Goal: Task Accomplishment & Management: Complete application form

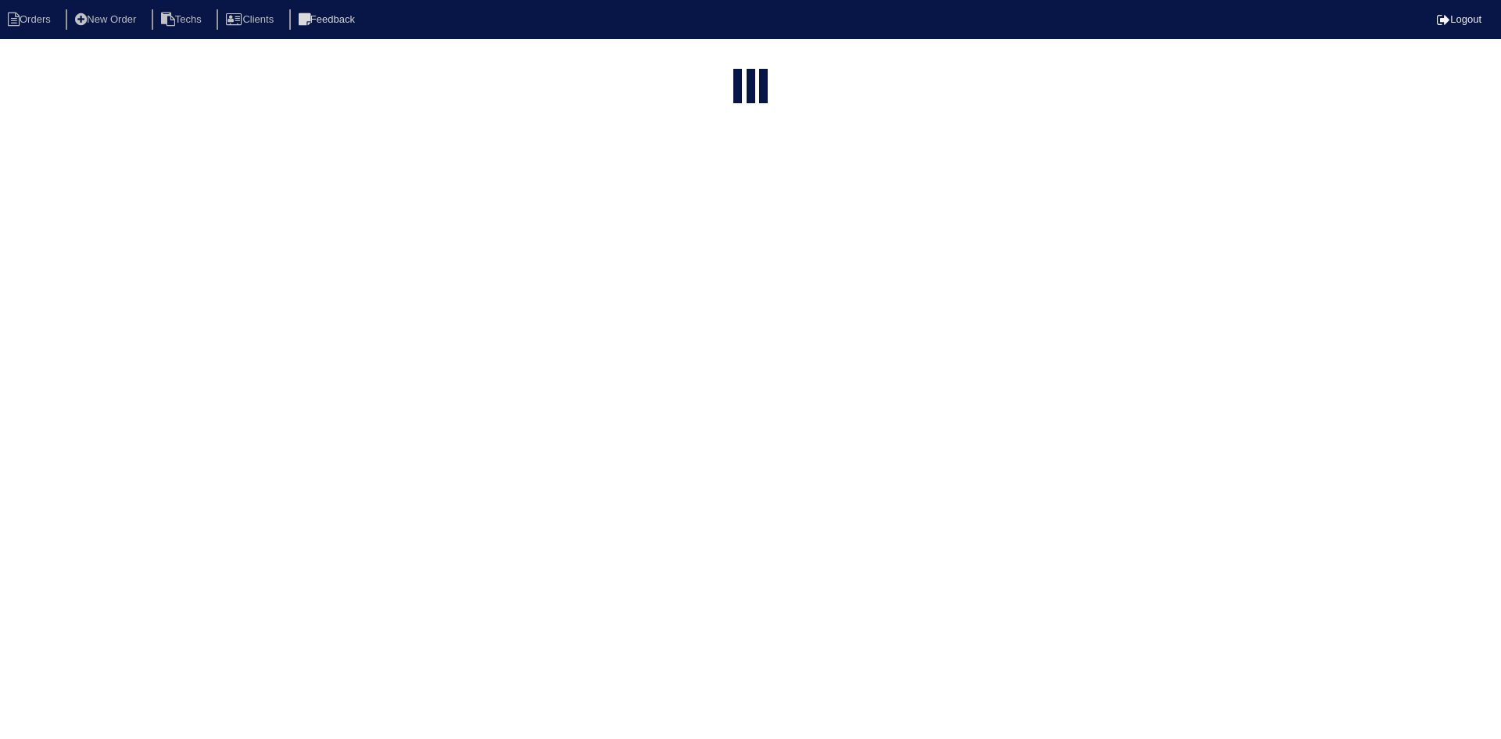
select select "15"
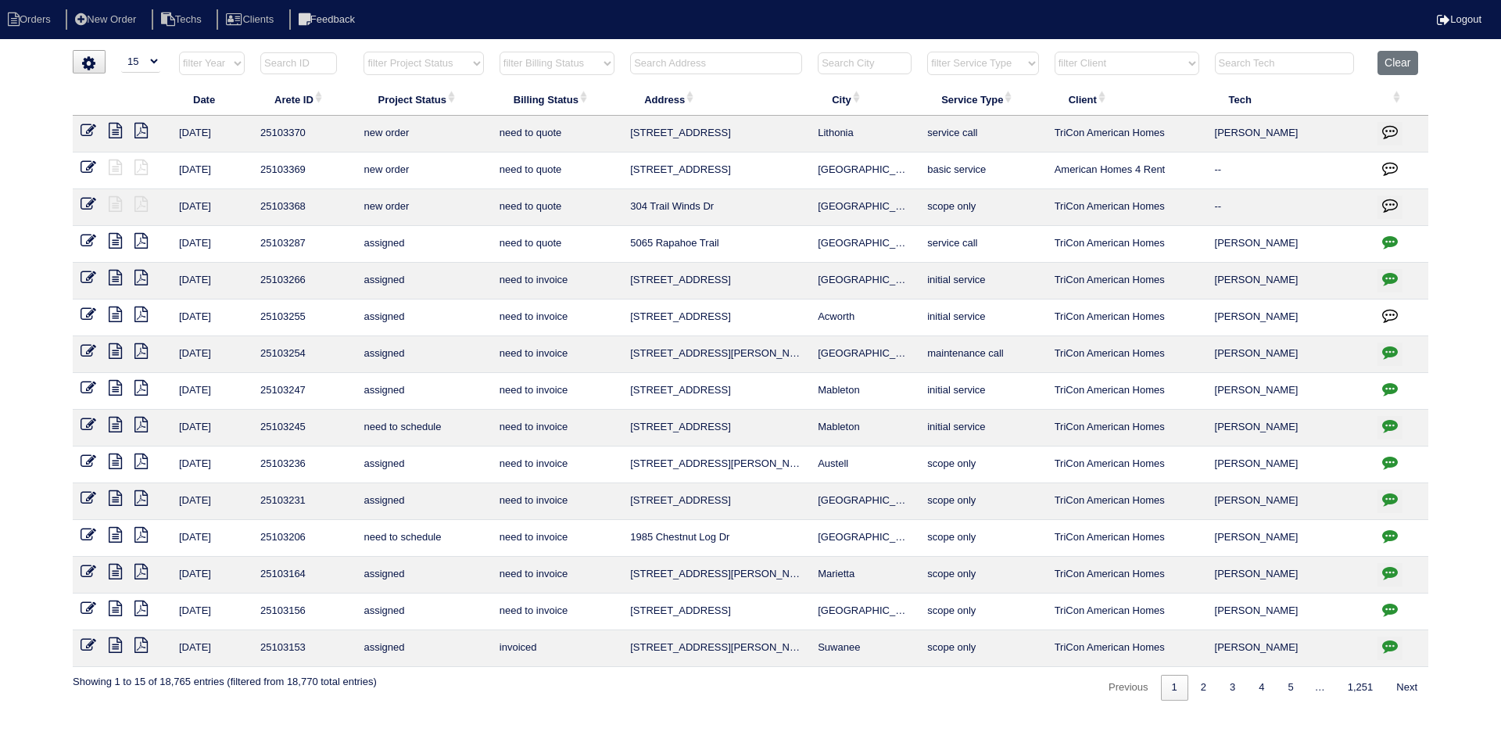
click at [473, 57] on select "filter Project Status -- Any Project Status -- new order assigned in progress f…" at bounding box center [424, 63] width 120 height 23
click at [364, 52] on select "filter Project Status -- Any Project Status -- new order assigned in progress f…" at bounding box center [424, 63] width 120 height 23
select select "field complete"
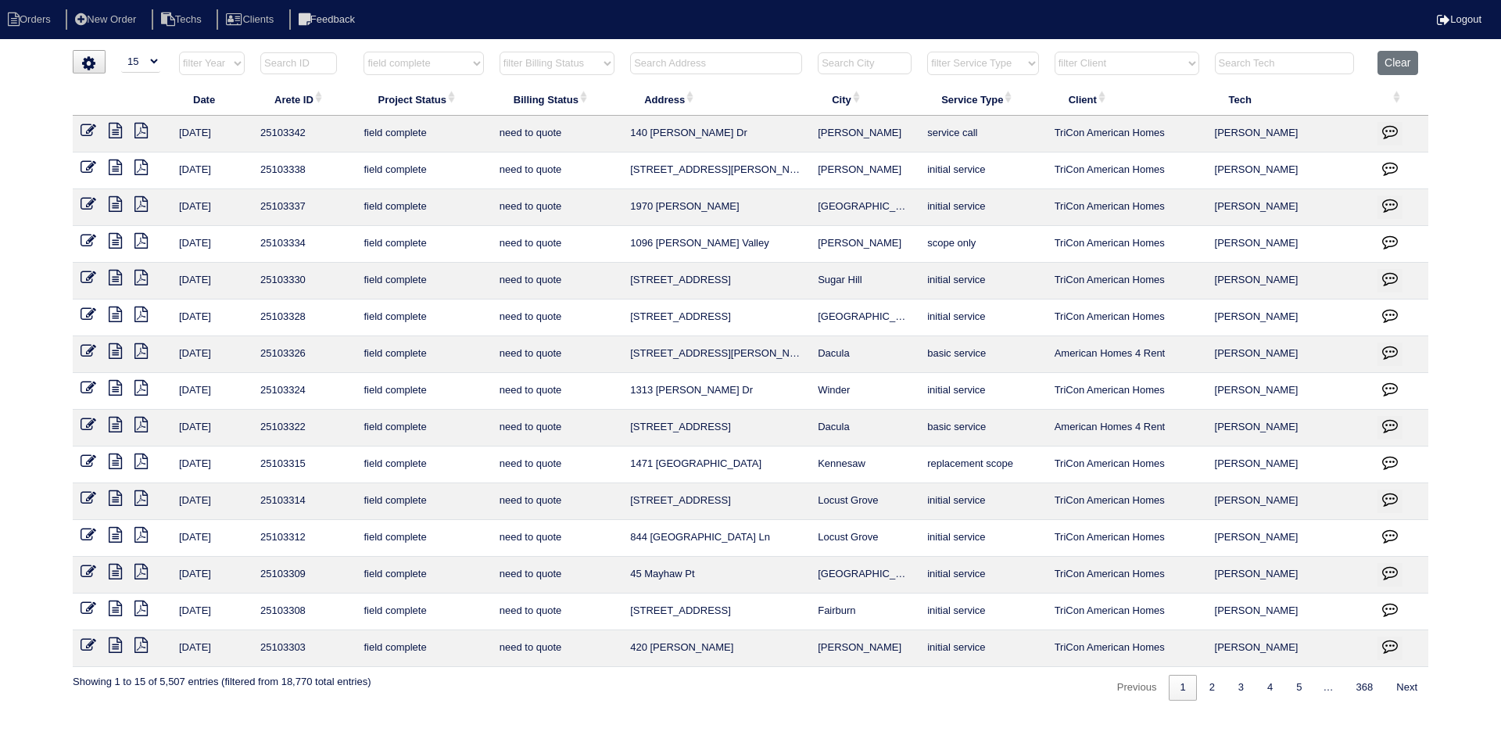
click at [564, 60] on select "filter Billing Status -- Any Billing Status -- need to quote quoted need to inv…" at bounding box center [557, 63] width 115 height 23
select select "need to quote"
click at [500, 52] on select "filter Billing Status -- Any Billing Status -- need to quote quoted need to inv…" at bounding box center [557, 63] width 115 height 23
select select "field complete"
select select "need to quote"
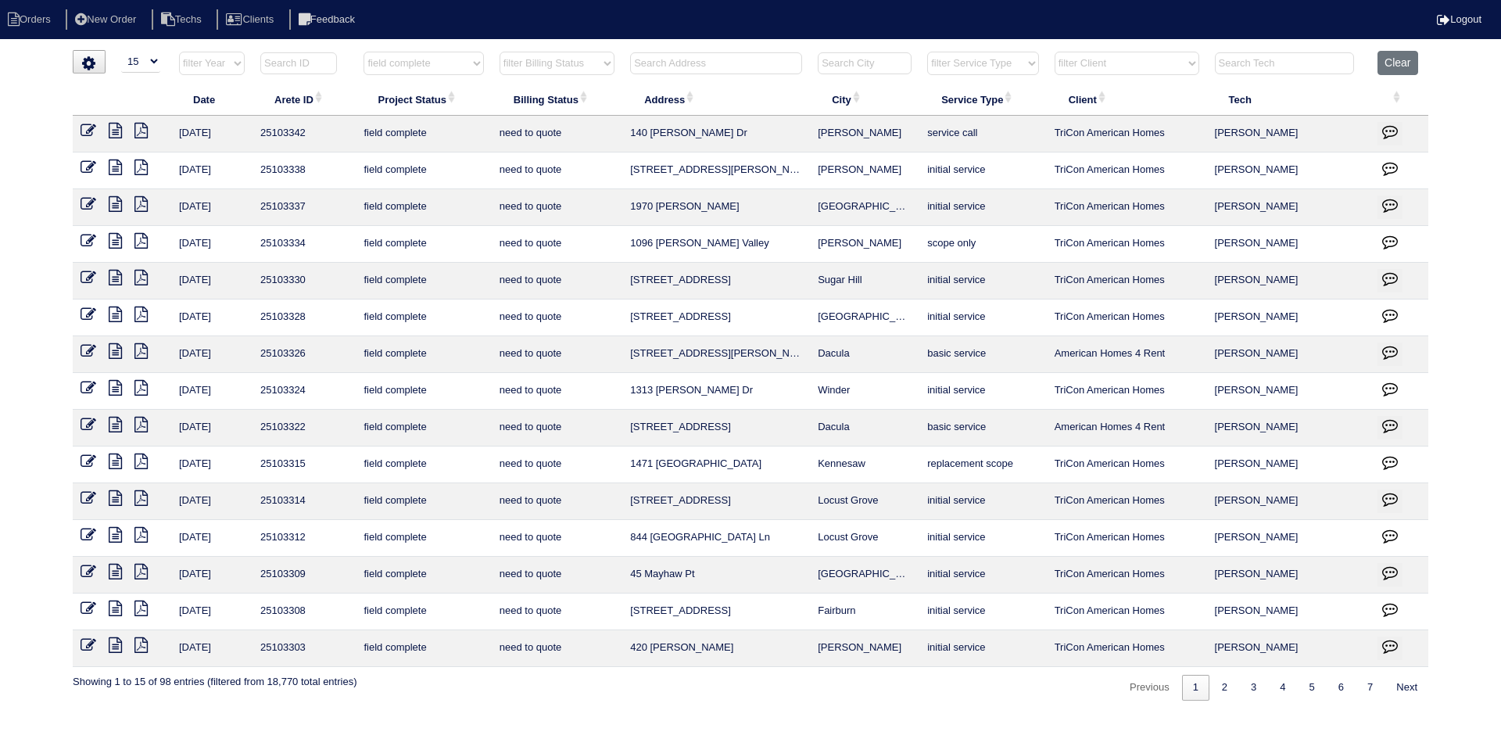
click at [684, 66] on input "text" at bounding box center [716, 63] width 172 height 22
click at [1393, 69] on button "Clear" at bounding box center [1398, 63] width 40 height 24
select select
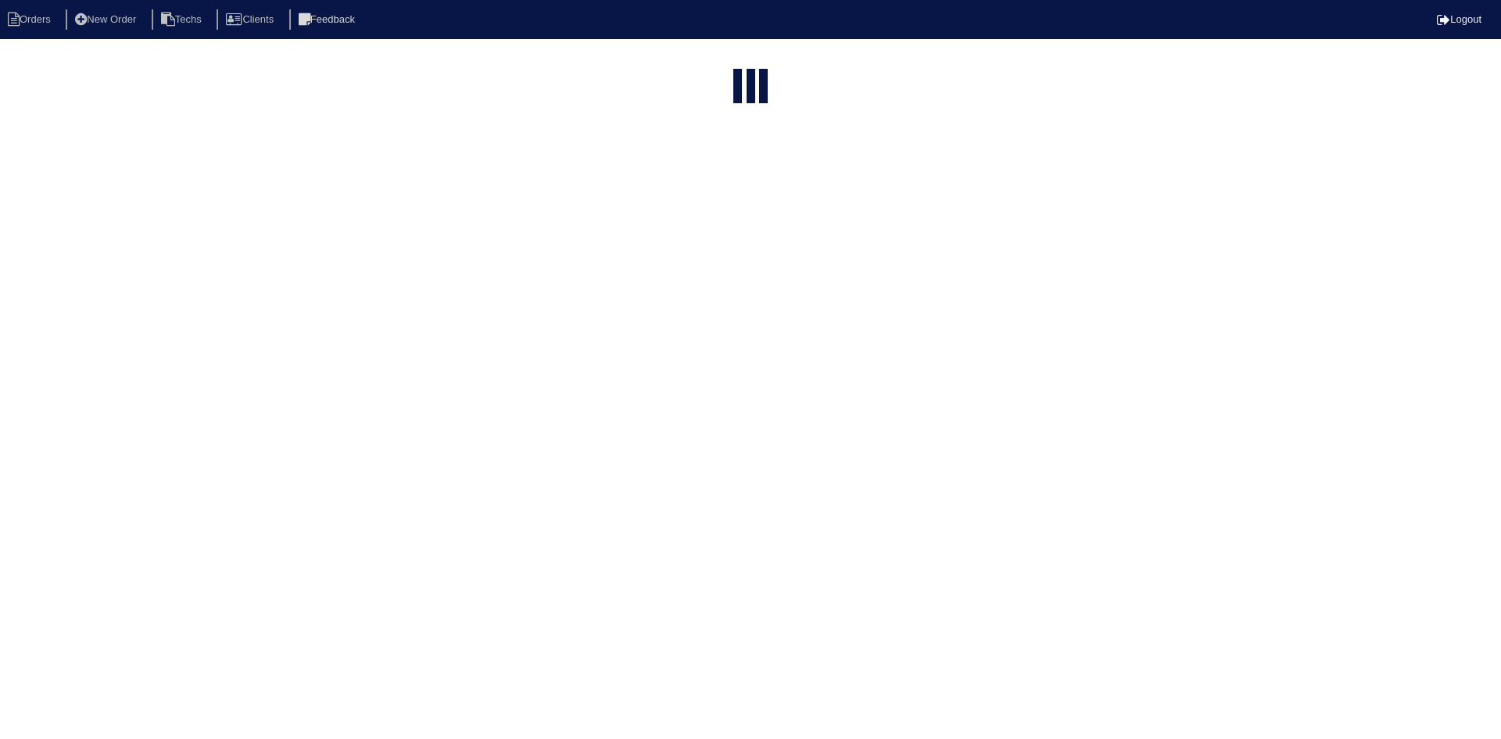
select select "15"
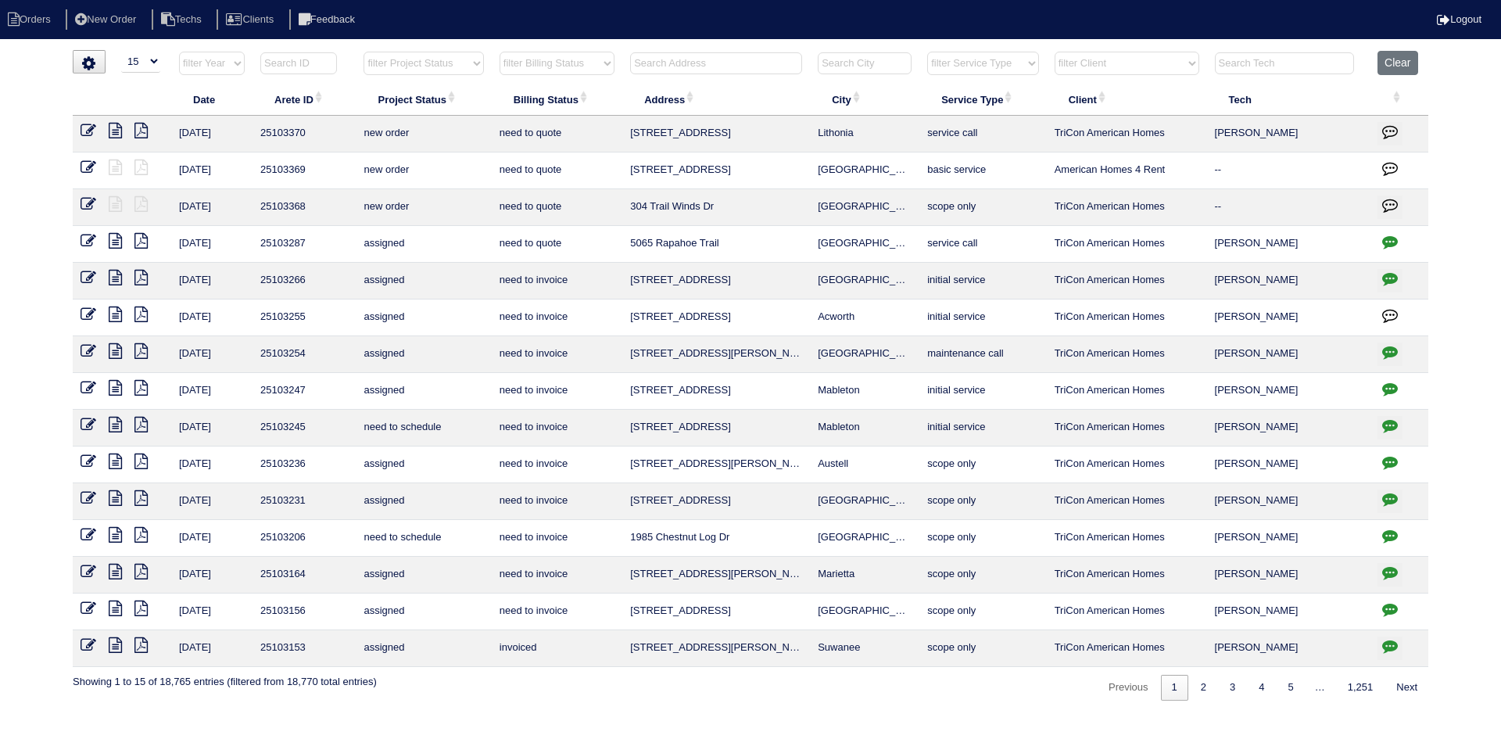
click at [727, 58] on input "text" at bounding box center [716, 63] width 172 height 22
drag, startPoint x: 744, startPoint y: 57, endPoint x: 742, endPoint y: 65, distance: 8.2
click at [744, 57] on input "text" at bounding box center [716, 63] width 172 height 22
click at [1404, 56] on button "Clear" at bounding box center [1398, 63] width 40 height 24
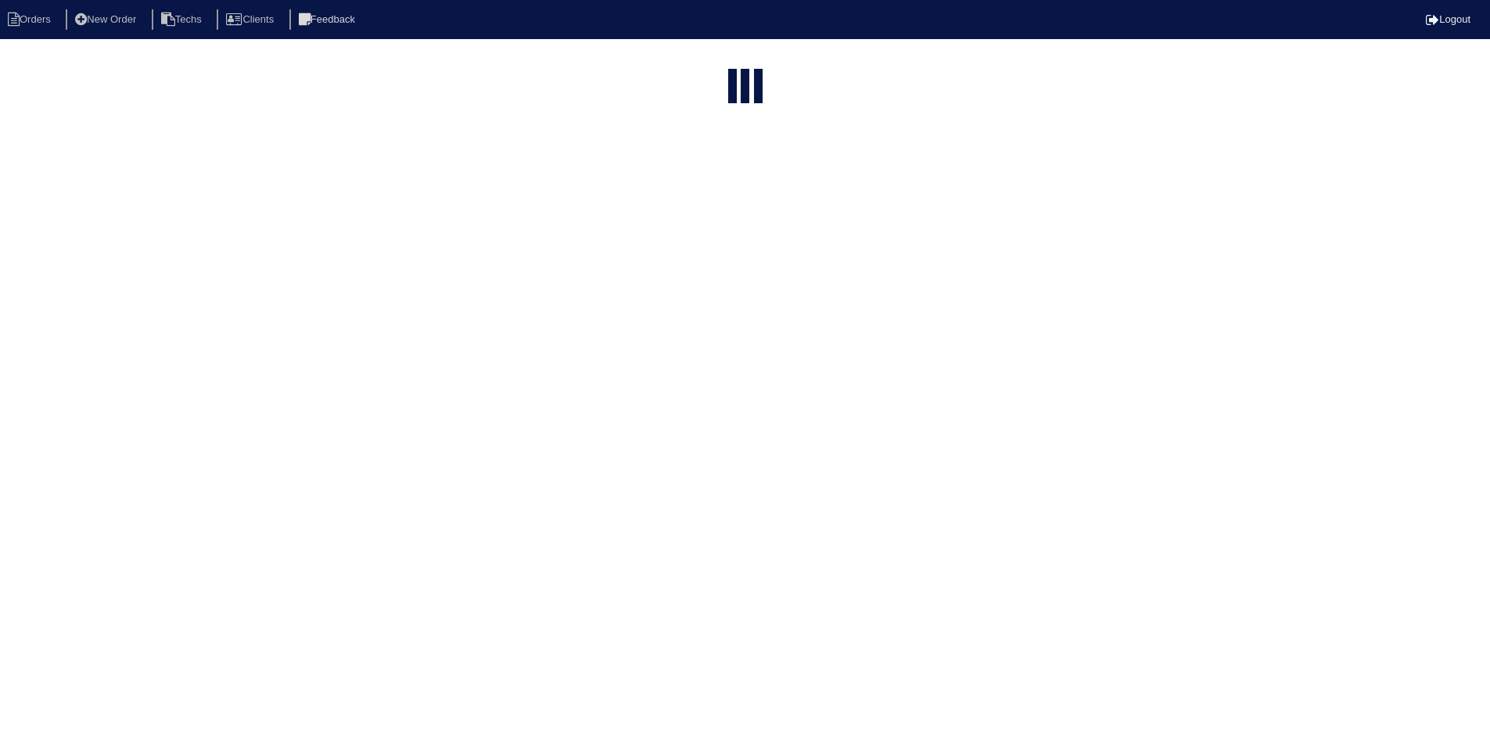
select select "15"
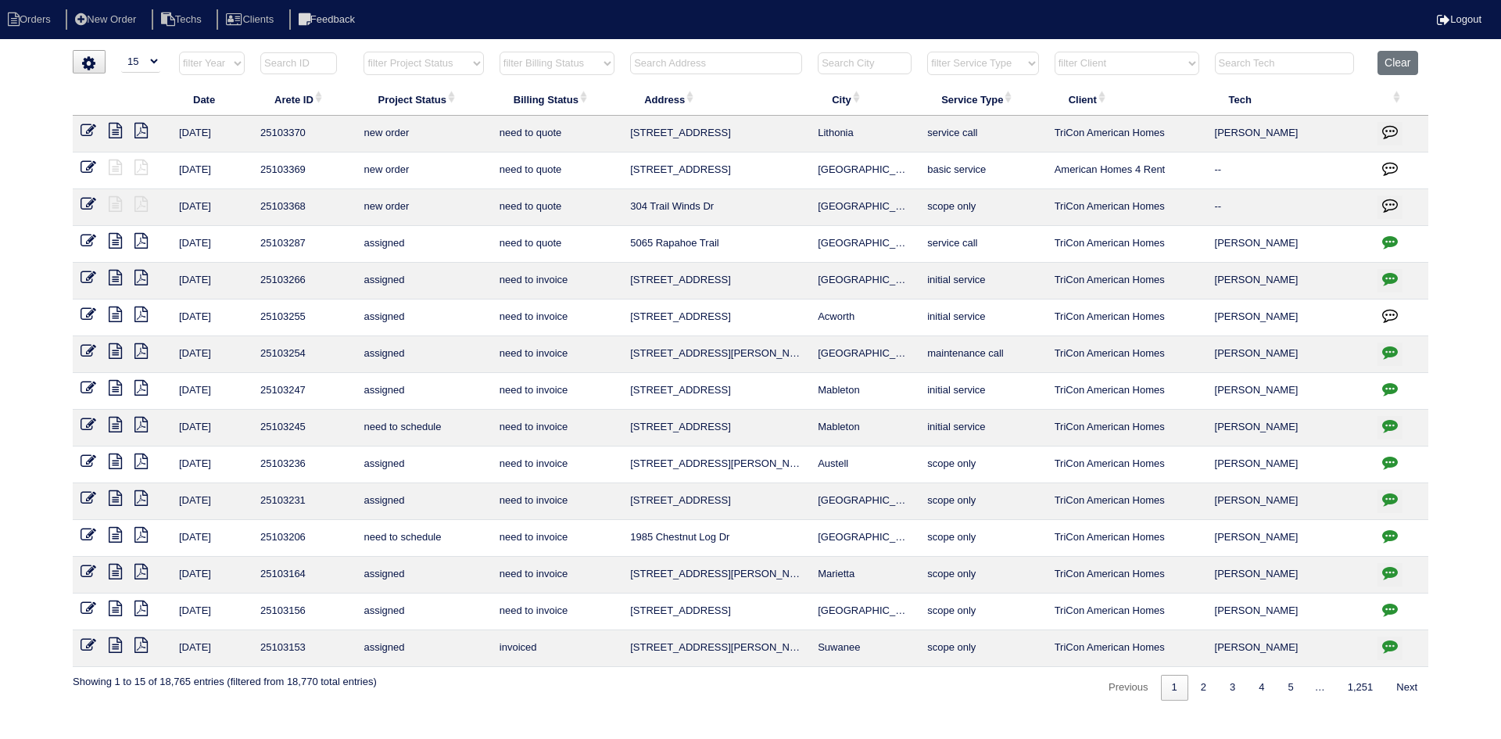
click at [731, 63] on input "text" at bounding box center [716, 63] width 172 height 22
click at [412, 63] on select "filter Project Status -- Any Project Status -- new order assigned in progress f…" at bounding box center [424, 63] width 120 height 23
click at [364, 52] on select "filter Project Status -- Any Project Status -- new order assigned in progress f…" at bounding box center [424, 63] width 120 height 23
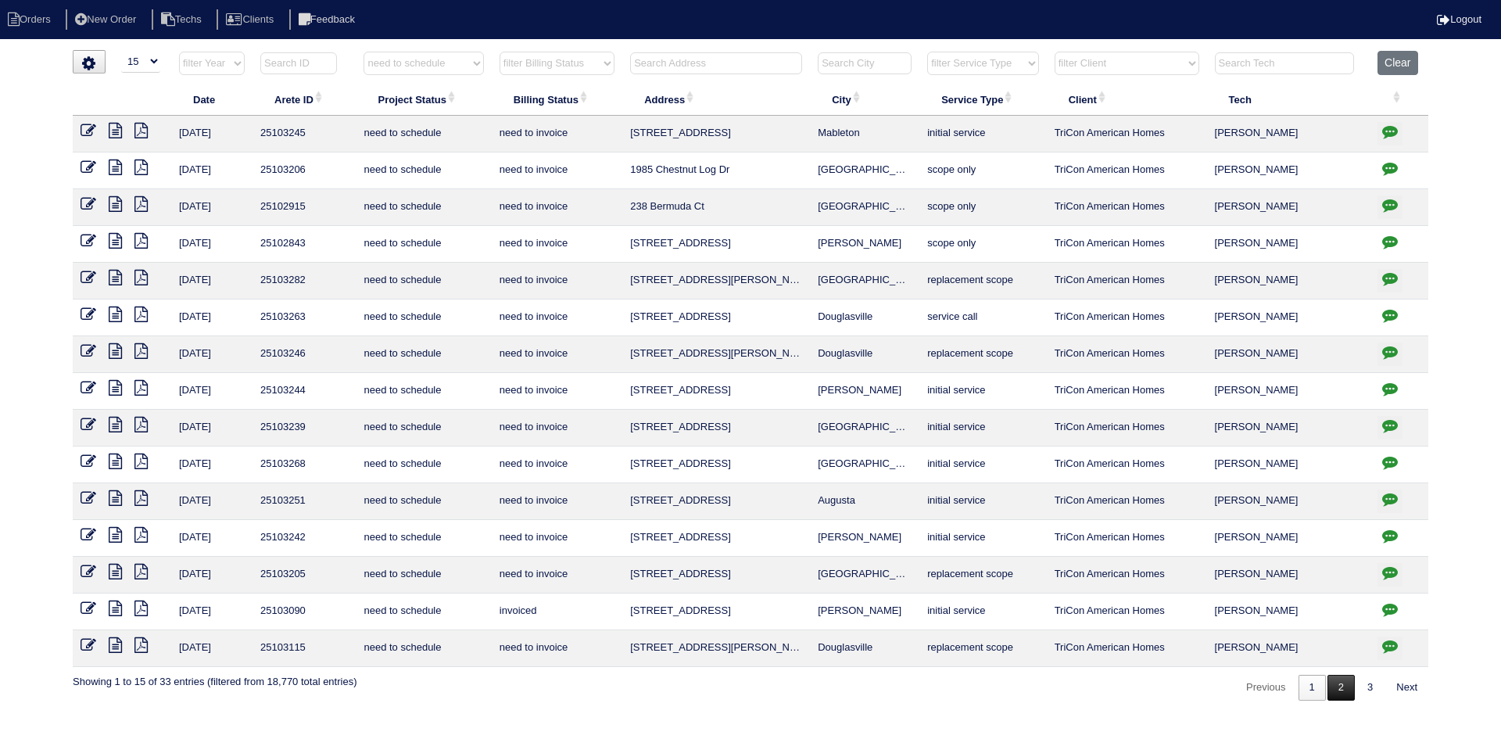
click at [1333, 691] on link "2" at bounding box center [1341, 688] width 27 height 26
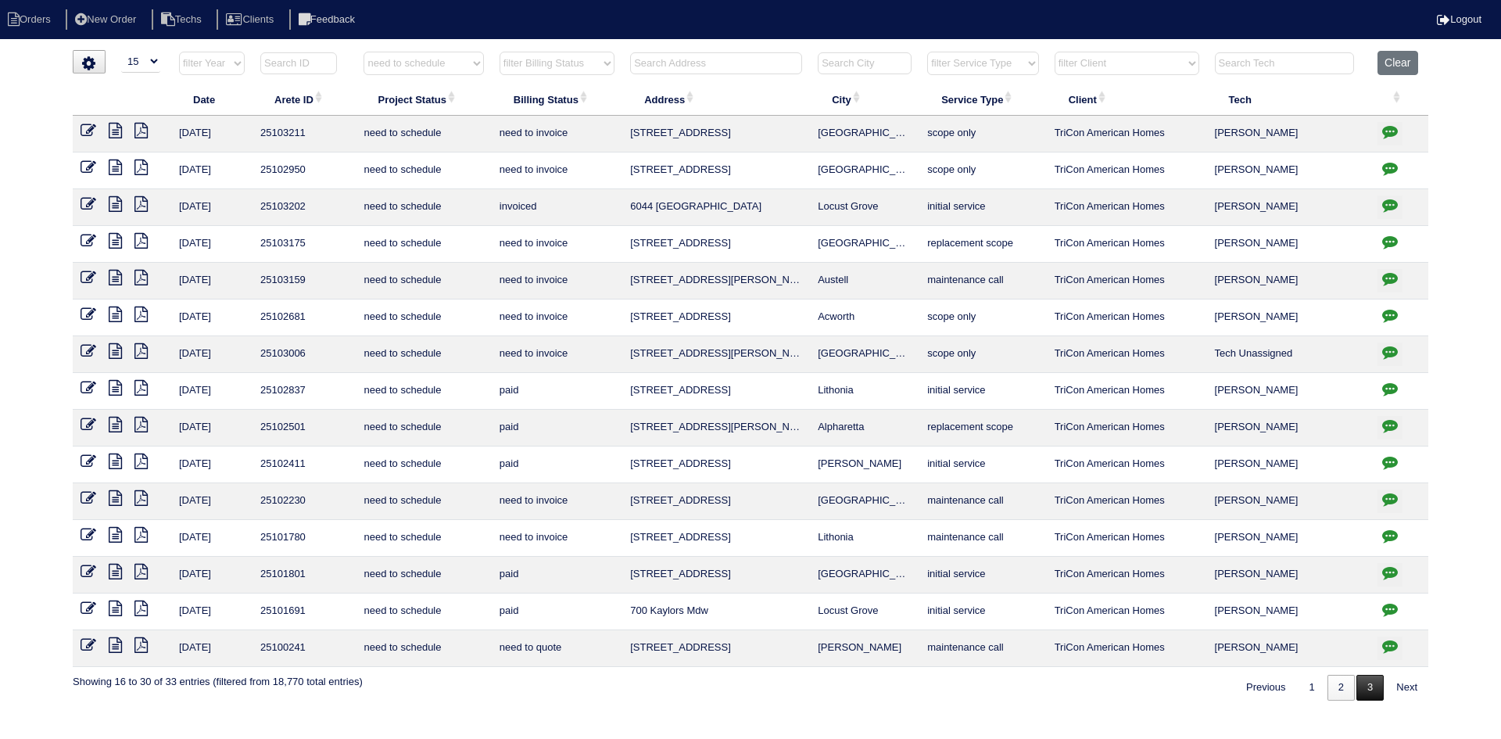
click at [1365, 689] on link "3" at bounding box center [1370, 688] width 27 height 26
select select "need to schedule"
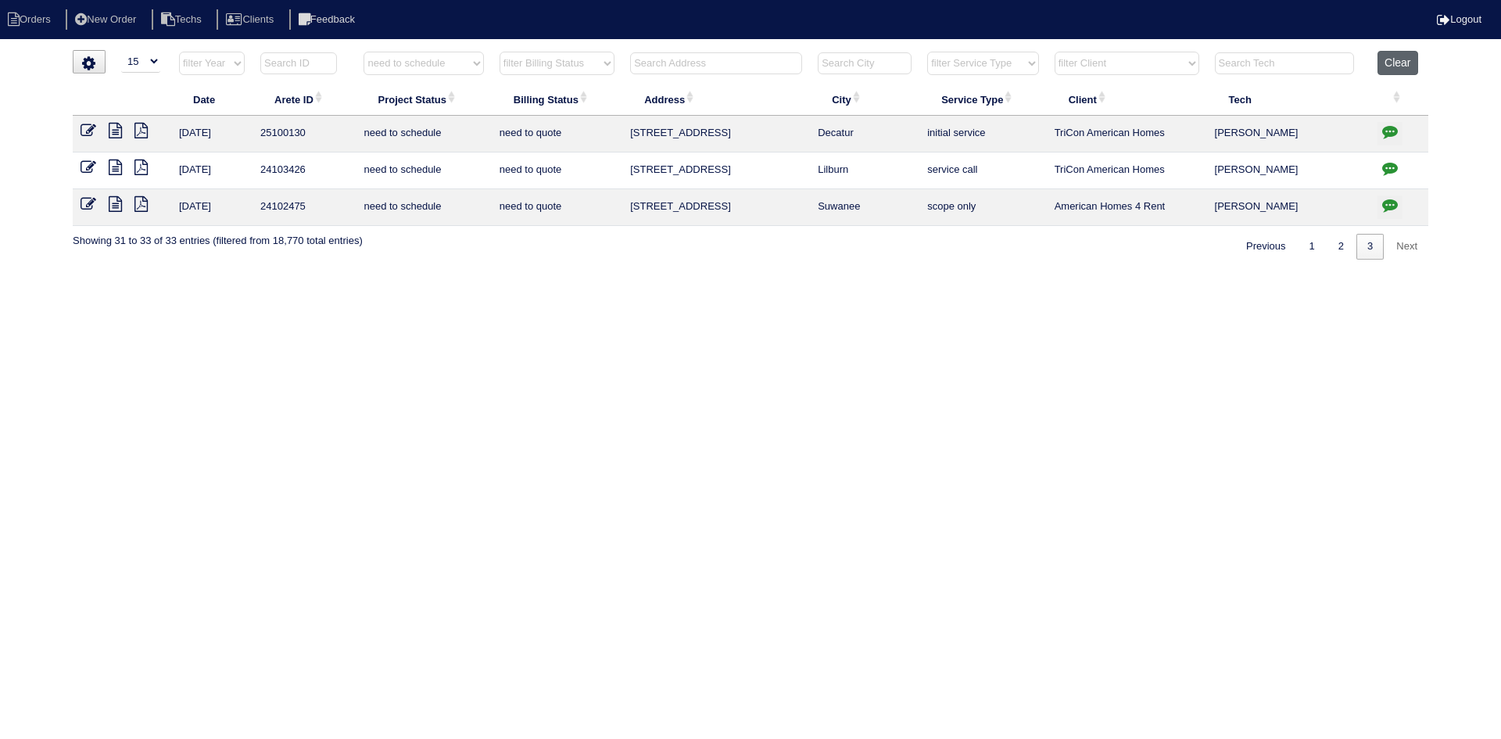
click at [1391, 60] on button "Clear" at bounding box center [1398, 63] width 40 height 24
select select
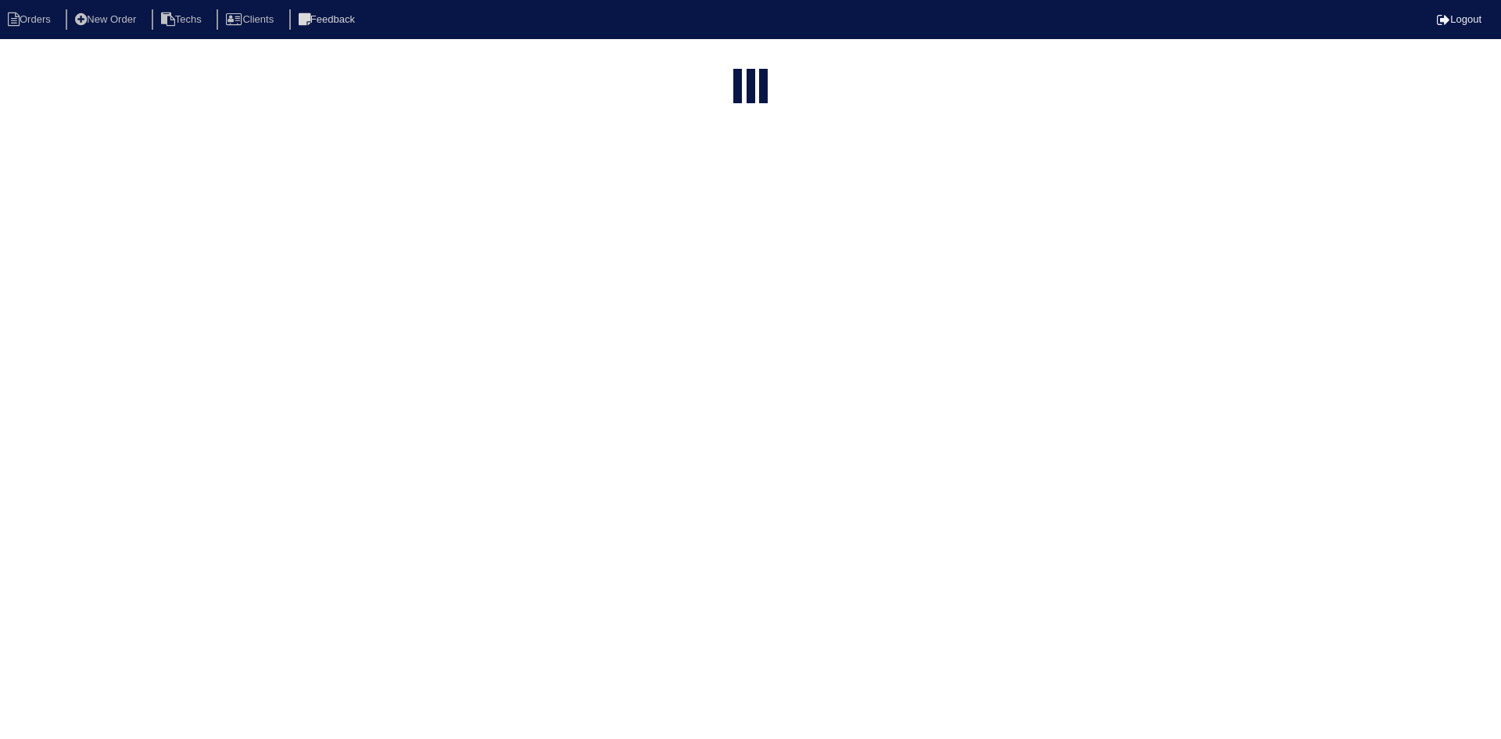
select select "15"
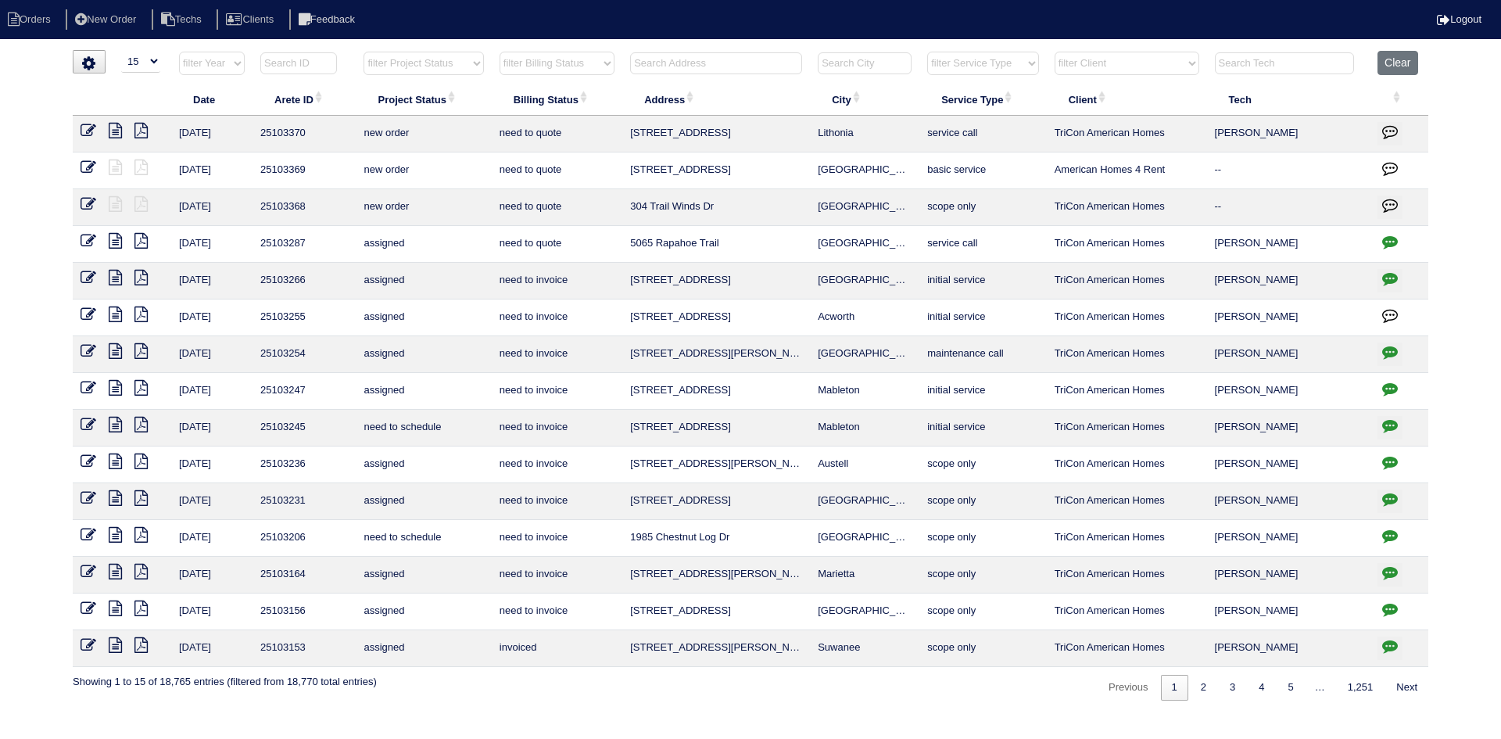
click at [662, 59] on input "text" at bounding box center [716, 63] width 172 height 22
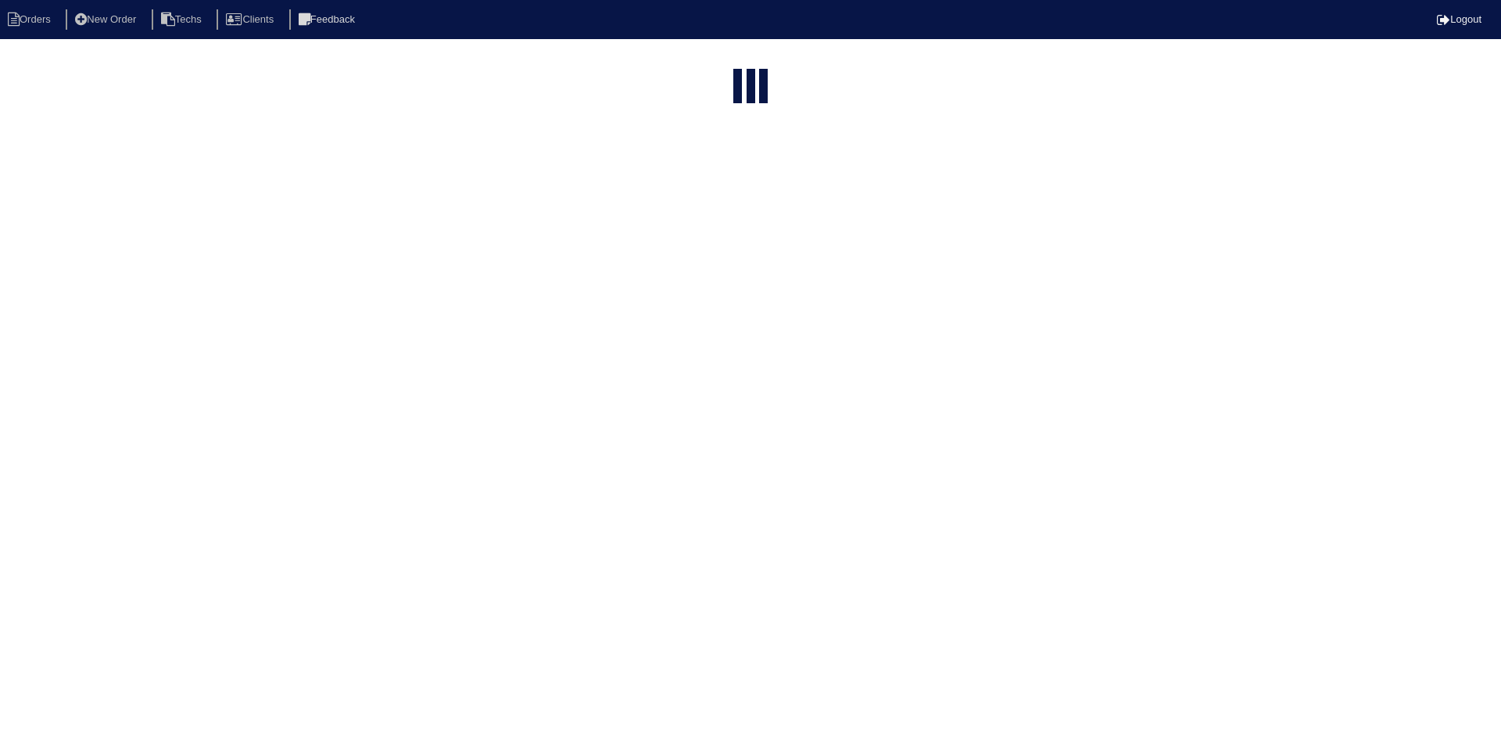
select select "15"
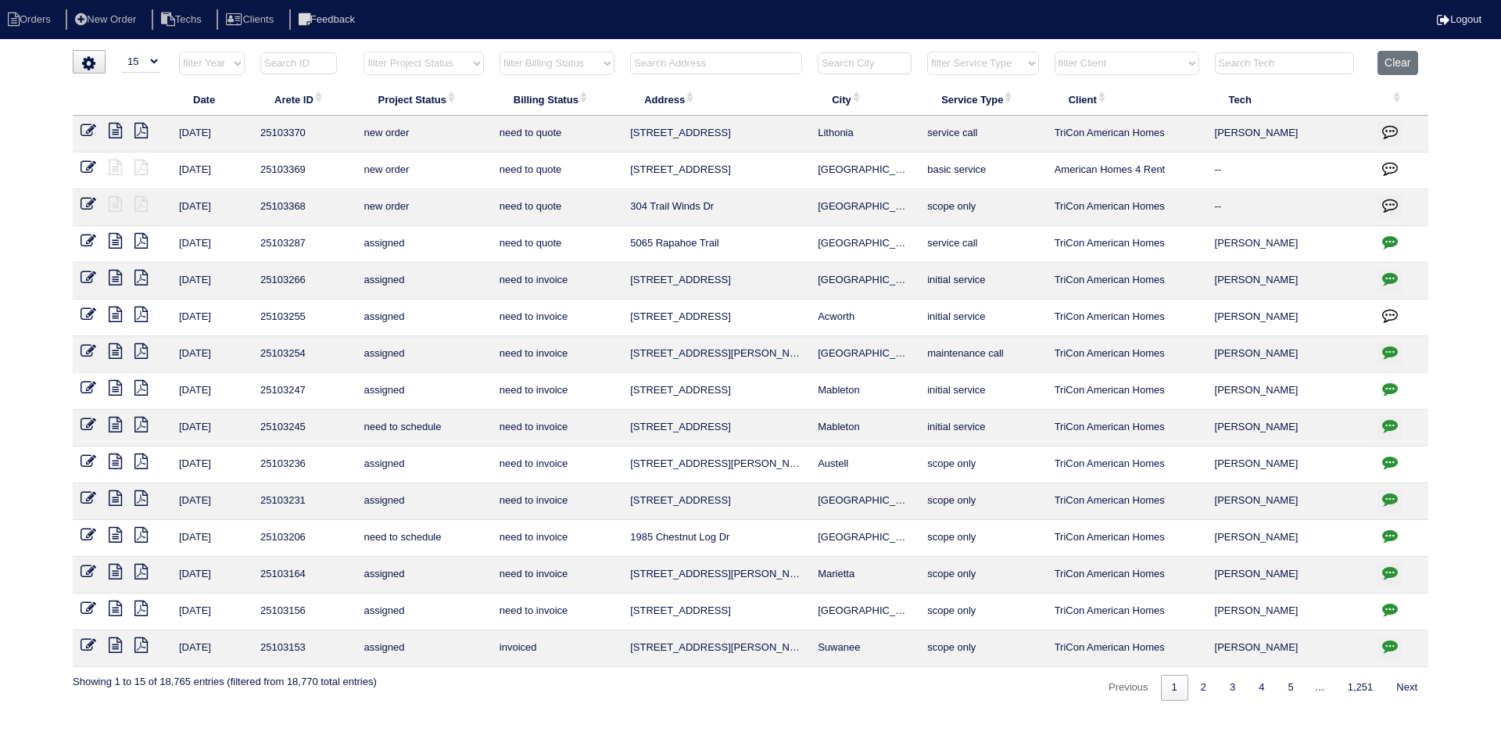
click at [676, 61] on input "text" at bounding box center [716, 63] width 172 height 22
click at [732, 63] on input "text" at bounding box center [716, 63] width 172 height 22
click at [1198, 691] on link "2" at bounding box center [1203, 688] width 27 height 26
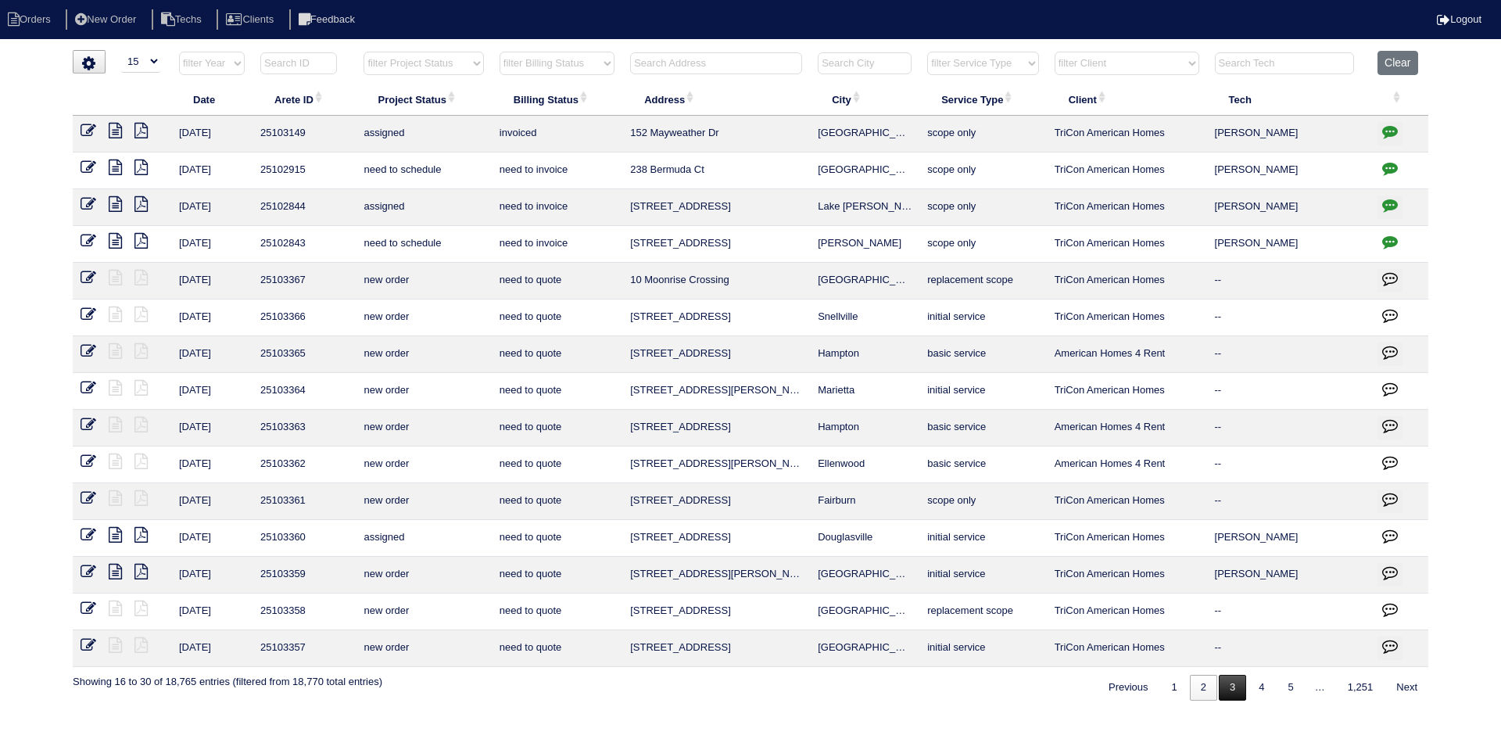
click at [1228, 687] on link "3" at bounding box center [1232, 688] width 27 height 26
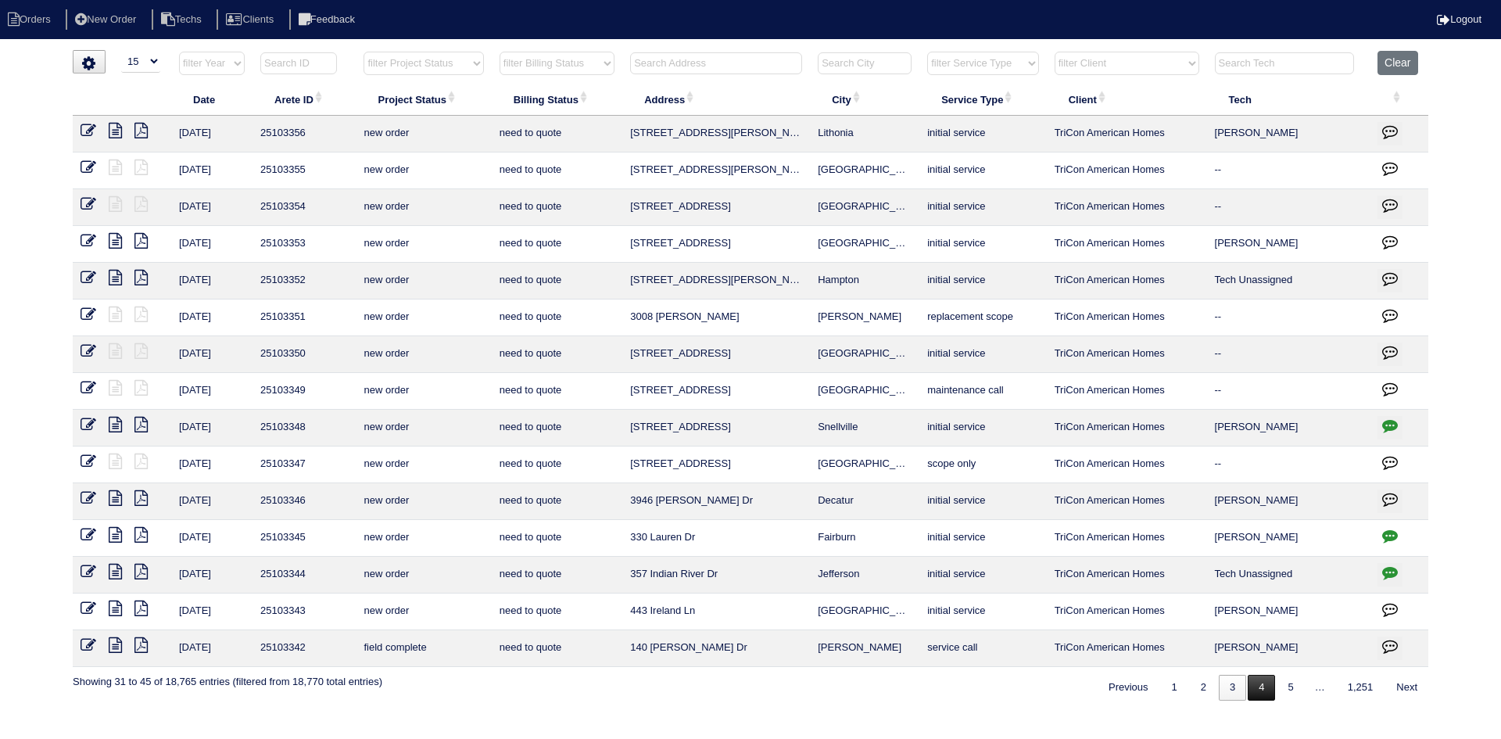
click at [1259, 683] on link "4" at bounding box center [1261, 688] width 27 height 26
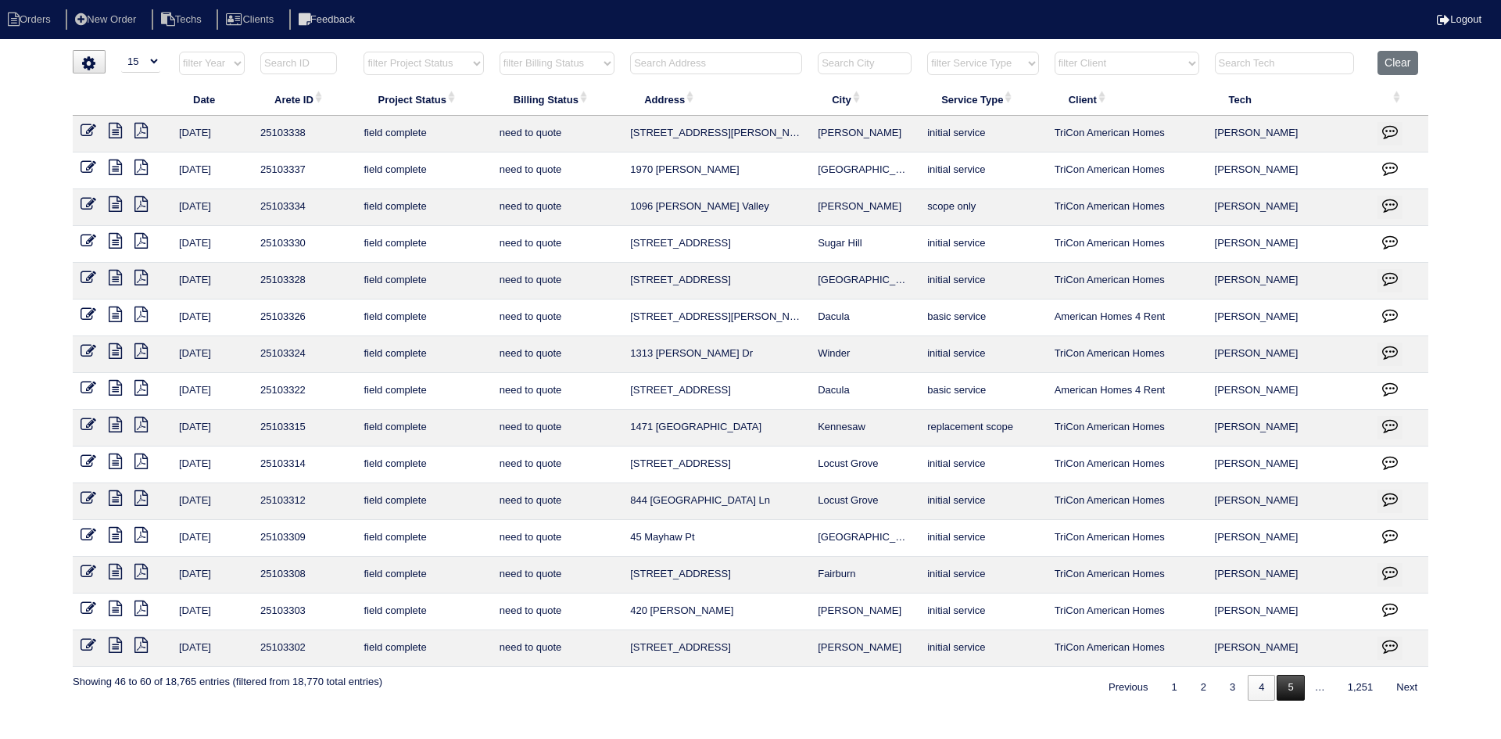
click at [1288, 686] on link "5" at bounding box center [1290, 688] width 27 height 26
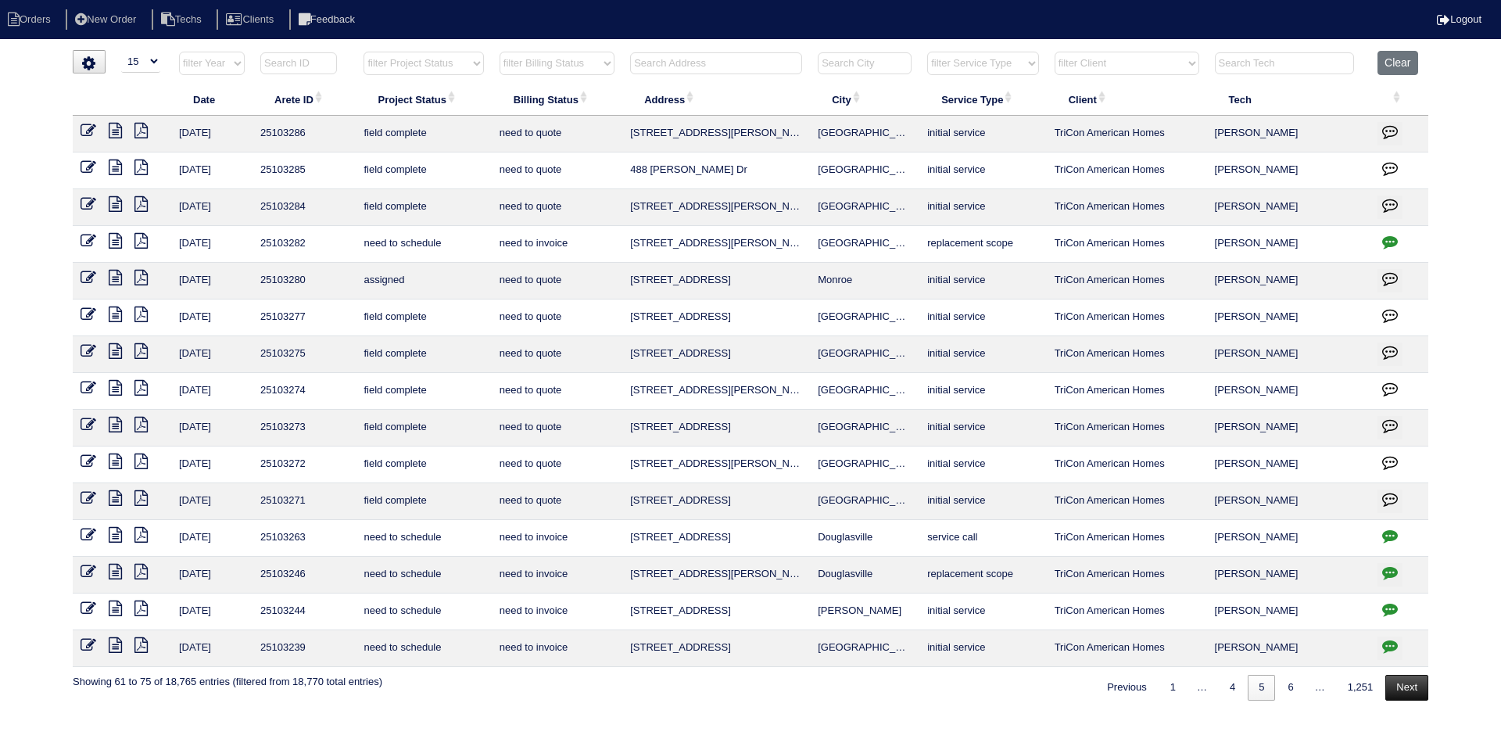
click at [1400, 687] on link "Next" at bounding box center [1407, 688] width 43 height 26
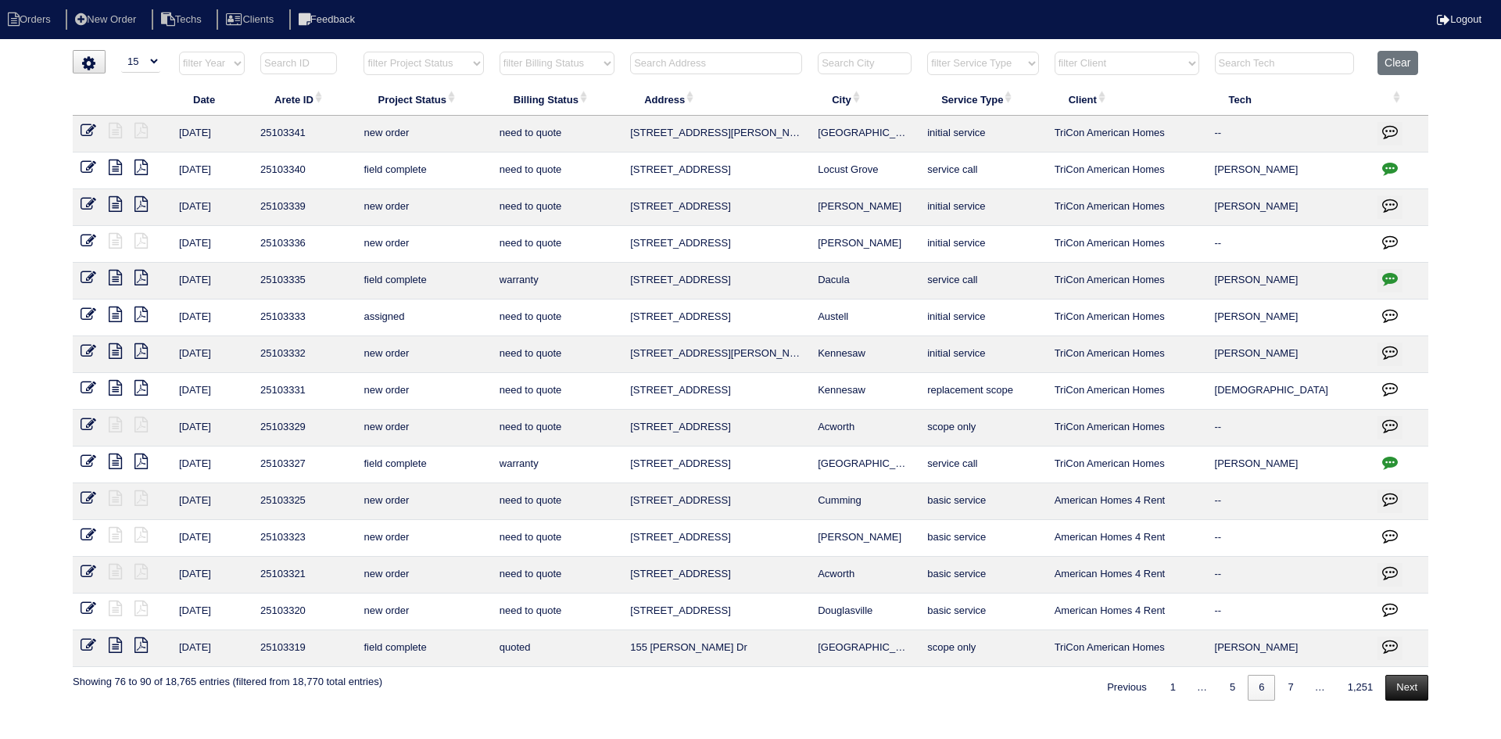
click at [1398, 685] on link "Next" at bounding box center [1407, 688] width 43 height 26
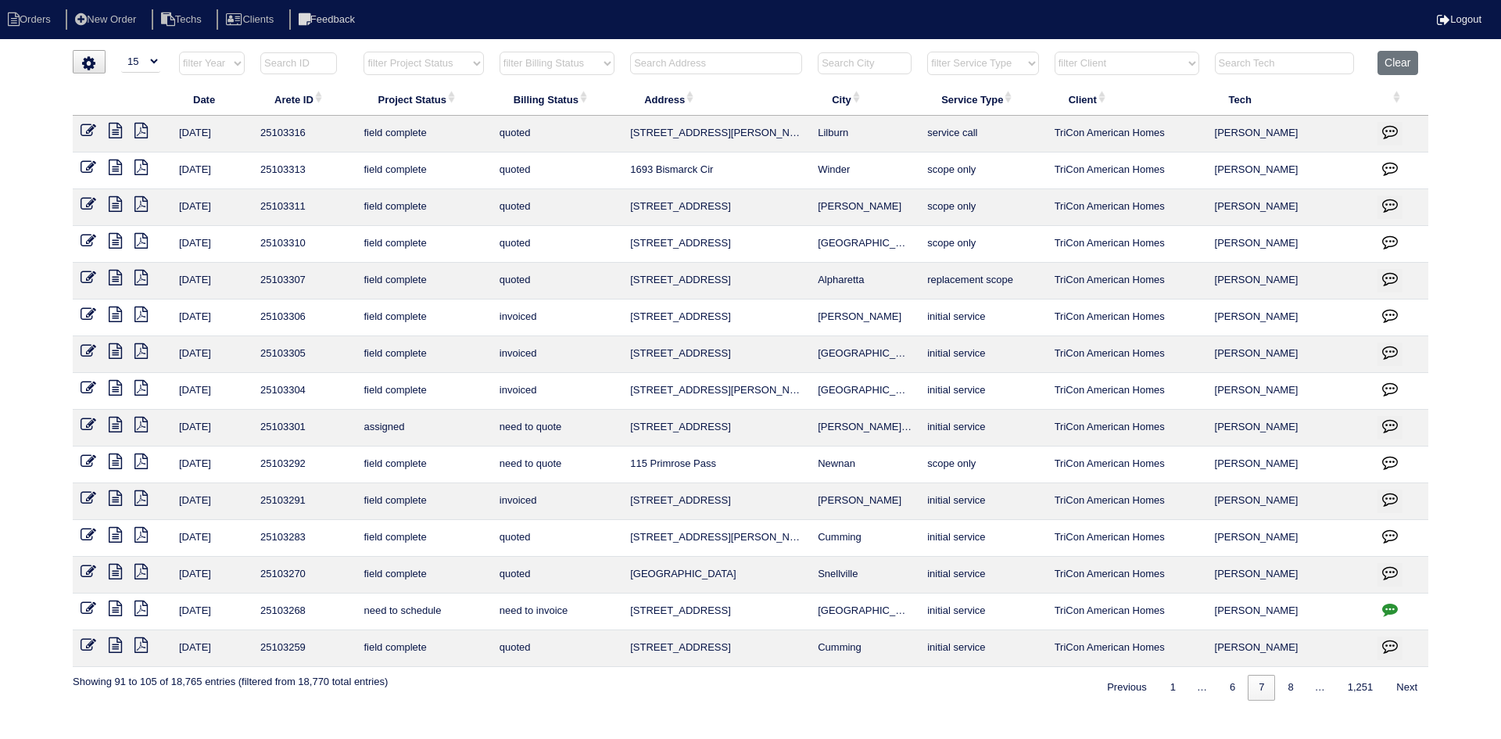
click at [1398, 685] on link "Next" at bounding box center [1407, 688] width 43 height 26
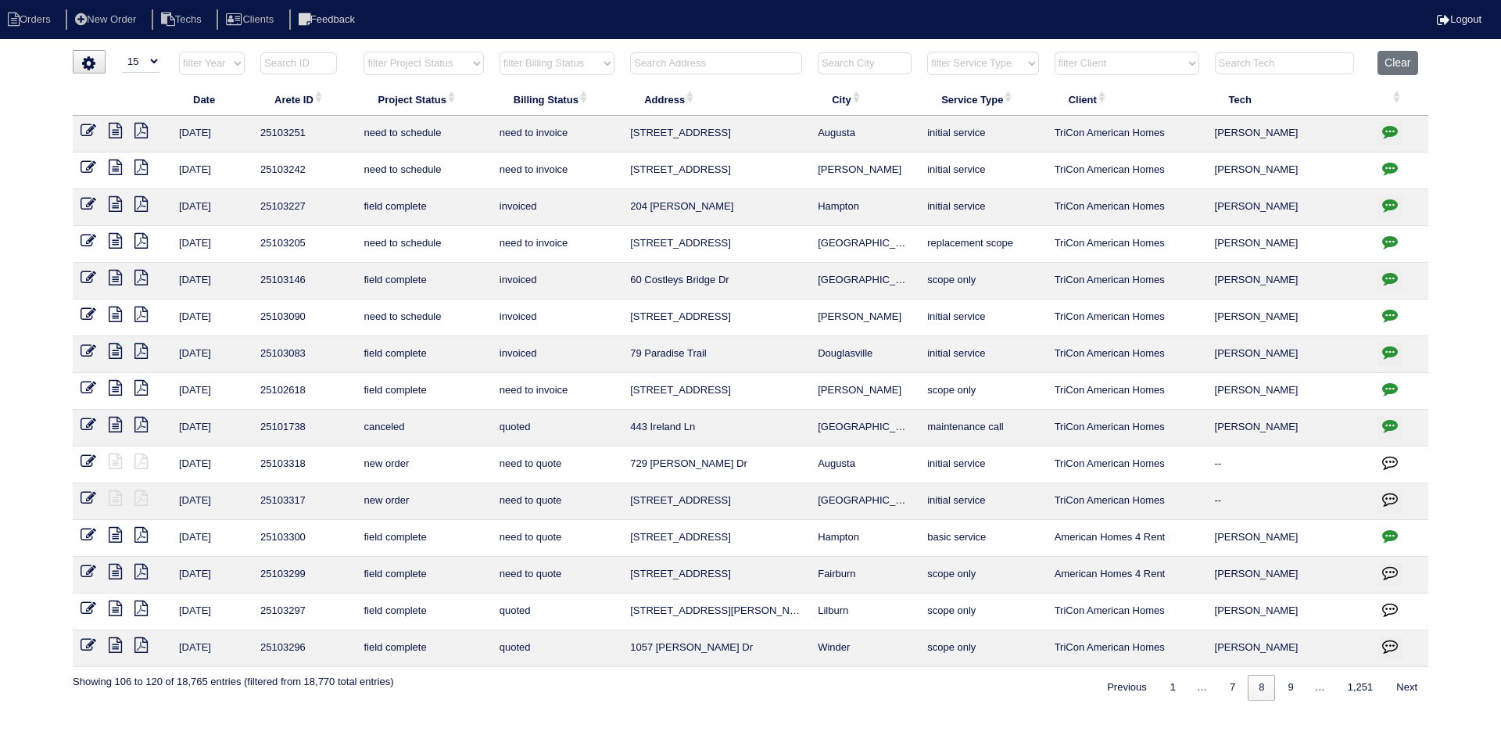
click at [1398, 685] on link "Next" at bounding box center [1407, 688] width 43 height 26
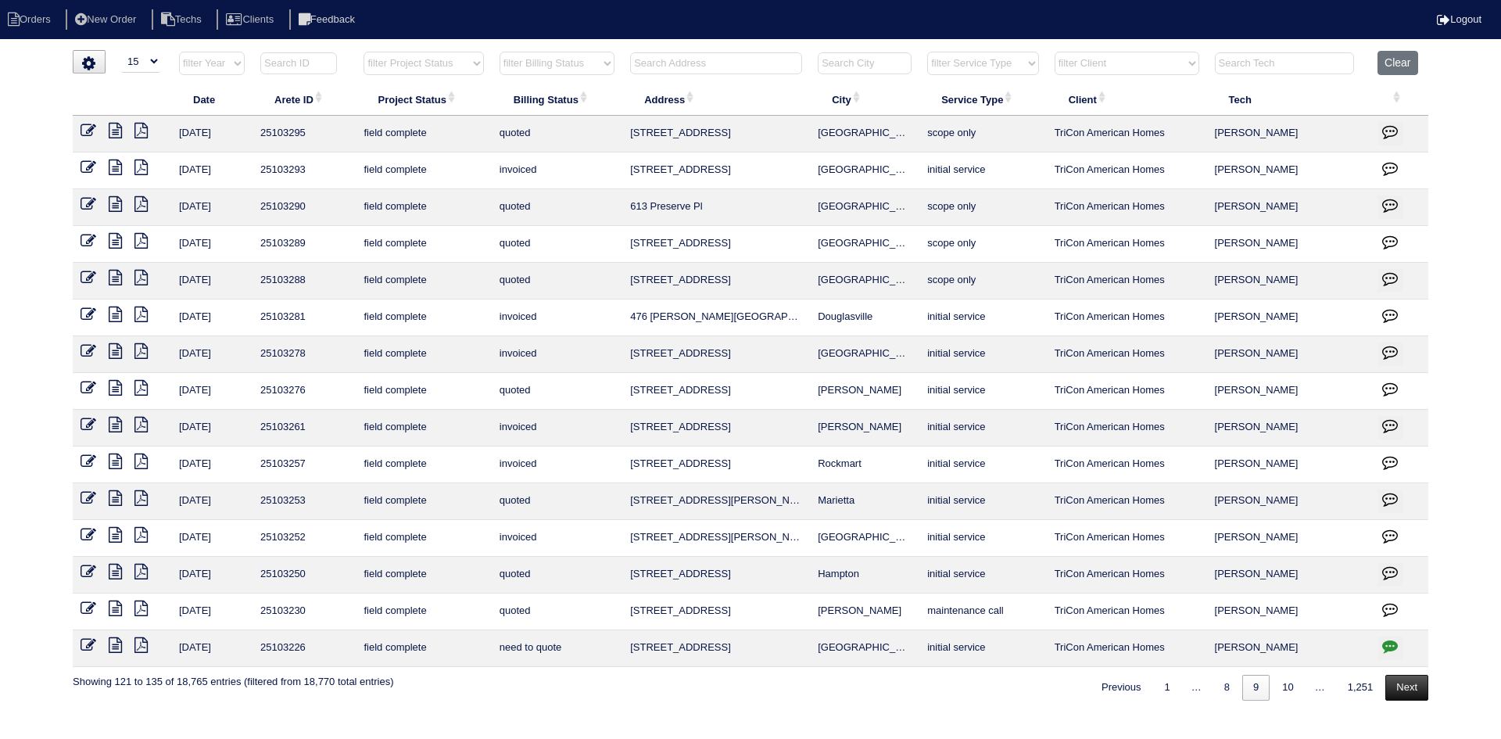
click at [1398, 683] on link "Next" at bounding box center [1407, 688] width 43 height 26
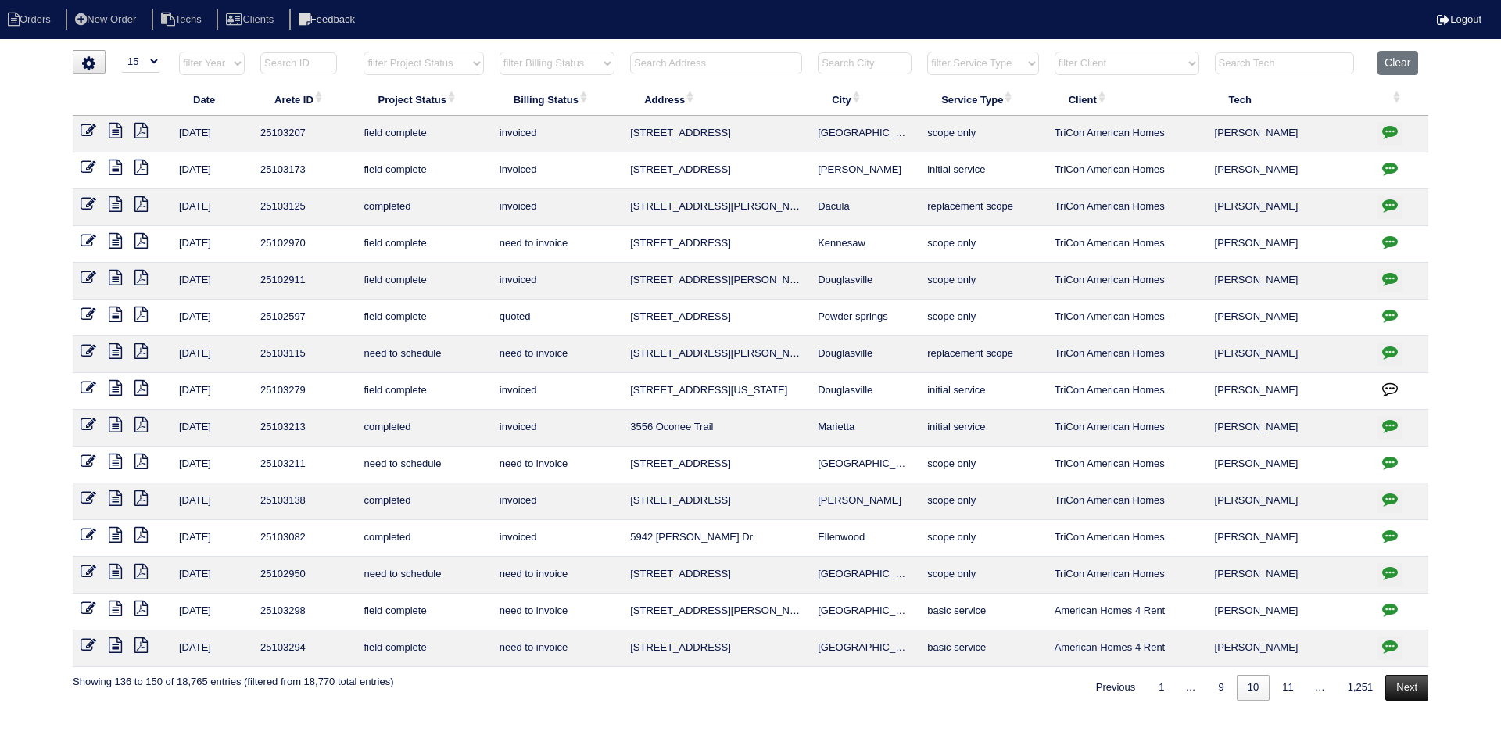
click at [1406, 682] on link "Next" at bounding box center [1407, 688] width 43 height 26
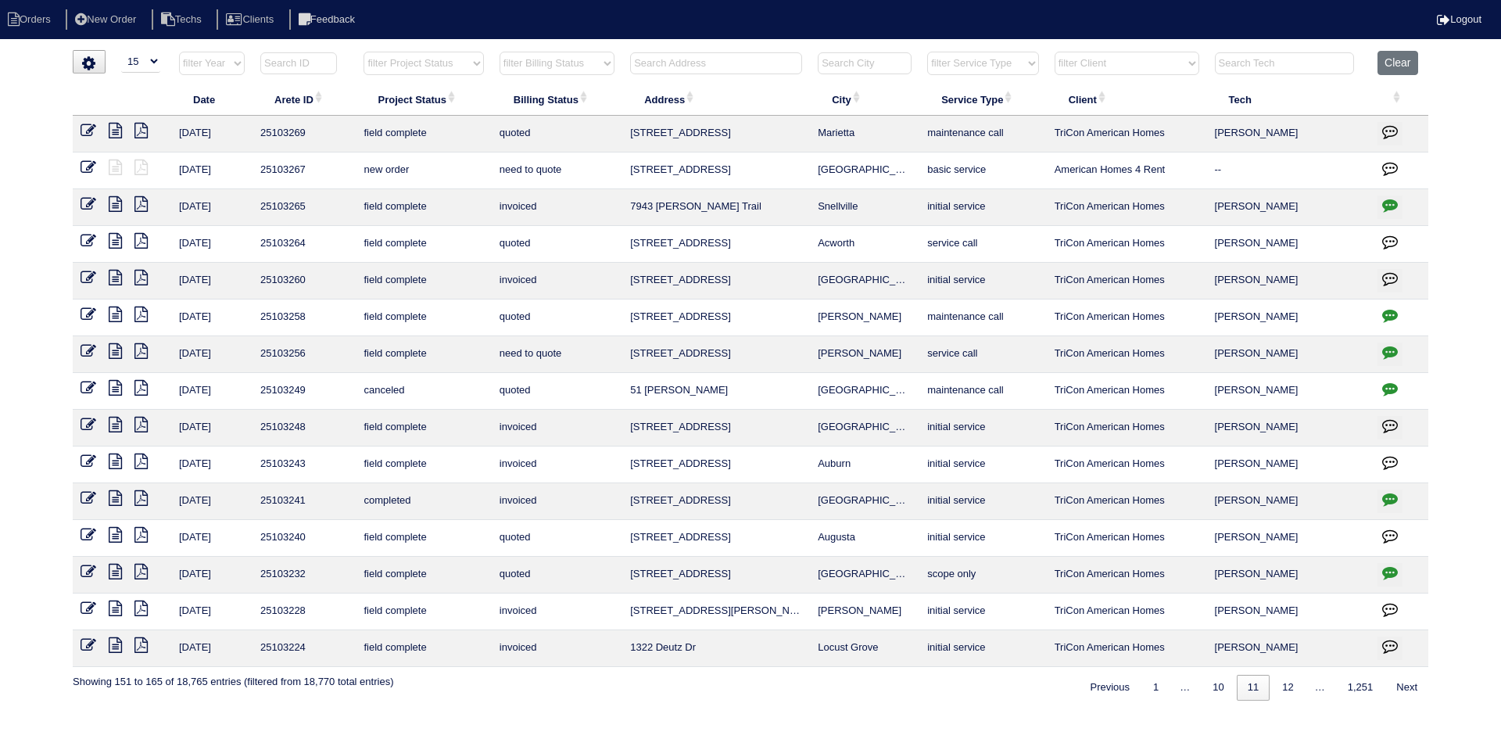
click at [1406, 682] on link "Next" at bounding box center [1407, 688] width 43 height 26
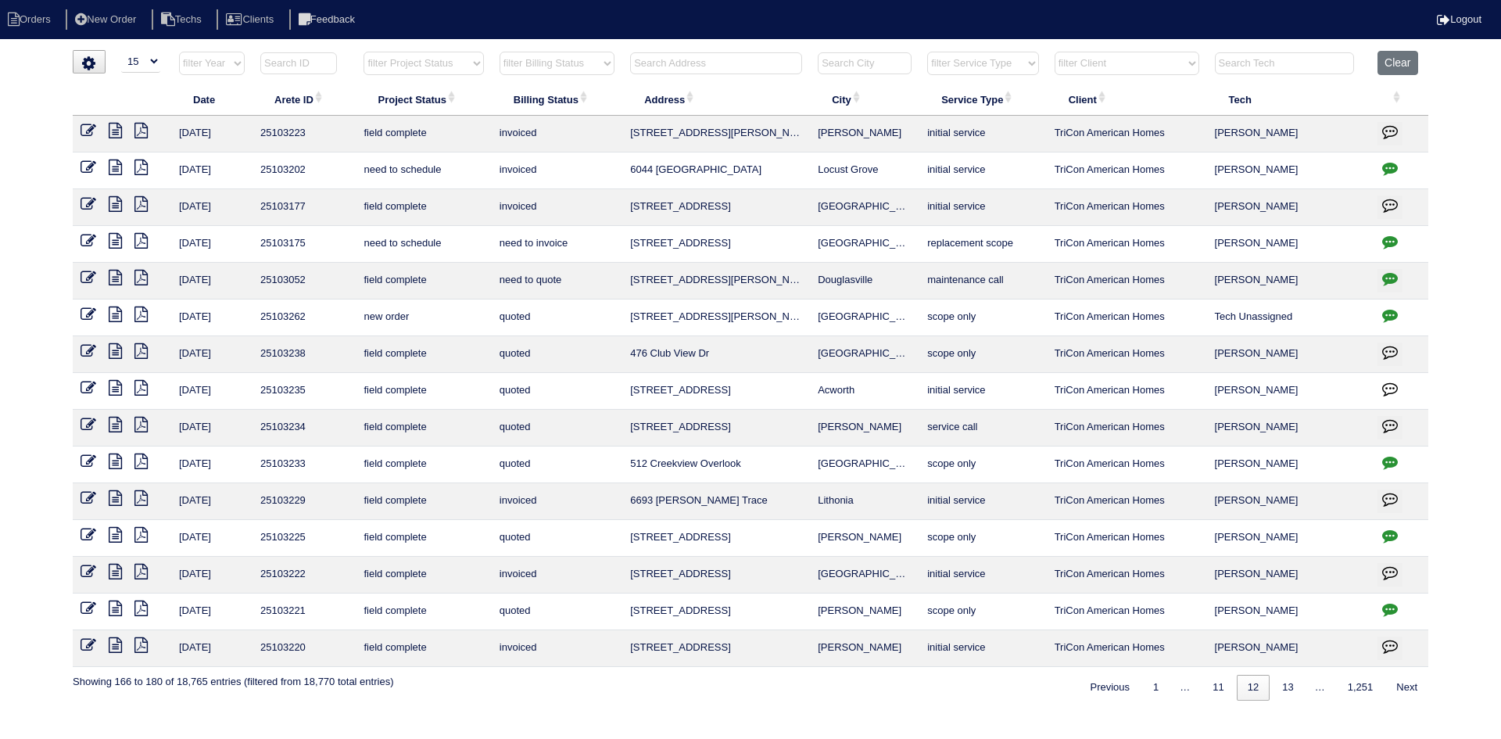
click at [1406, 682] on link "Next" at bounding box center [1407, 688] width 43 height 26
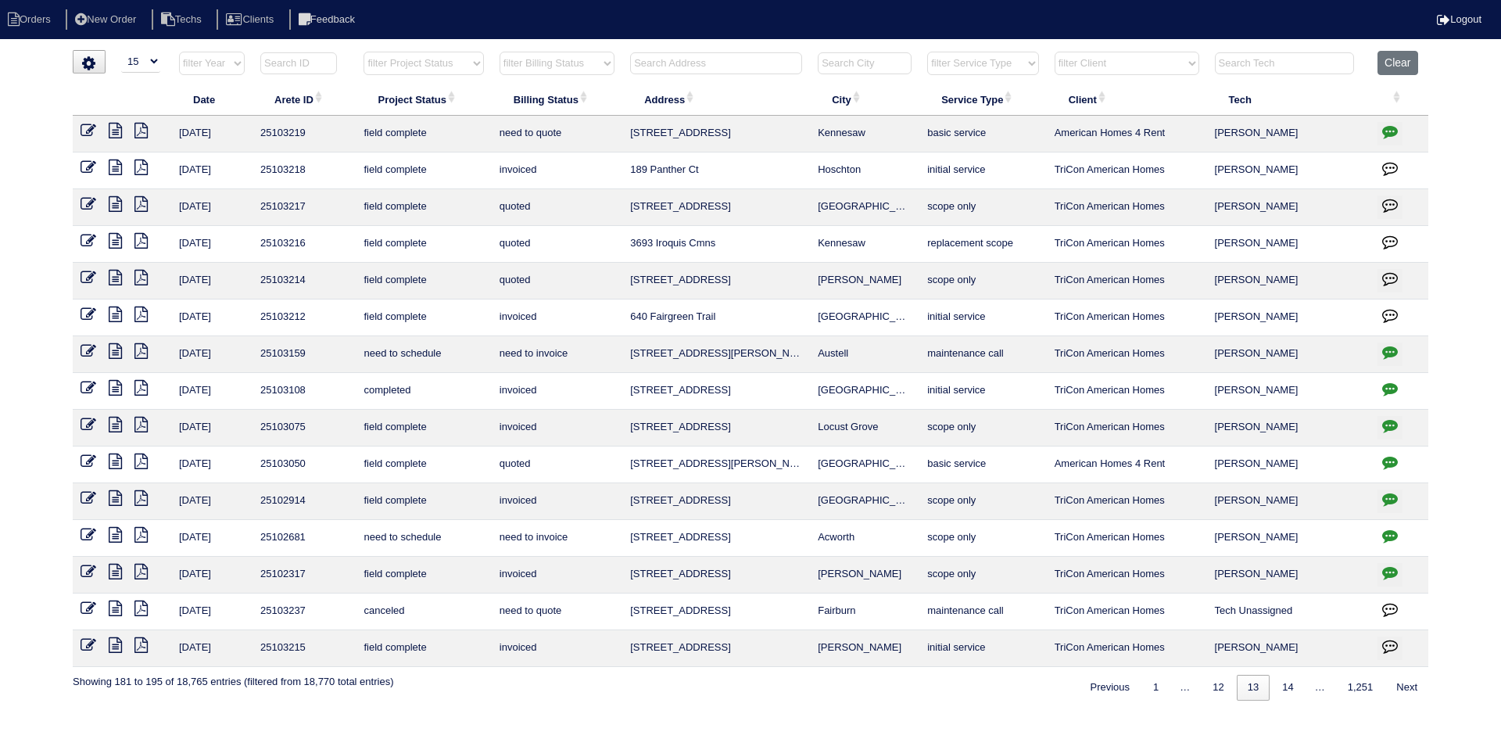
click at [1406, 682] on link "Next" at bounding box center [1407, 688] width 43 height 26
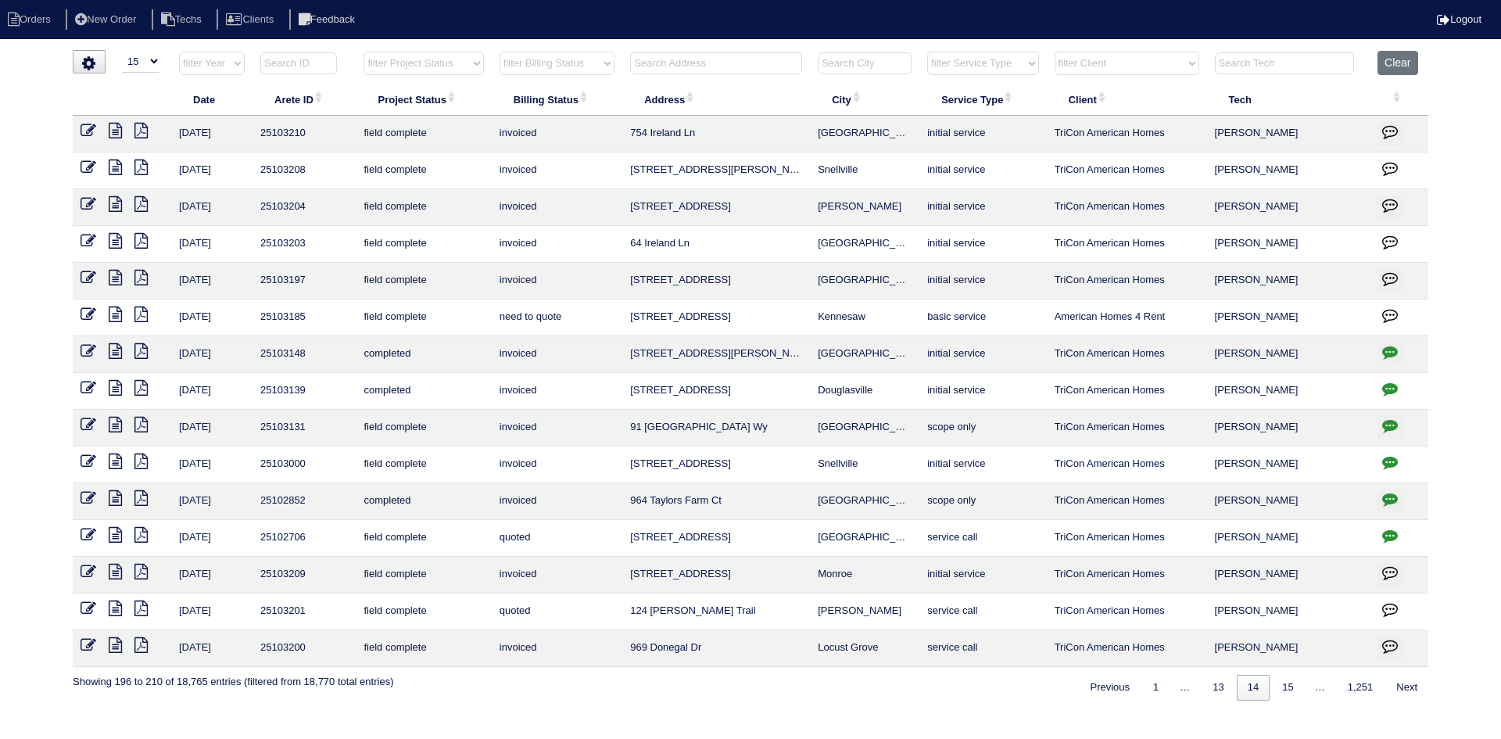
click at [1406, 682] on link "Next" at bounding box center [1407, 688] width 43 height 26
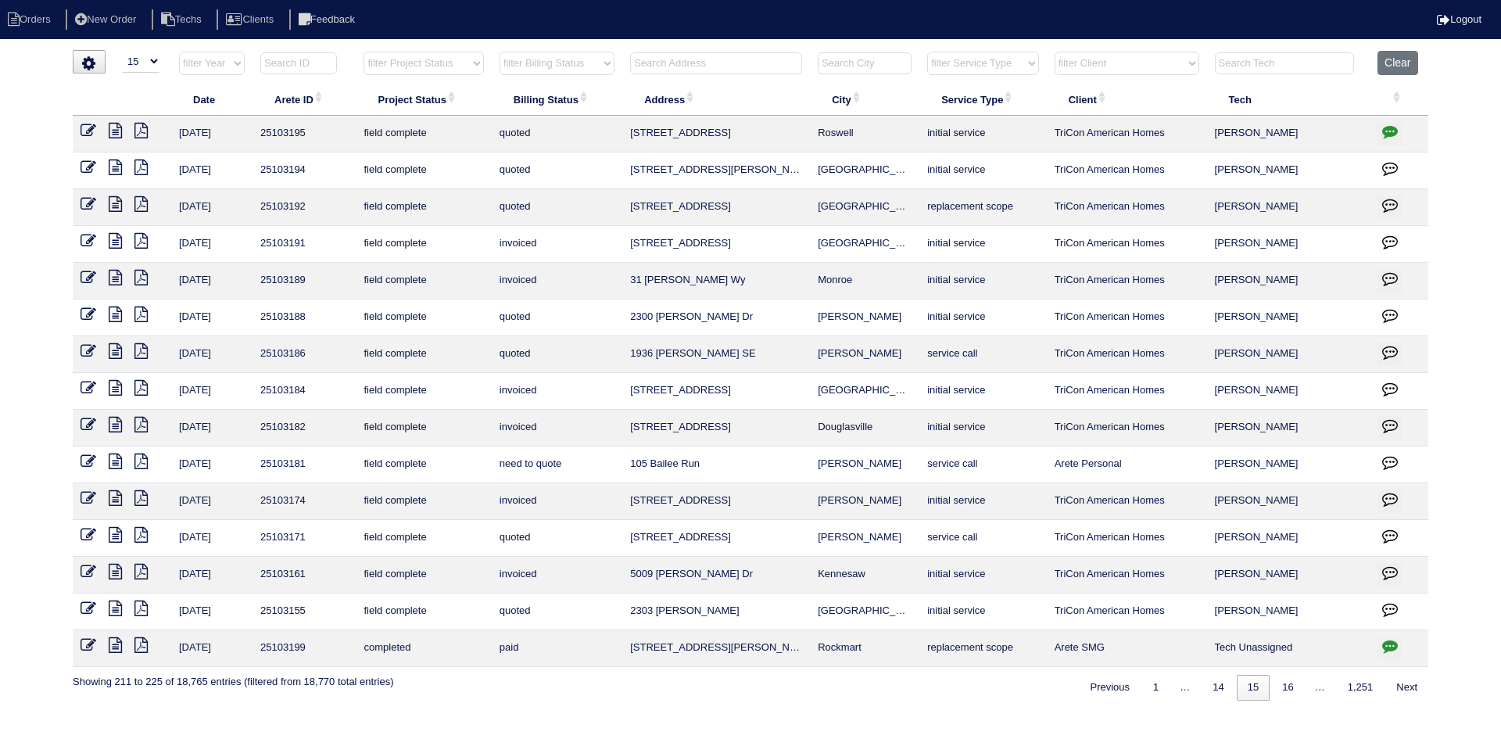
click at [1406, 682] on link "Next" at bounding box center [1407, 688] width 43 height 26
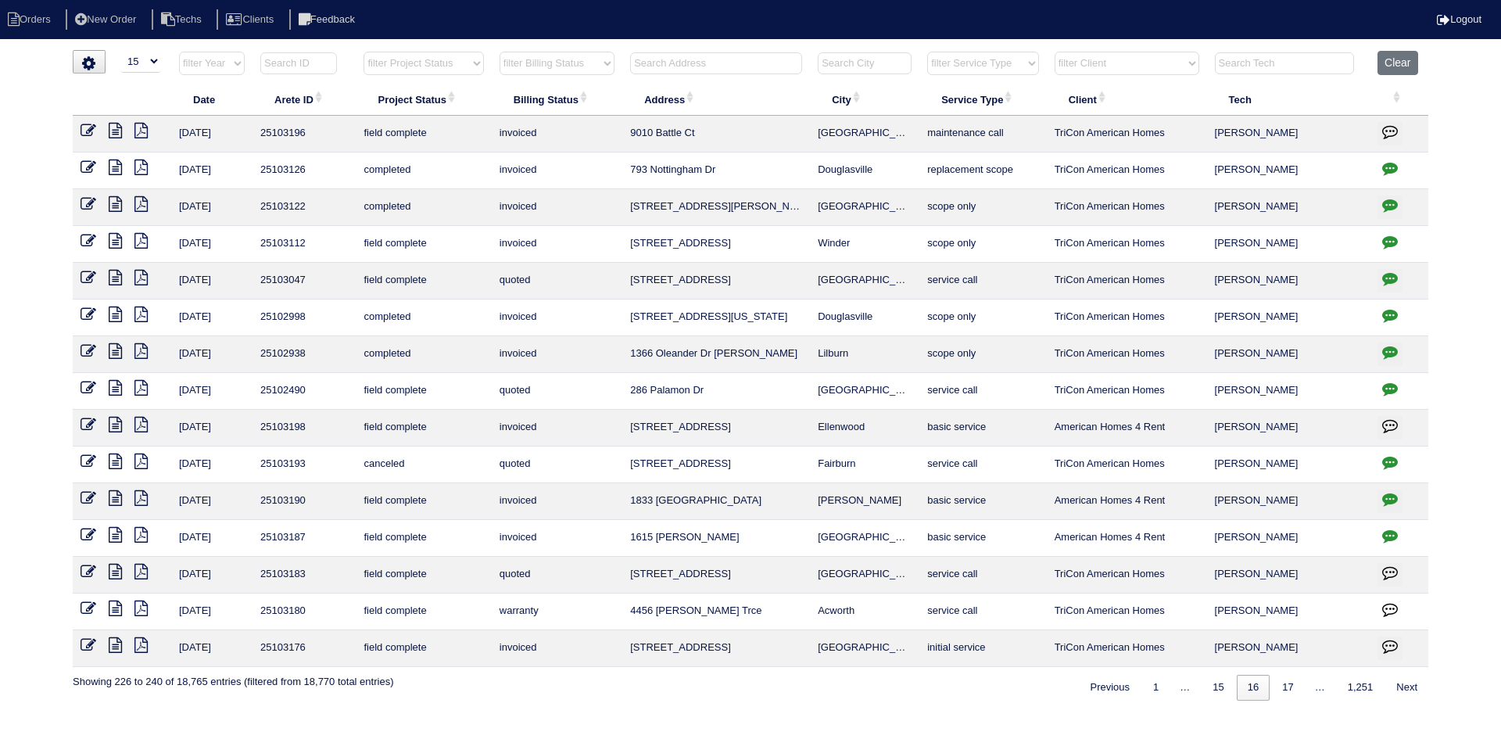
click at [1406, 682] on link "Next" at bounding box center [1407, 688] width 43 height 26
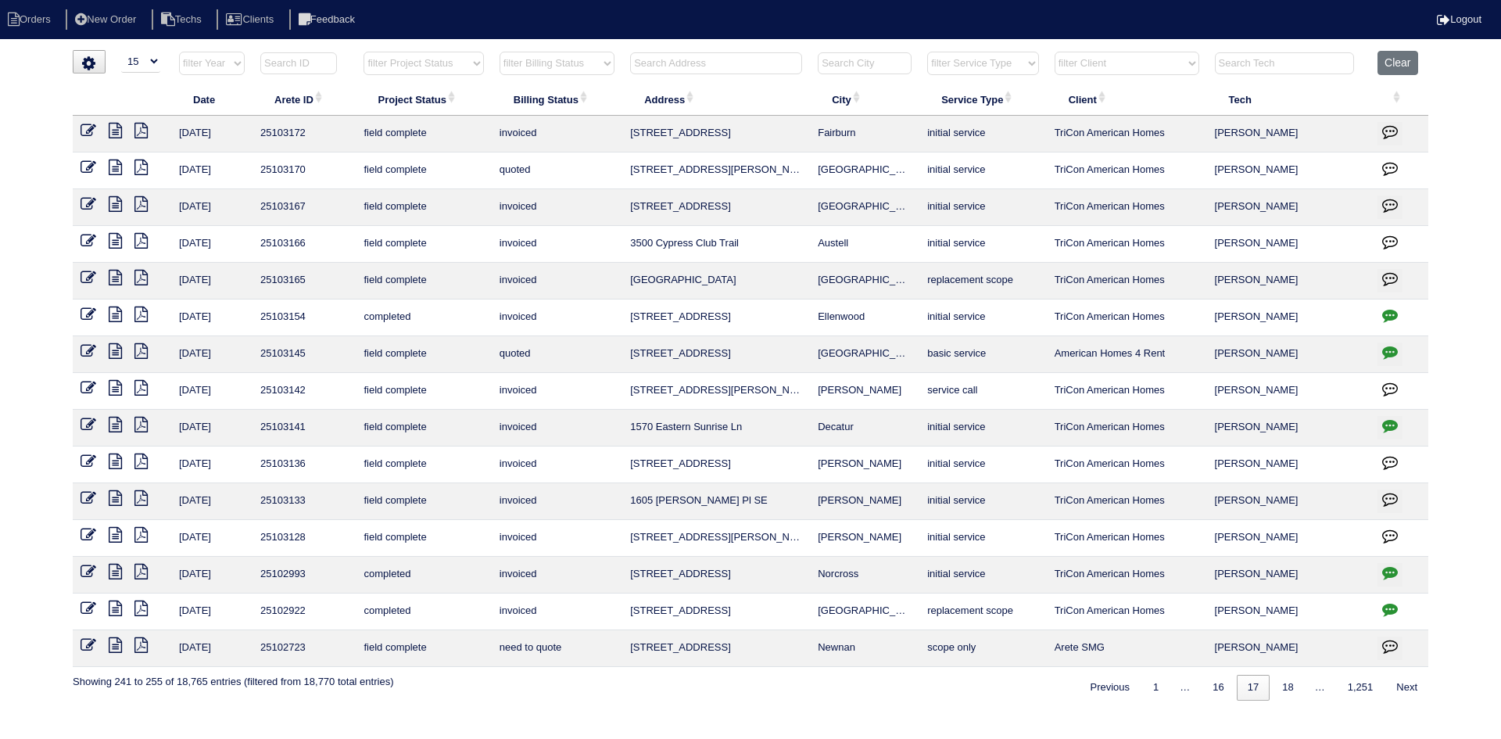
click at [1406, 682] on link "Next" at bounding box center [1407, 688] width 43 height 26
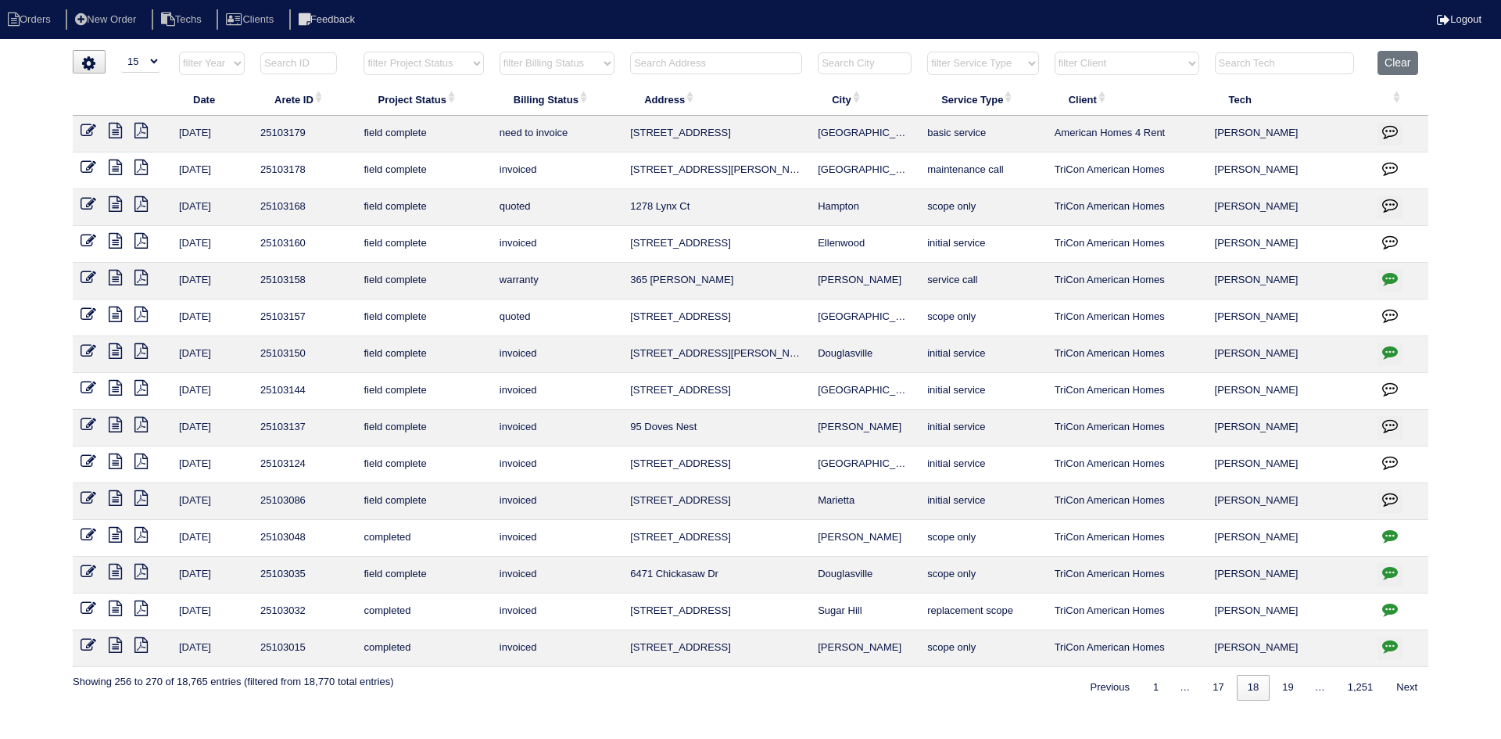
click at [1406, 682] on link "Next" at bounding box center [1407, 688] width 43 height 26
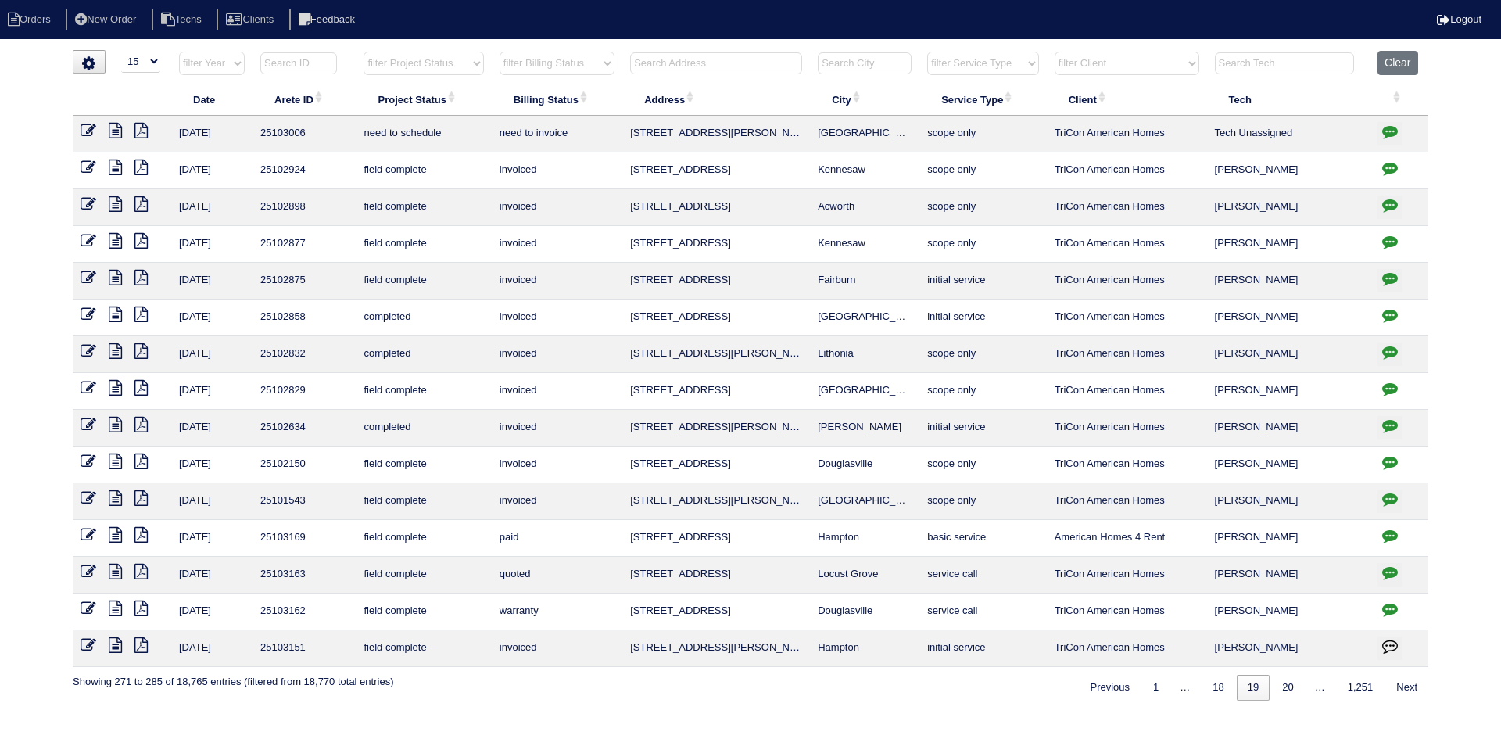
click at [1406, 682] on link "Next" at bounding box center [1407, 688] width 43 height 26
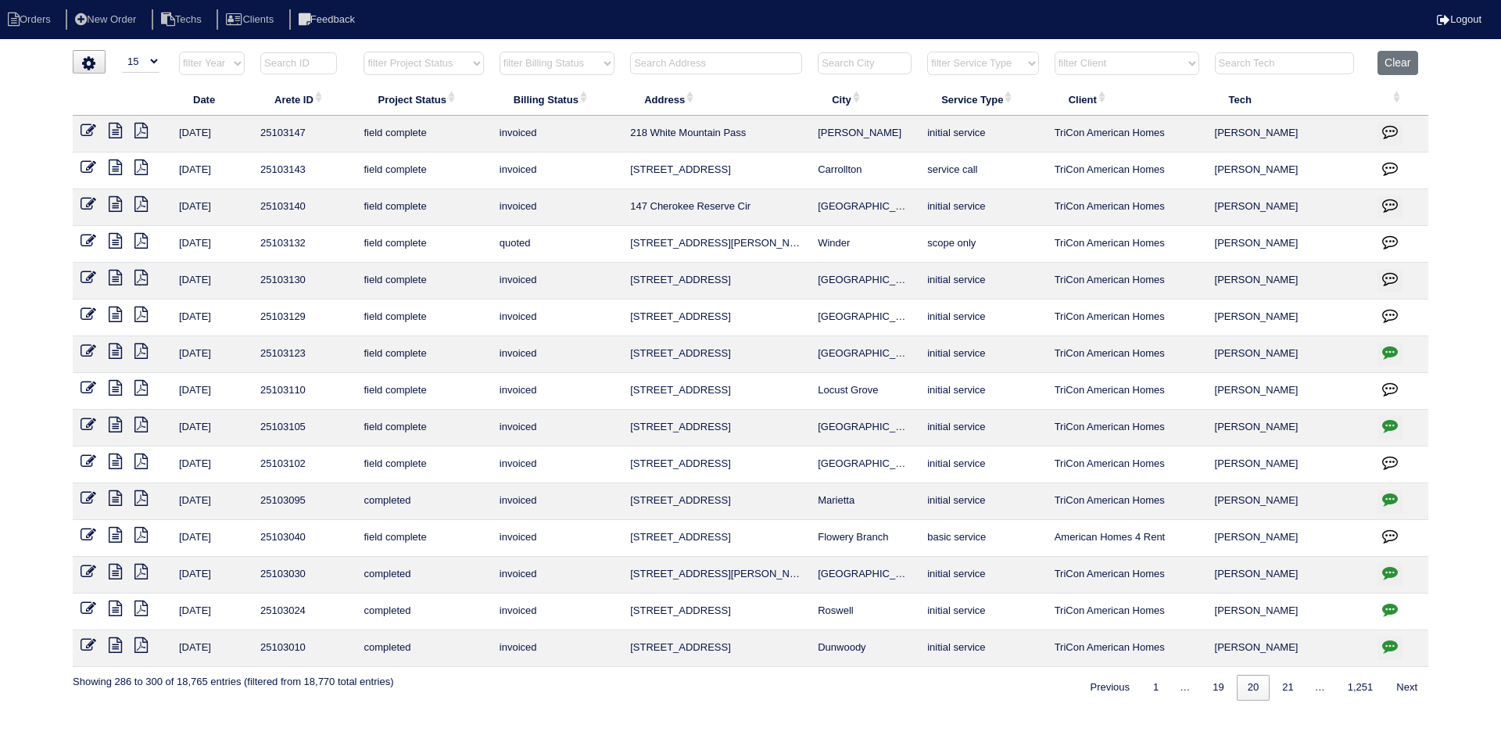
click at [1406, 682] on link "Next" at bounding box center [1407, 688] width 43 height 26
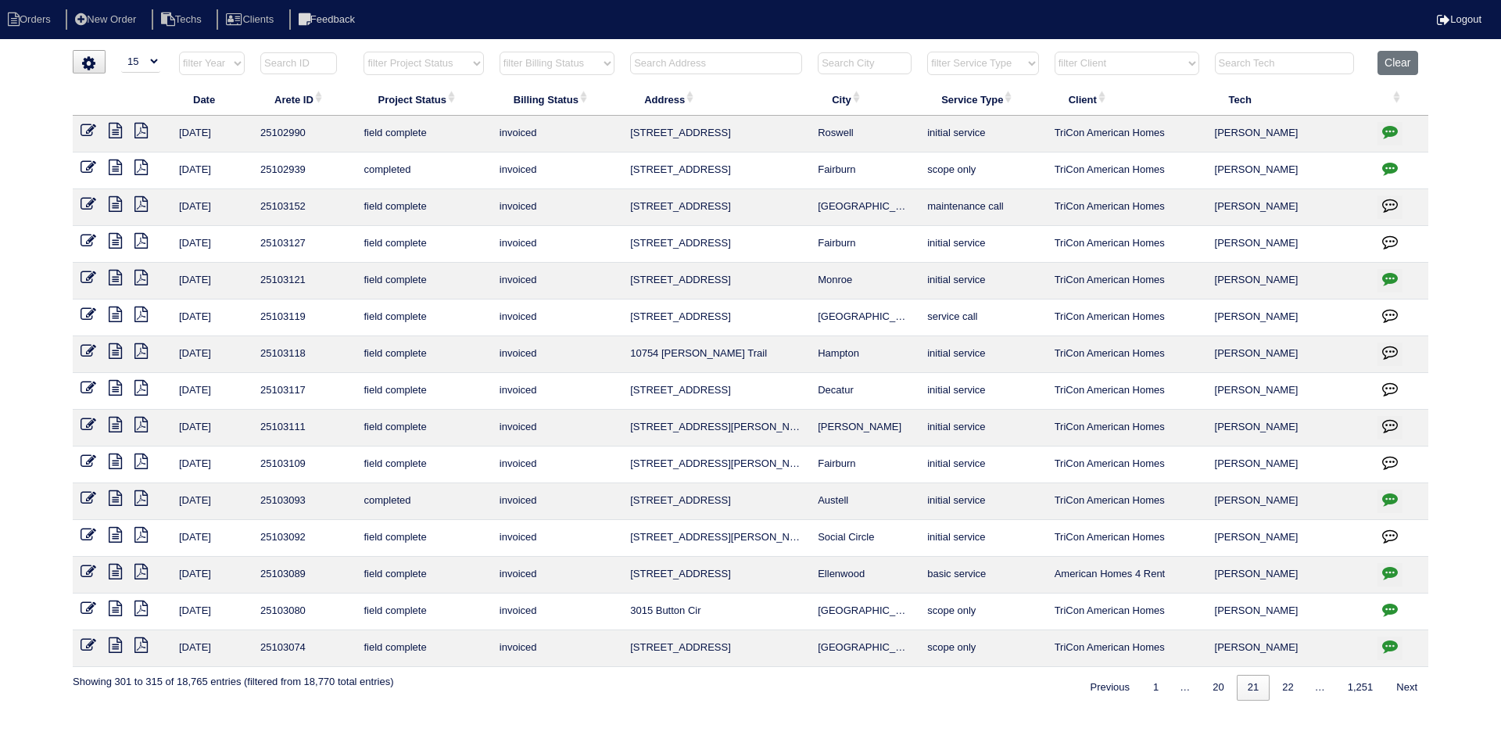
click at [1406, 682] on link "Next" at bounding box center [1407, 688] width 43 height 26
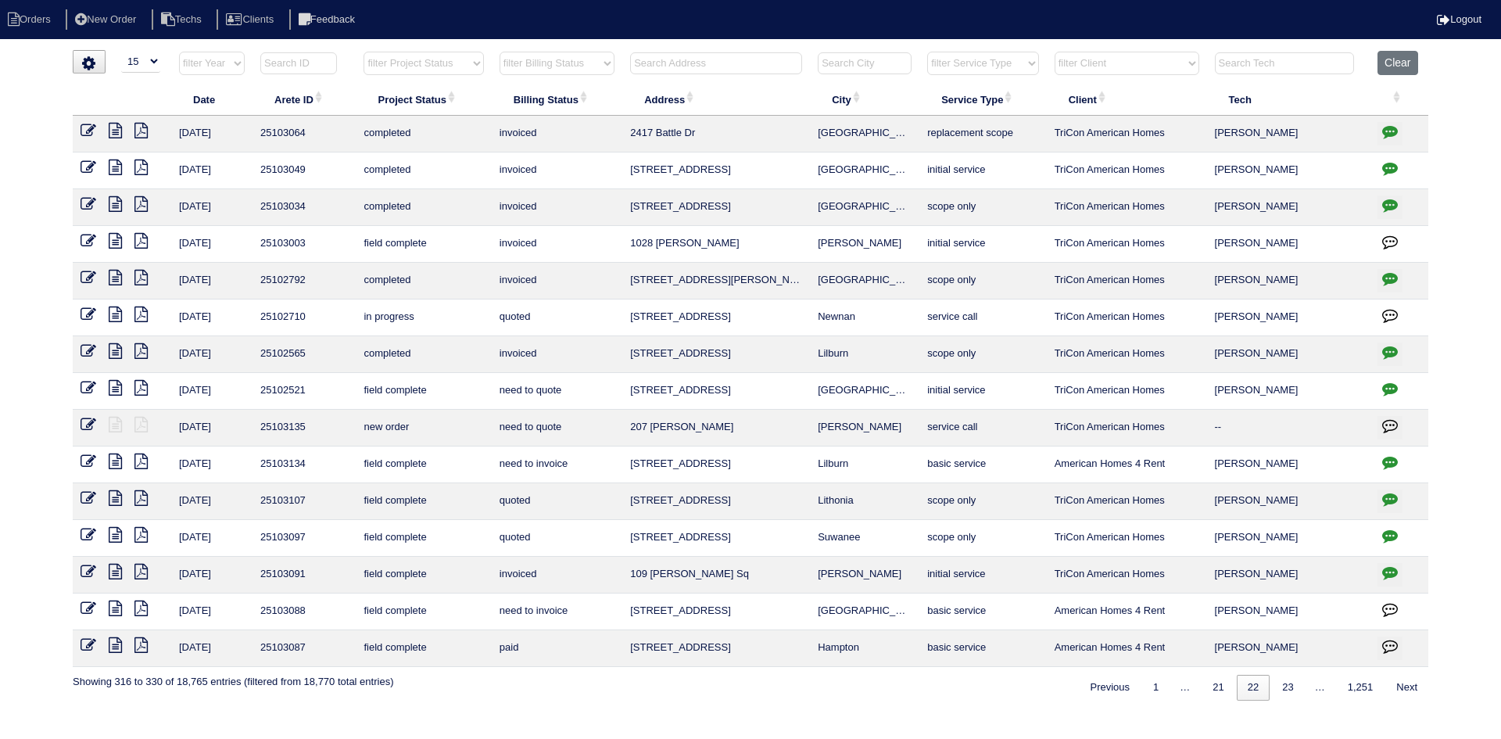
click at [1406, 682] on link "Next" at bounding box center [1407, 688] width 43 height 26
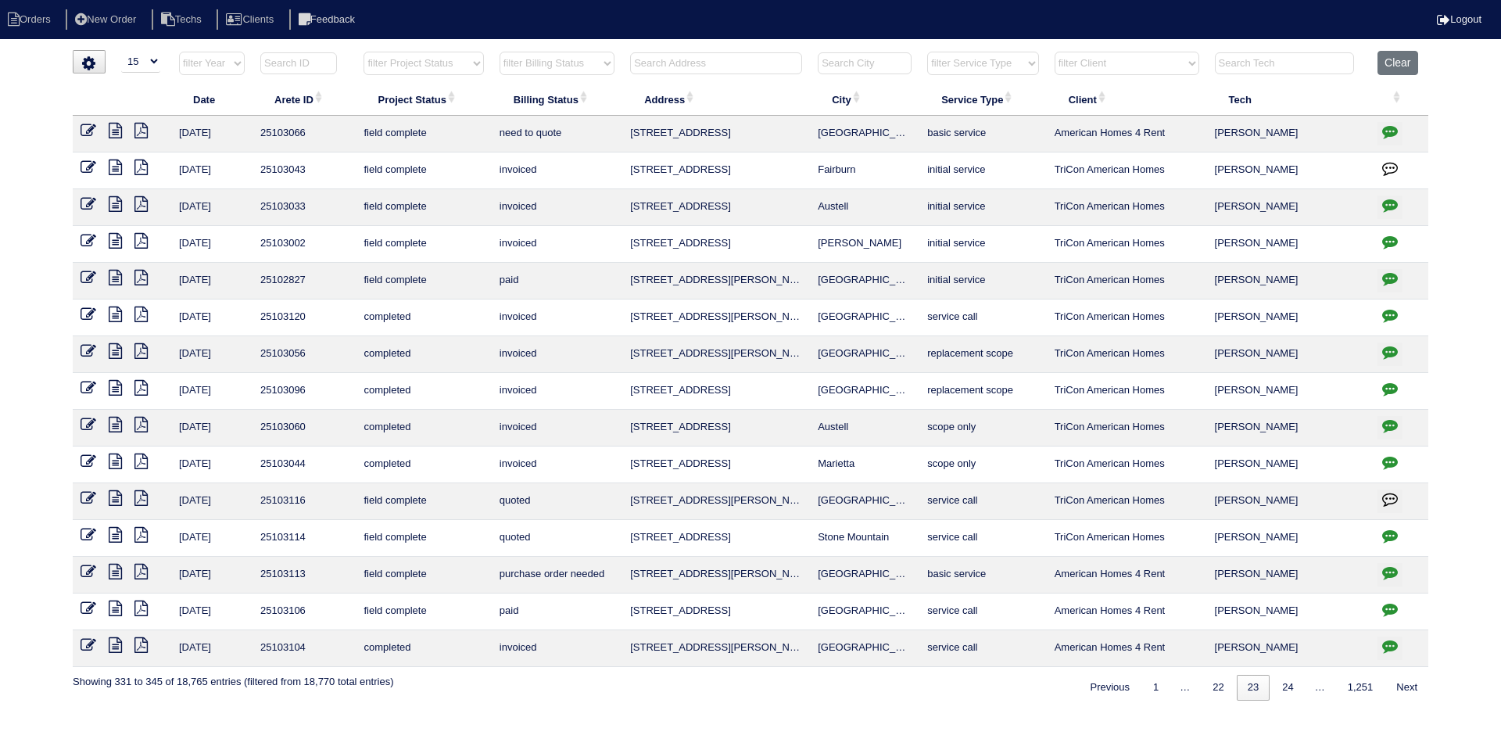
click at [1406, 682] on link "Next" at bounding box center [1407, 688] width 43 height 26
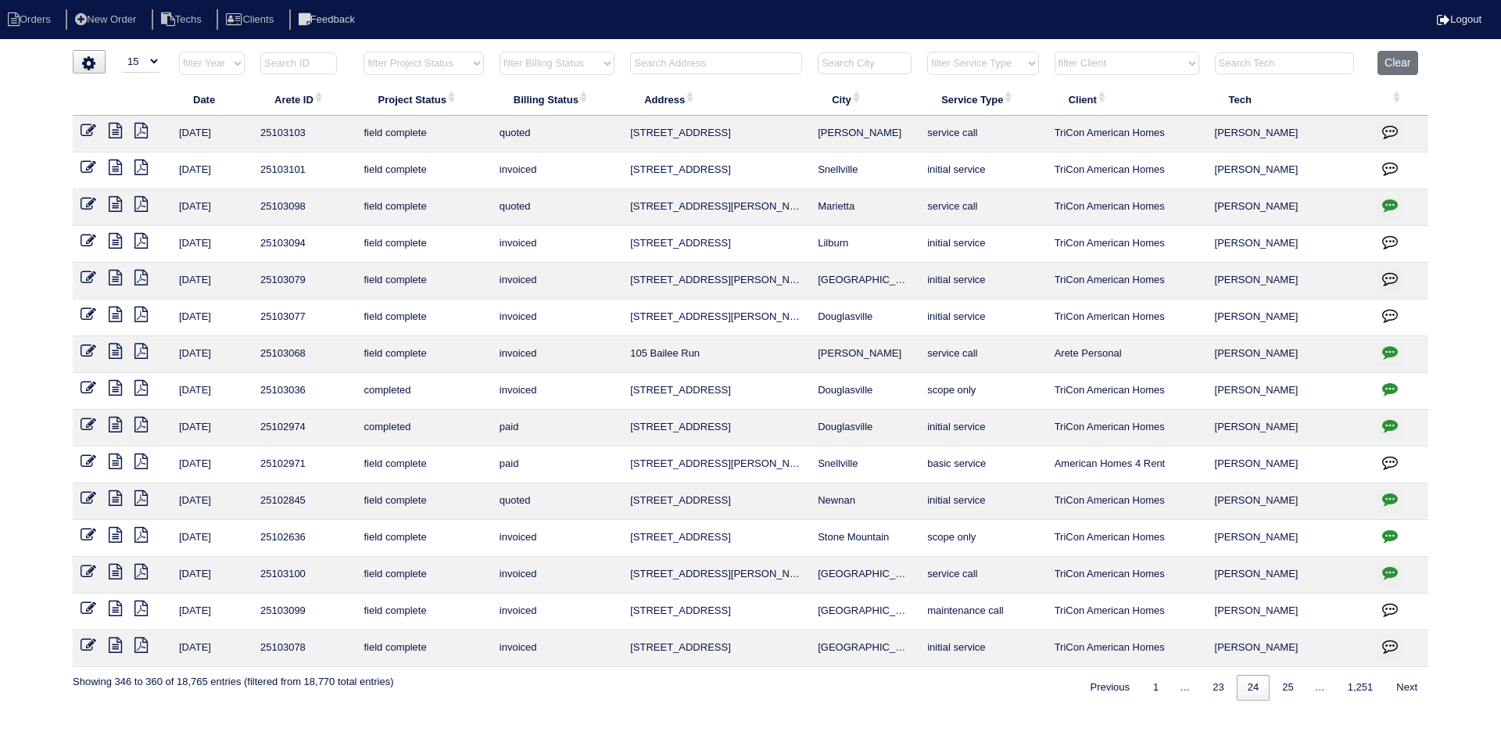
click at [1406, 682] on link "Next" at bounding box center [1407, 688] width 43 height 26
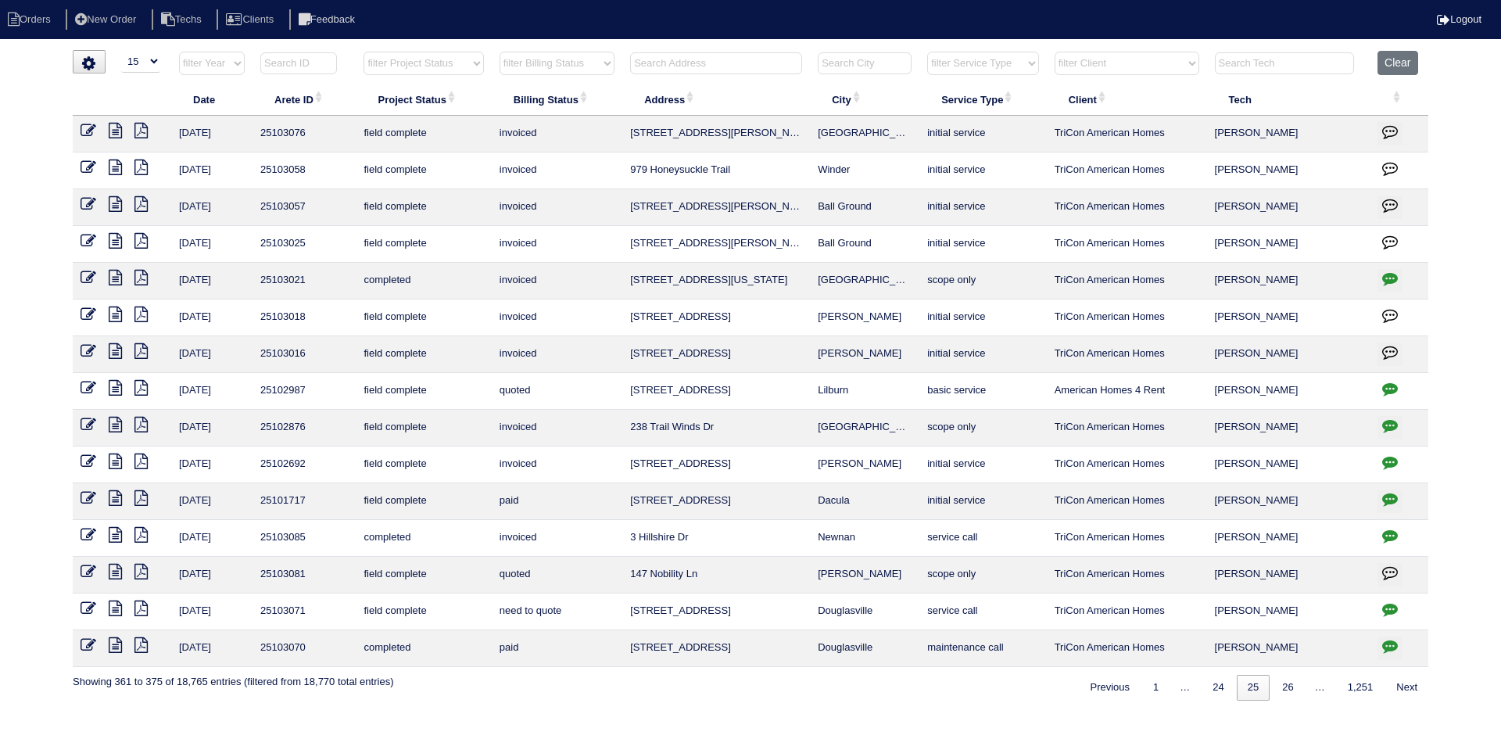
click at [1406, 682] on link "Next" at bounding box center [1407, 688] width 43 height 26
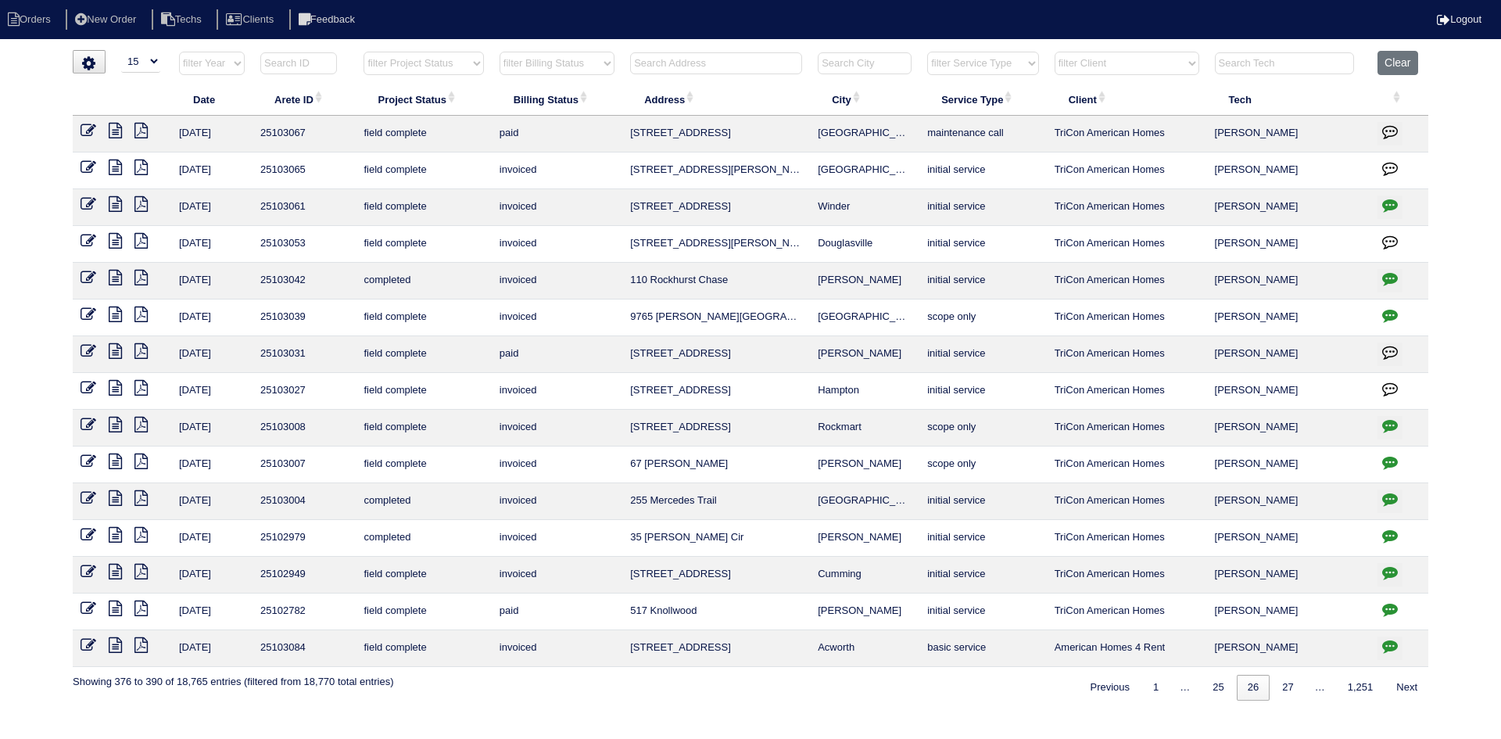
click at [1406, 682] on link "Next" at bounding box center [1407, 688] width 43 height 26
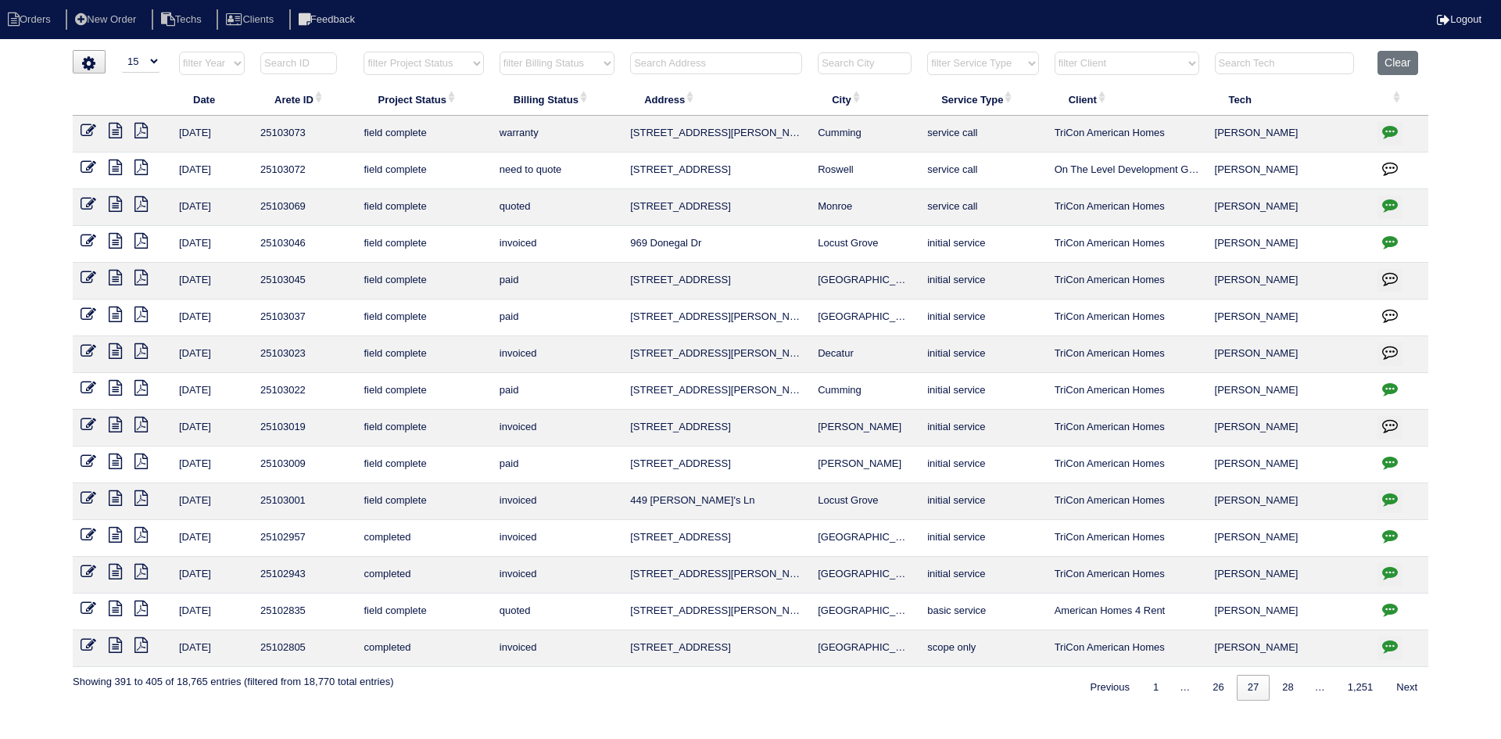
click at [1406, 682] on link "Next" at bounding box center [1407, 688] width 43 height 26
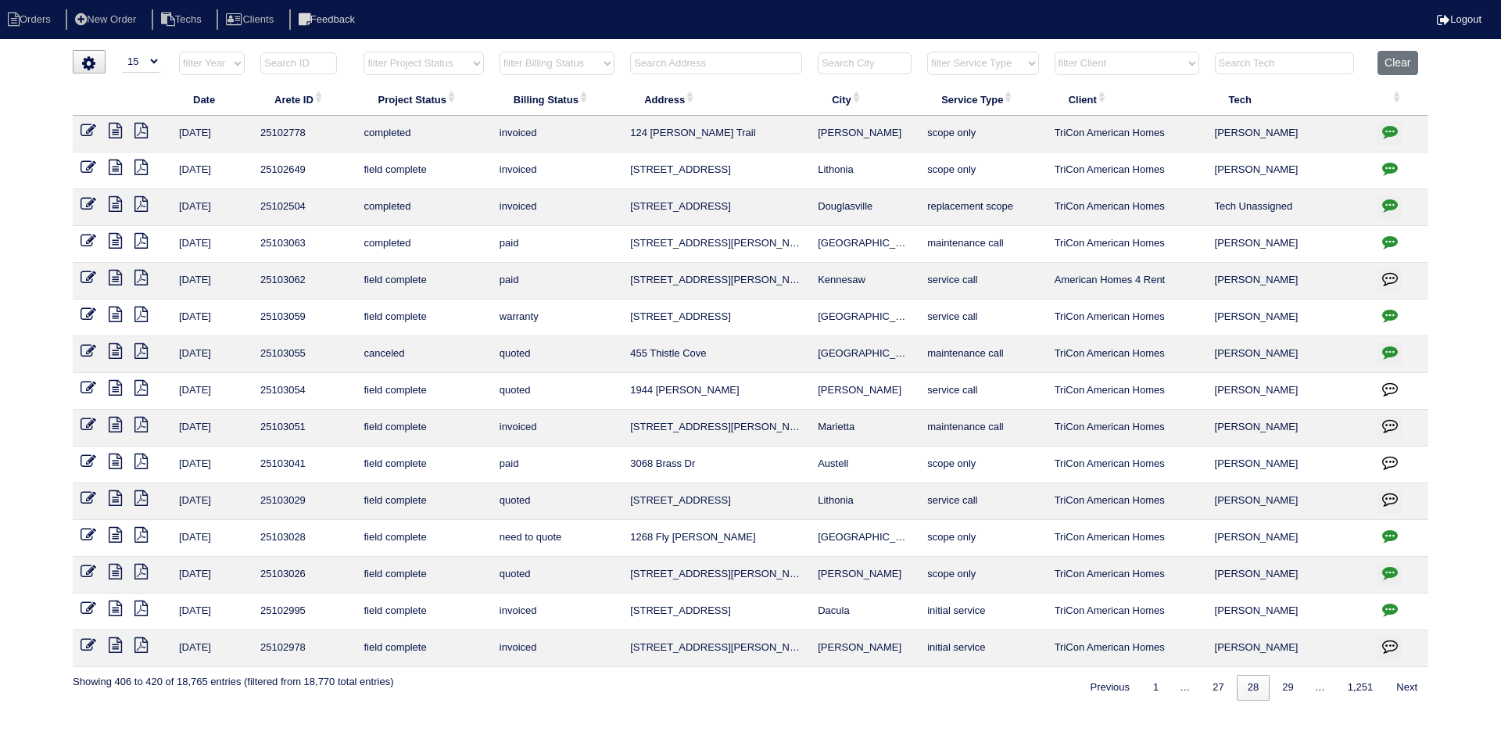
click at [1406, 682] on link "Next" at bounding box center [1407, 688] width 43 height 26
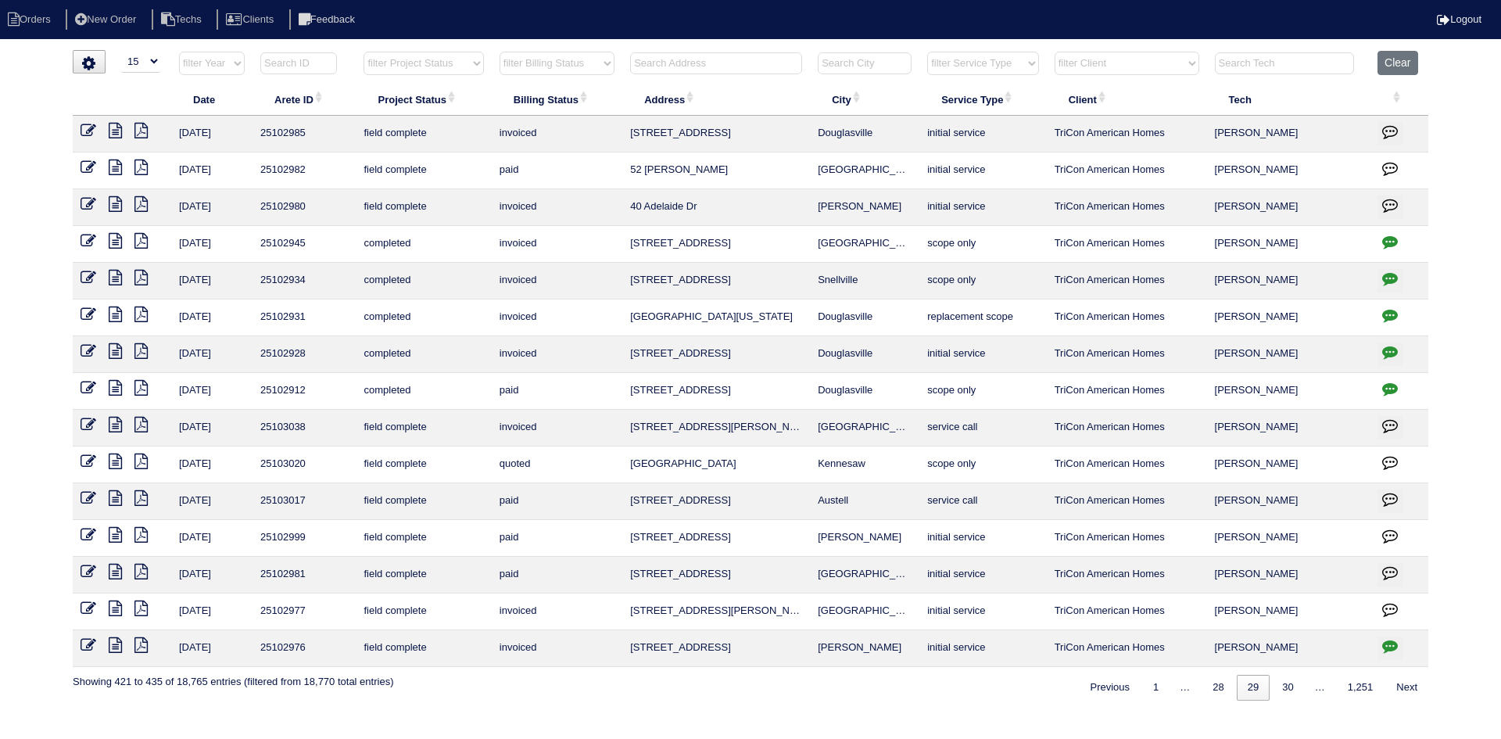
click at [1406, 682] on link "Next" at bounding box center [1407, 688] width 43 height 26
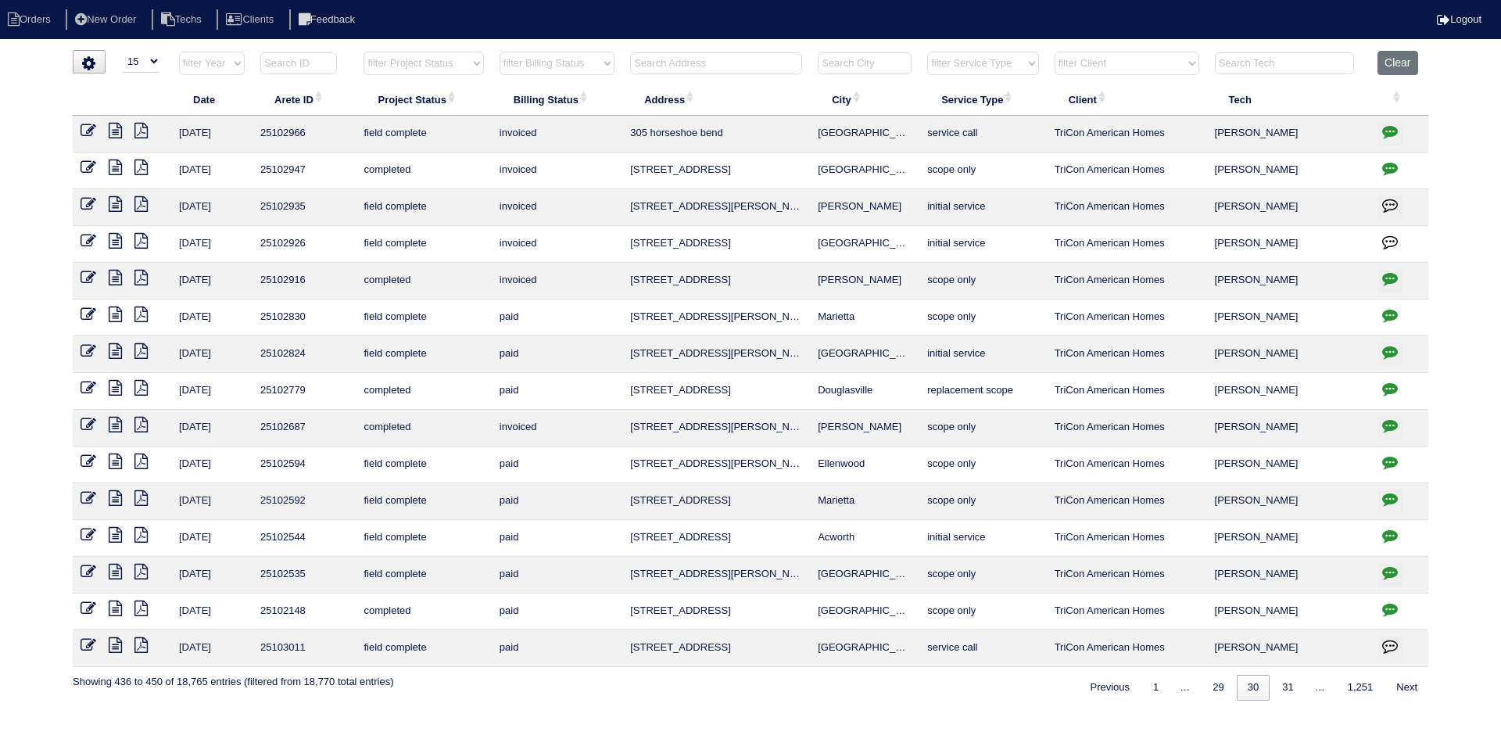
click at [1406, 682] on link "Next" at bounding box center [1407, 688] width 43 height 26
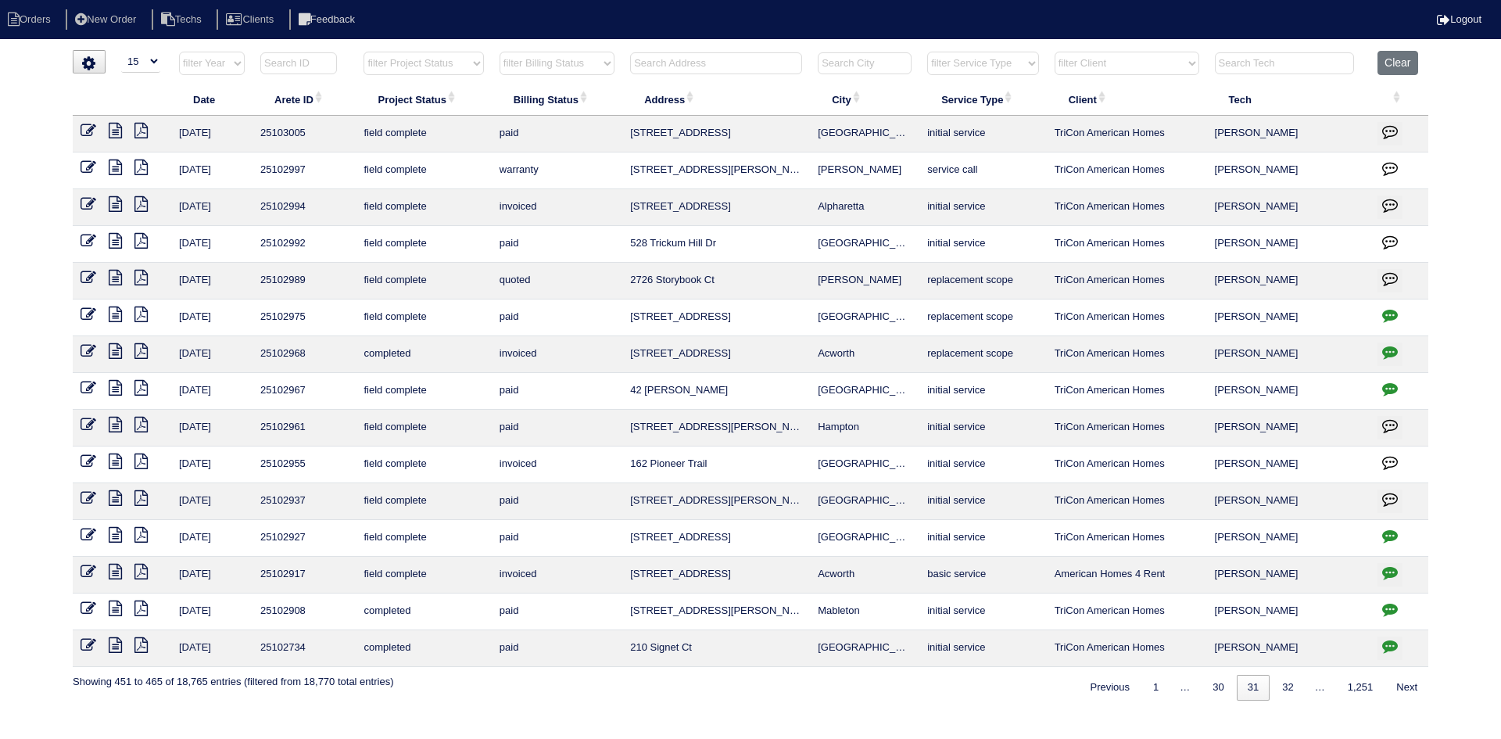
click at [697, 59] on input "text" at bounding box center [716, 63] width 172 height 22
click at [672, 61] on input "text" at bounding box center [716, 63] width 172 height 22
click at [654, 56] on input "text" at bounding box center [716, 63] width 172 height 22
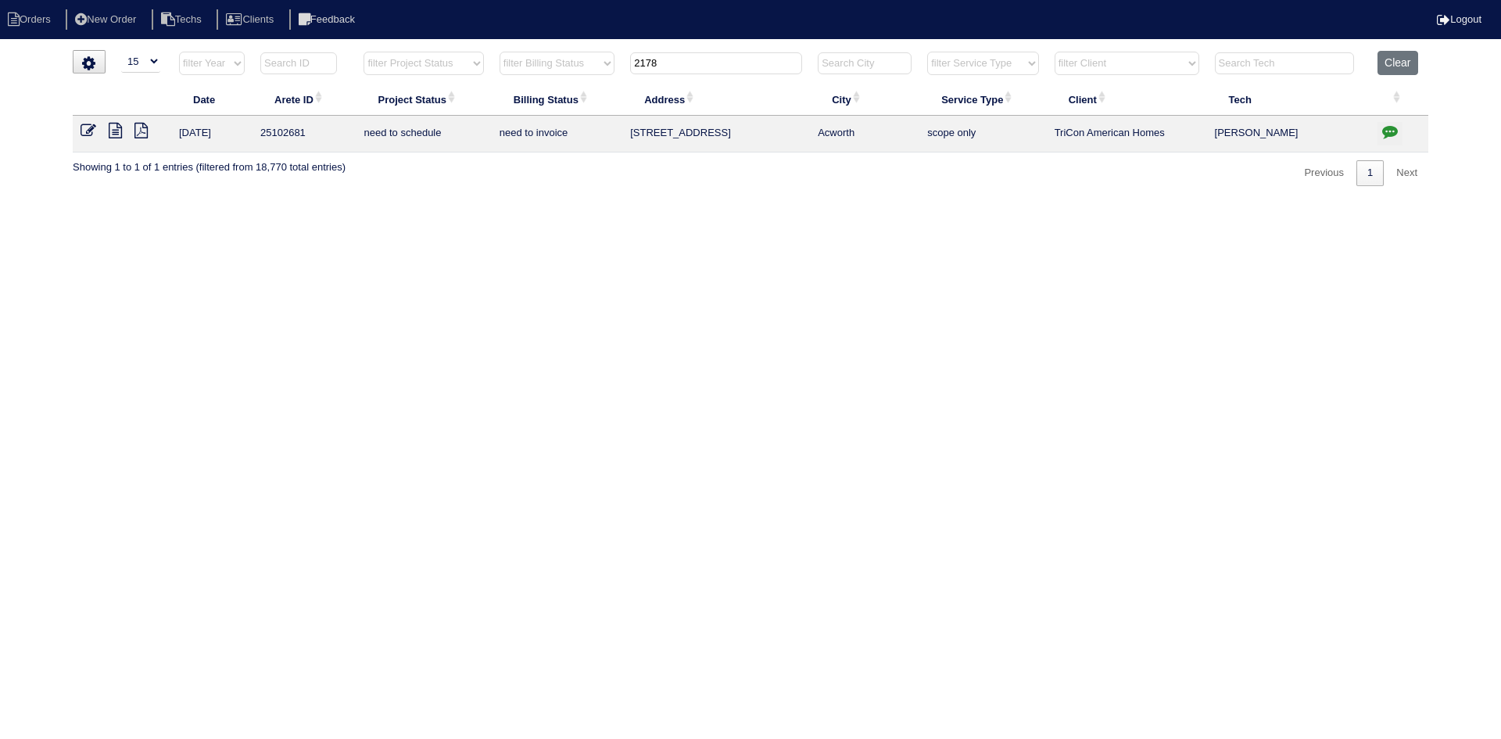
type input "2178"
click at [113, 134] on icon at bounding box center [115, 131] width 13 height 16
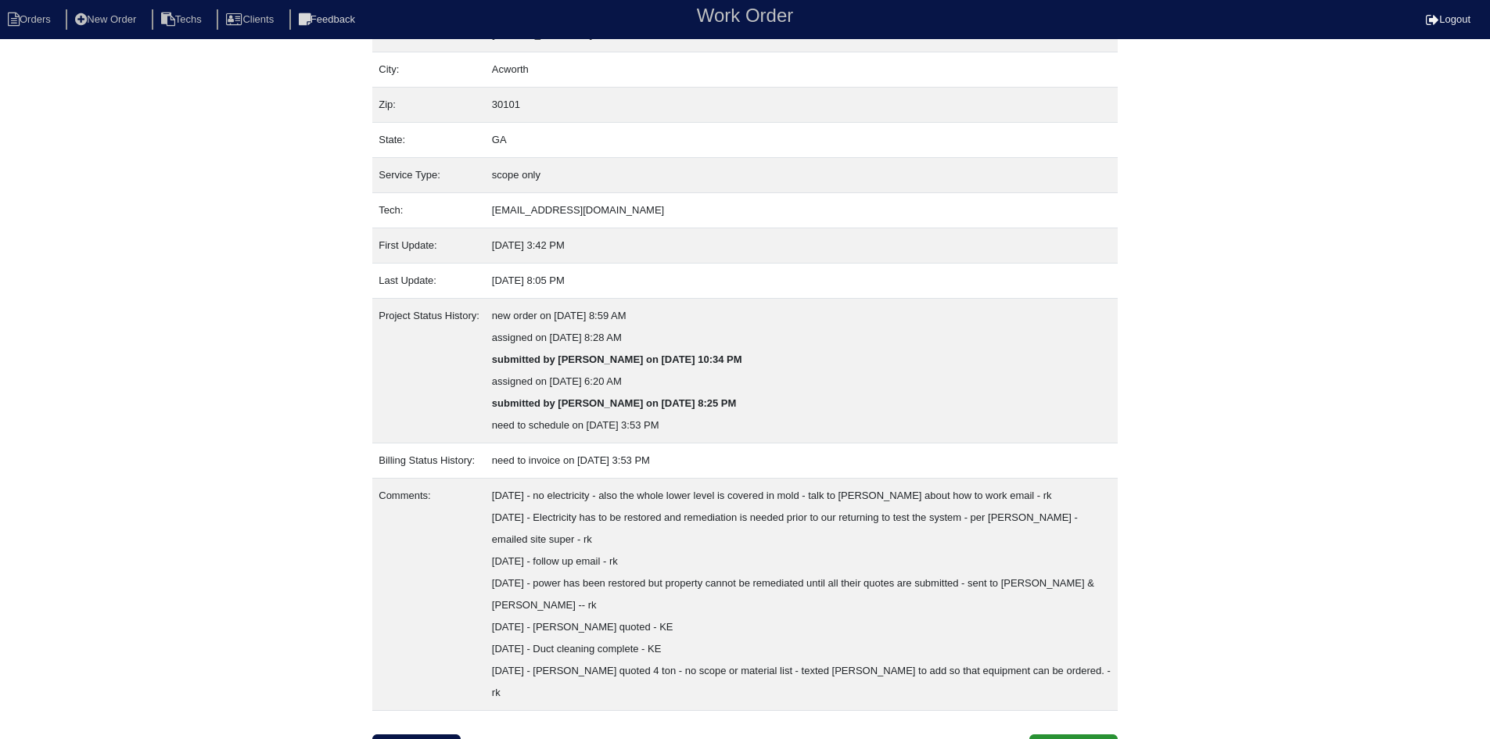
scroll to position [106, 0]
click at [439, 731] on link "Field Report" at bounding box center [416, 746] width 88 height 30
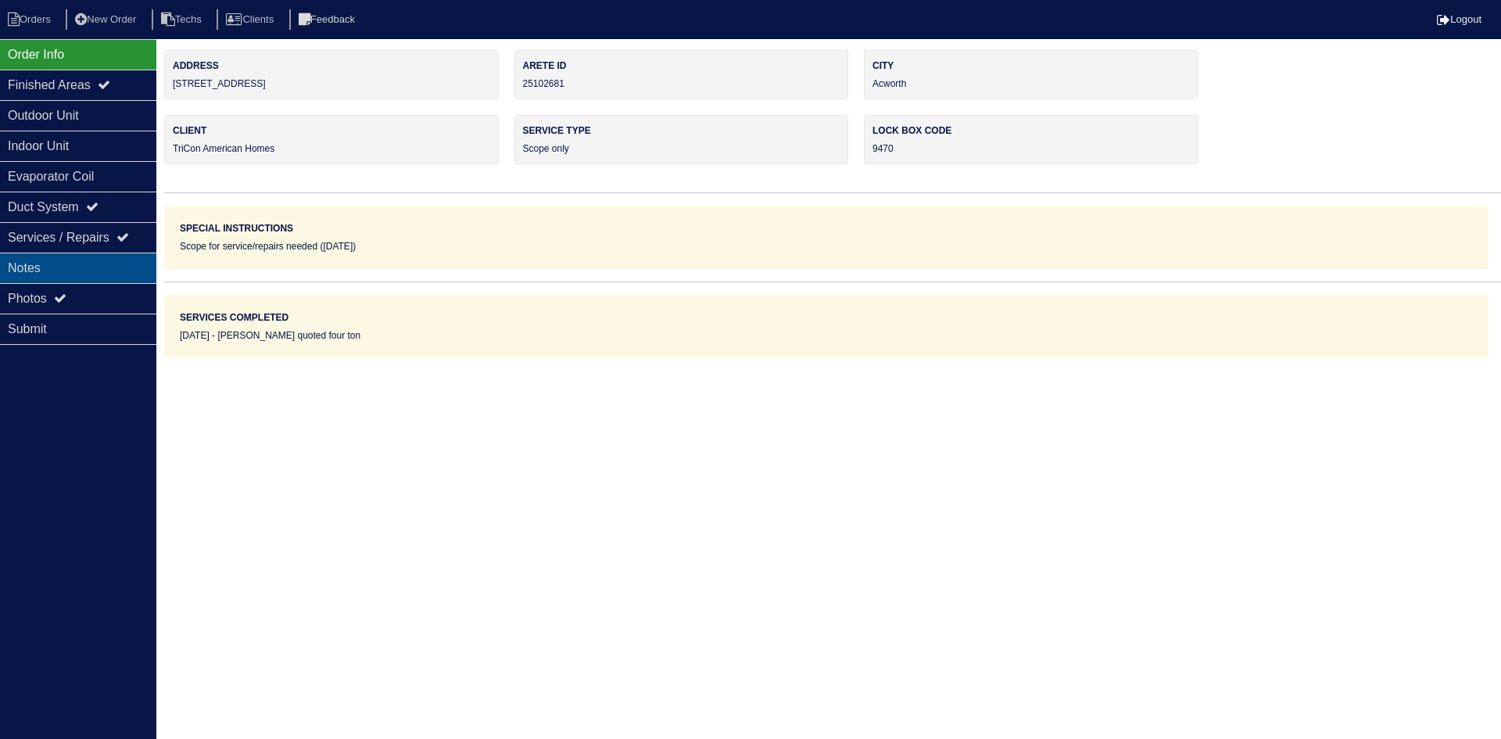
click at [54, 260] on div "Notes" at bounding box center [78, 268] width 156 height 30
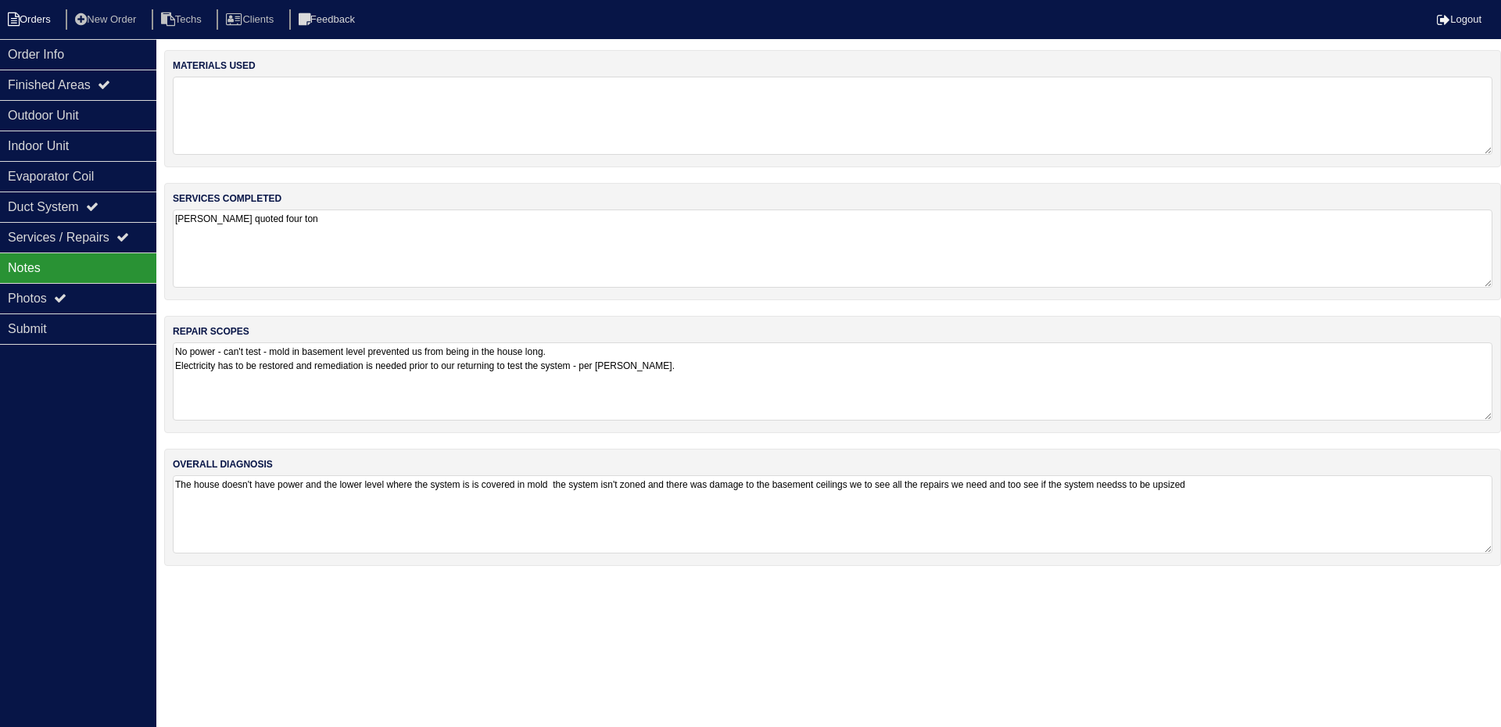
click at [33, 16] on li "Orders" at bounding box center [31, 19] width 63 height 21
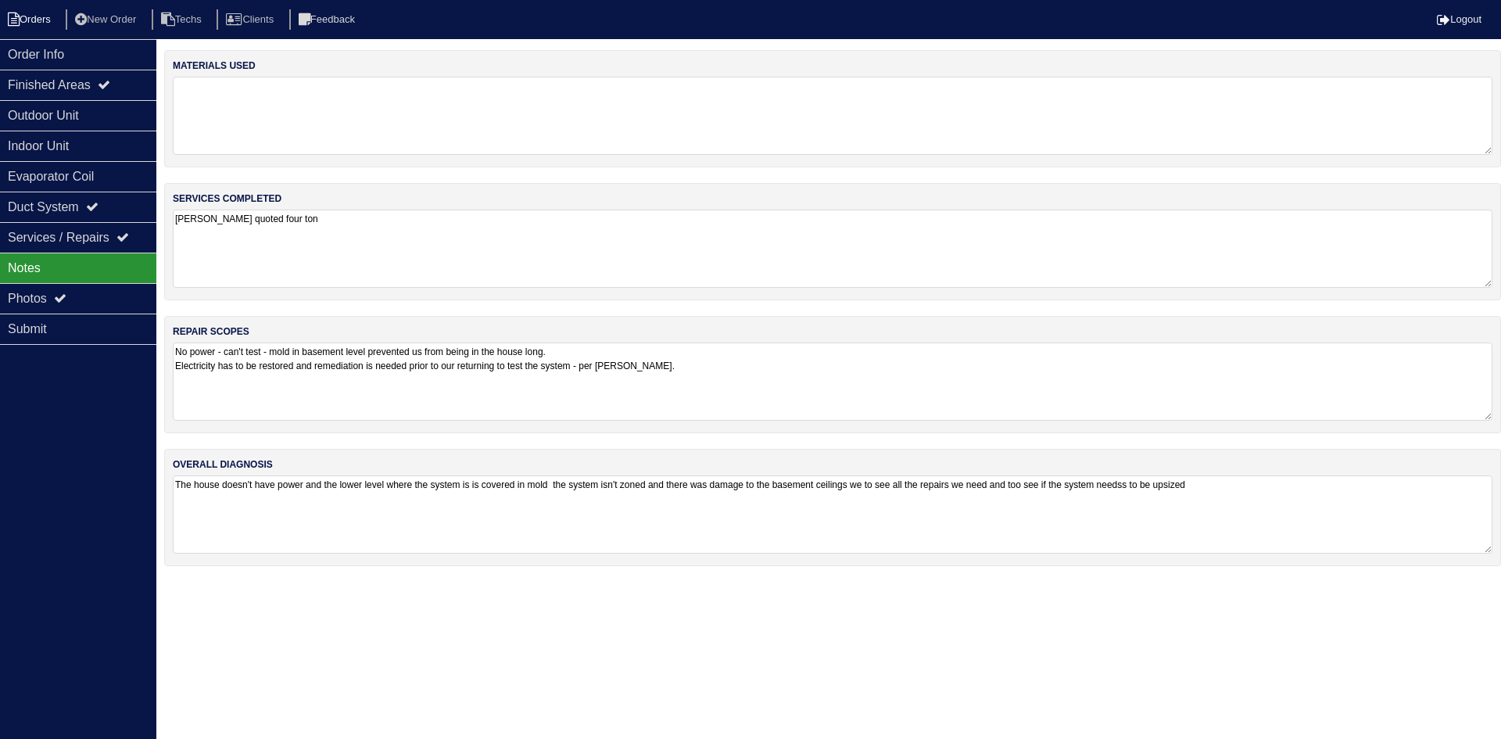
select select "15"
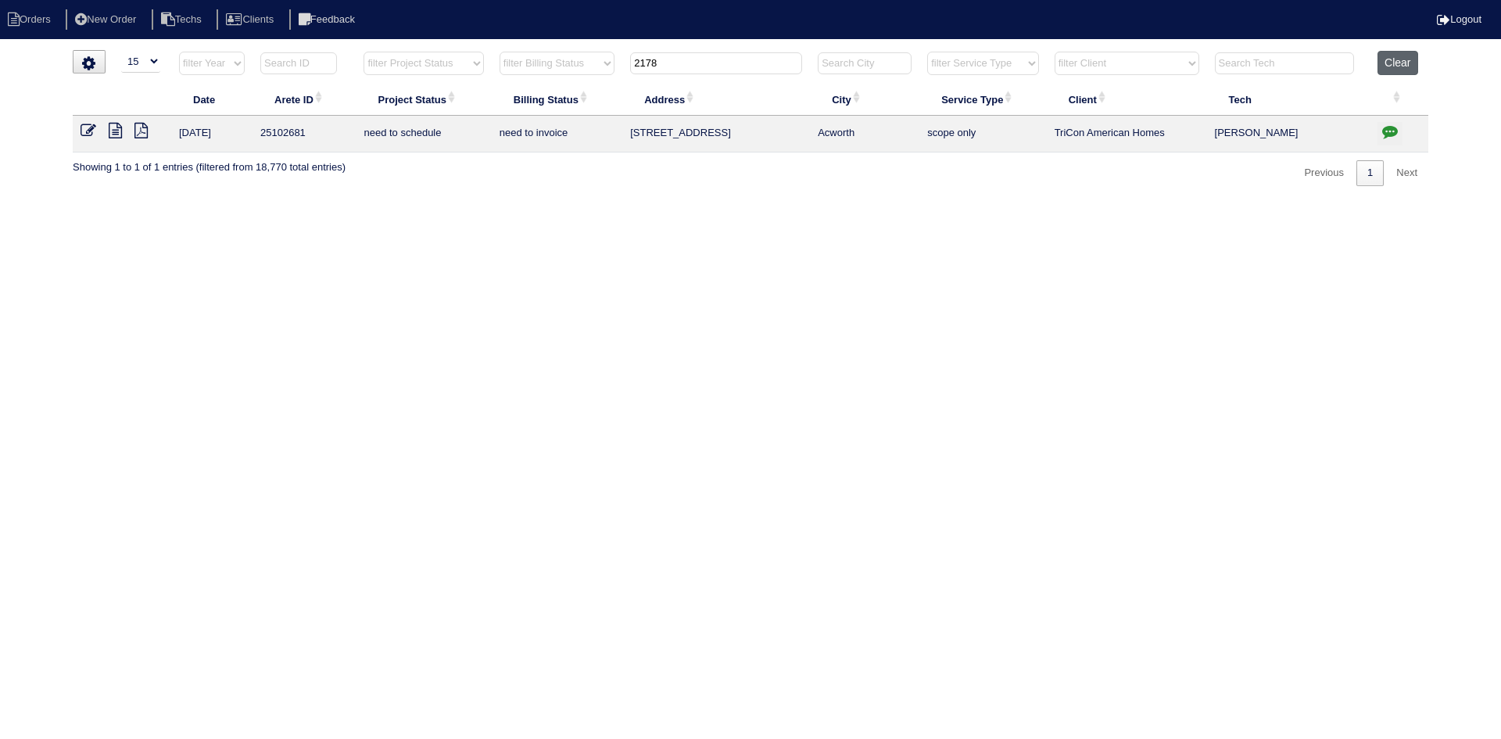
click at [1398, 64] on button "Clear" at bounding box center [1398, 63] width 40 height 24
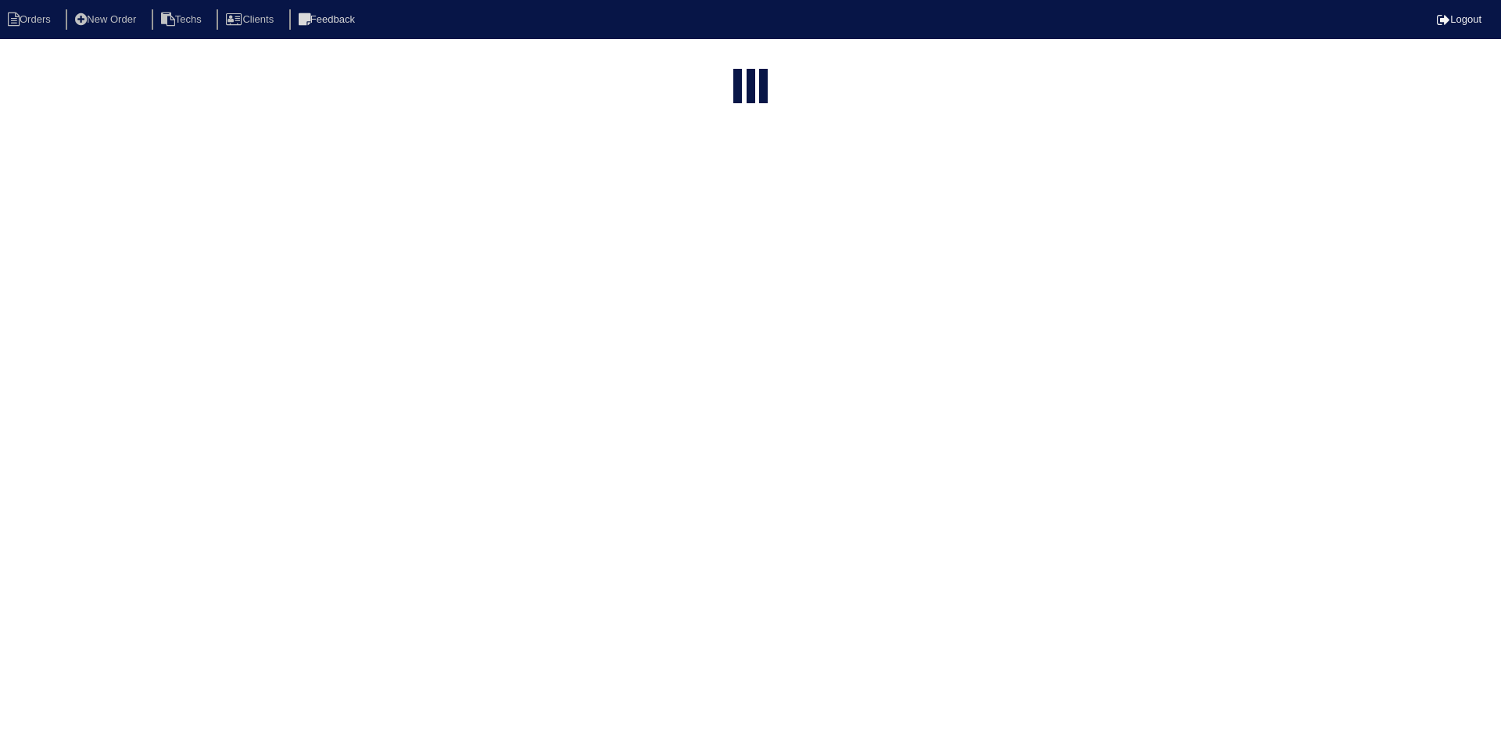
select select "15"
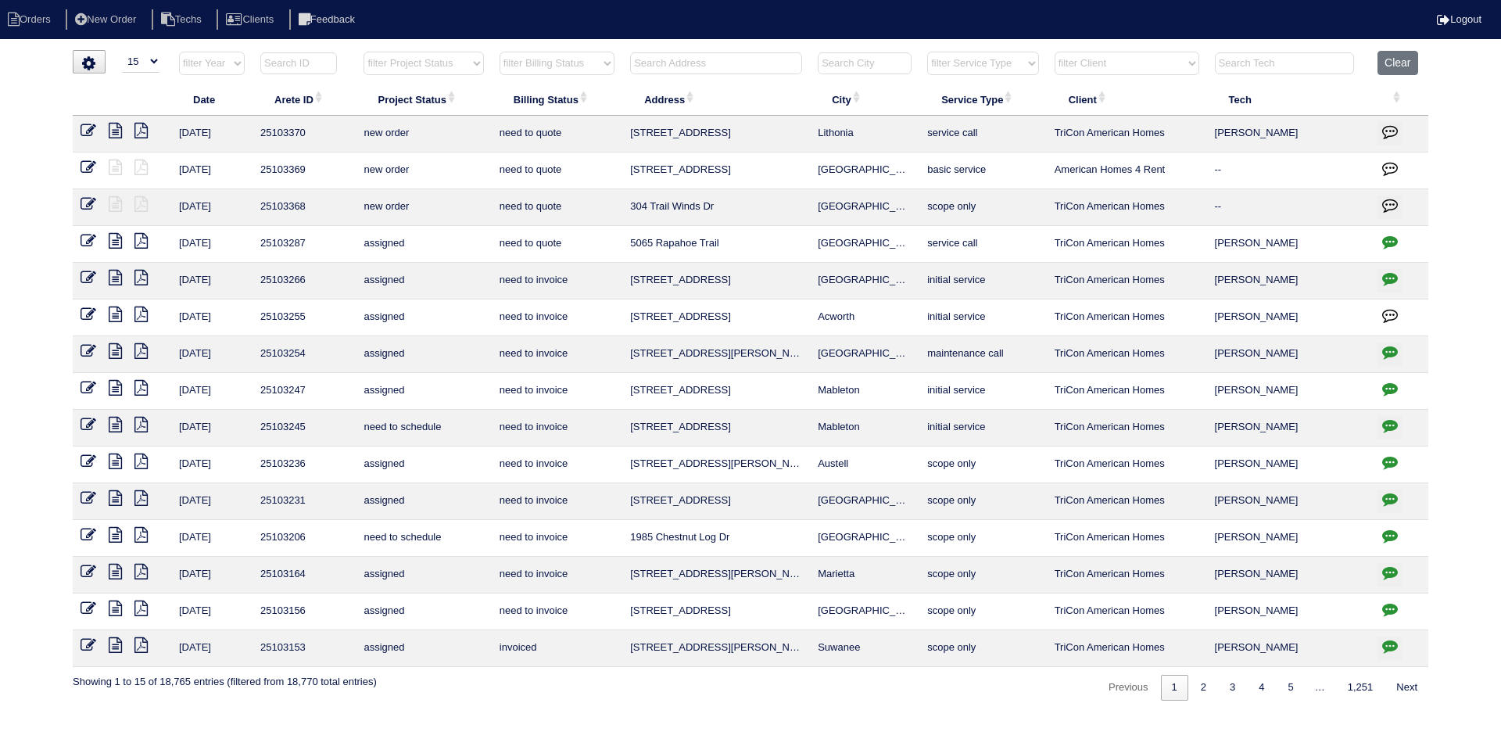
click at [470, 61] on select "filter Project Status -- Any Project Status -- new order assigned in progress f…" at bounding box center [424, 63] width 120 height 23
click at [364, 52] on select "filter Project Status -- Any Project Status -- new order assigned in progress f…" at bounding box center [424, 63] width 120 height 23
select select "field complete"
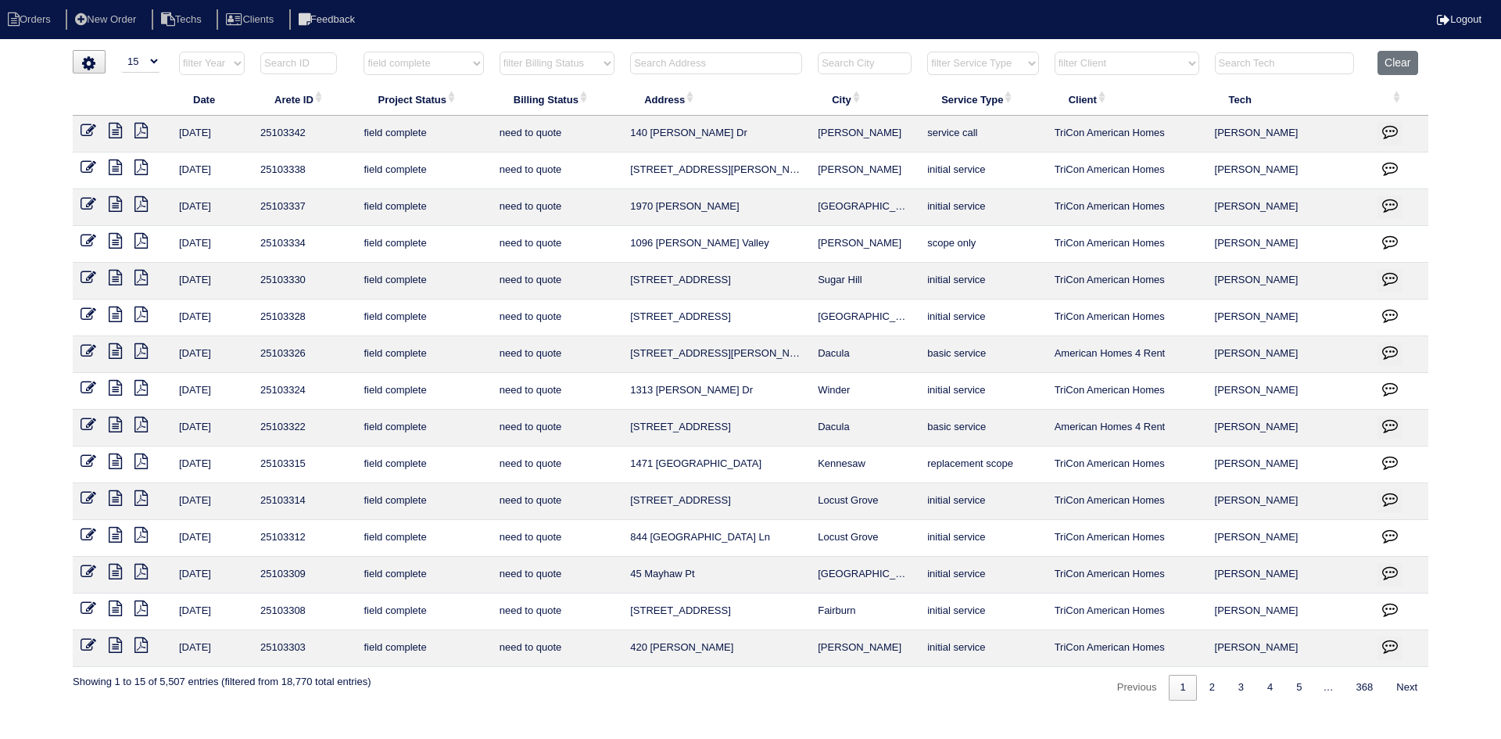
click at [542, 62] on select "filter Billing Status -- Any Billing Status -- need to quote quoted need to inv…" at bounding box center [557, 63] width 115 height 23
select select "need to quote"
click at [500, 52] on select "filter Billing Status -- Any Billing Status -- need to quote quoted need to inv…" at bounding box center [557, 63] width 115 height 23
select select "field complete"
select select "need to quote"
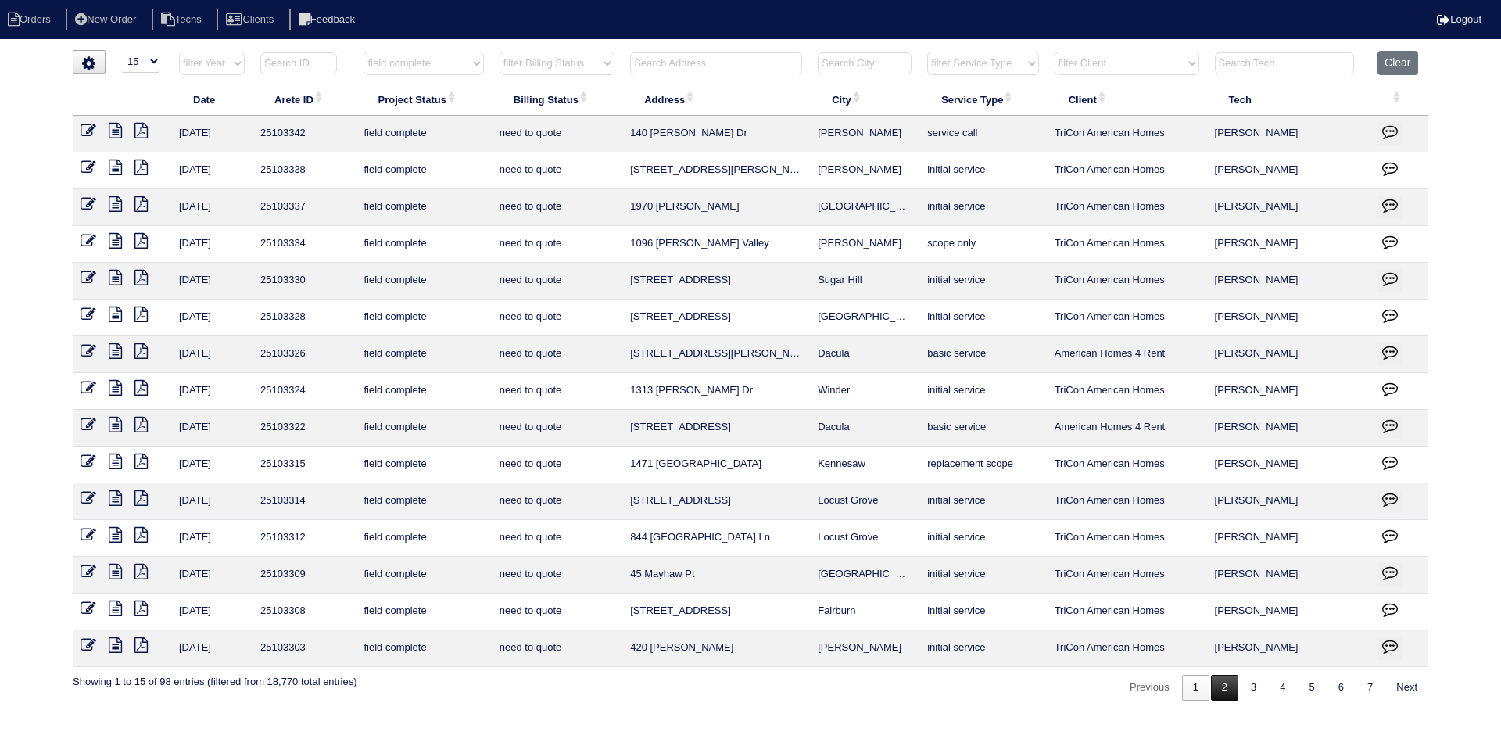
click at [1221, 683] on link "2" at bounding box center [1224, 688] width 27 height 26
select select "field complete"
select select "need to quote"
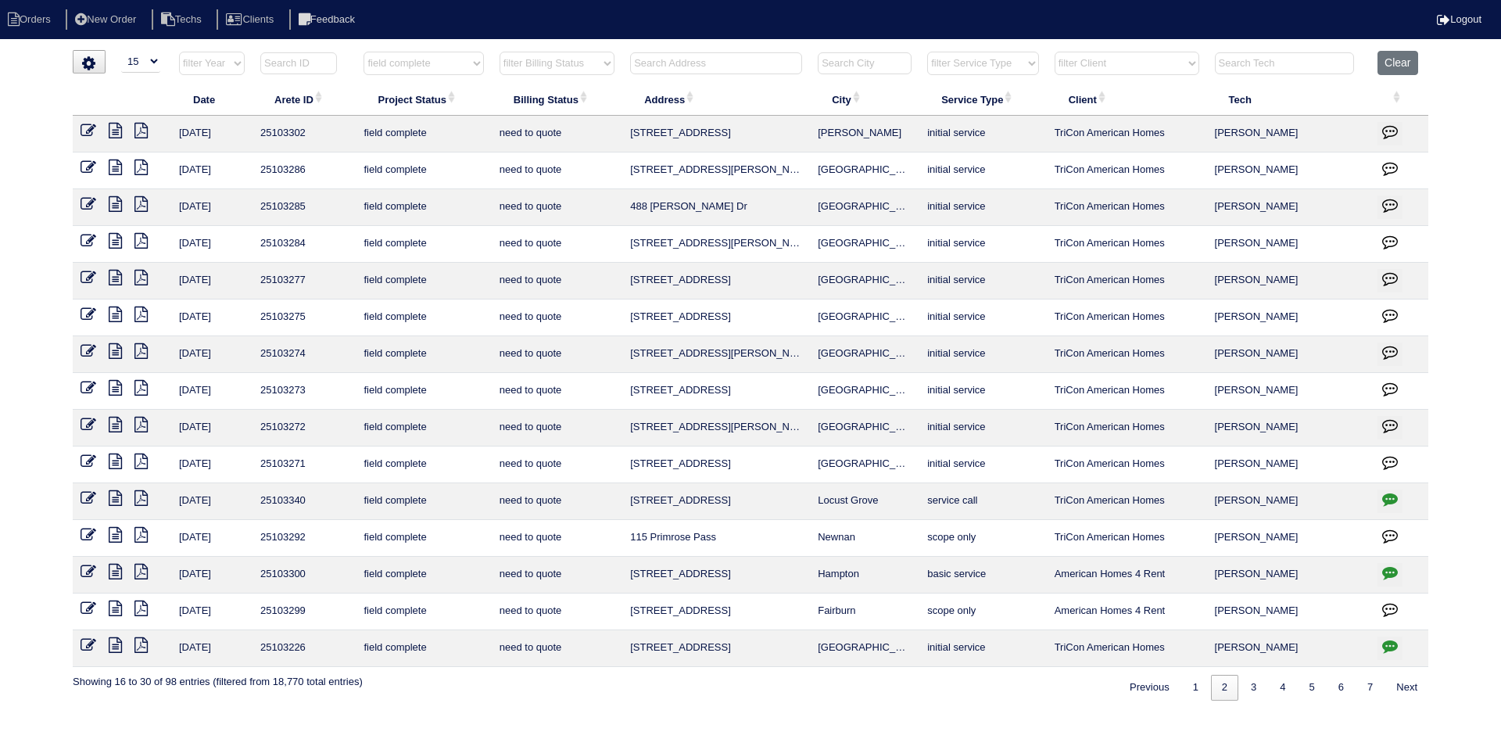
click at [1389, 500] on icon "button" at bounding box center [1390, 499] width 16 height 16
type textarea "9/9/25 - THIS IS FOR DUCT CLEANING ONLY - Sent contact info to Belter - KE - Pe…"
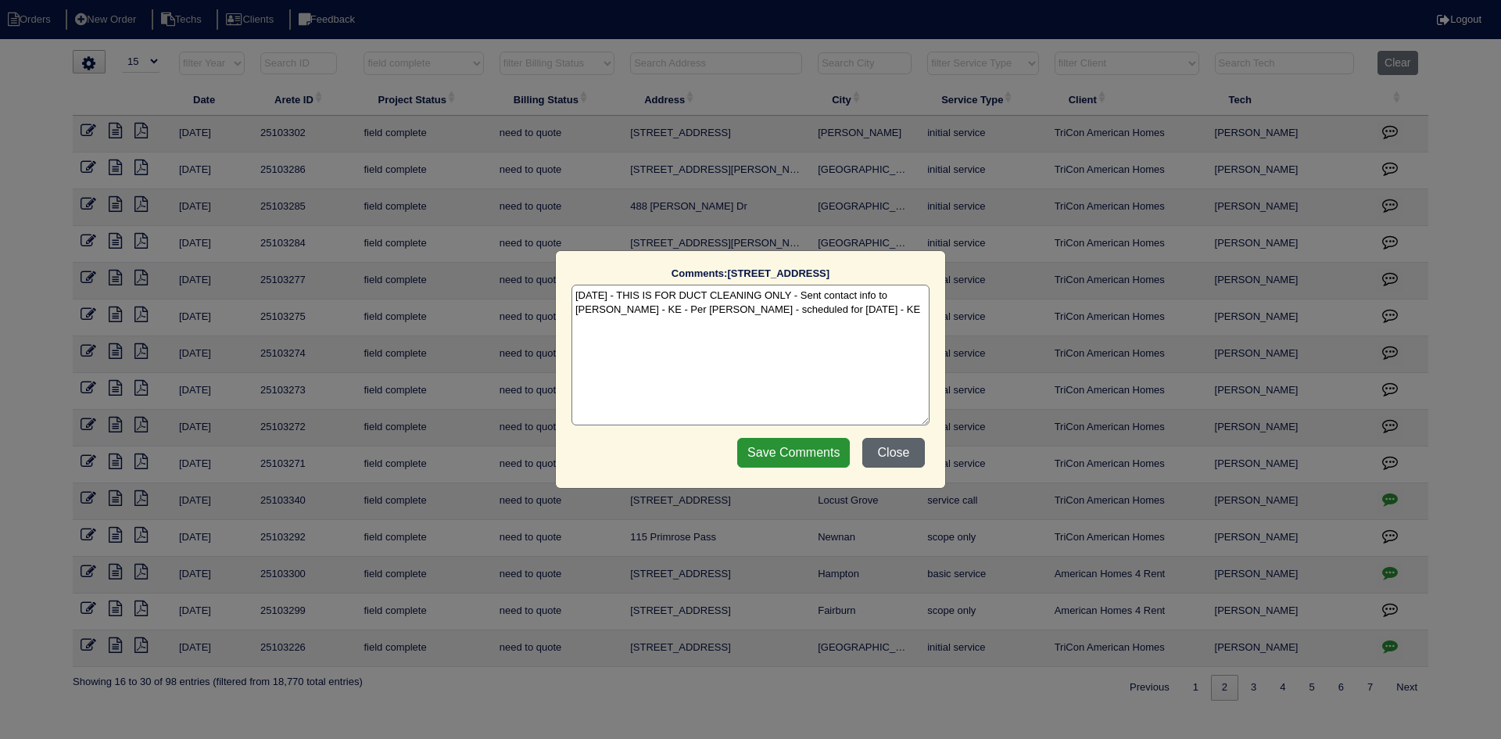
click at [882, 453] on button "Close" at bounding box center [893, 453] width 63 height 30
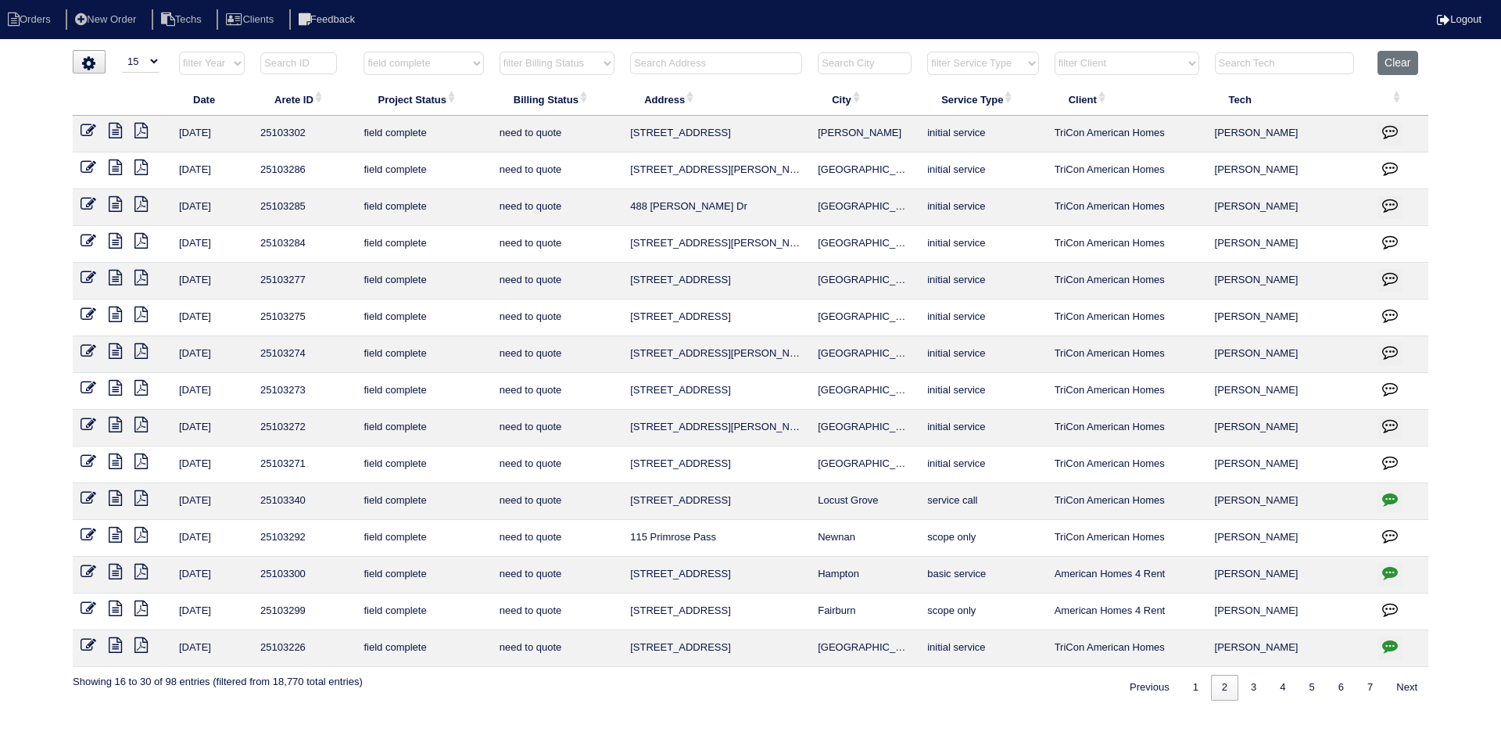
click at [115, 536] on icon at bounding box center [115, 535] width 13 height 16
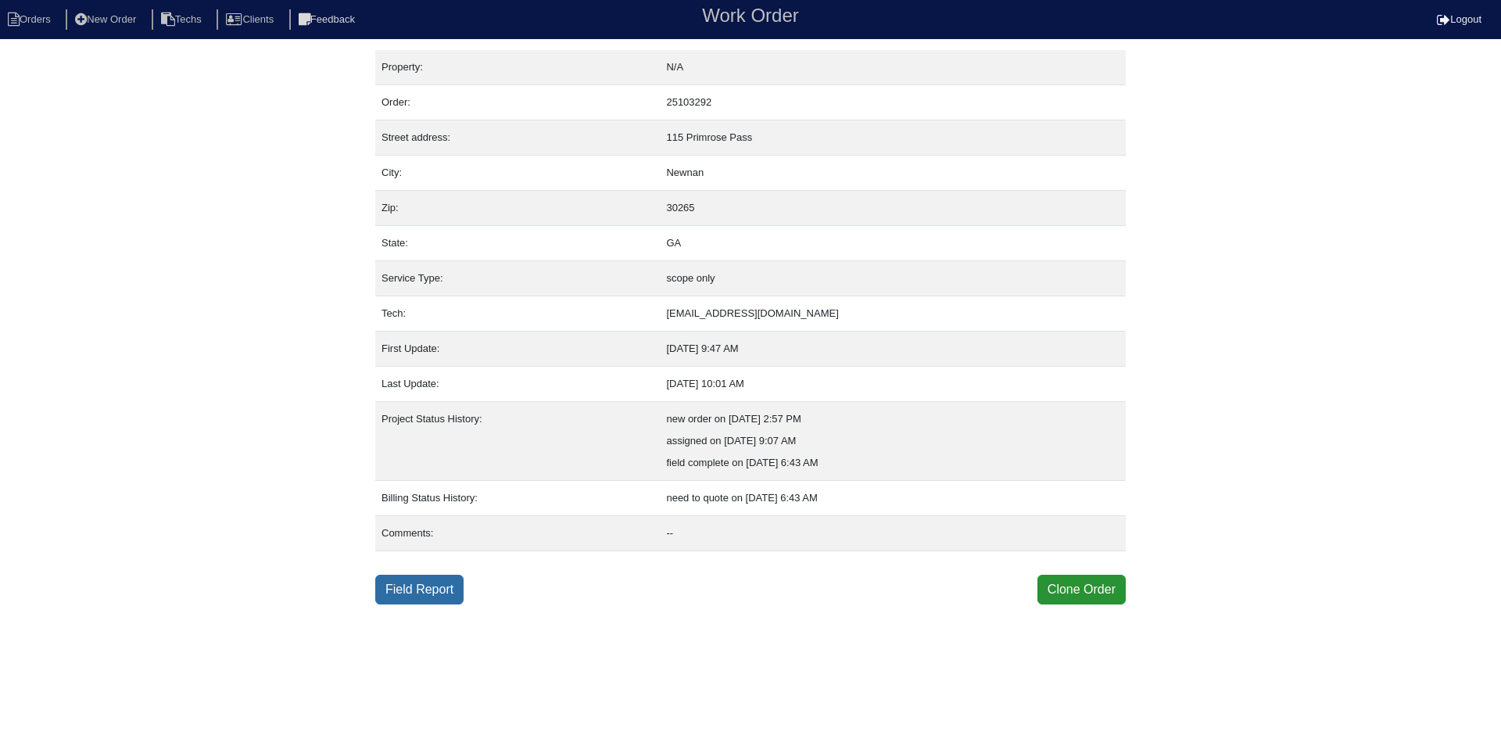
click at [425, 586] on link "Field Report" at bounding box center [419, 590] width 88 height 30
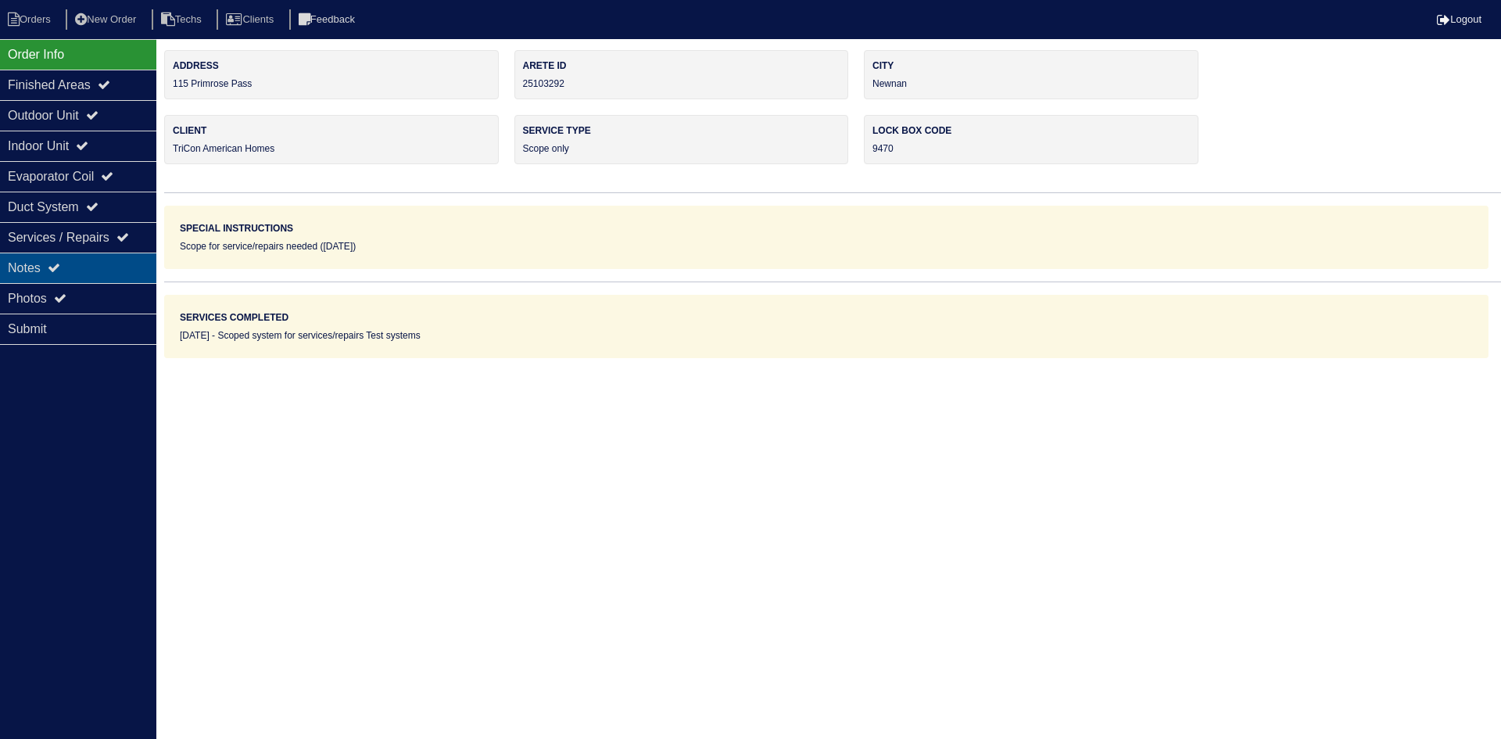
click at [86, 271] on div "Notes" at bounding box center [78, 268] width 156 height 30
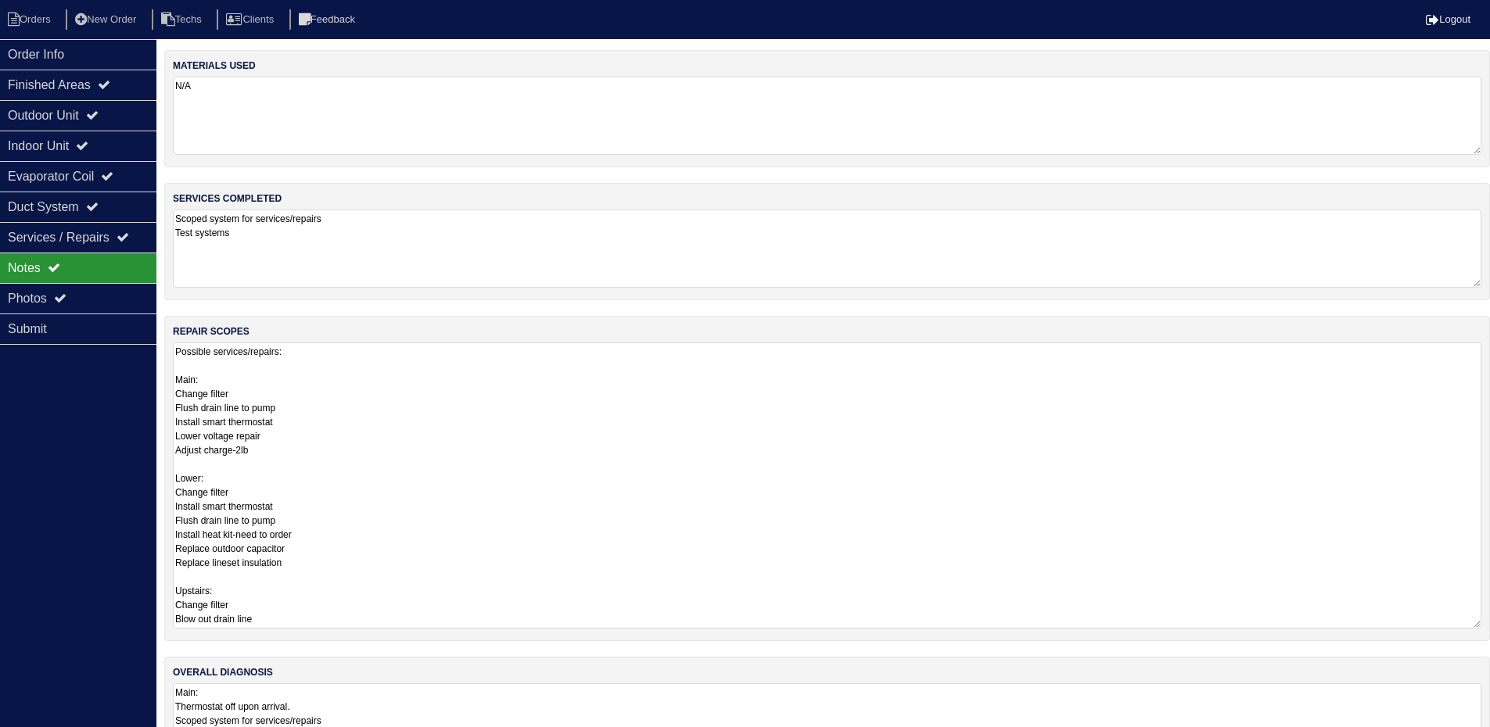
drag, startPoint x: 1485, startPoint y: 411, endPoint x: 1501, endPoint y: 619, distance: 208.6
click at [1490, 619] on html "Orders New Order Techs Clients Feedback Logout Orders New Order Users Clients M…" at bounding box center [745, 395] width 1490 height 790
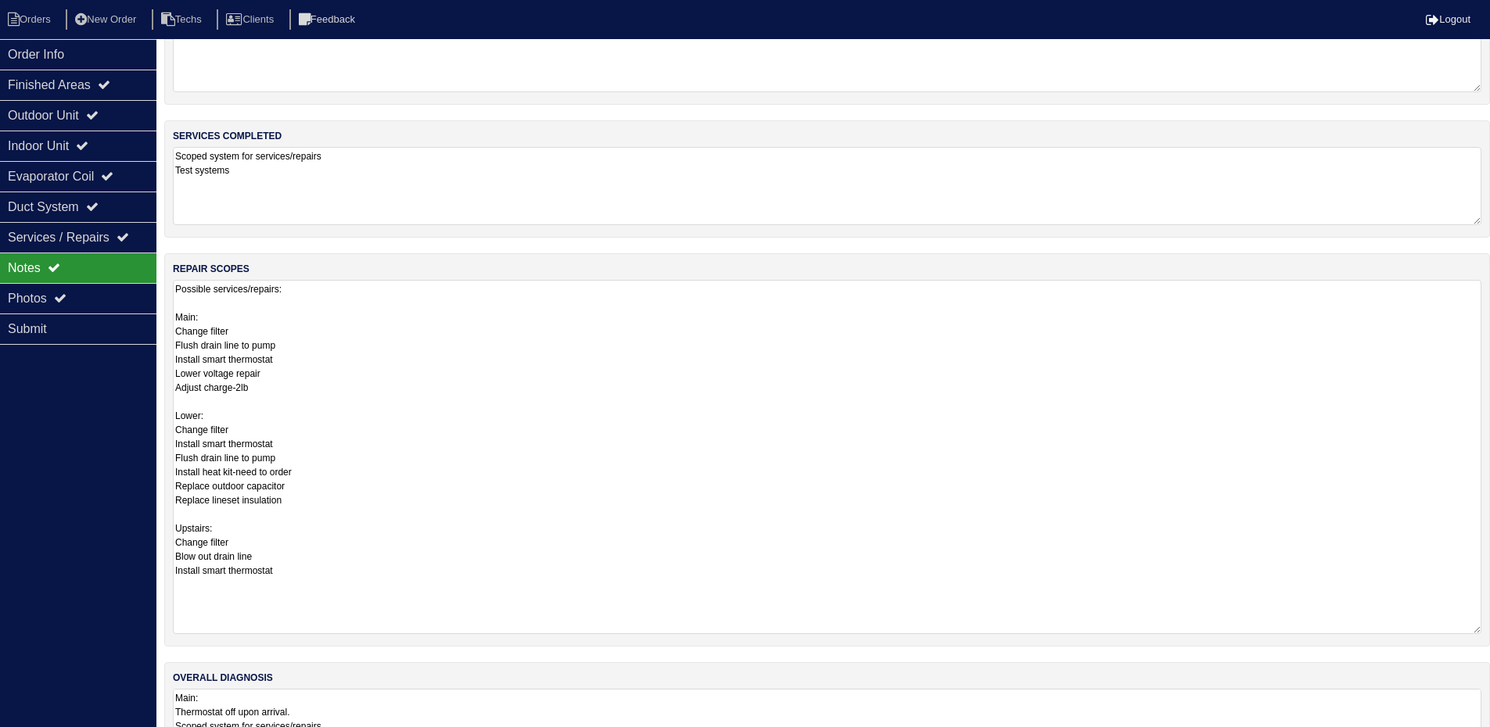
drag, startPoint x: 1477, startPoint y: 561, endPoint x: 1470, endPoint y: 630, distance: 69.2
click at [1470, 630] on textarea "Possible services/repairs: Main: Change filter Flush drain line to pump Install…" at bounding box center [827, 457] width 1308 height 354
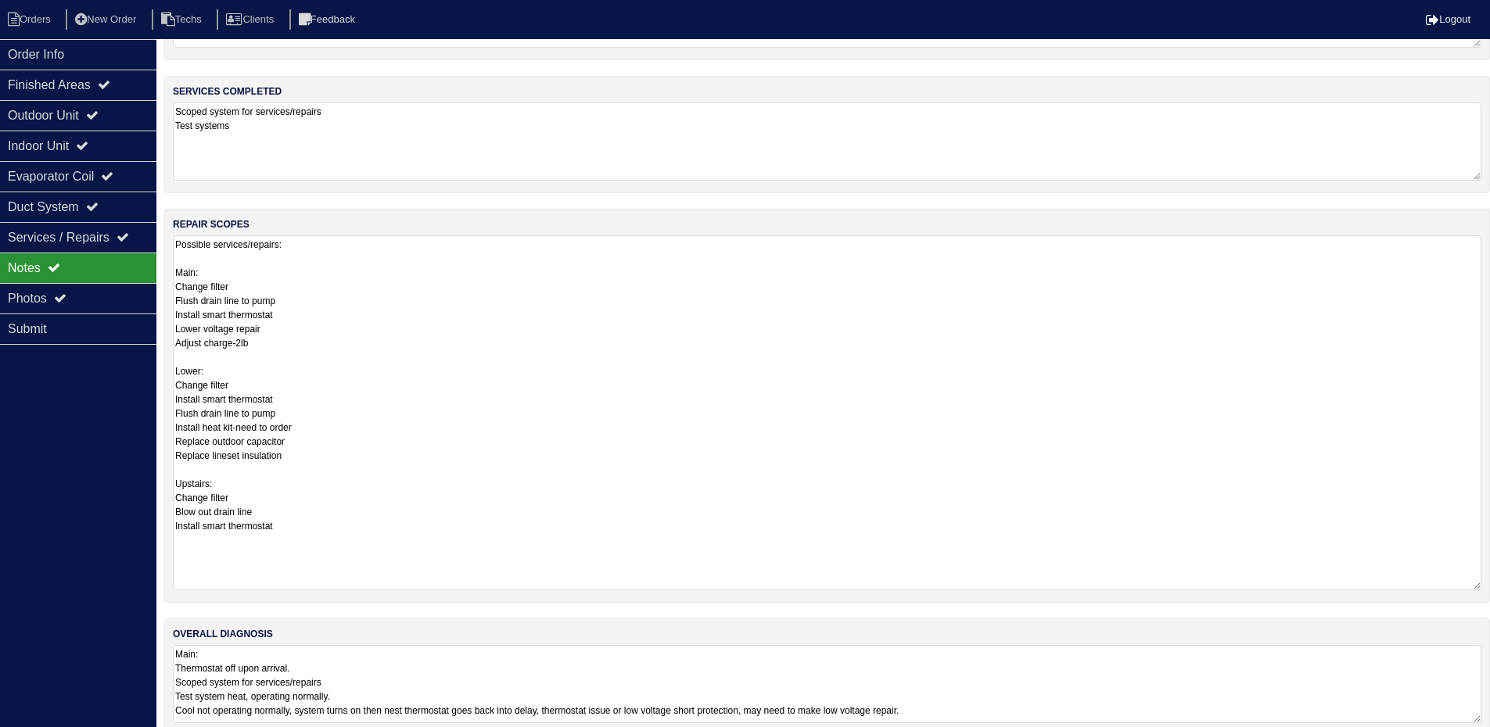
scroll to position [131, 0]
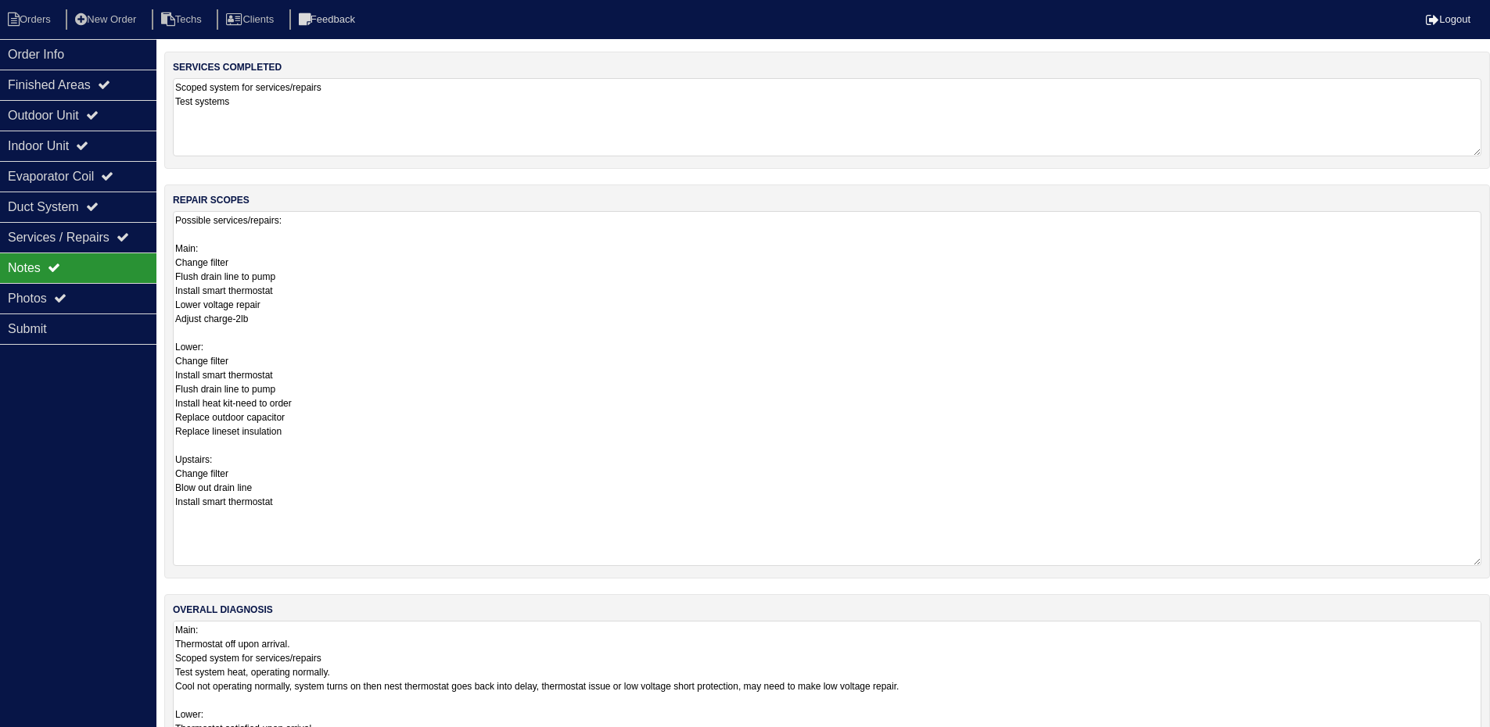
drag, startPoint x: 1477, startPoint y: 694, endPoint x: 1390, endPoint y: 547, distance: 171.4
click at [1472, 738] on html "Orders New Order Techs Clients Feedback Logout Orders New Order Users Clients M…" at bounding box center [745, 335] width 1490 height 933
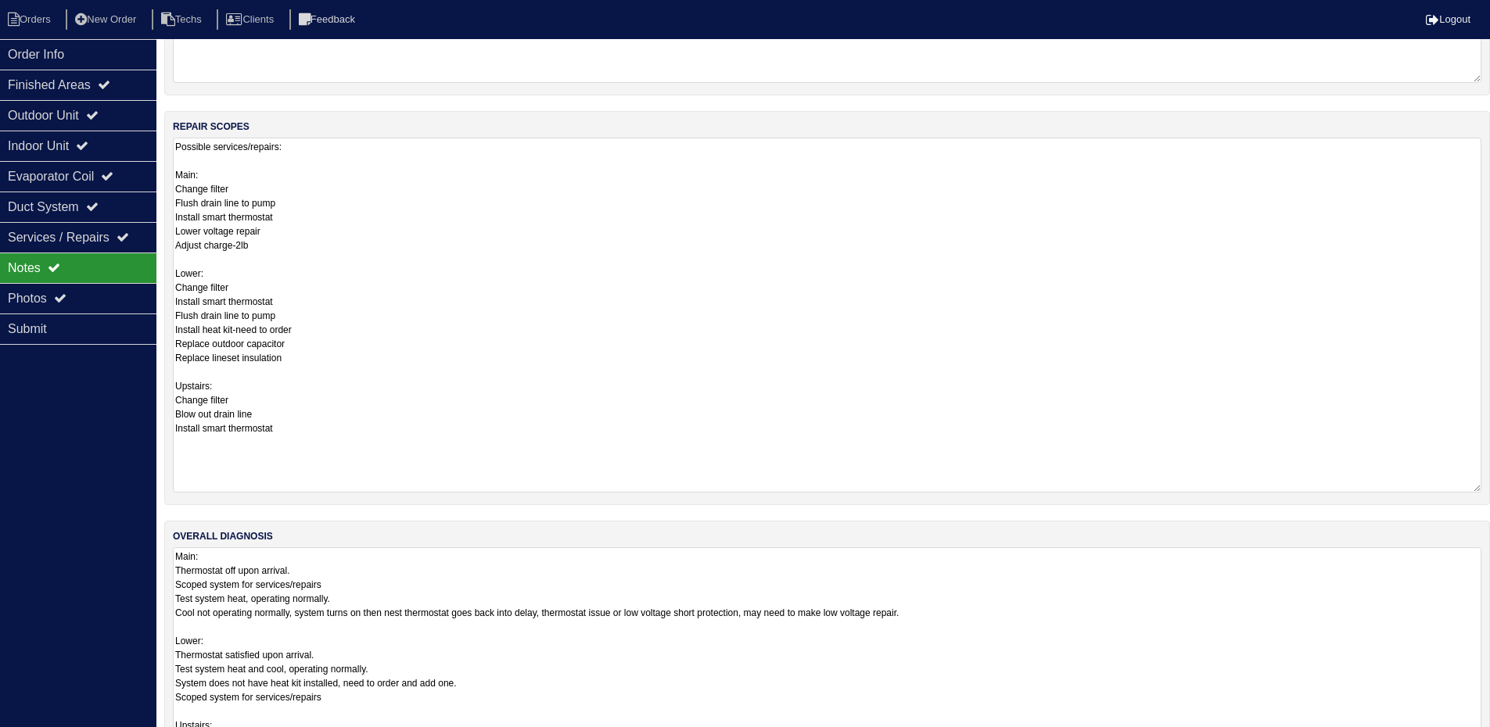
drag, startPoint x: 1478, startPoint y: 693, endPoint x: 1460, endPoint y: 776, distance: 84.8
click at [1460, 738] on html "Orders New Order Techs Clients Feedback Logout Orders New Order Users Clients M…" at bounding box center [745, 302] width 1490 height 1015
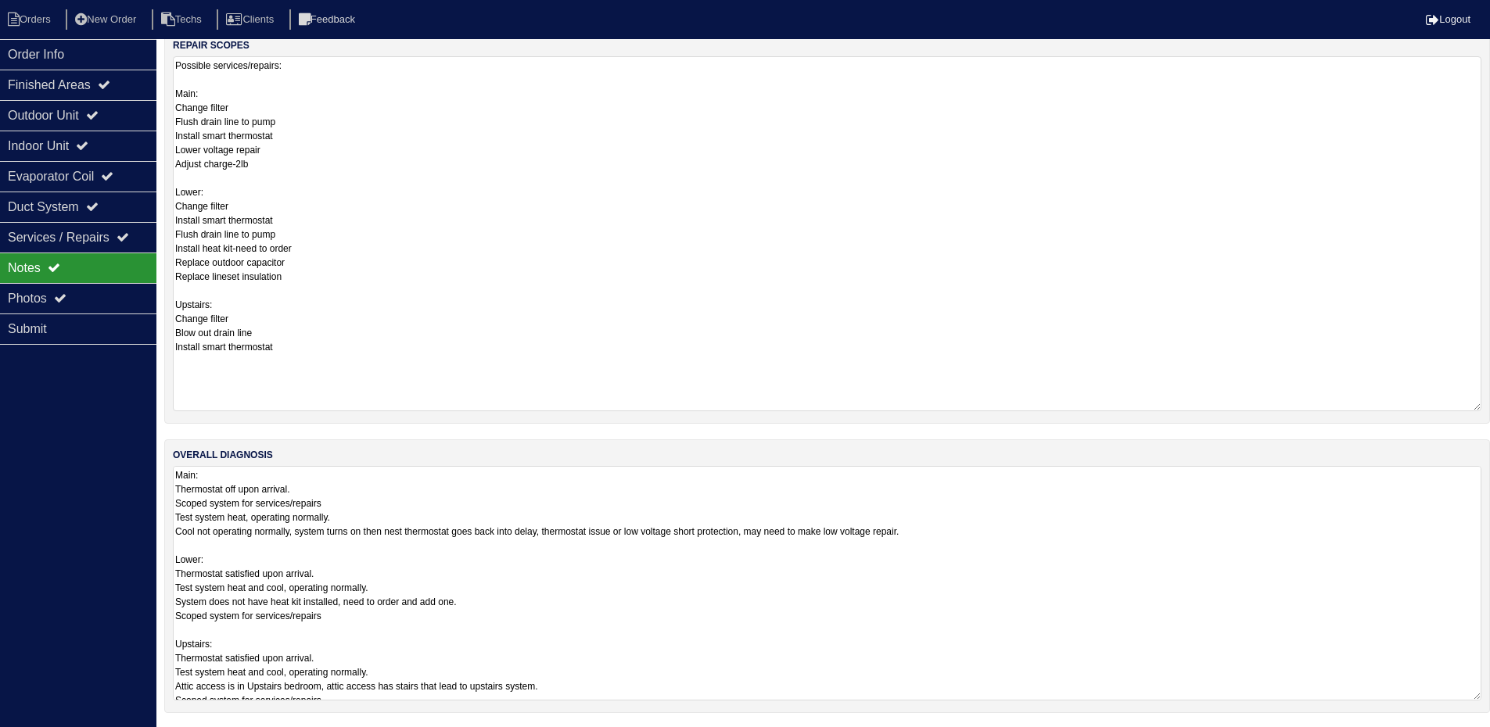
scroll to position [288, 0]
drag, startPoint x: 1476, startPoint y: 695, endPoint x: 1476, endPoint y: 738, distance: 43.0
click at [1476, 738] on html "Orders New Order Techs Clients Feedback Logout Orders New Order Users Clients M…" at bounding box center [745, 241] width 1490 height 1058
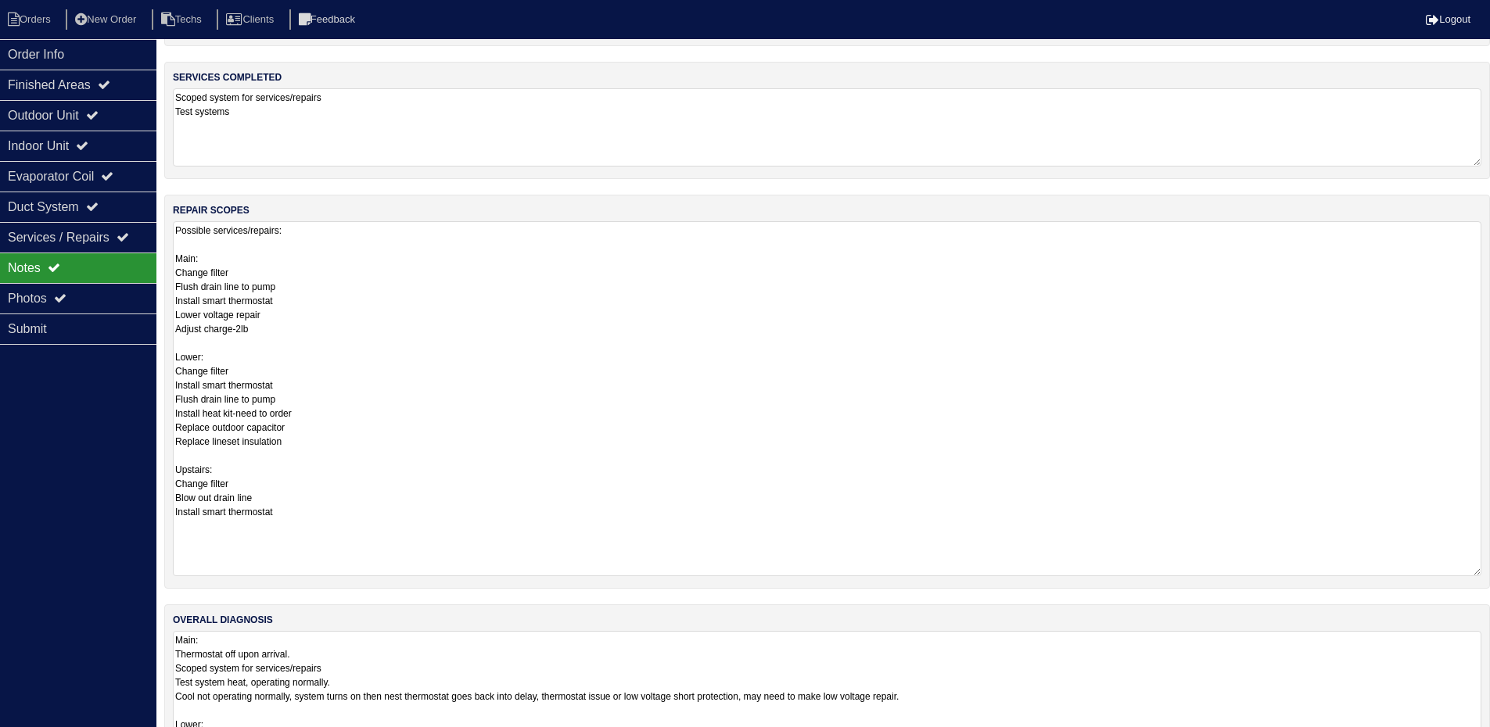
scroll to position [0, 0]
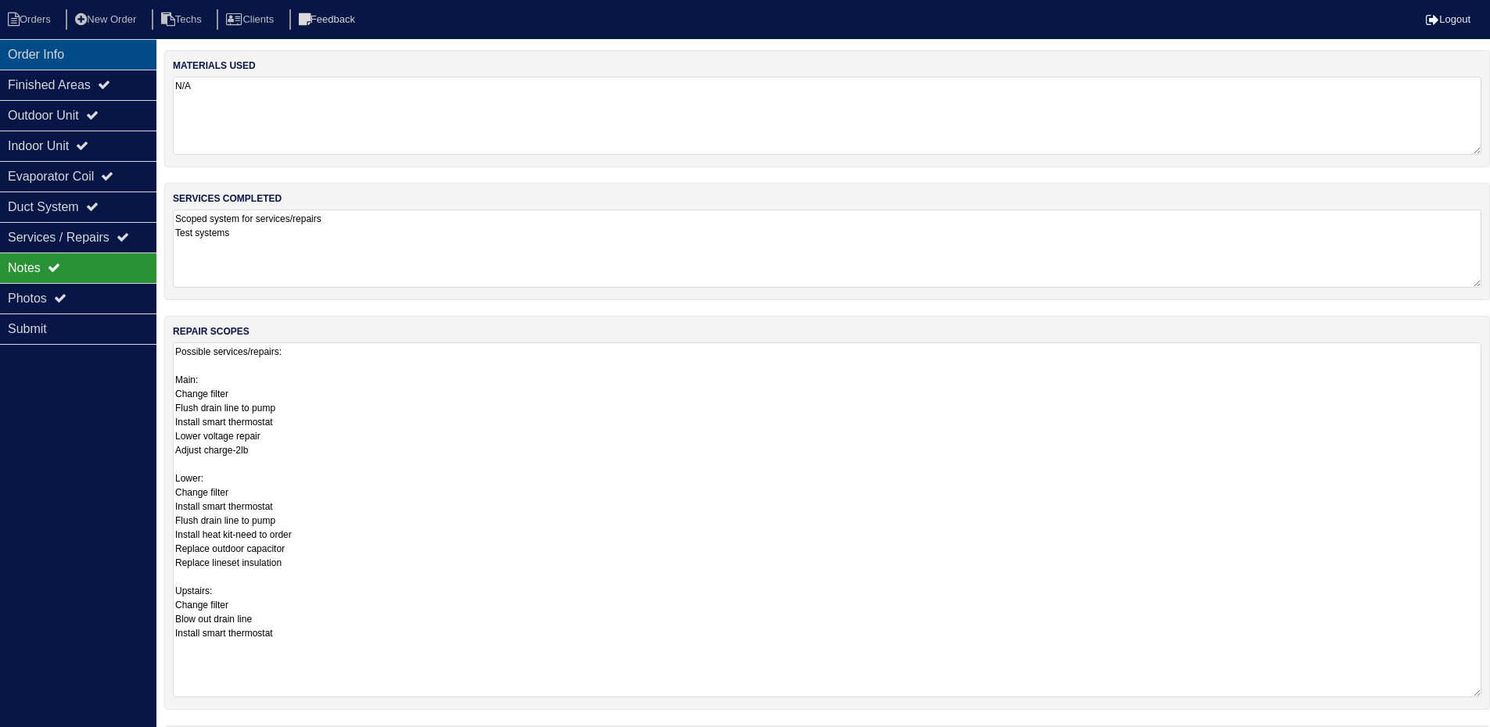
click at [37, 53] on div "Order Info" at bounding box center [78, 54] width 156 height 30
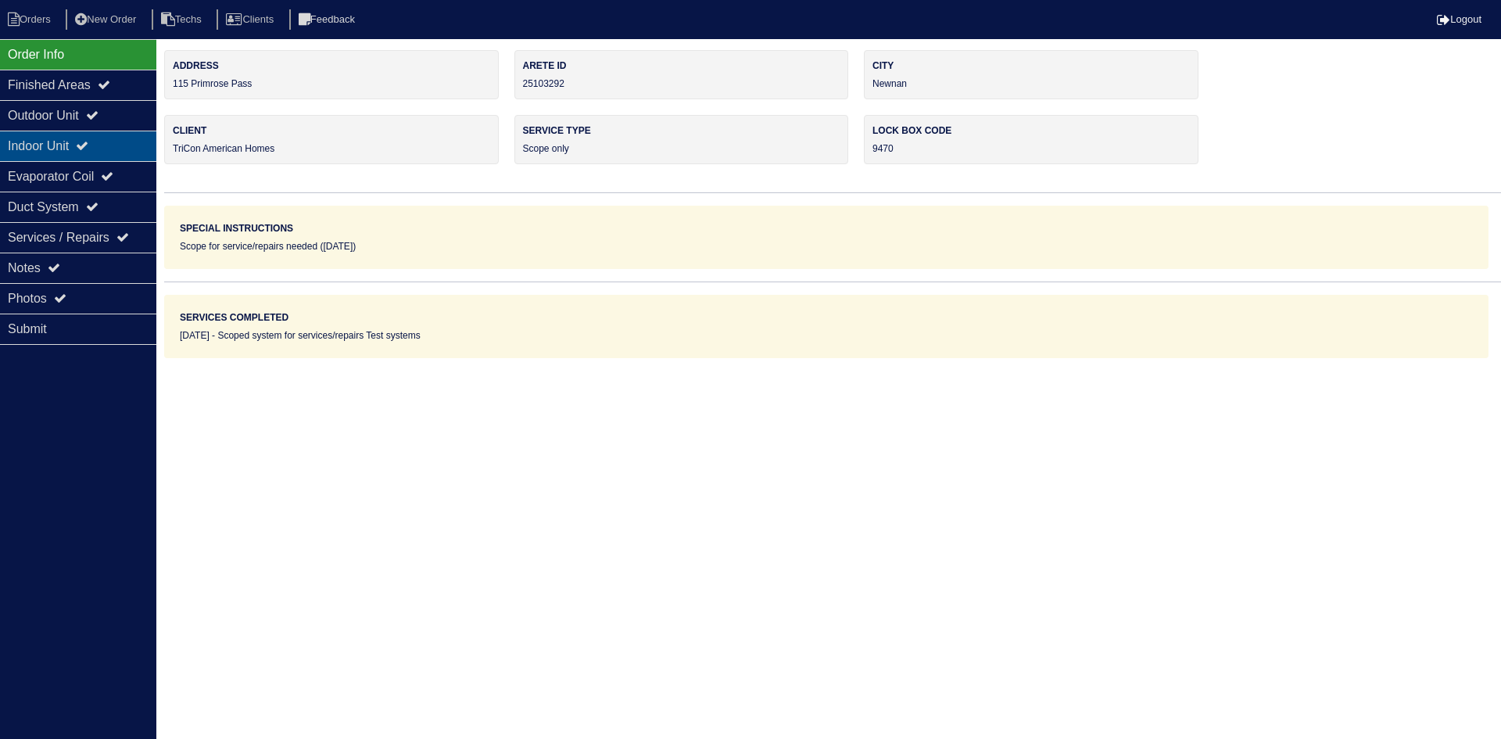
drag, startPoint x: 83, startPoint y: 113, endPoint x: 13, endPoint y: 134, distance: 72.5
click at [83, 113] on div "Outdoor Unit" at bounding box center [78, 115] width 156 height 30
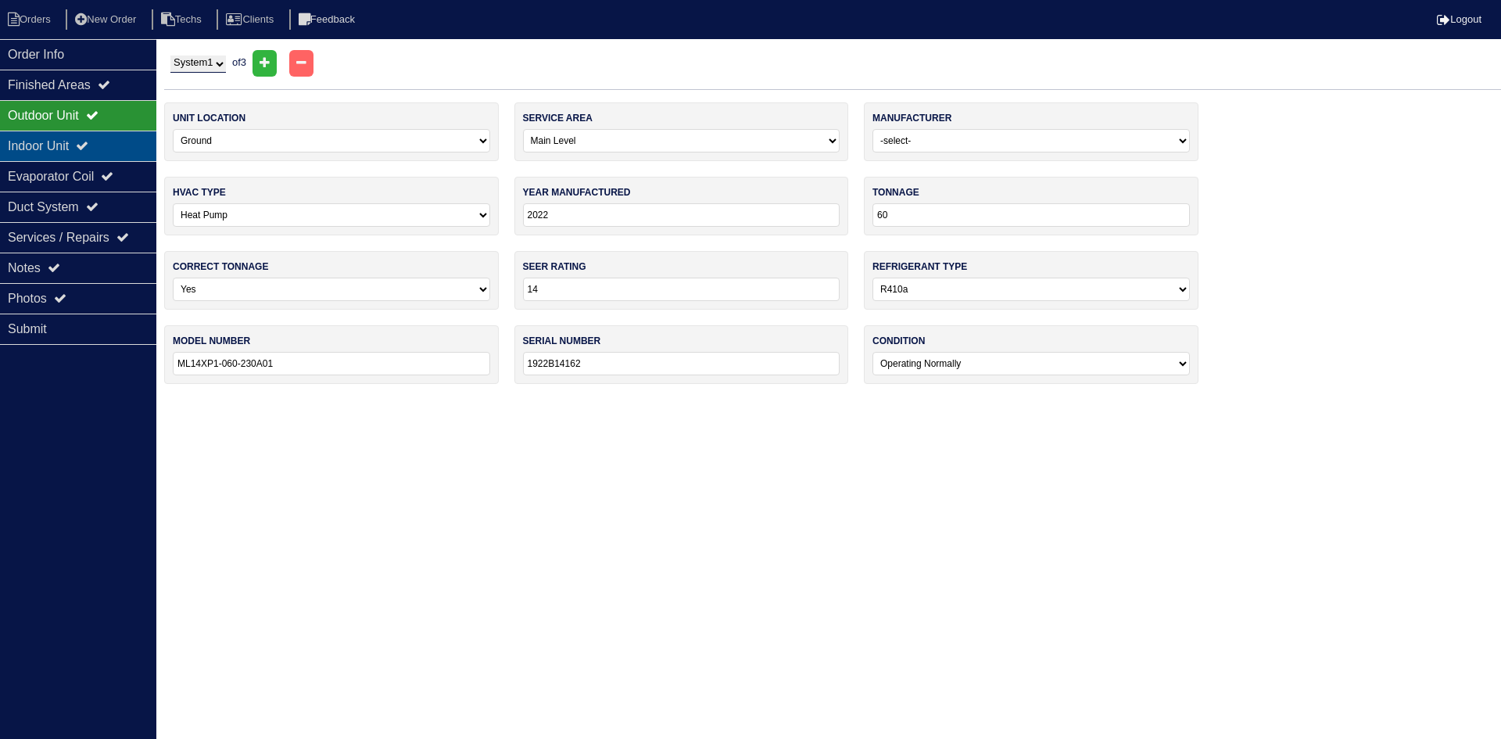
click at [93, 152] on div "Indoor Unit" at bounding box center [78, 146] width 156 height 30
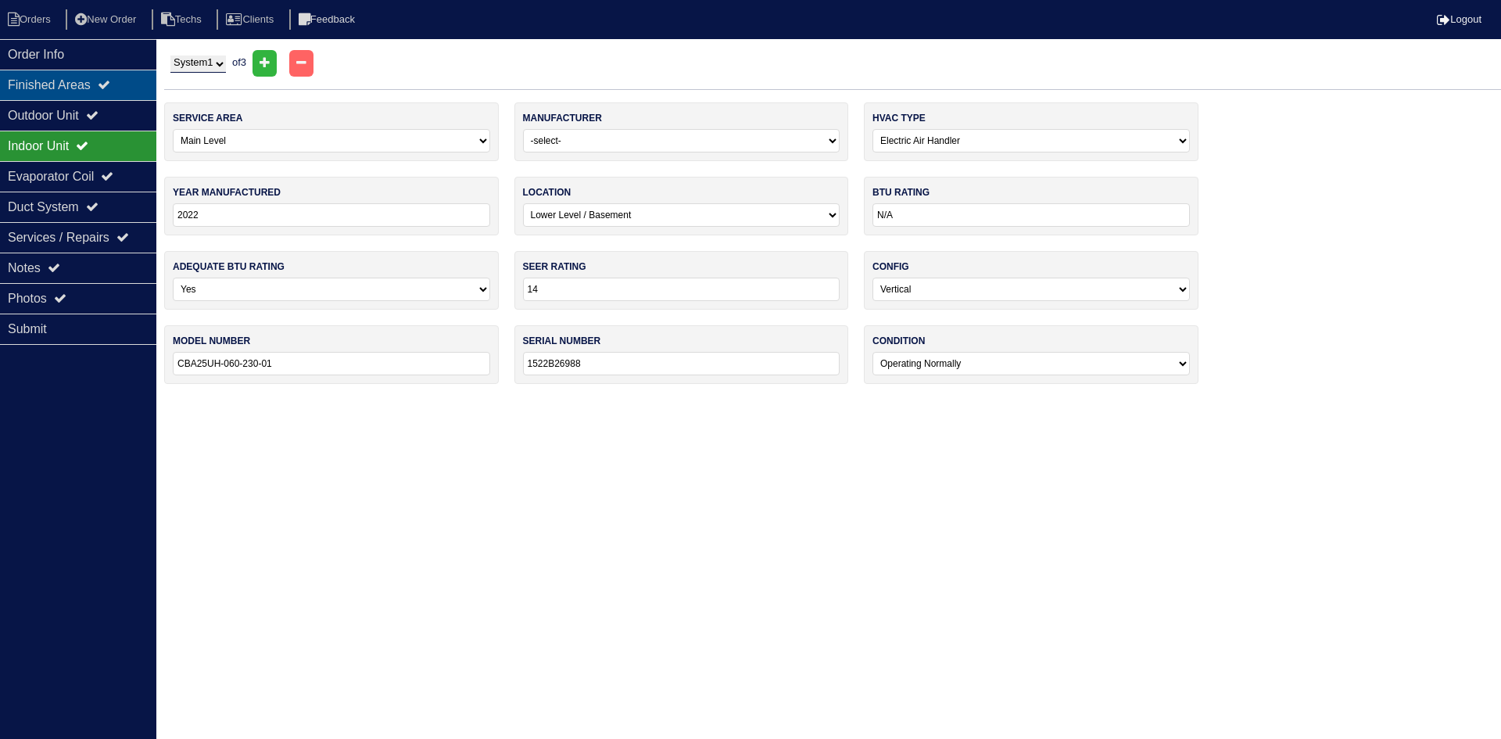
click at [91, 98] on div "Finished Areas" at bounding box center [78, 85] width 156 height 30
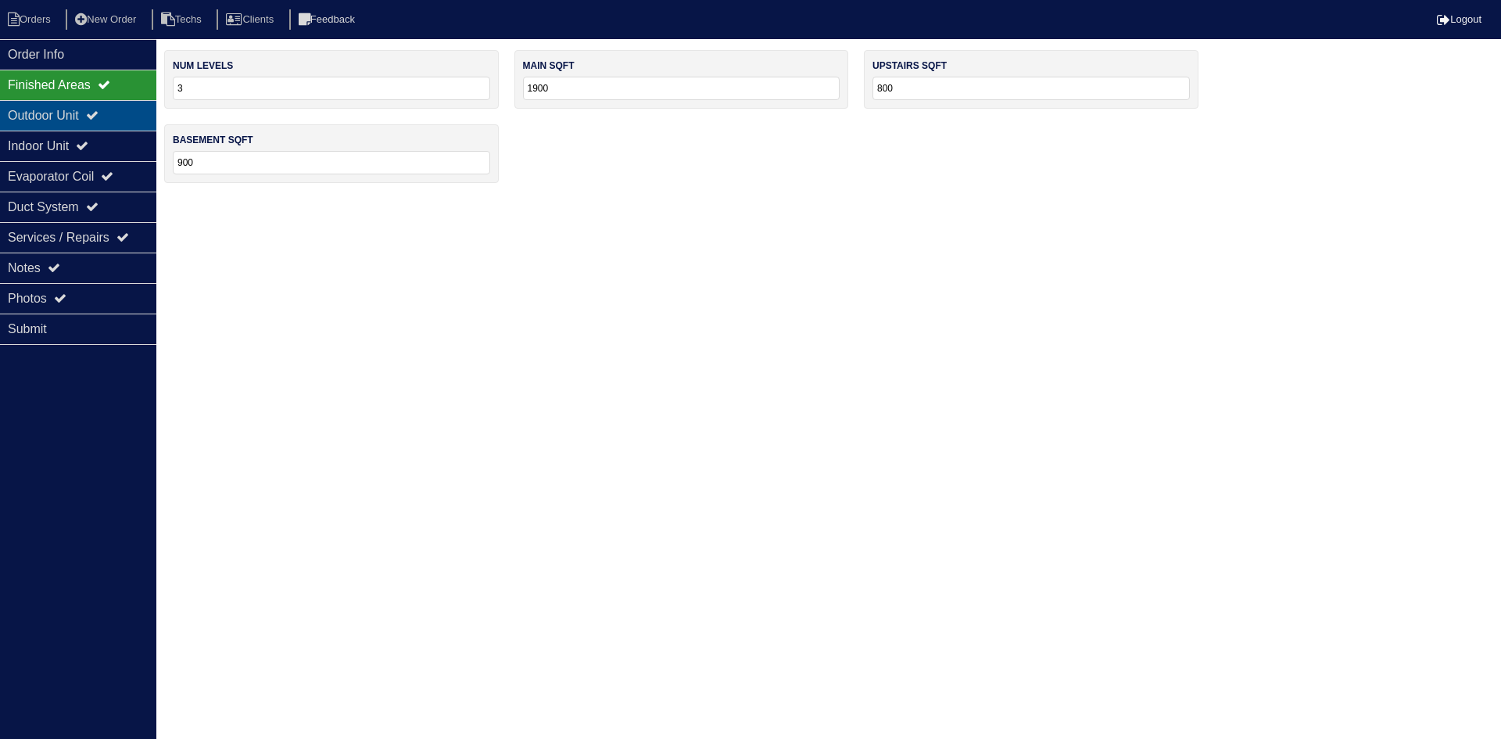
click at [87, 112] on div "Outdoor Unit" at bounding box center [78, 115] width 156 height 30
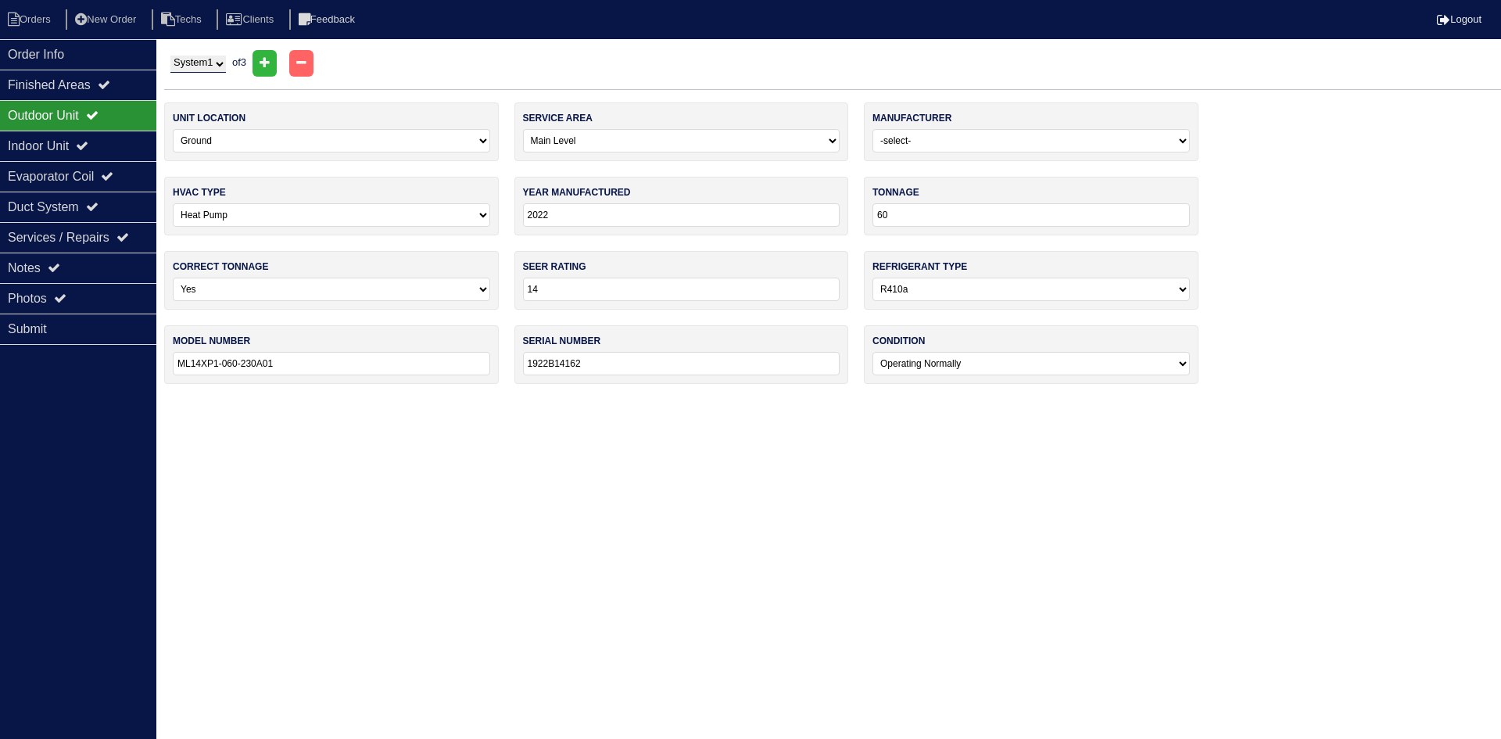
click at [226, 66] on select "System 1 System 2 System 3" at bounding box center [198, 64] width 56 height 17
select select "2"
click at [170, 56] on select "System 1 System 2 System 3" at bounding box center [198, 64] width 56 height 17
select select "2"
select select "[PERSON_NAME]"
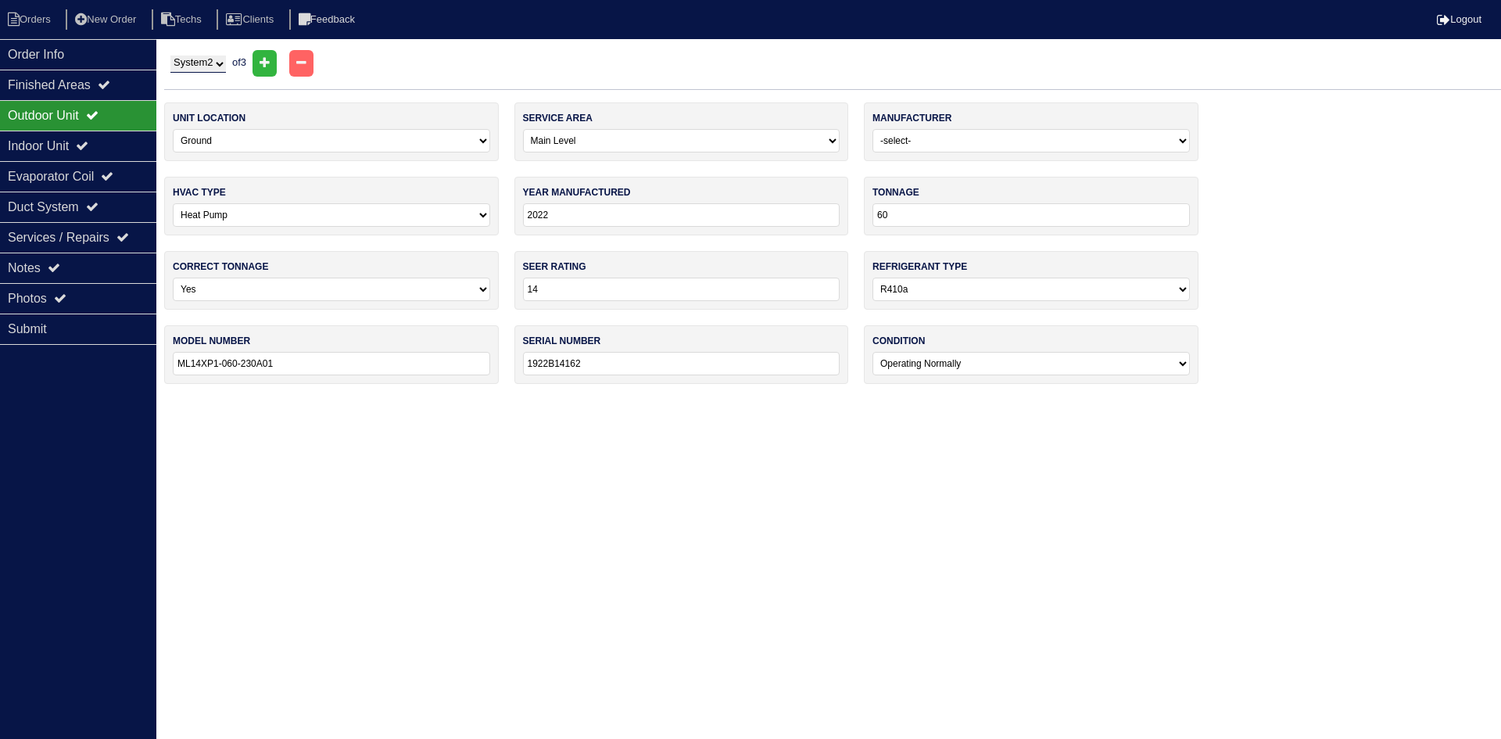
type input "2018"
type input "24"
type input "GSZ140241KH"
type input "1809265341"
click at [48, 142] on div "Indoor Unit" at bounding box center [78, 146] width 156 height 30
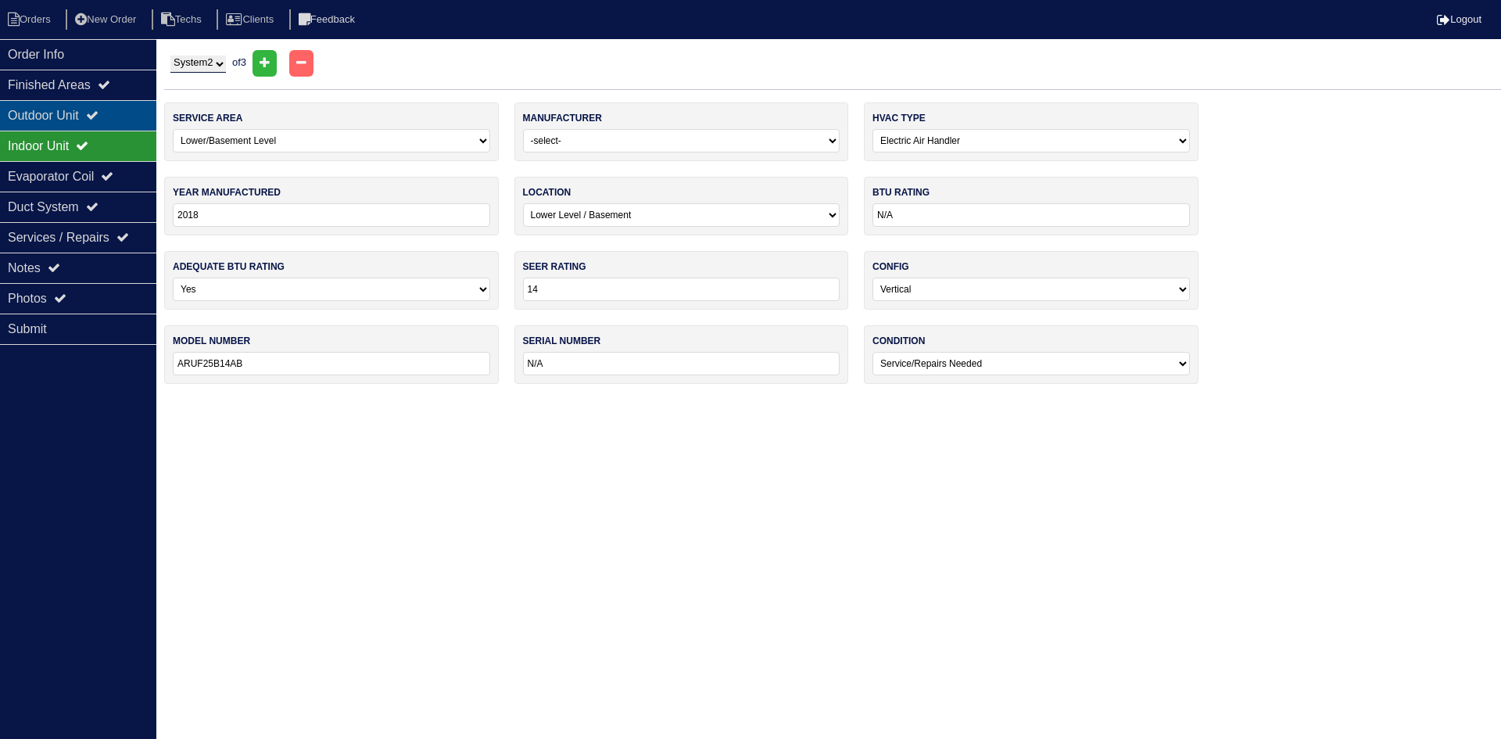
click at [50, 113] on div "Outdoor Unit" at bounding box center [78, 115] width 156 height 30
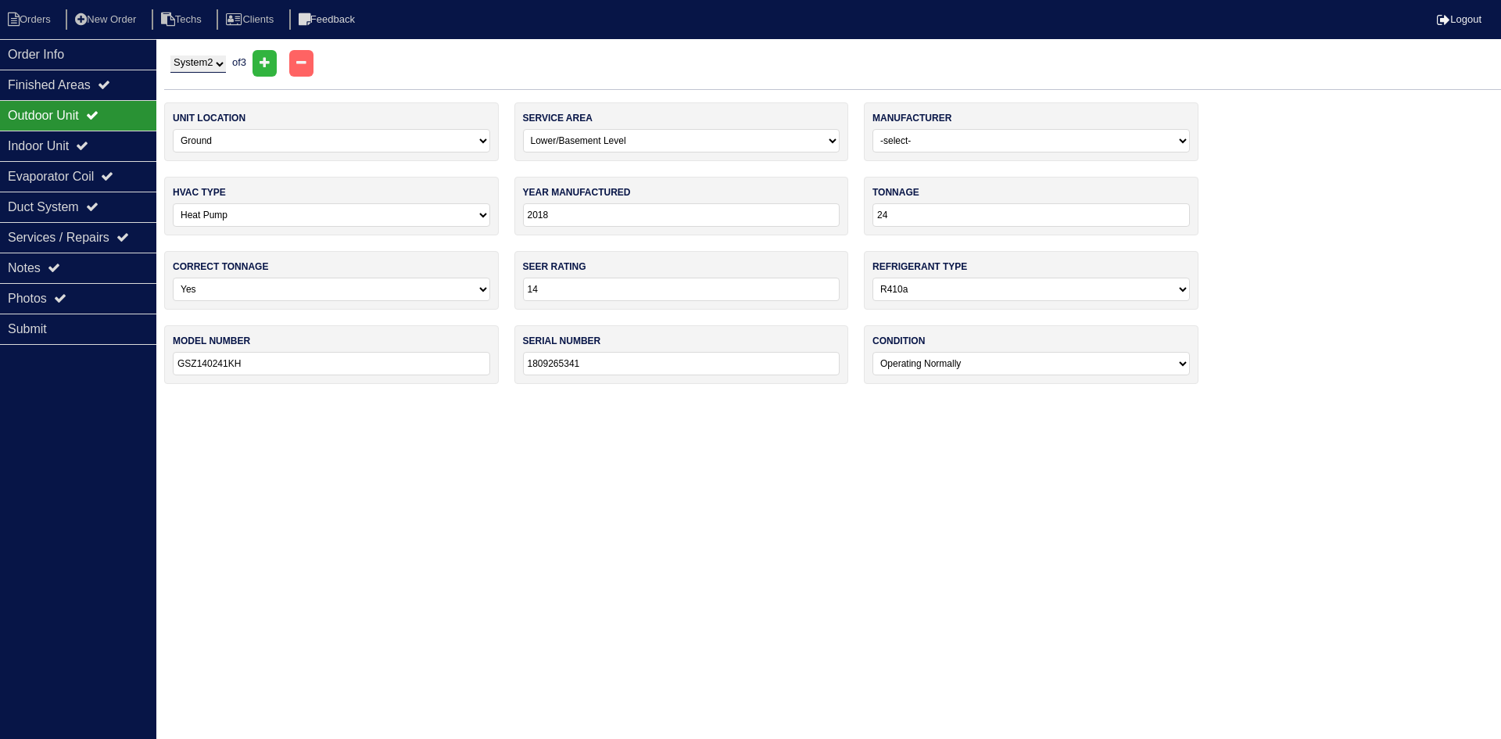
drag, startPoint x: 217, startPoint y: 59, endPoint x: 219, endPoint y: 72, distance: 13.4
click at [217, 59] on select "System 1 System 2 System 3" at bounding box center [198, 64] width 56 height 17
select select "3"
click at [170, 56] on select "System 1 System 2 System 3" at bounding box center [198, 64] width 56 height 17
select select "1"
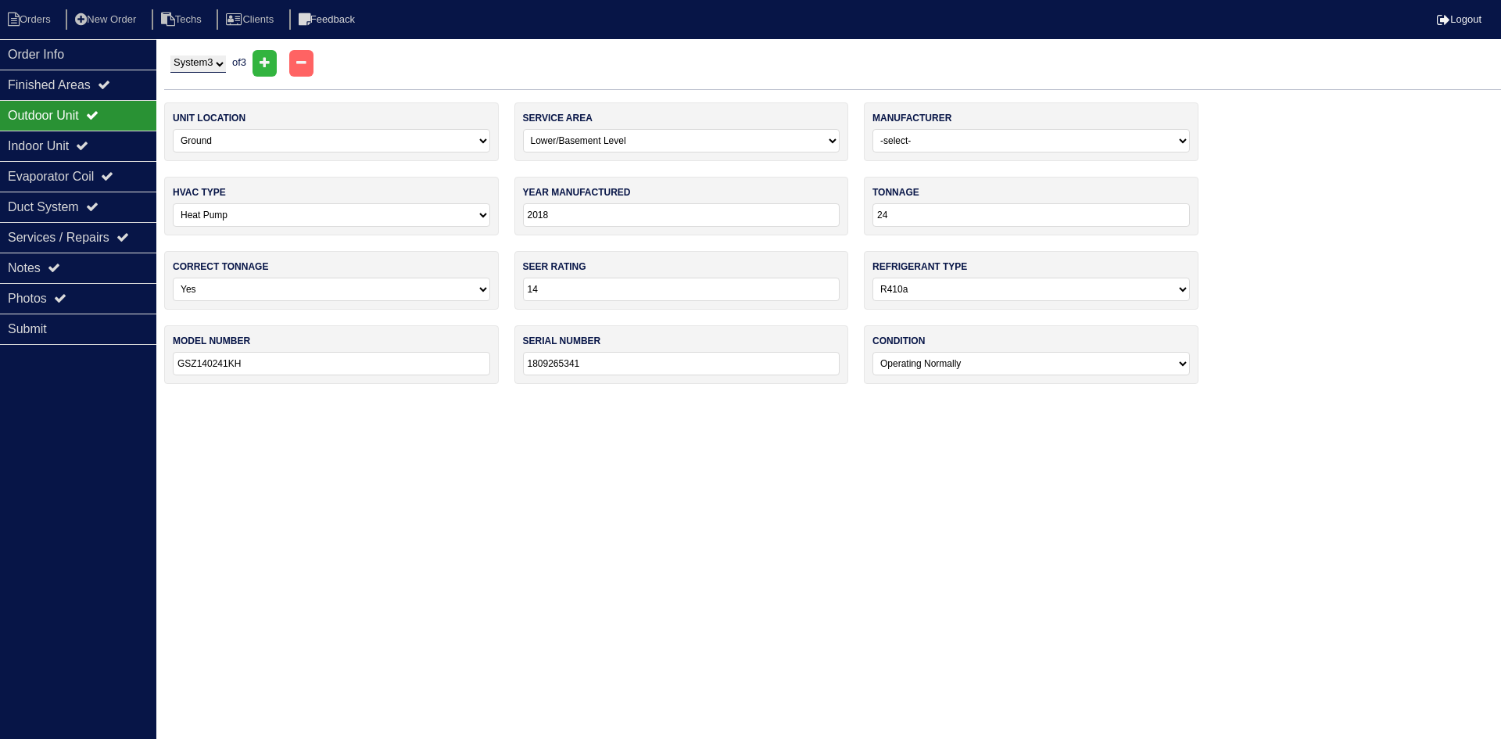
select select "[PERSON_NAME]"
type input "2021"
type input "ML14XP1-024-230A01"
type input "1921K26492"
click at [63, 146] on div "Indoor Unit" at bounding box center [78, 146] width 156 height 30
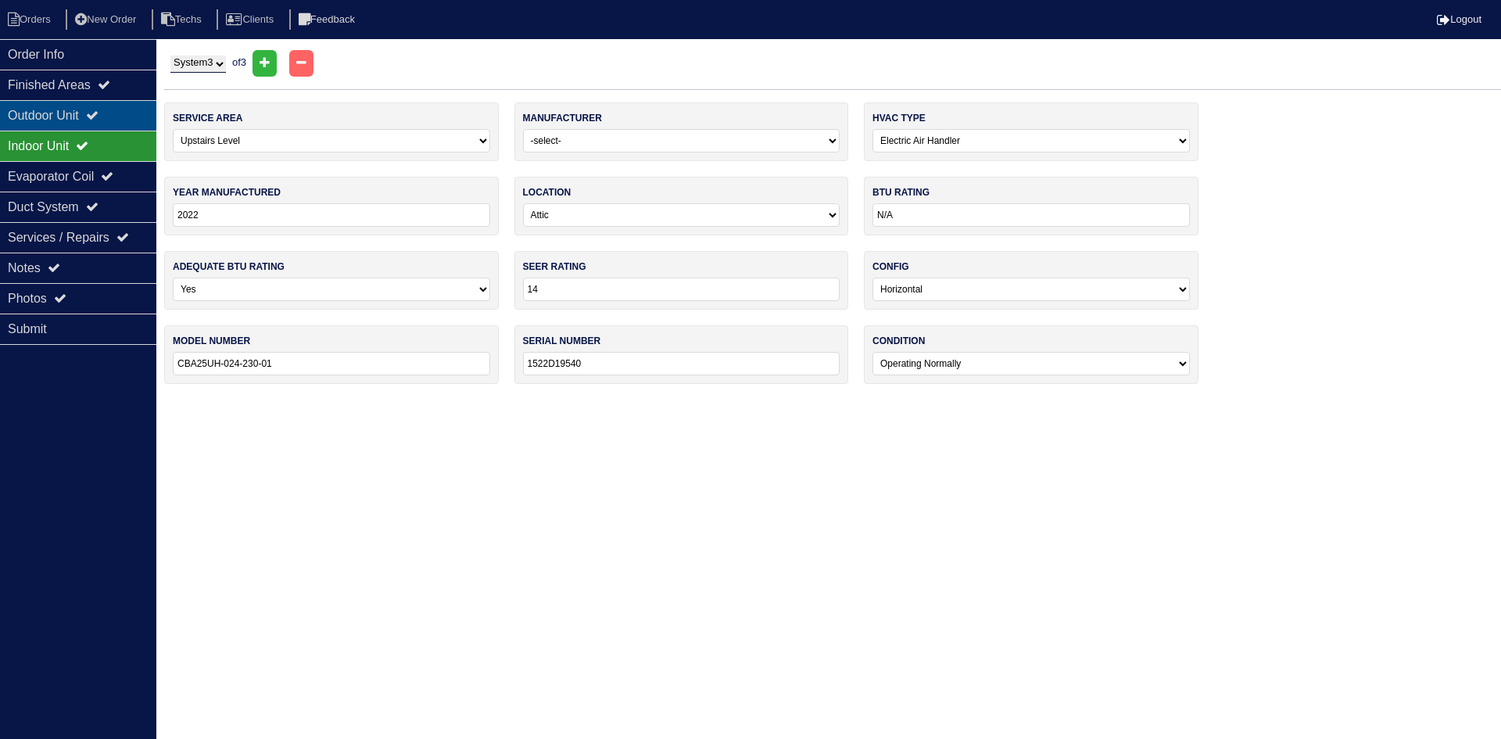
click at [77, 113] on div "Outdoor Unit" at bounding box center [78, 115] width 156 height 30
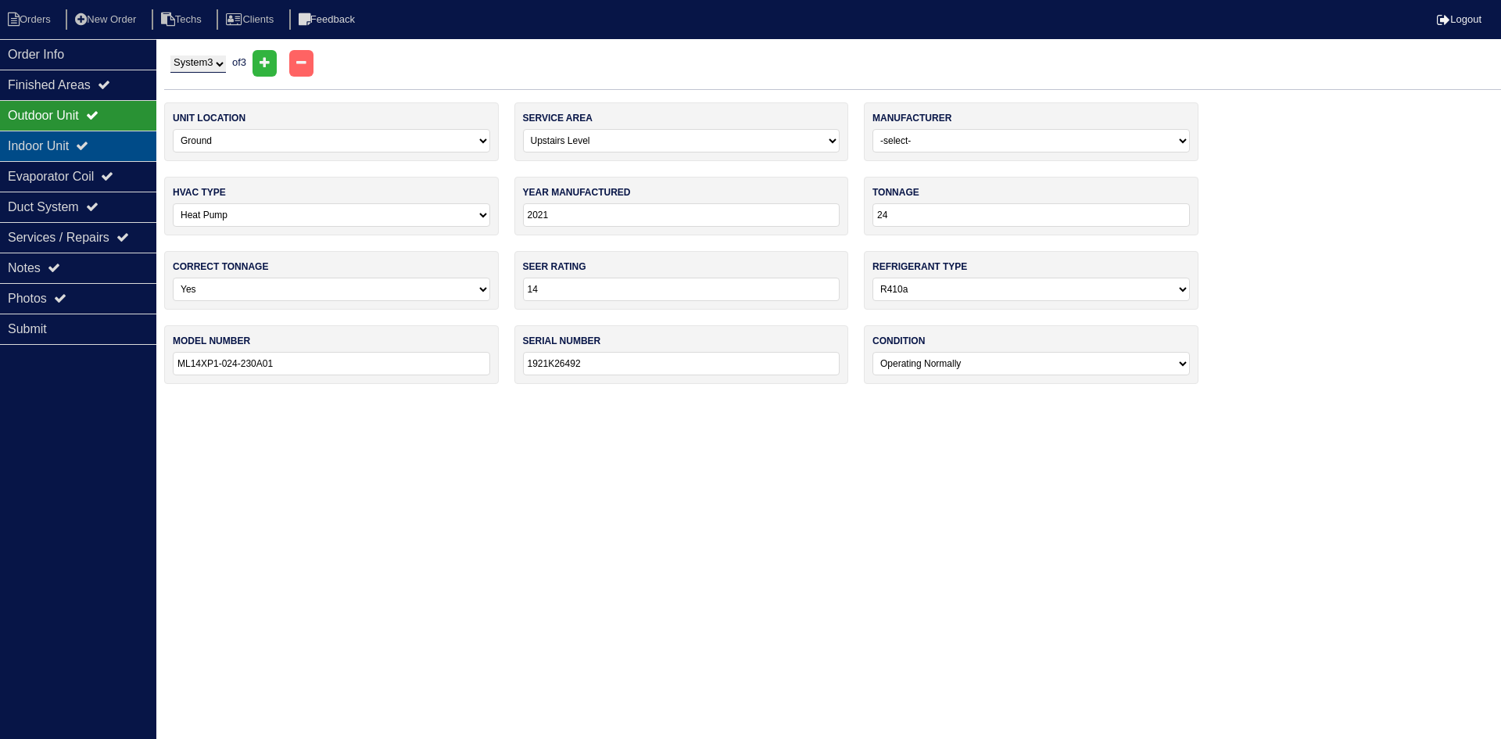
click at [86, 151] on div "Indoor Unit" at bounding box center [78, 146] width 156 height 30
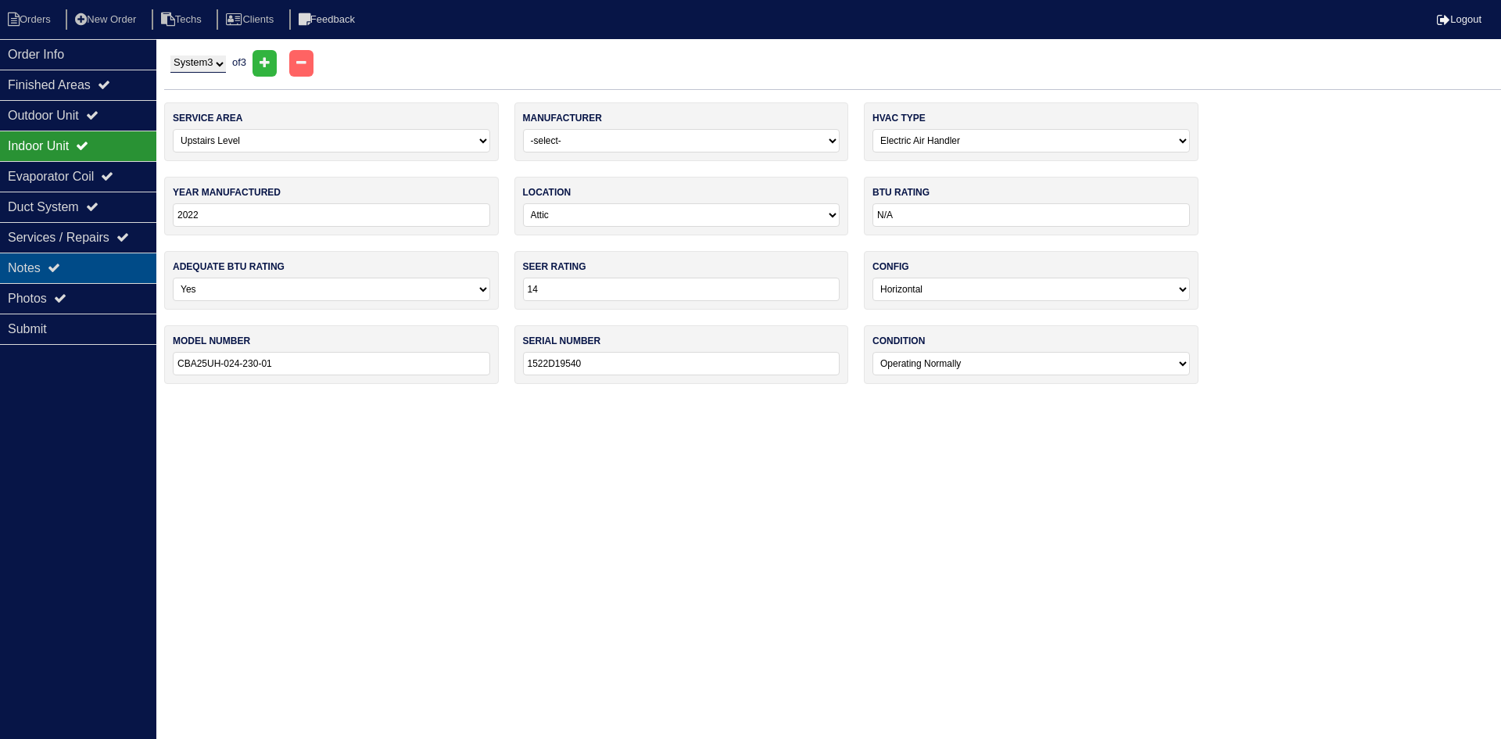
click at [109, 260] on div "Notes" at bounding box center [78, 268] width 156 height 30
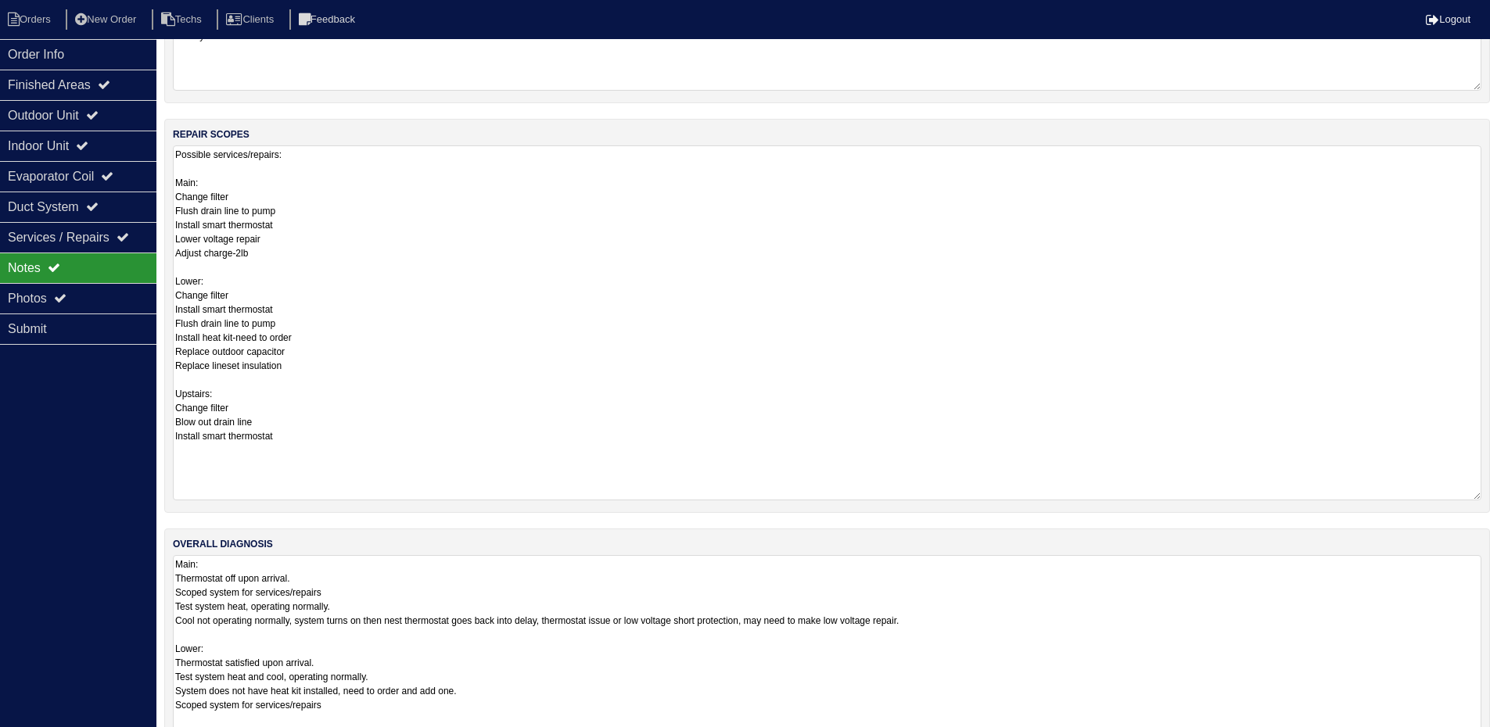
scroll to position [235, 0]
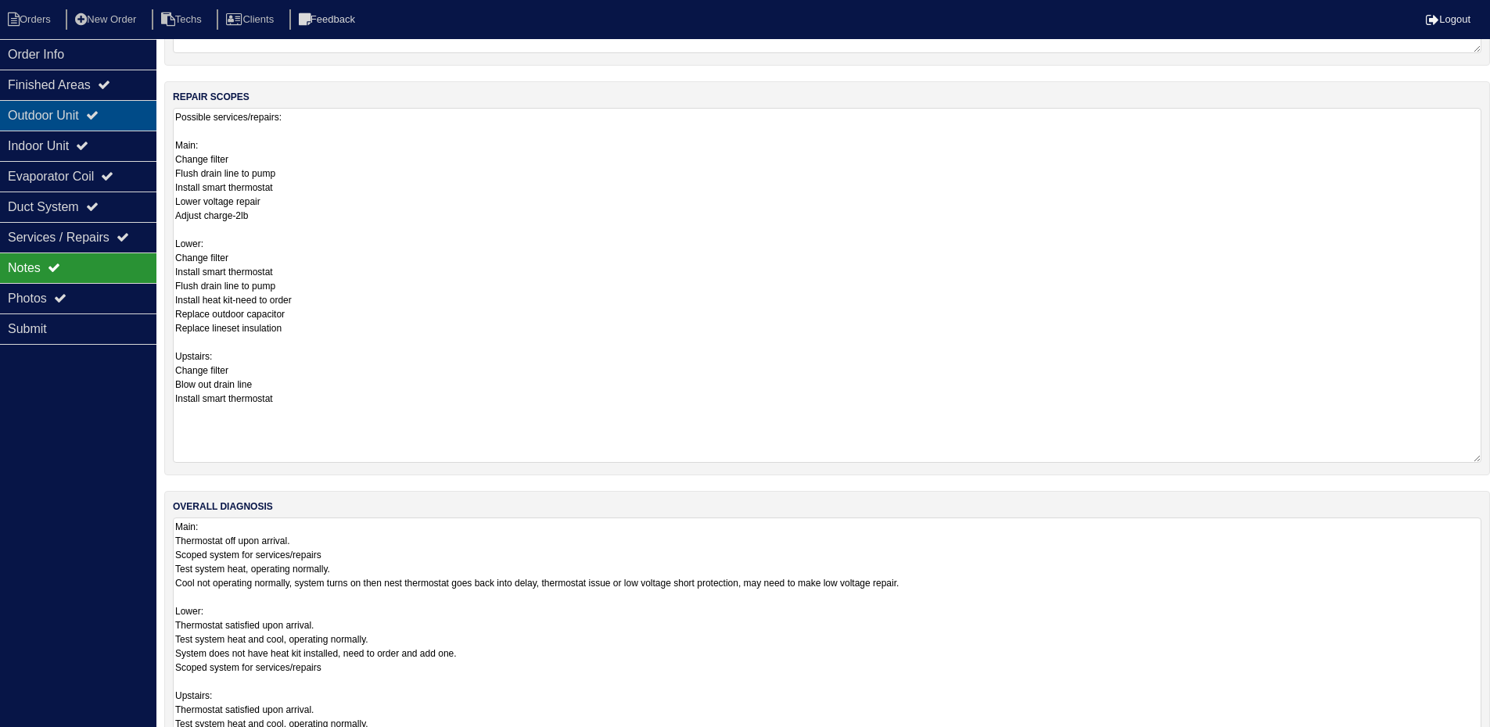
click at [99, 111] on icon at bounding box center [92, 115] width 13 height 13
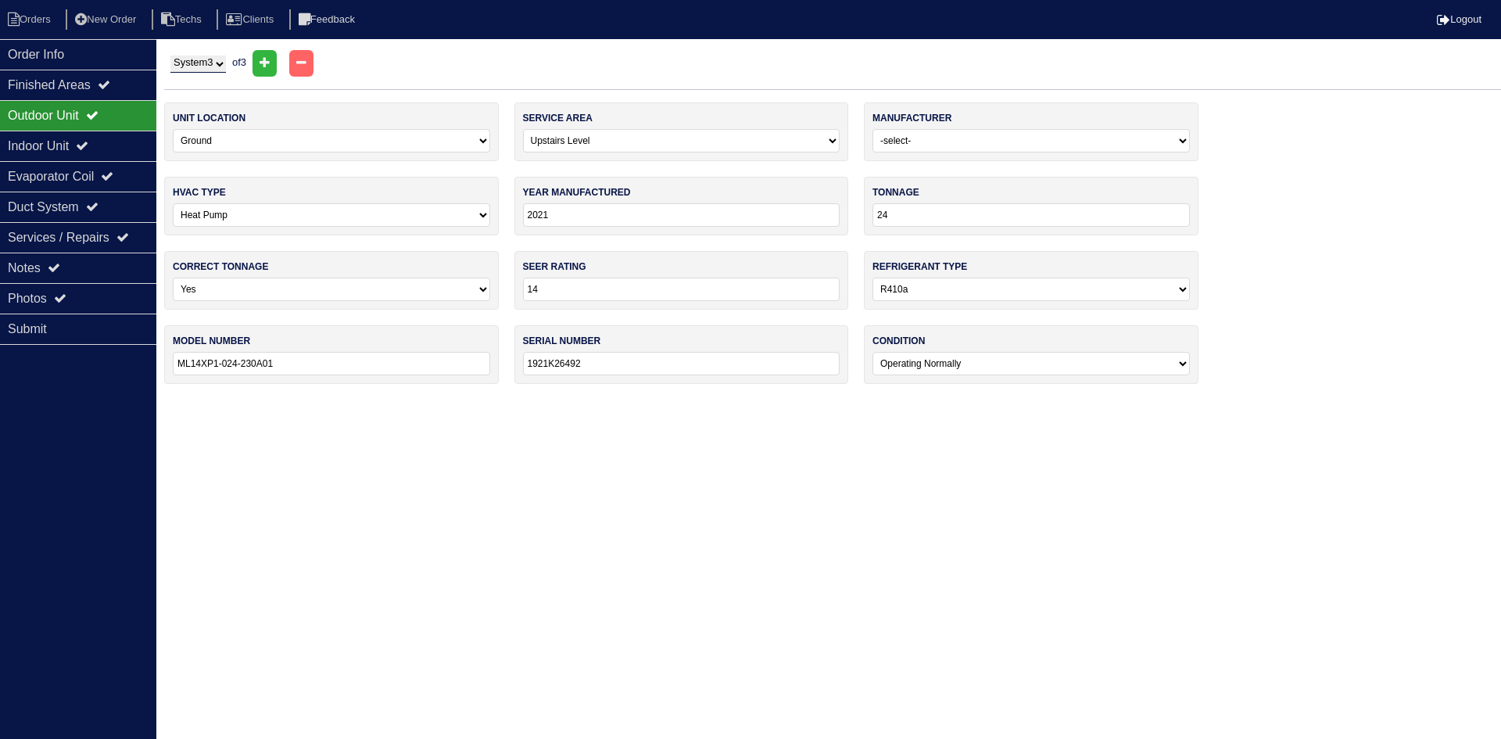
drag, startPoint x: 200, startPoint y: 61, endPoint x: 203, endPoint y: 71, distance: 10.6
click at [200, 61] on select "System 1 System 2 System 3" at bounding box center [198, 64] width 56 height 17
select select "2"
click at [170, 56] on select "System 1 System 2 System 3" at bounding box center [198, 64] width 56 height 17
select select "2"
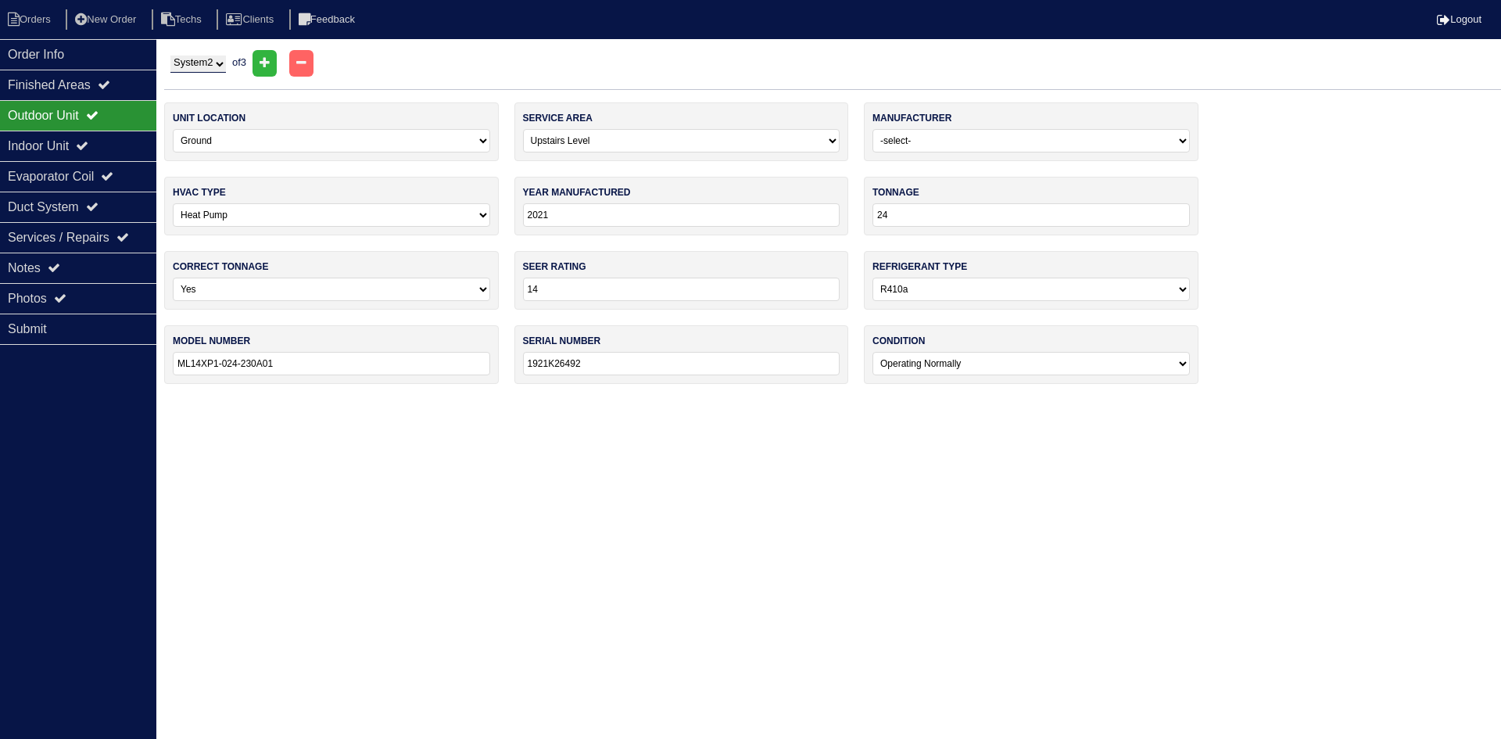
select select "[PERSON_NAME]"
type input "2018"
type input "GSZ140241KH"
type input "1809265341"
click at [115, 267] on div "Notes" at bounding box center [78, 268] width 156 height 30
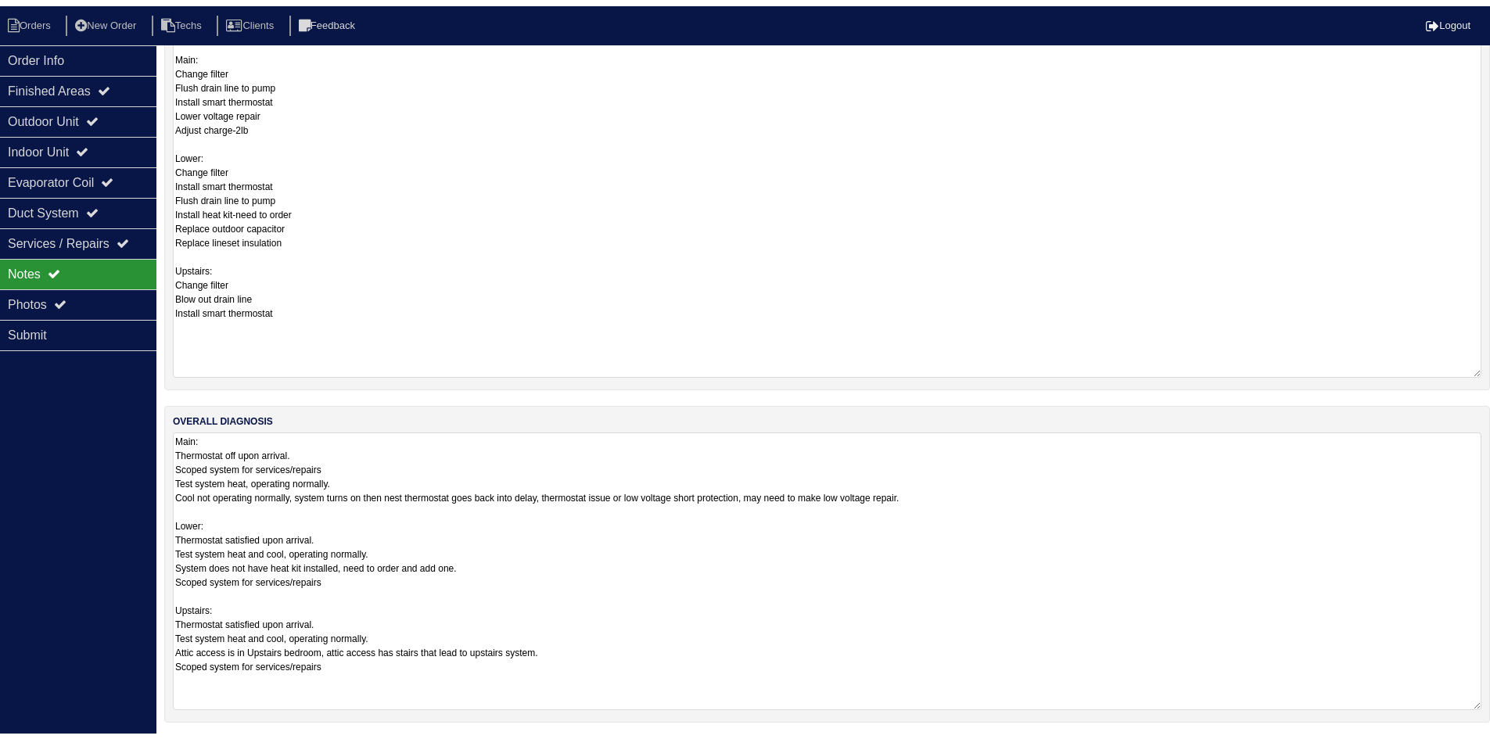
scroll to position [331, 0]
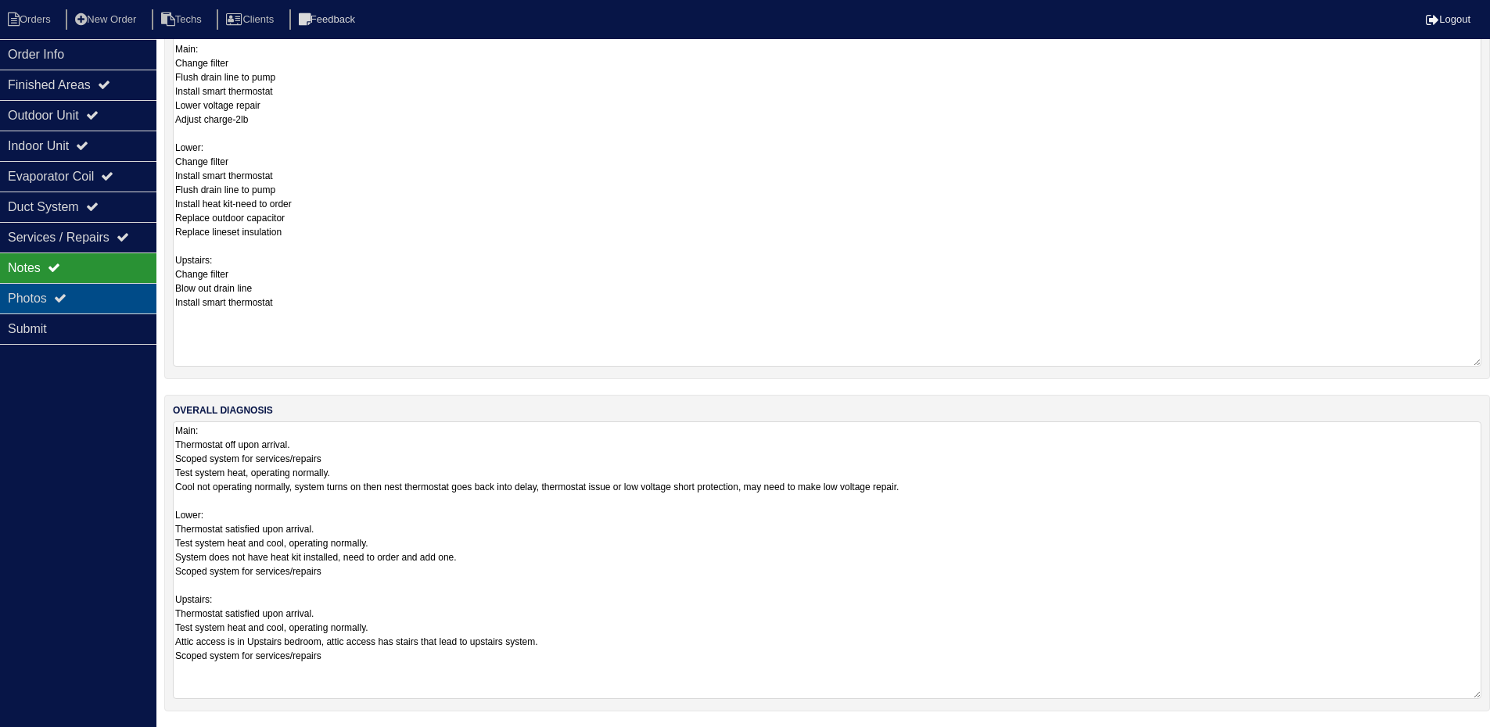
click at [86, 297] on div "Photos" at bounding box center [78, 298] width 156 height 30
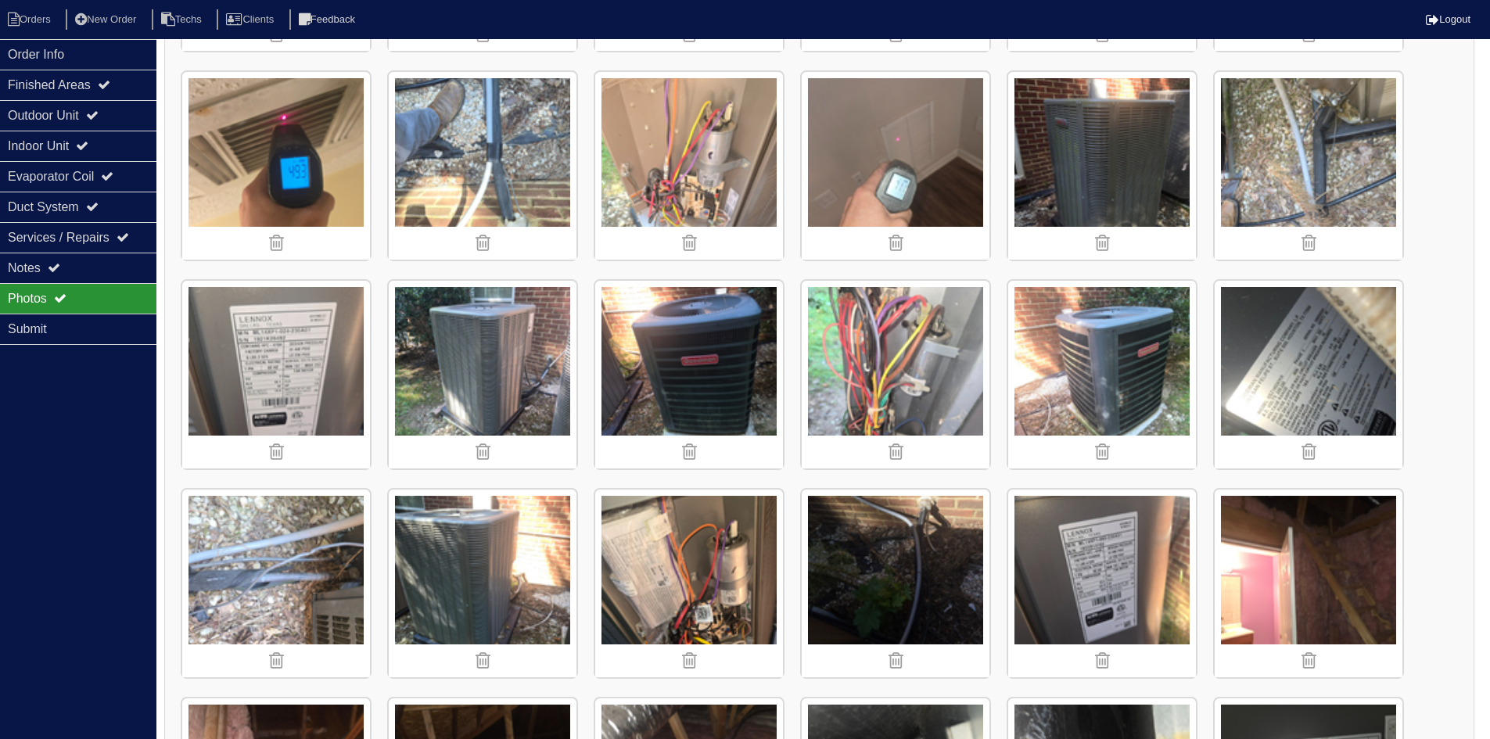
scroll to position [487, 0]
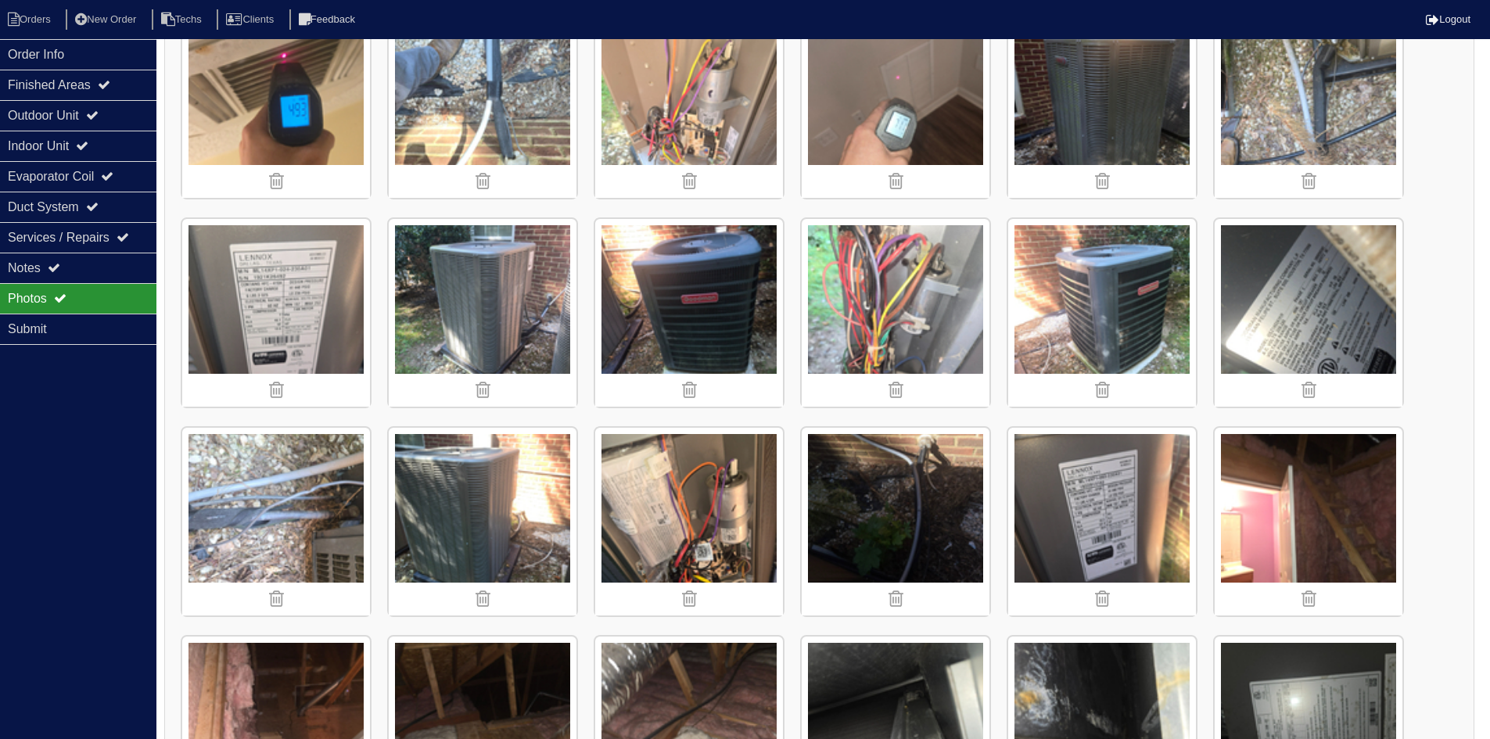
click at [523, 310] on img at bounding box center [483, 313] width 188 height 188
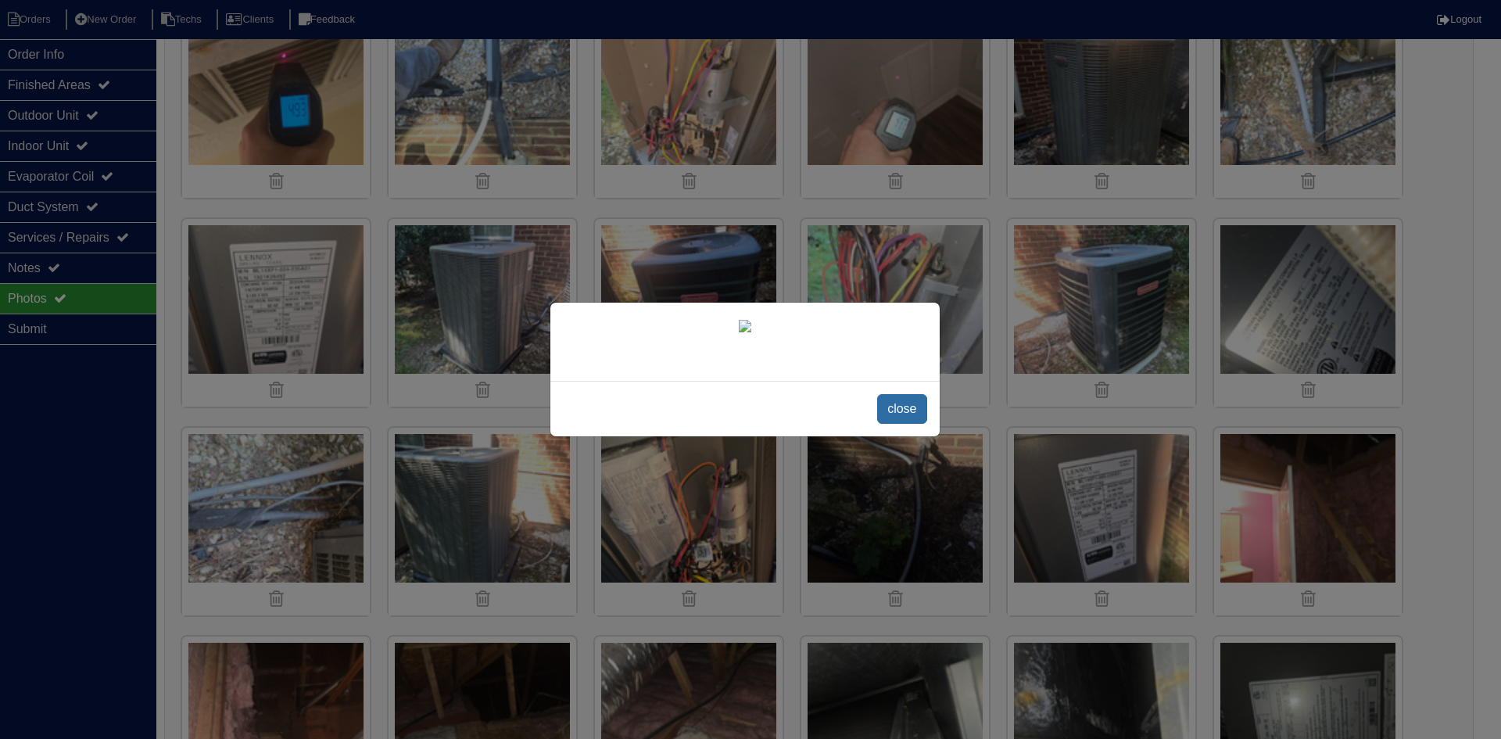
click at [897, 409] on span "close" at bounding box center [901, 409] width 49 height 30
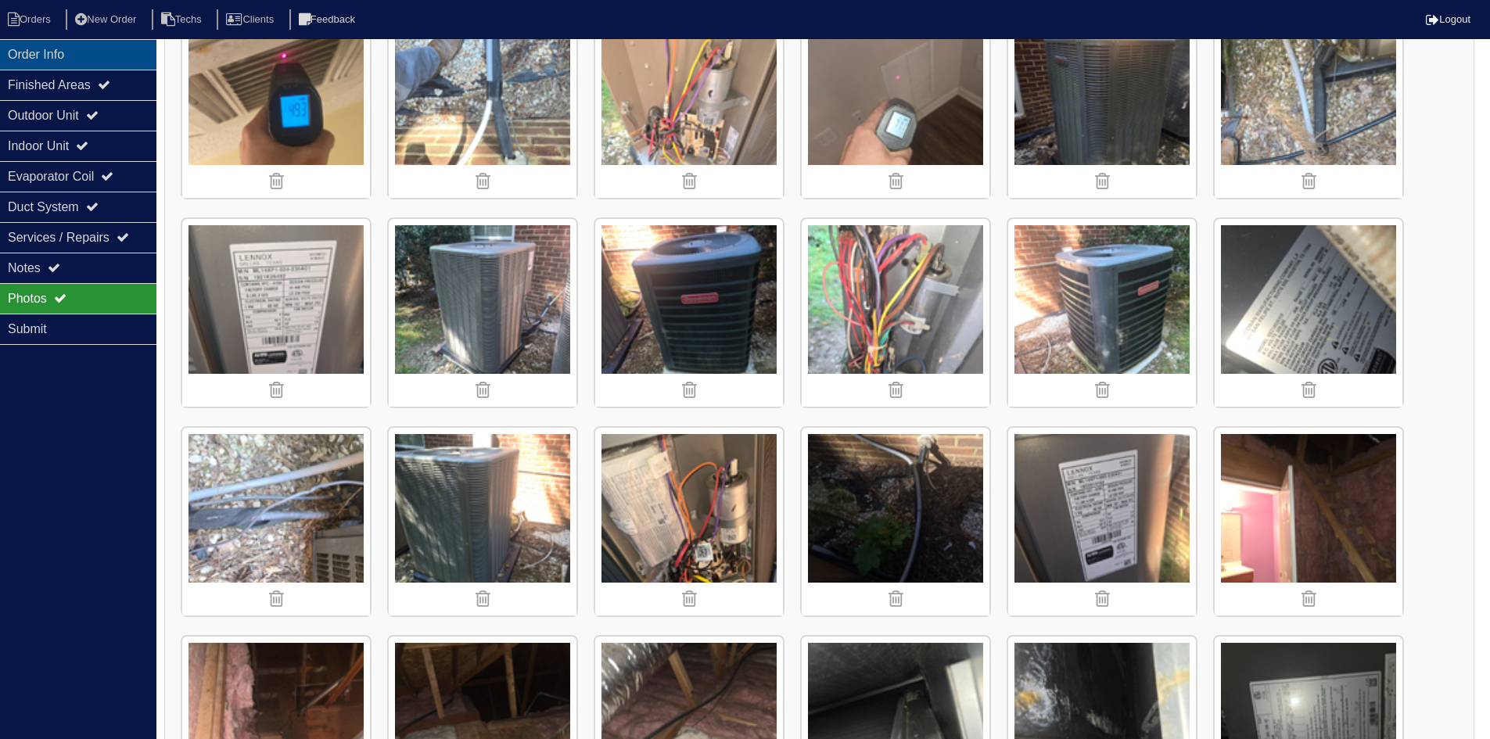
click at [73, 54] on div "Order Info" at bounding box center [78, 54] width 156 height 30
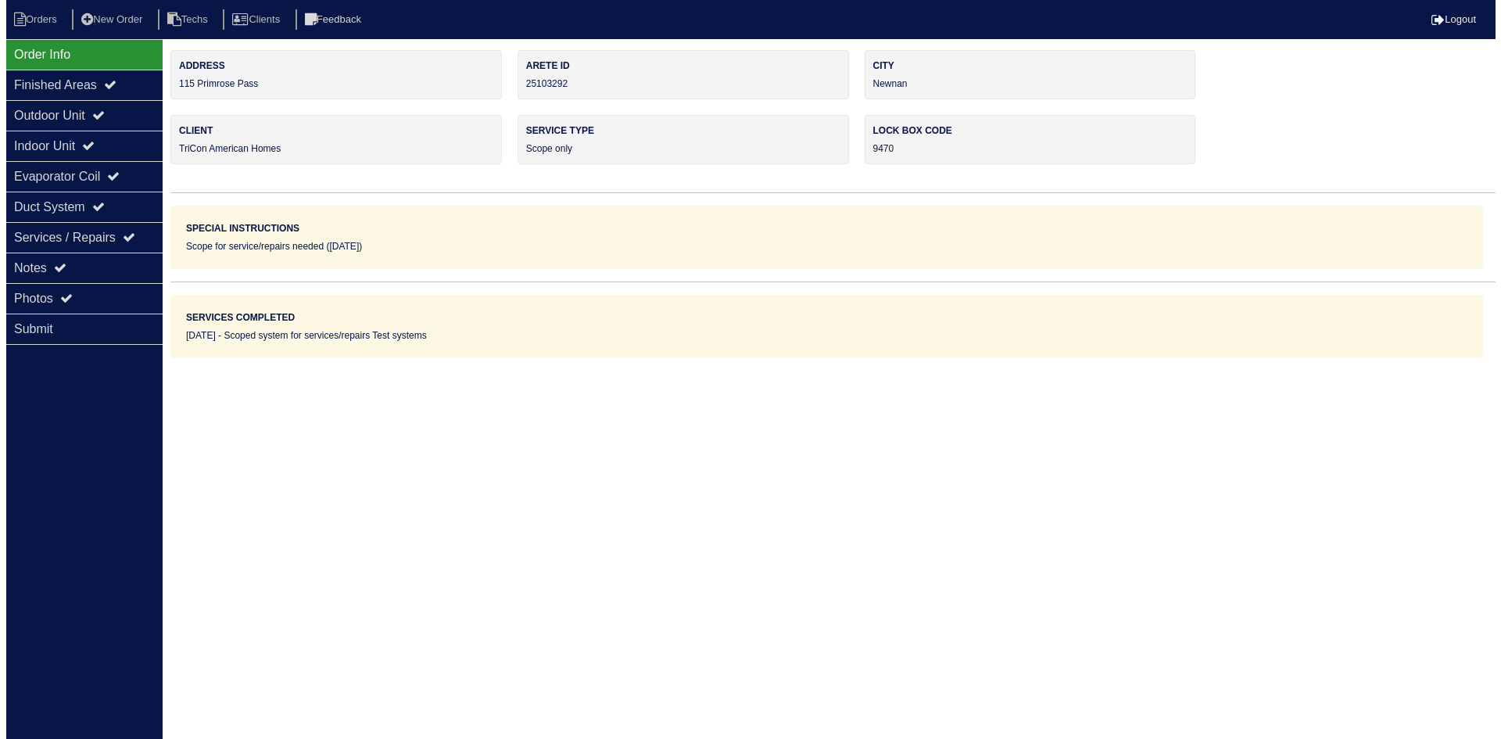
scroll to position [0, 0]
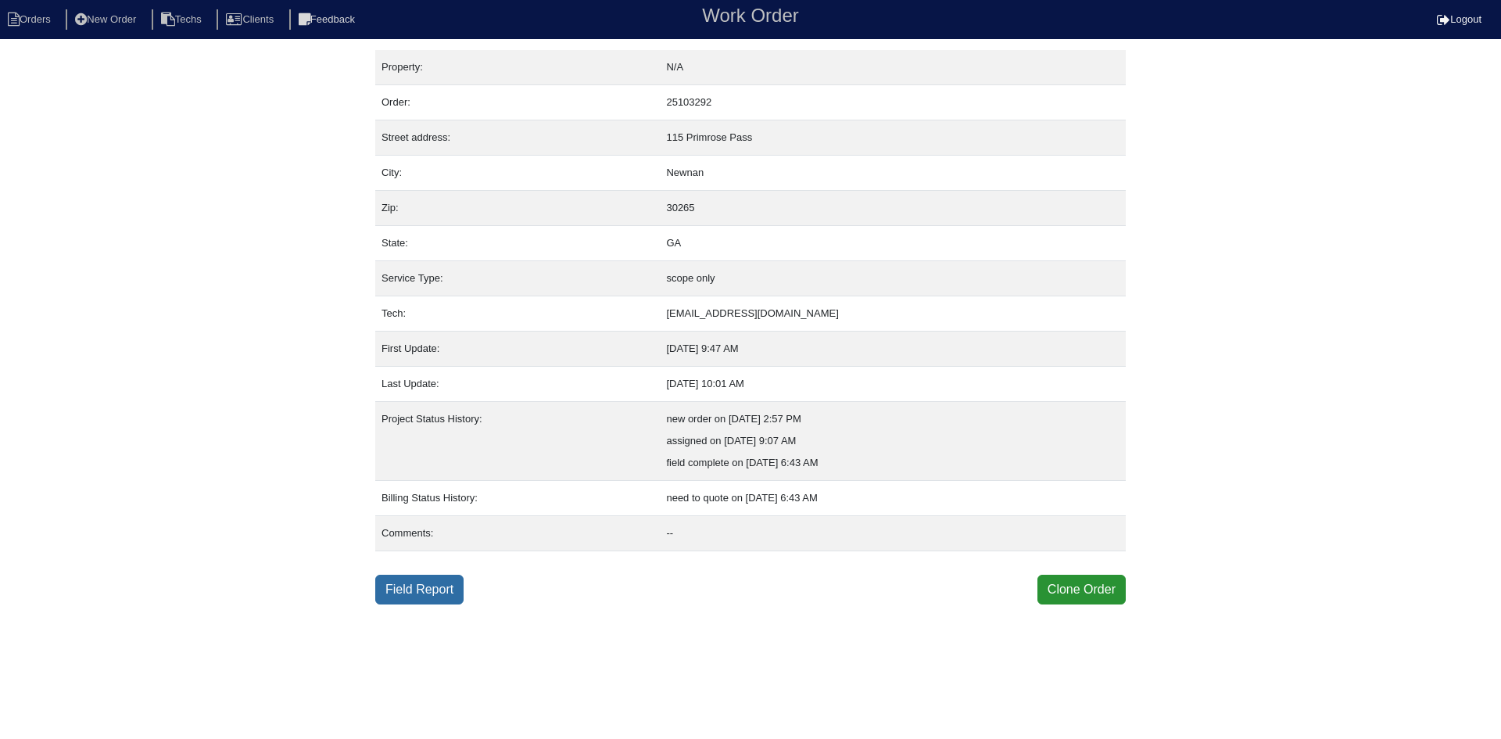
click at [410, 598] on link "Field Report" at bounding box center [419, 590] width 88 height 30
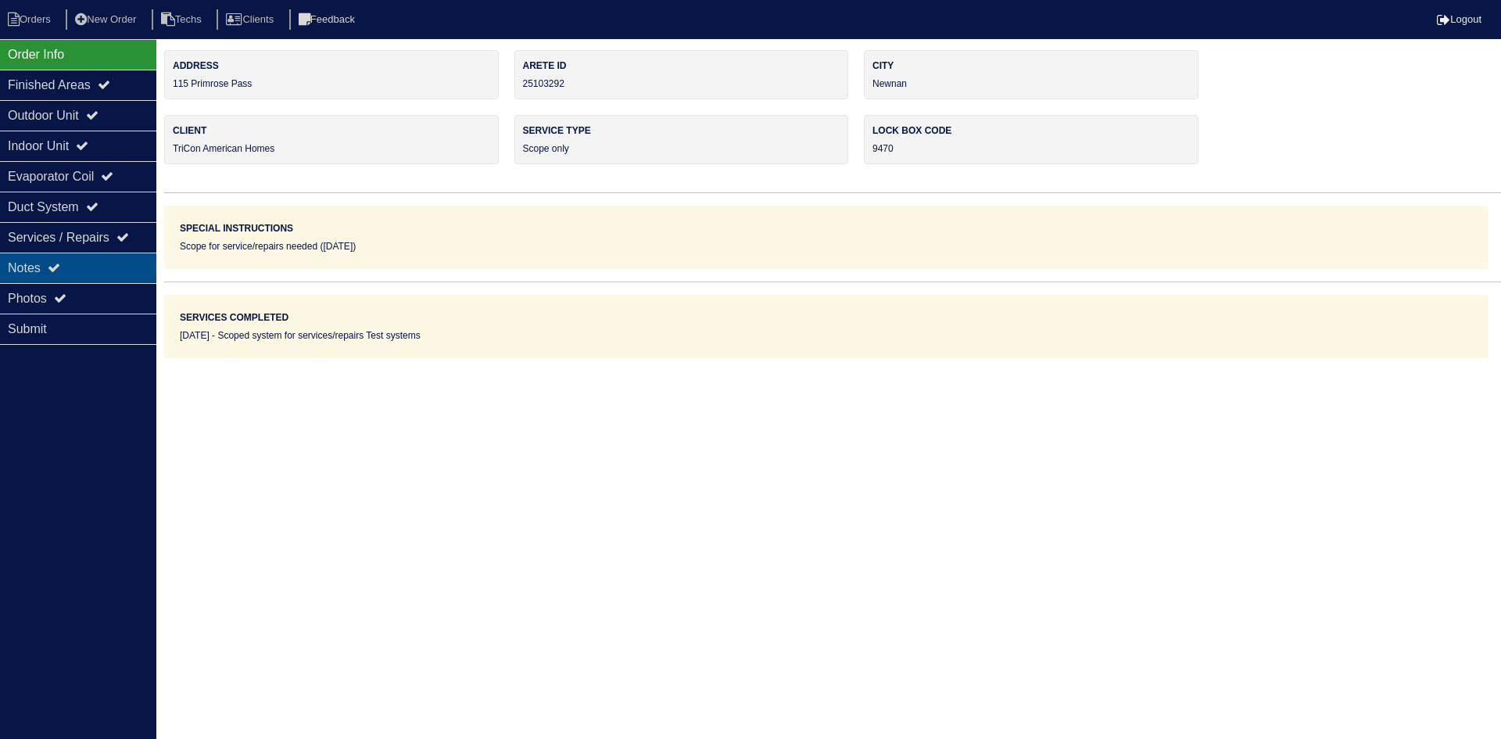
click at [45, 264] on div "Notes" at bounding box center [78, 268] width 156 height 30
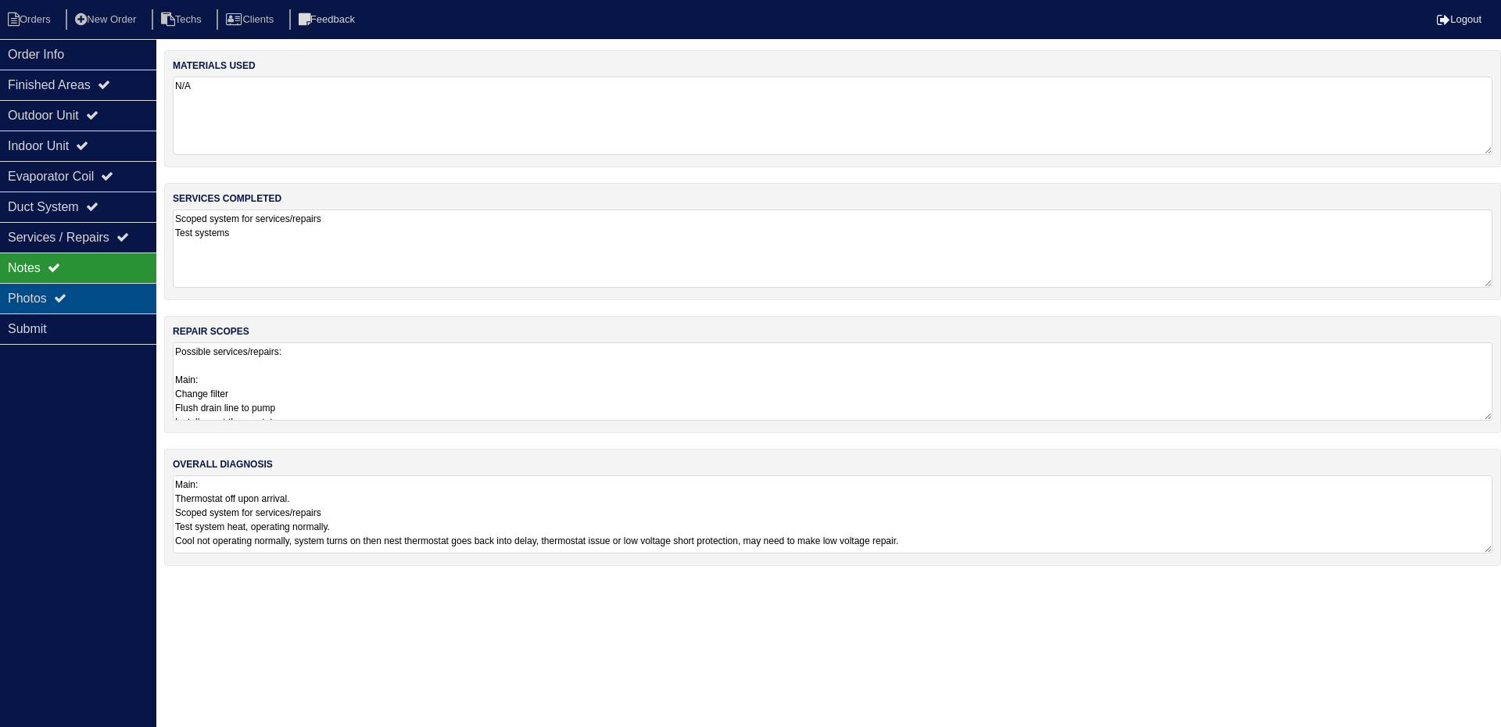
click at [102, 291] on div "Photos" at bounding box center [78, 298] width 156 height 30
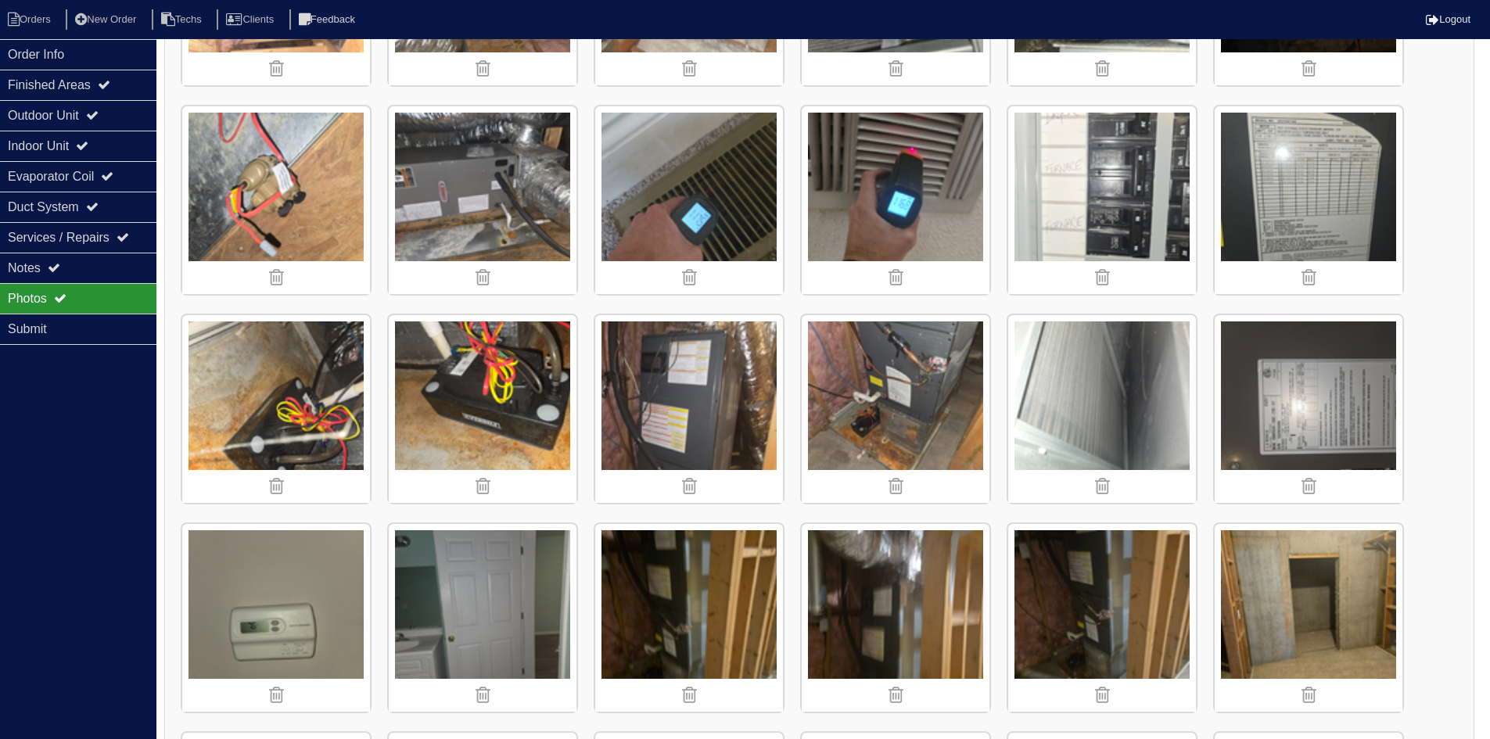
scroll to position [1251, 0]
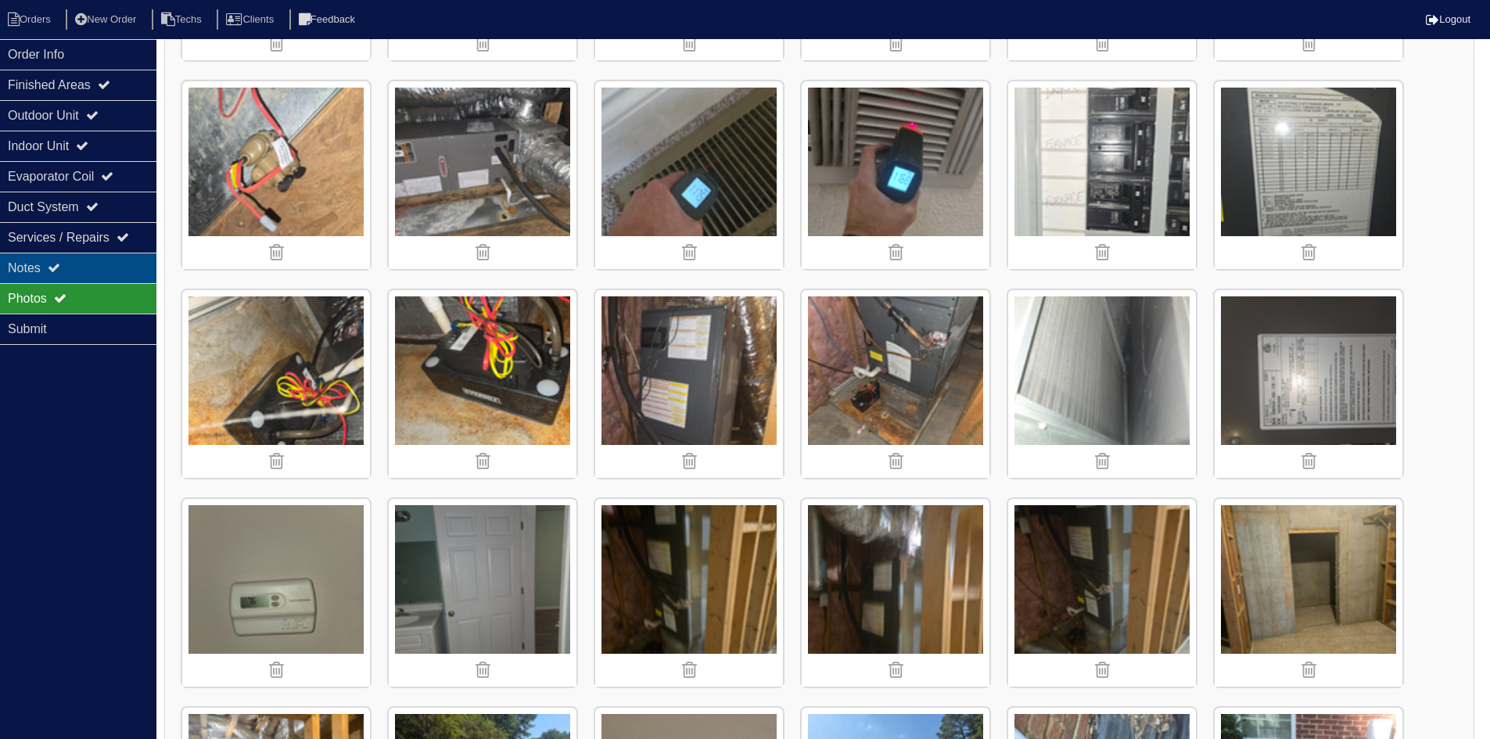
click at [60, 269] on icon at bounding box center [54, 267] width 13 height 13
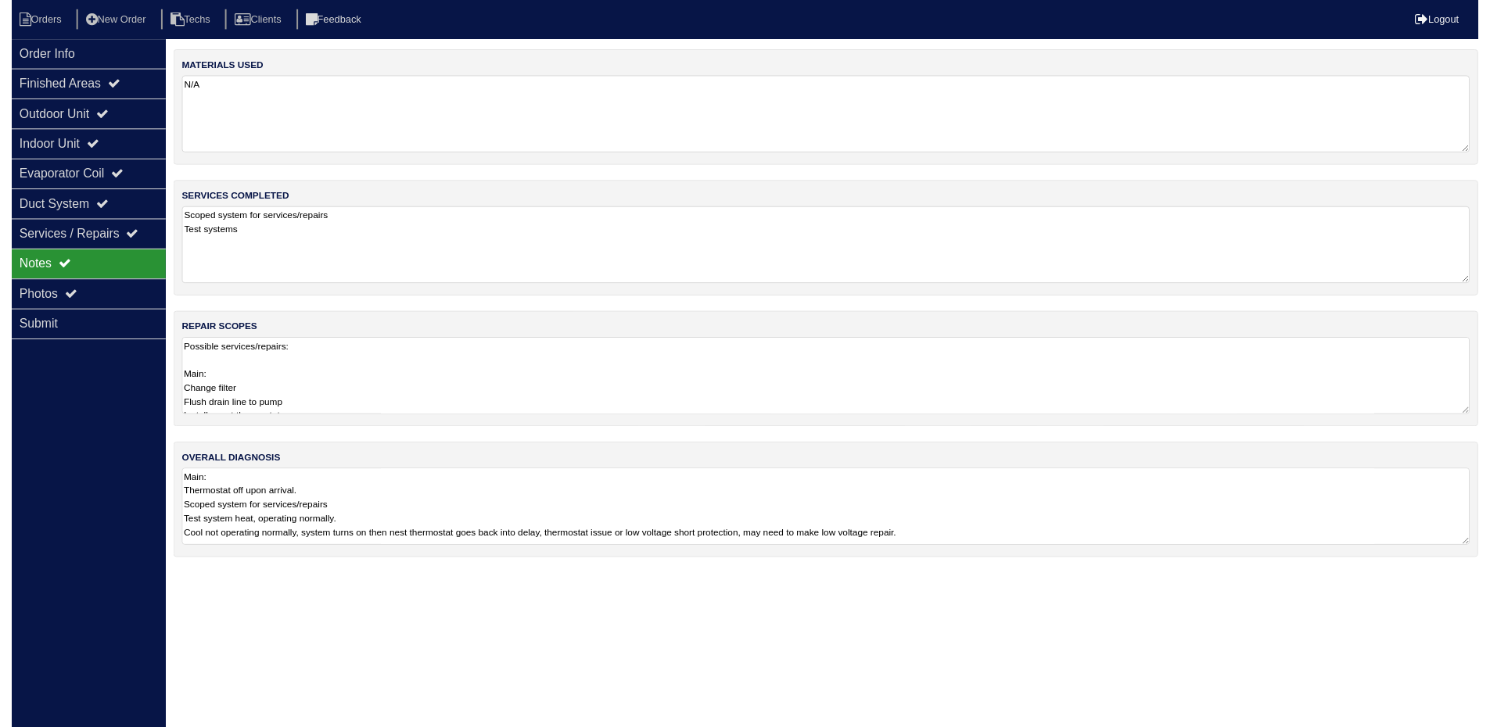
scroll to position [0, 0]
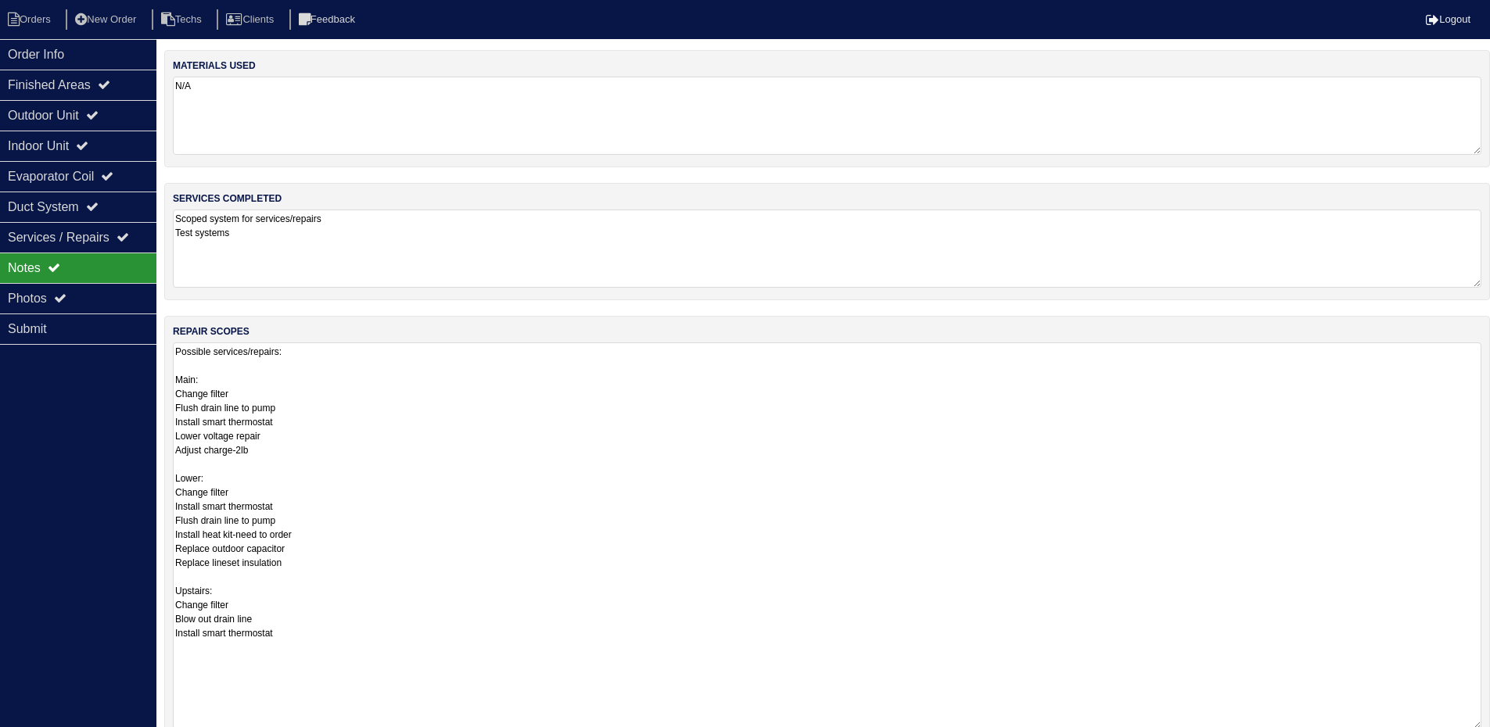
drag, startPoint x: 1489, startPoint y: 414, endPoint x: 1483, endPoint y: 723, distance: 308.9
click at [1483, 723] on div "repair scopes Possible services/repairs: Main: Change filter Flush drain line t…" at bounding box center [826, 529] width 1325 height 426
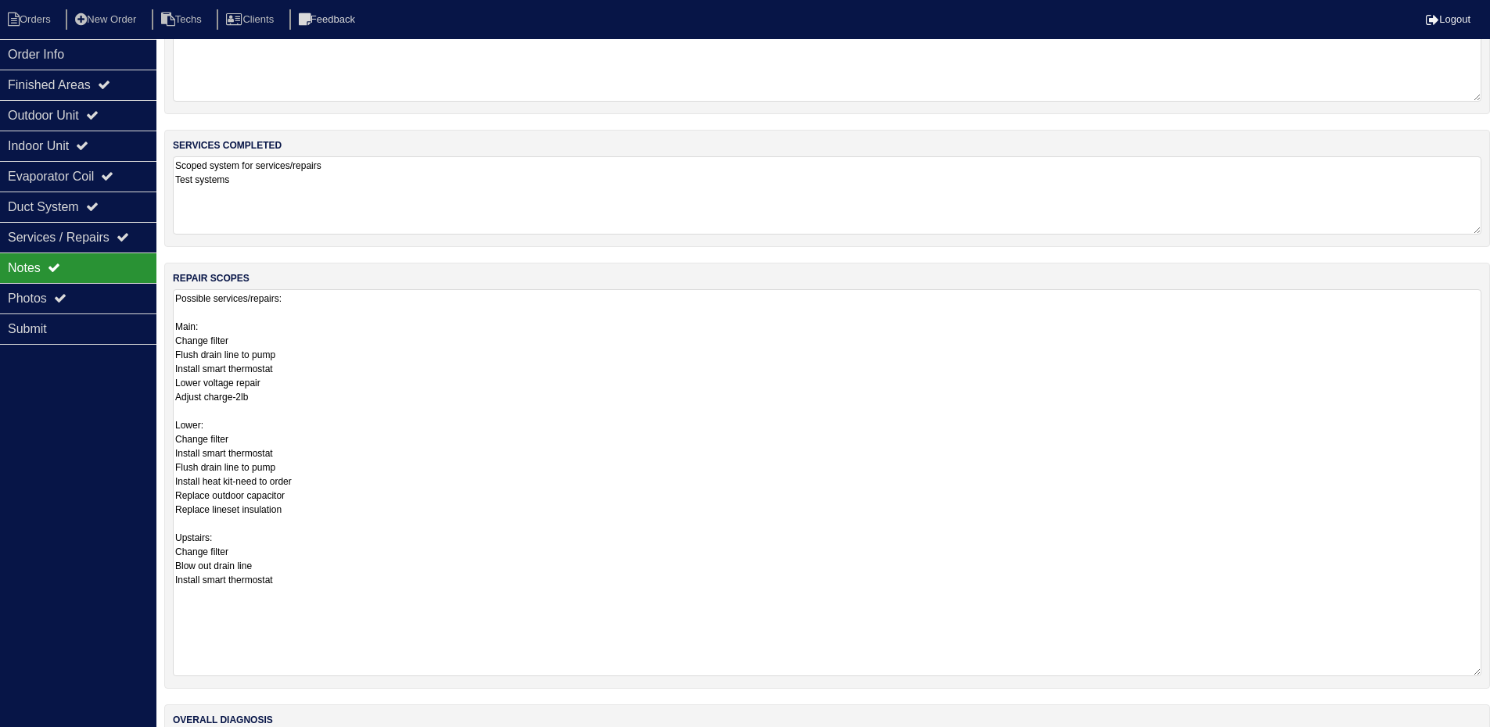
scroll to position [78, 0]
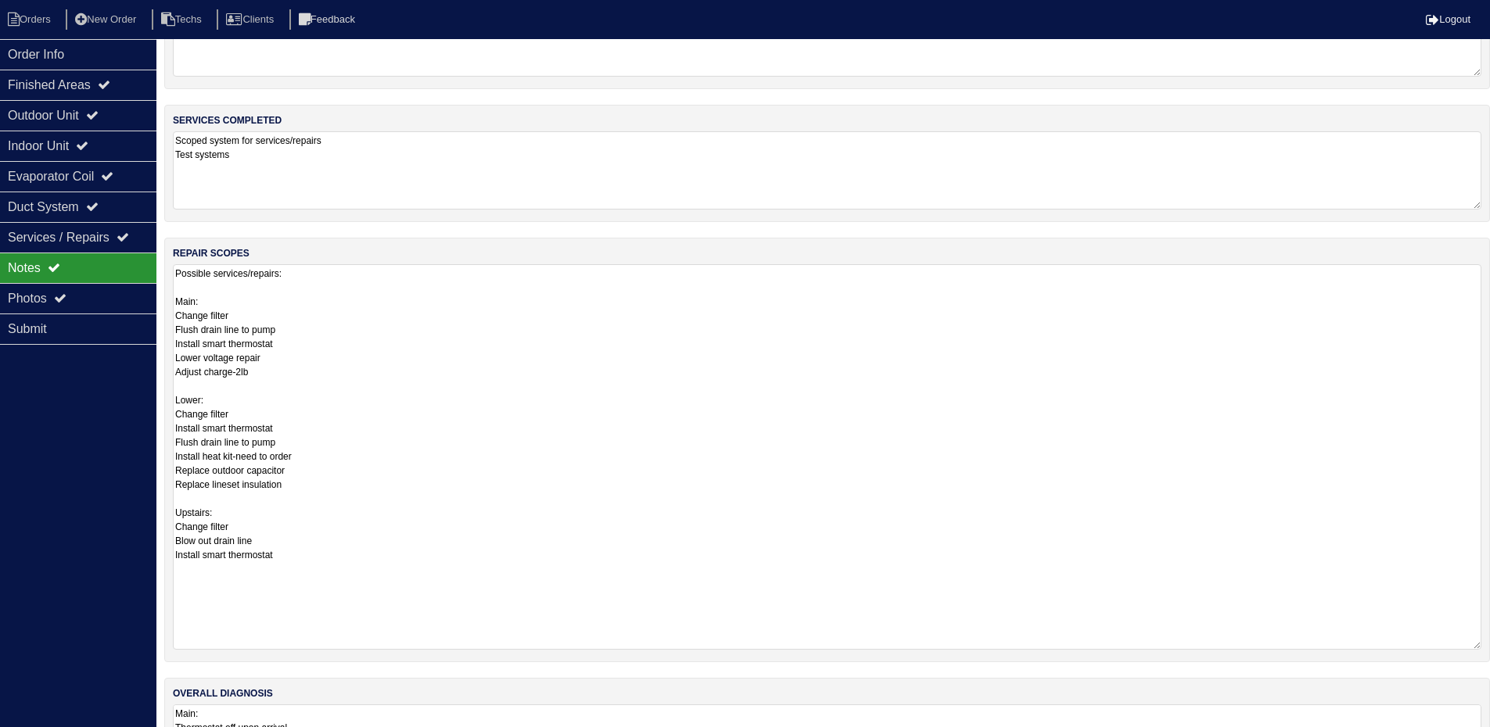
click at [271, 373] on textarea "Possible services/repairs: Main: Change filter Flush drain line to pump Install…" at bounding box center [827, 457] width 1308 height 386
click at [304, 502] on textarea "Possible services/repairs: Main: Change filter Flush drain line to pump Install…" at bounding box center [827, 457] width 1308 height 386
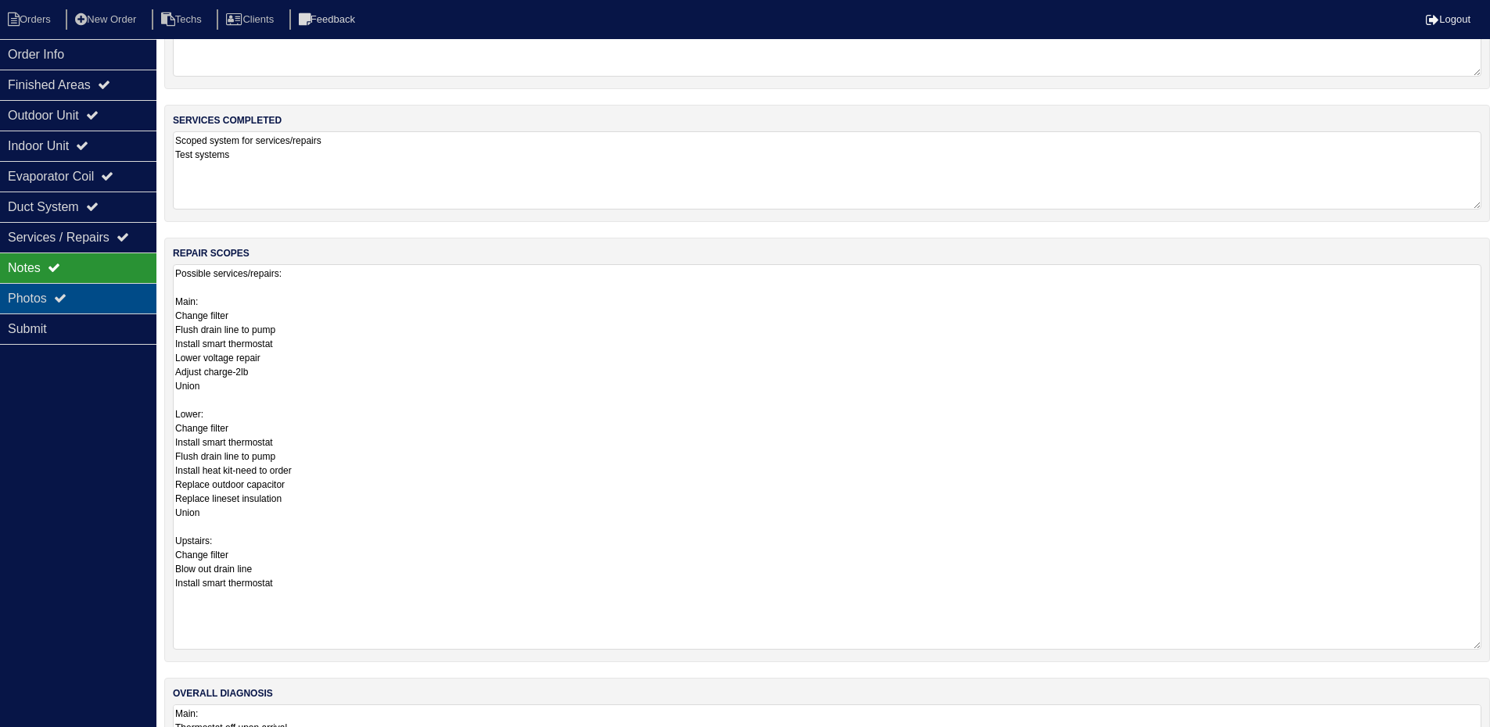
type textarea "Possible services/repairs: Main: Change filter Flush drain line to pump Install…"
click at [92, 296] on div "Photos" at bounding box center [78, 298] width 156 height 30
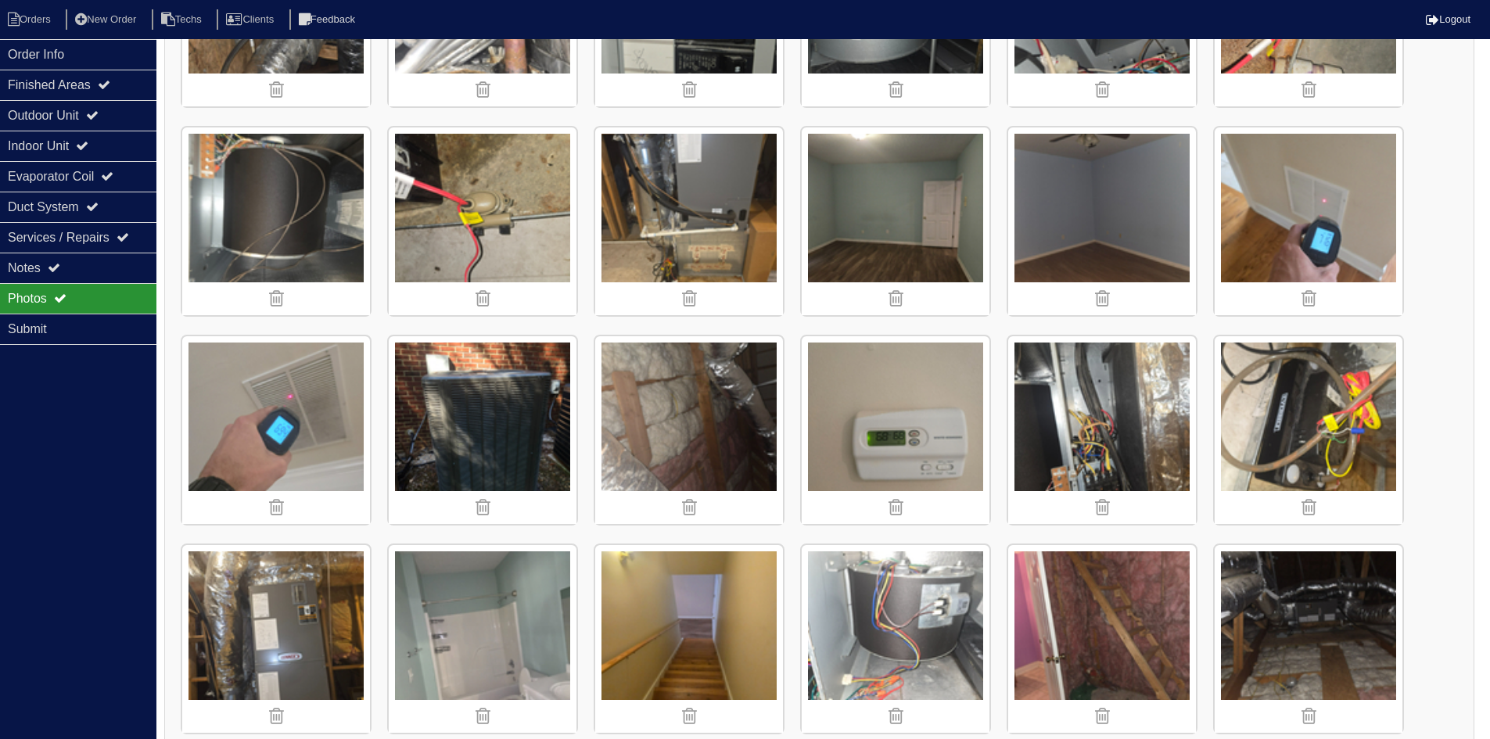
scroll to position [2476, 0]
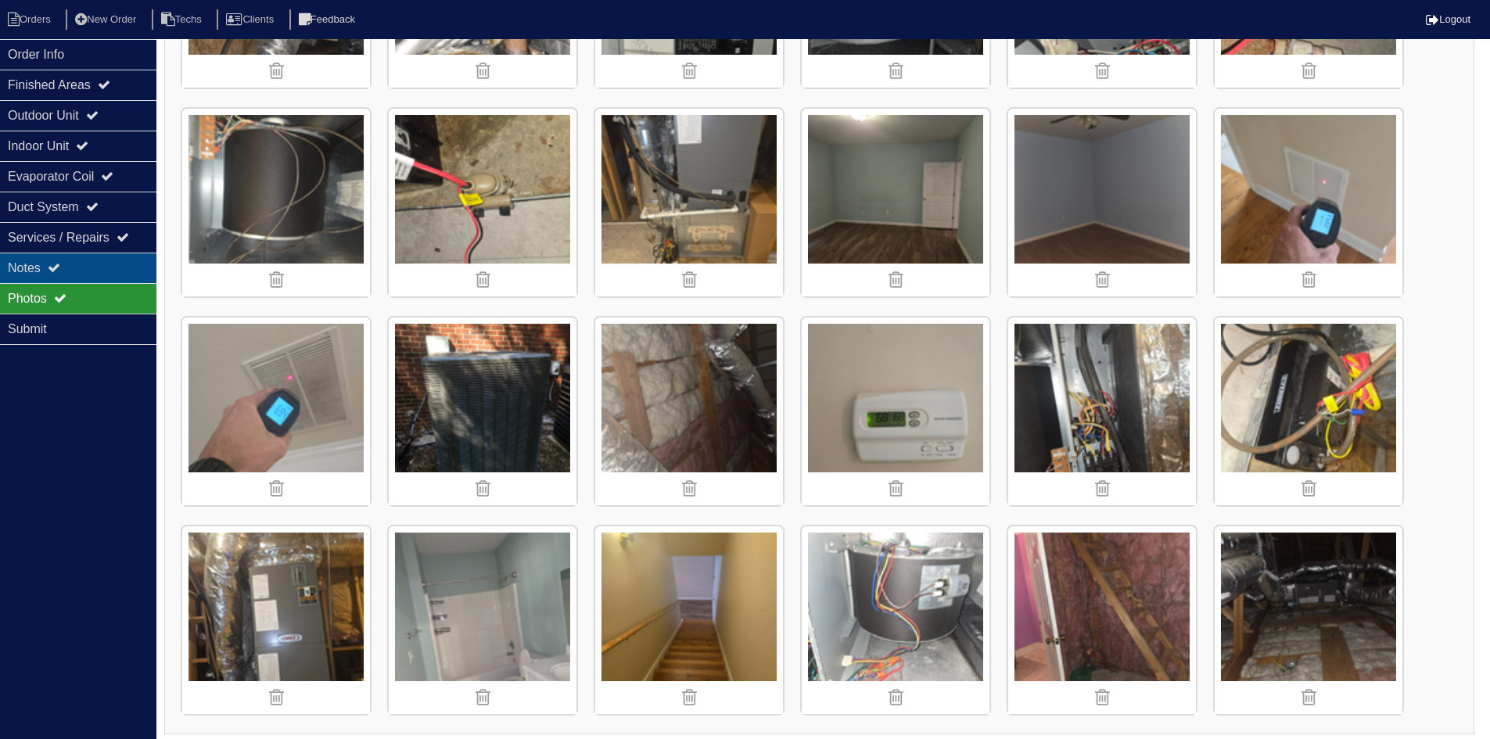
click at [107, 266] on div "Notes" at bounding box center [78, 268] width 156 height 30
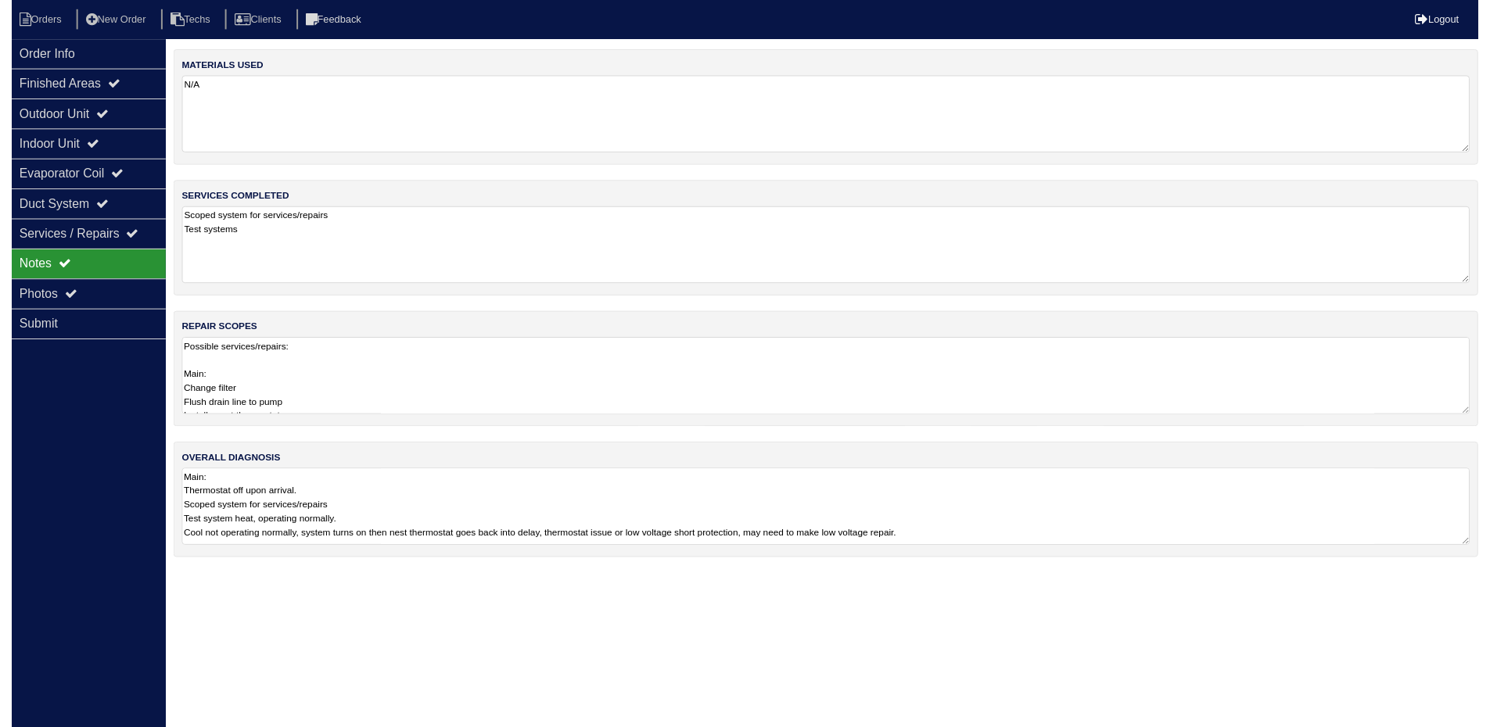
scroll to position [0, 0]
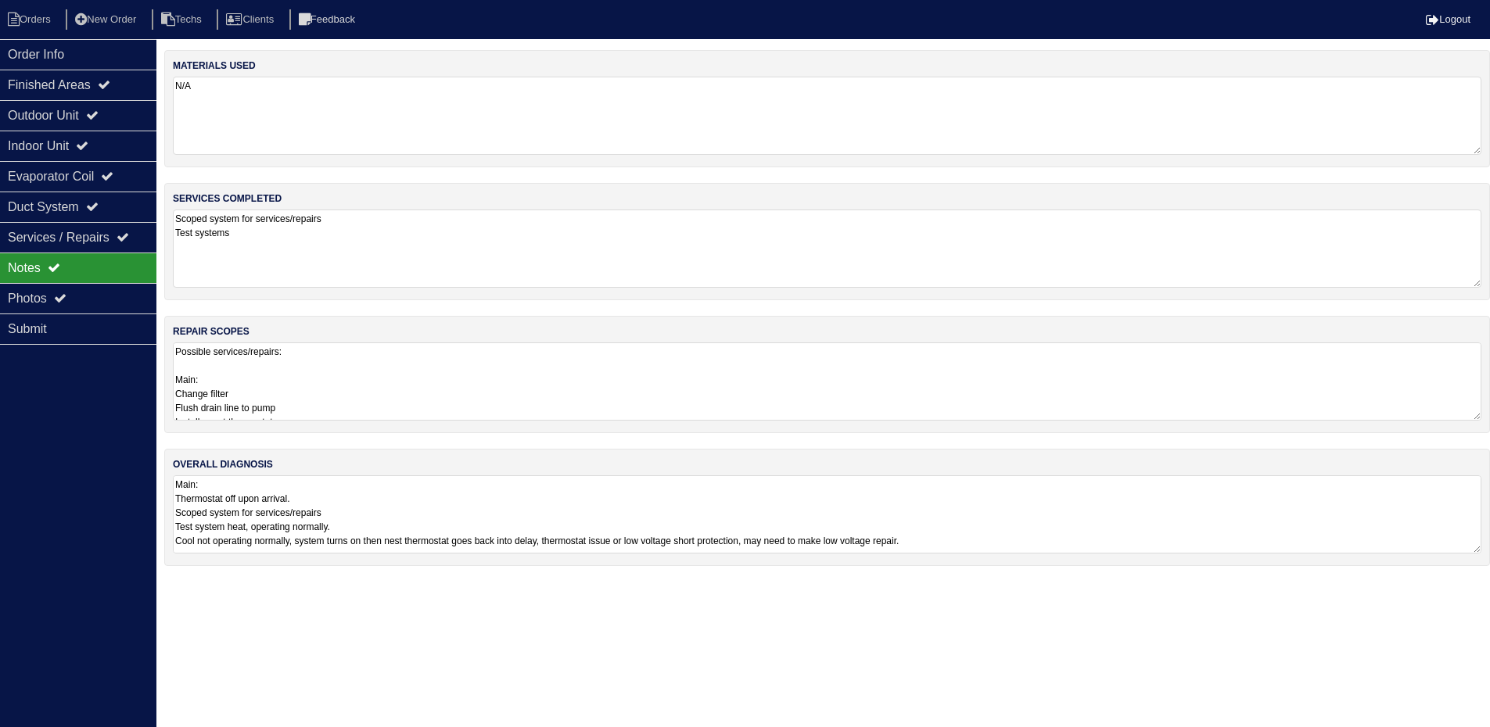
drag, startPoint x: 410, startPoint y: 386, endPoint x: 418, endPoint y: 380, distance: 10.0
click at [412, 386] on textarea "Possible services/repairs: Main: Change filter Flush drain line to pump Install…" at bounding box center [827, 381] width 1308 height 78
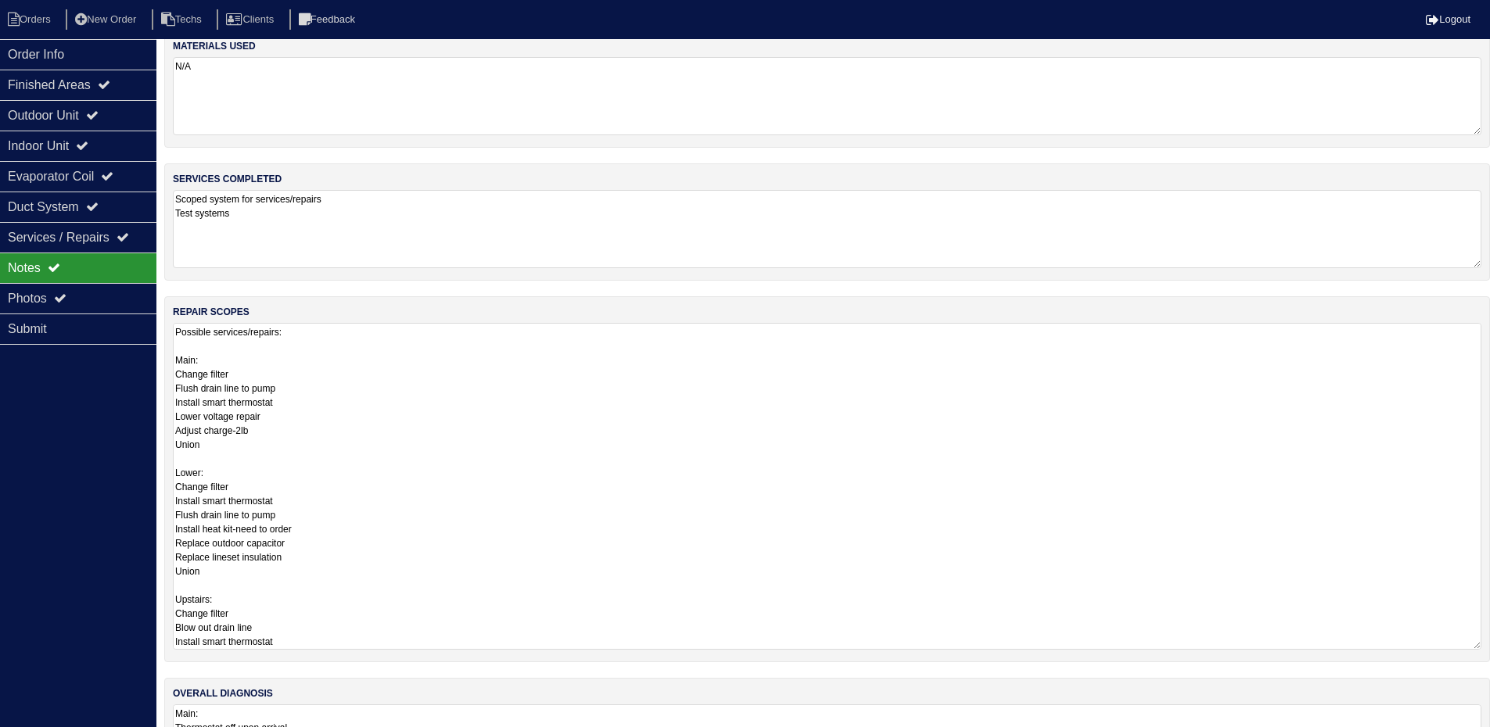
scroll to position [20, 0]
click at [74, 432] on div "Order Info Finished Areas Outdoor Unit Indoor Unit Evaporator Coil Duct System …" at bounding box center [78, 402] width 156 height 727
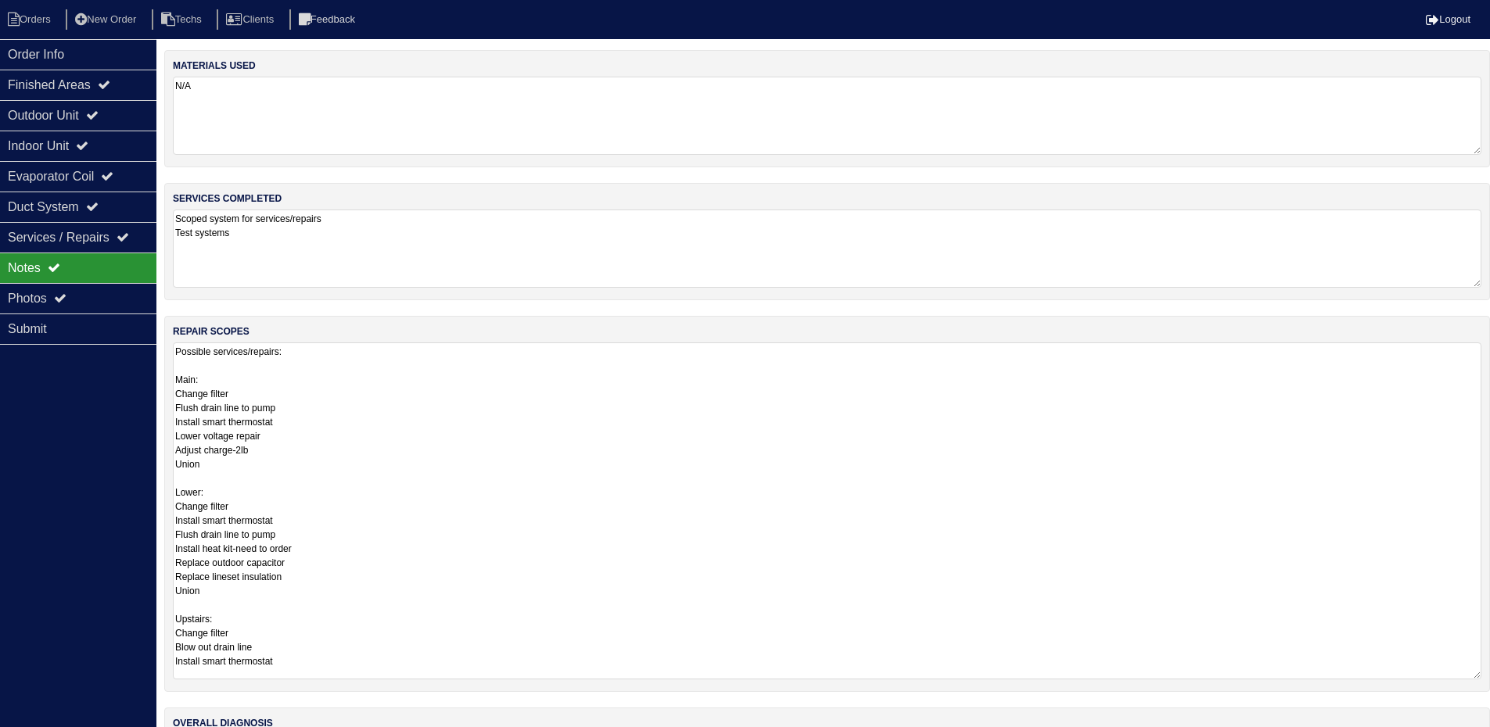
drag, startPoint x: 1487, startPoint y: 417, endPoint x: 1454, endPoint y: 555, distance: 142.4
click at [1490, 668] on html "Orders New Order Techs Clients Feedback Logout Orders New Order Users Clients M…" at bounding box center [745, 420] width 1490 height 841
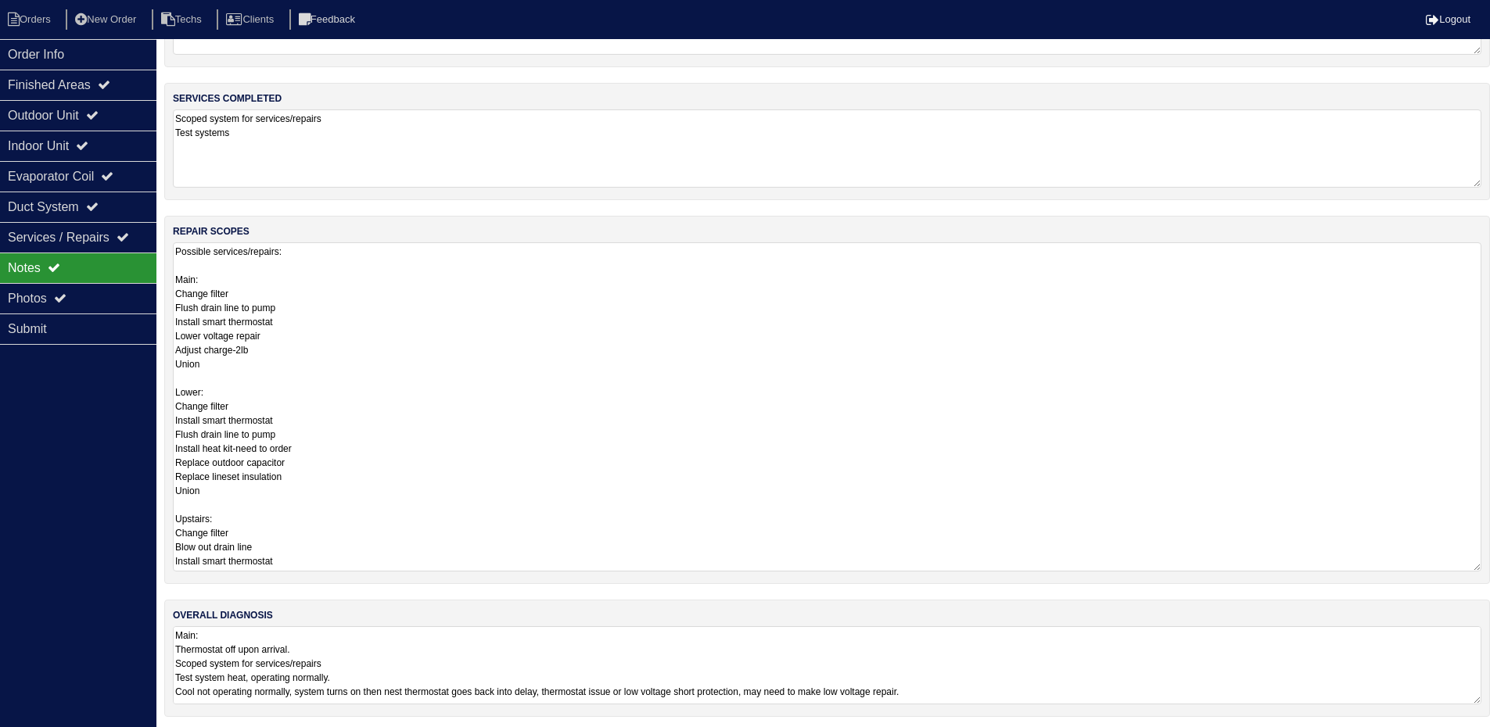
scroll to position [106, 0]
drag, startPoint x: 1069, startPoint y: 667, endPoint x: 1067, endPoint y: 651, distance: 16.6
click at [1069, 664] on textarea "Main: Thermostat off upon arrival. Scoped system for services/repairs Test syst…" at bounding box center [827, 660] width 1308 height 78
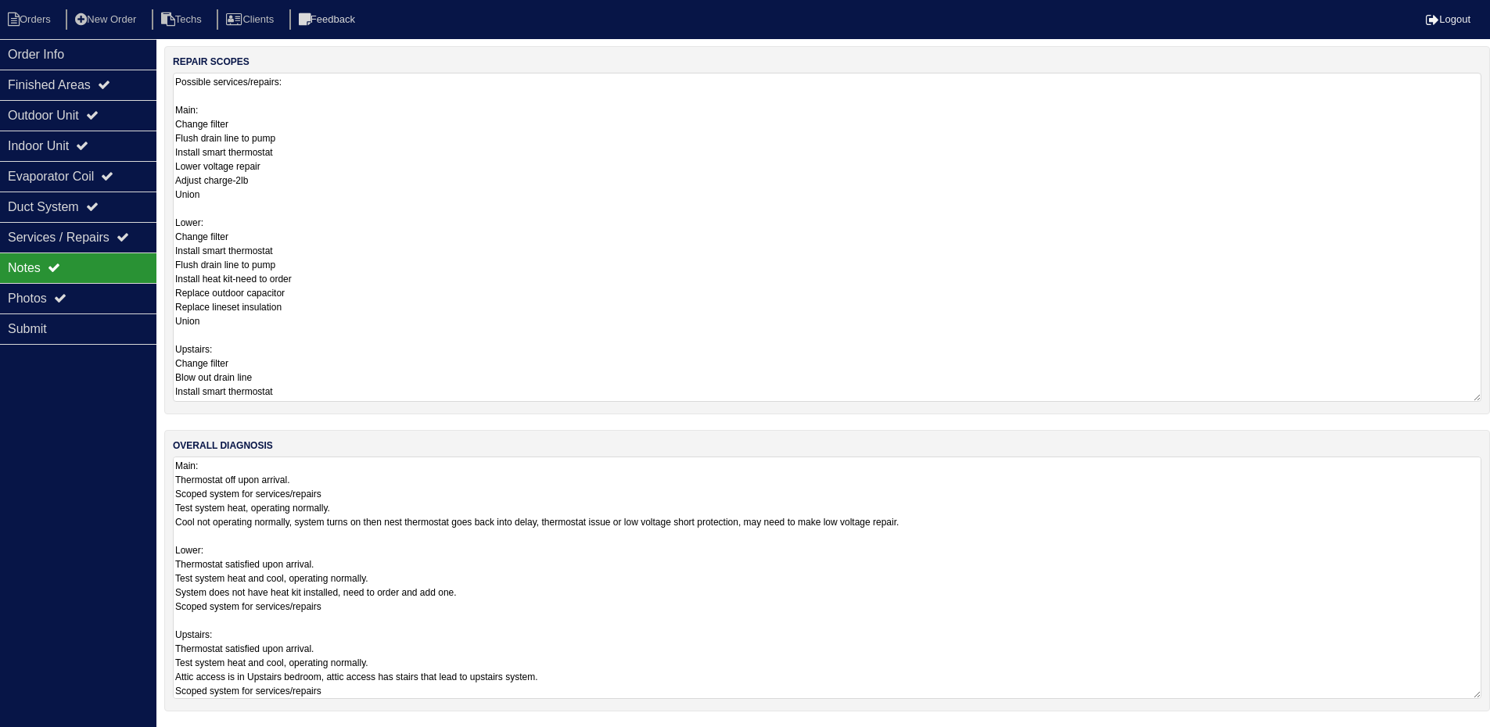
scroll to position [2, 0]
click at [362, 607] on textarea "Main: Thermostat off upon arrival. Scoped system for services/repairs Test syst…" at bounding box center [827, 578] width 1308 height 242
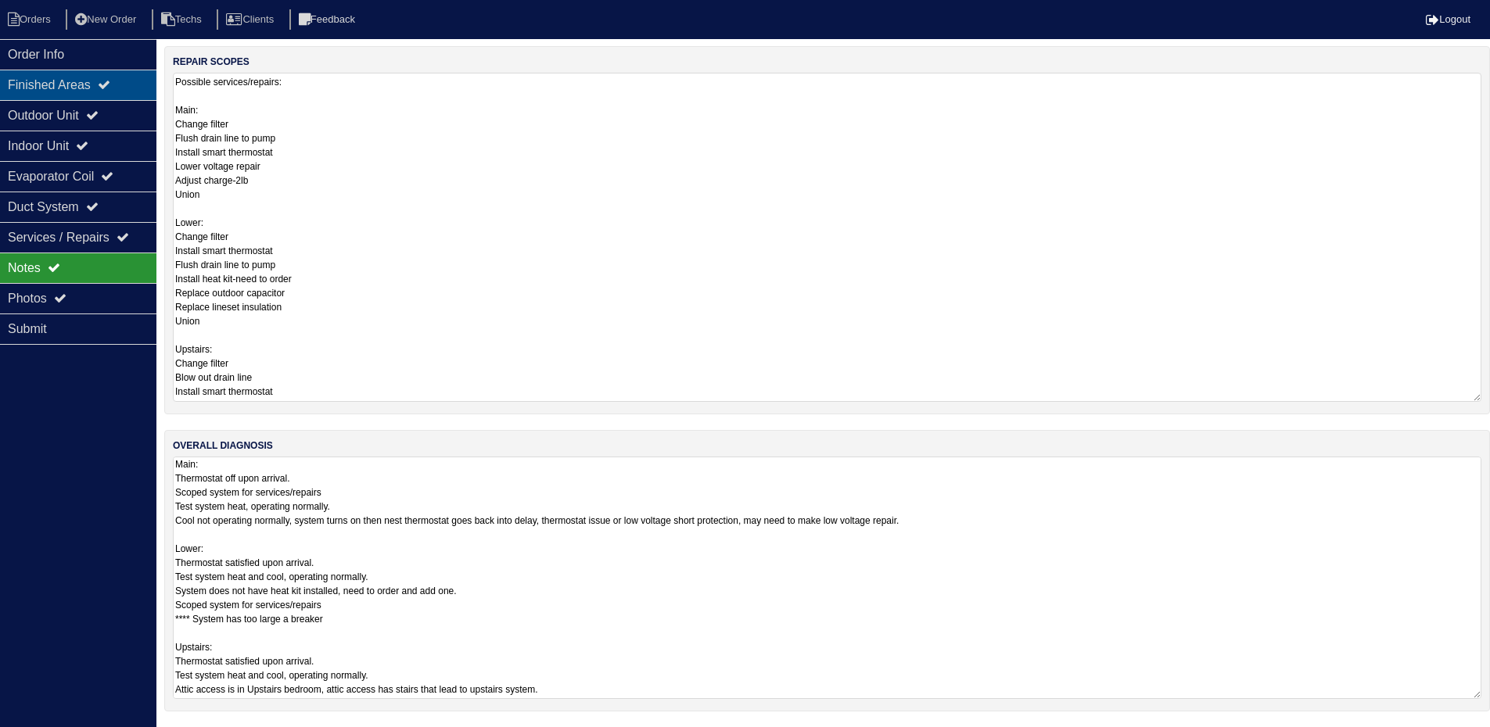
click at [94, 88] on div "Finished Areas" at bounding box center [78, 85] width 156 height 30
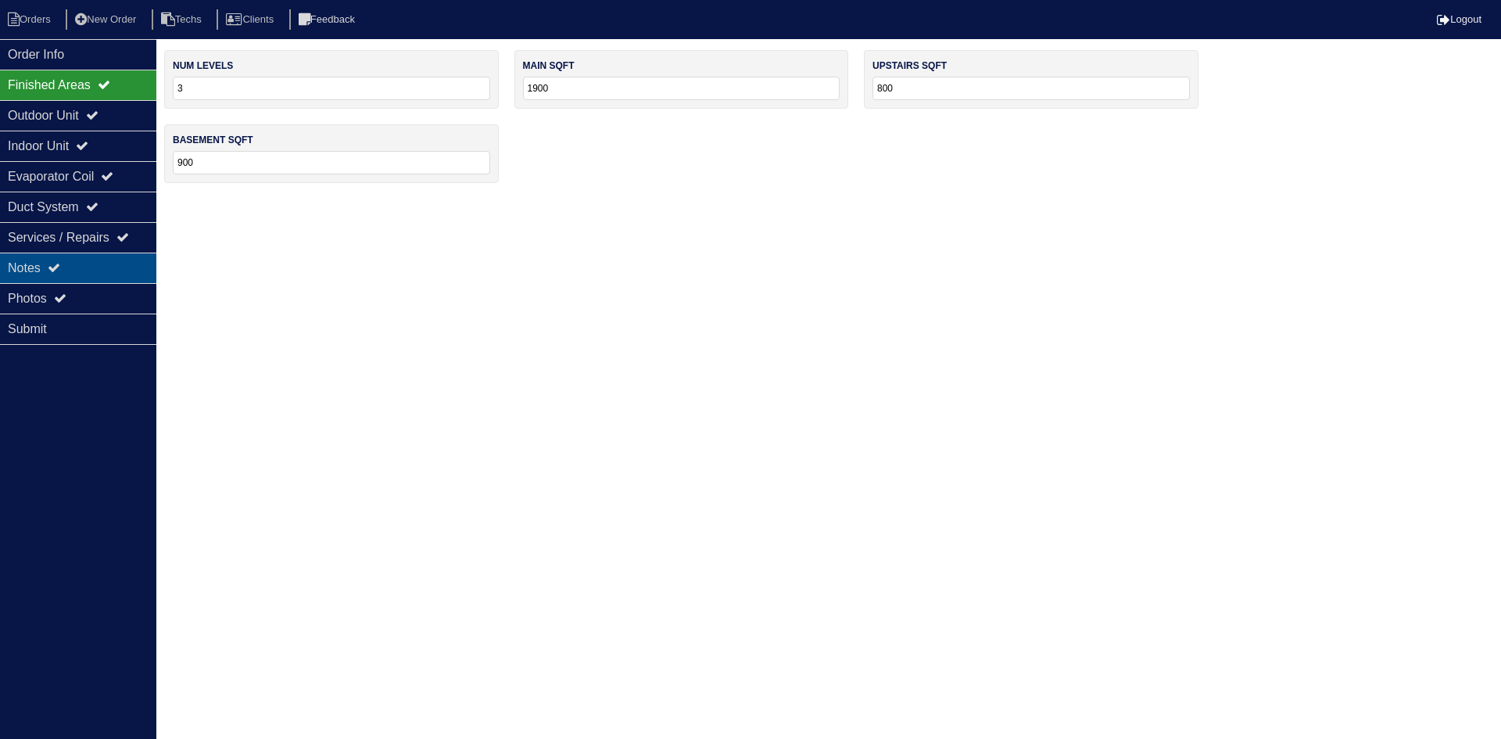
click at [76, 262] on div "Notes" at bounding box center [78, 268] width 156 height 30
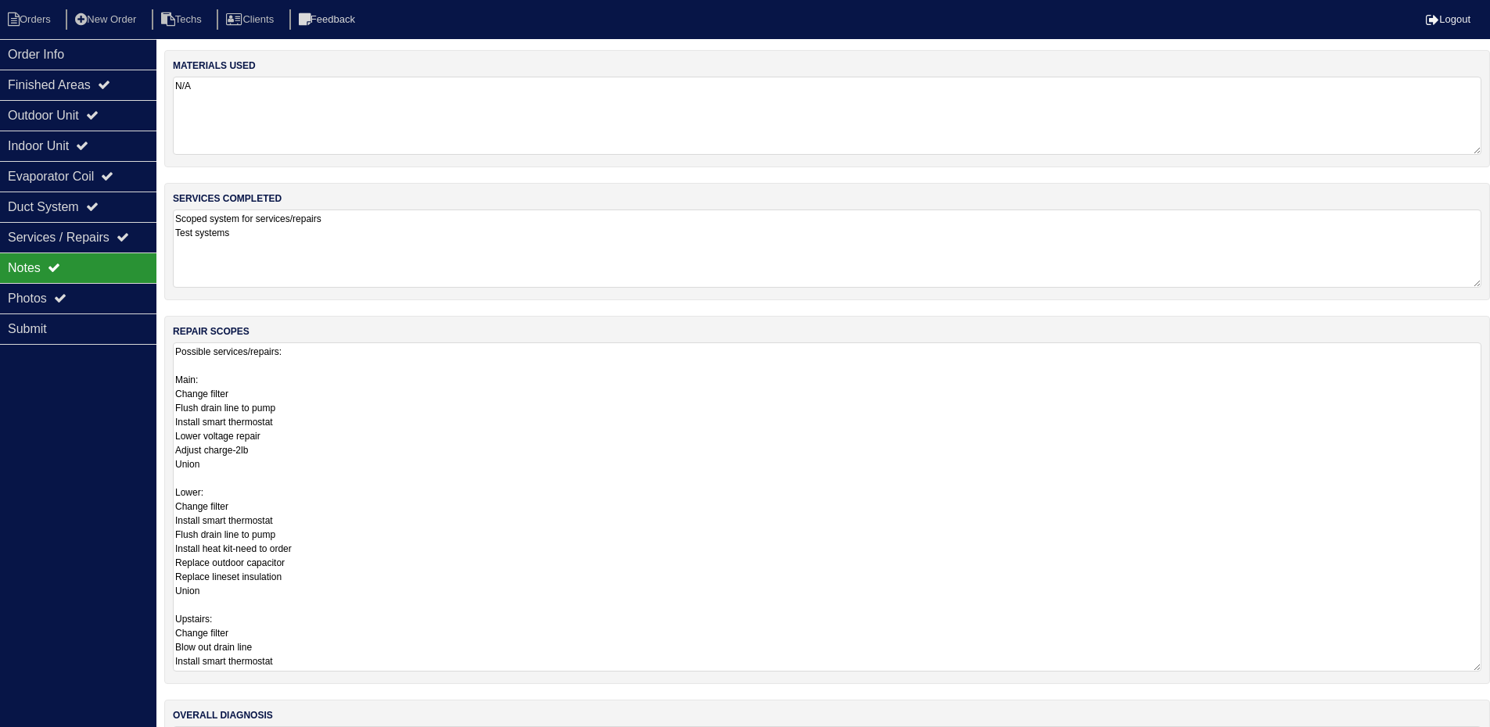
click at [233, 469] on textarea "Possible services/repairs: Main: Change filter Flush drain line to pump Install…" at bounding box center [827, 506] width 1308 height 329
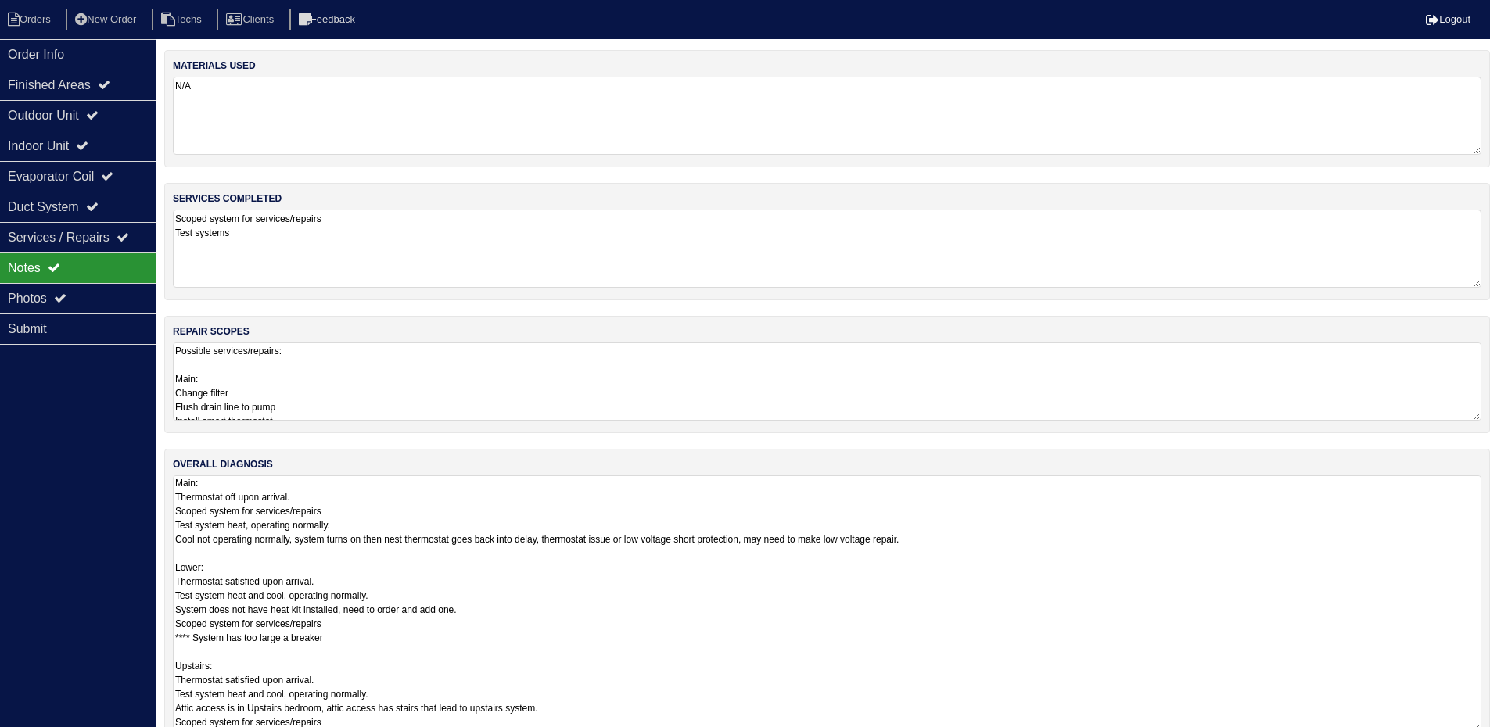
click at [1042, 534] on textarea "Main: Thermostat off upon arrival. Scoped system for services/repairs Test syst…" at bounding box center [827, 603] width 1308 height 256
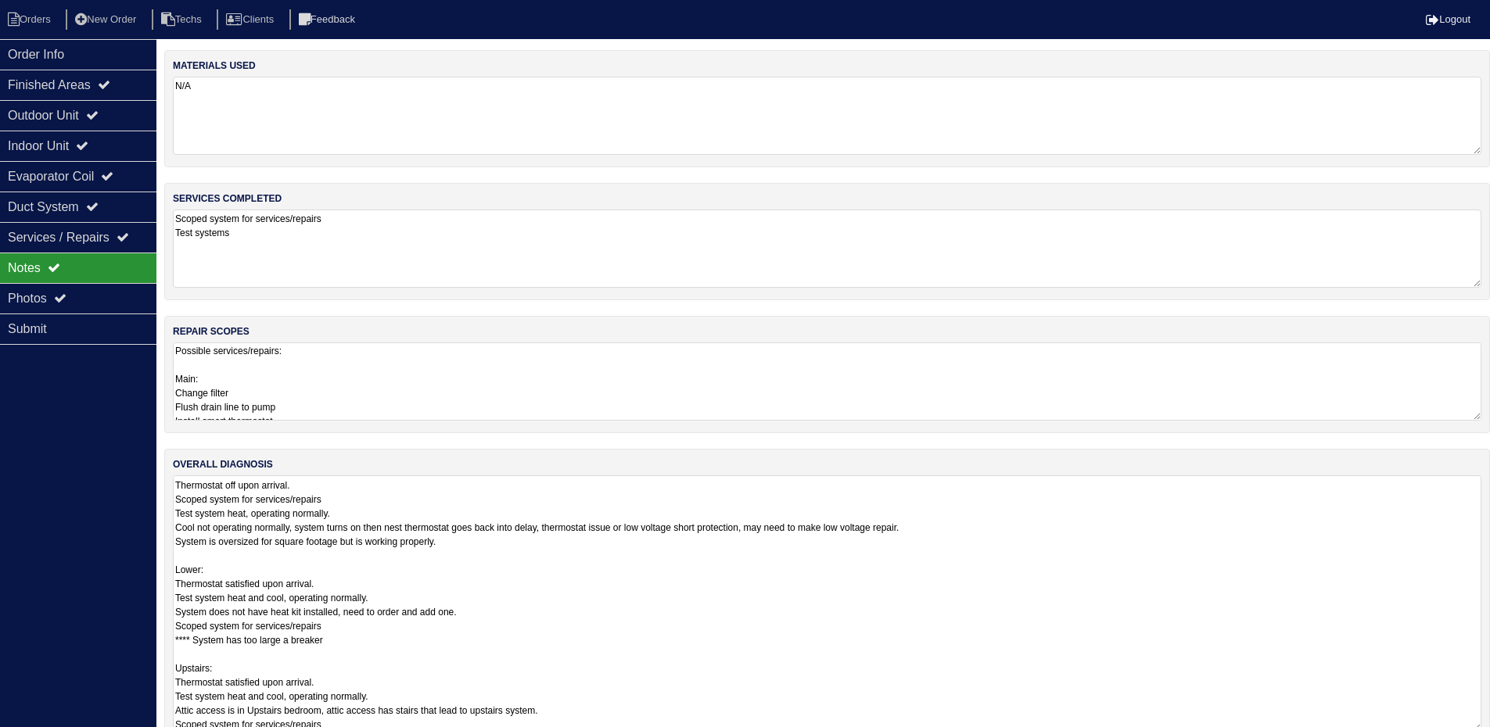
scroll to position [16, 0]
click at [372, 636] on textarea "Main: Thermostat off upon arrival. Scoped system for services/repairs Test syst…" at bounding box center [827, 603] width 1308 height 256
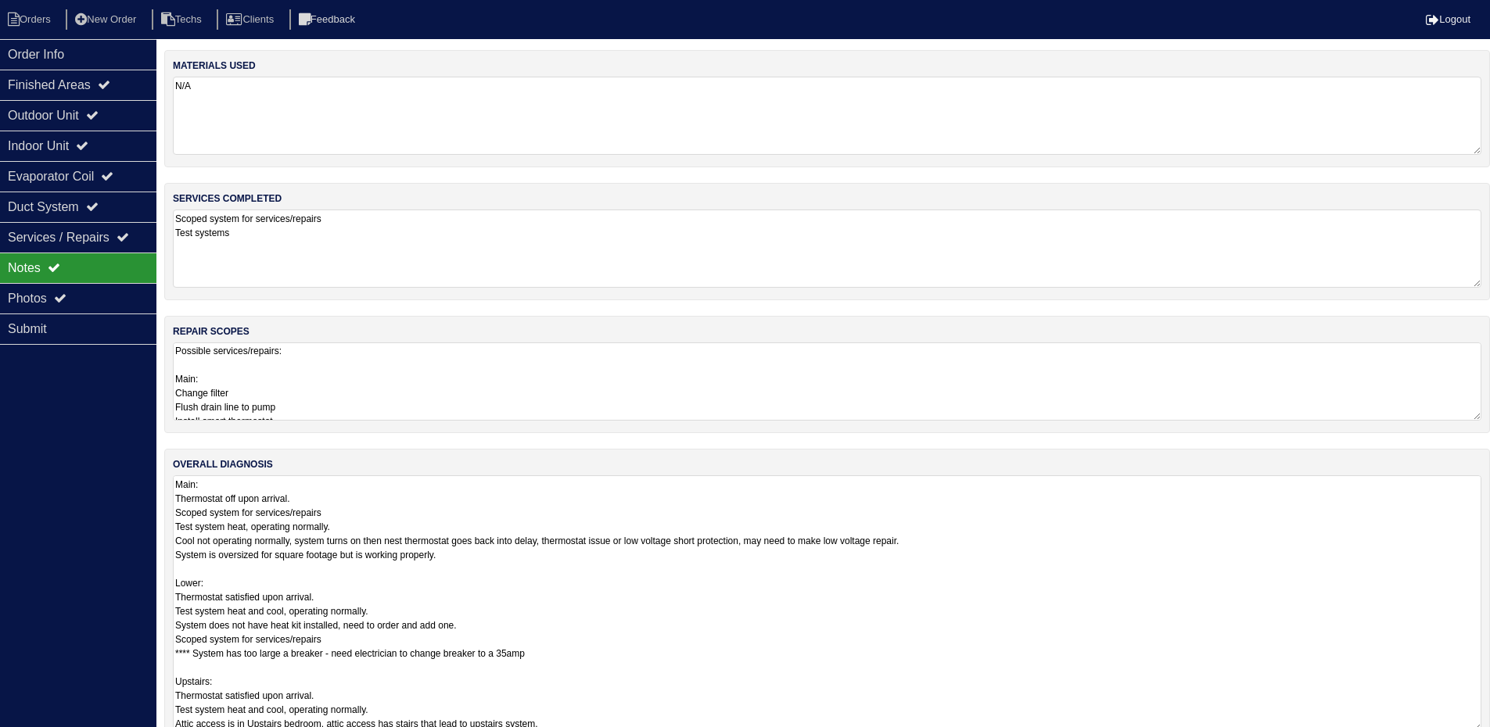
type textarea "Main: Thermostat off upon arrival. Scoped system for services/repairs Test syst…"
click at [1489, 547] on div "overall diagnosis Main: Thermostat off upon arrival. Scoped system for services…" at bounding box center [826, 604] width 1325 height 310
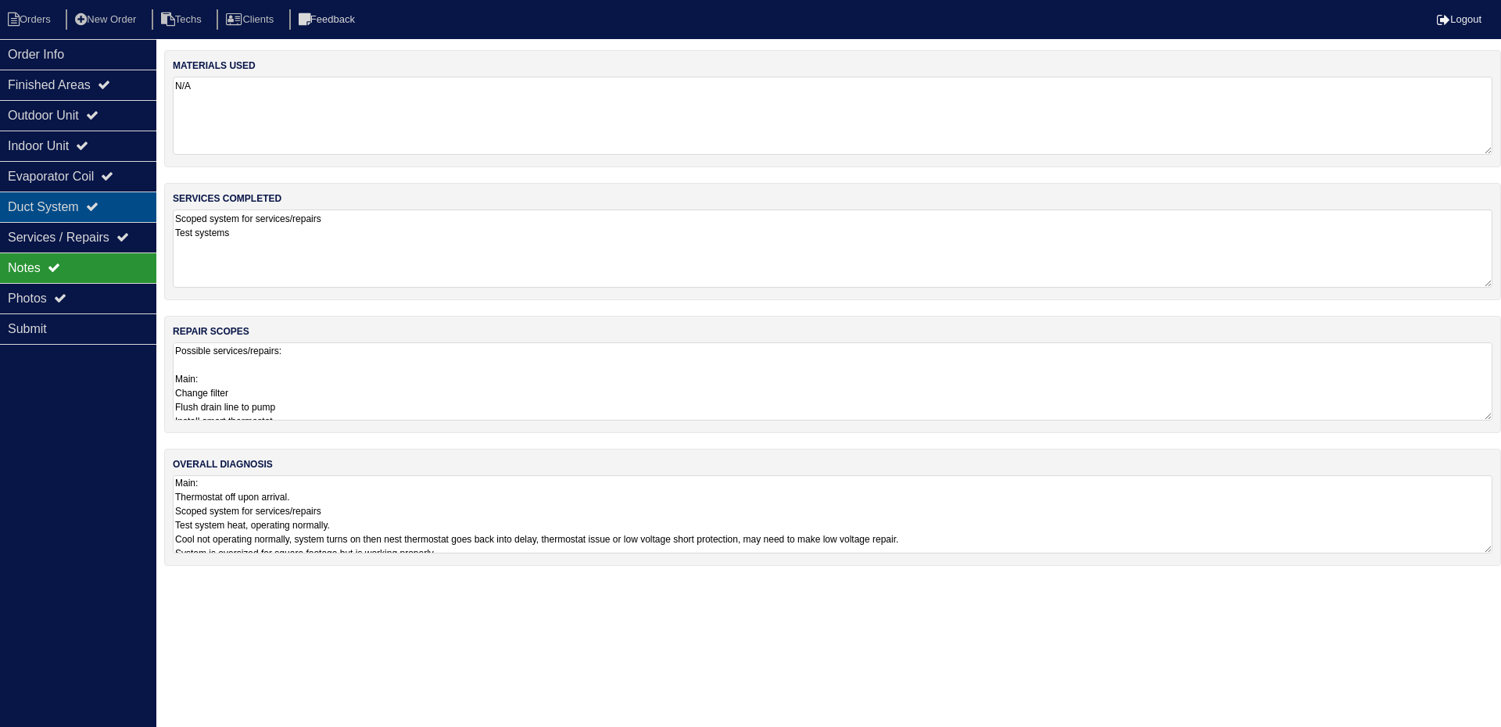
click at [88, 209] on div "Duct System" at bounding box center [78, 207] width 156 height 30
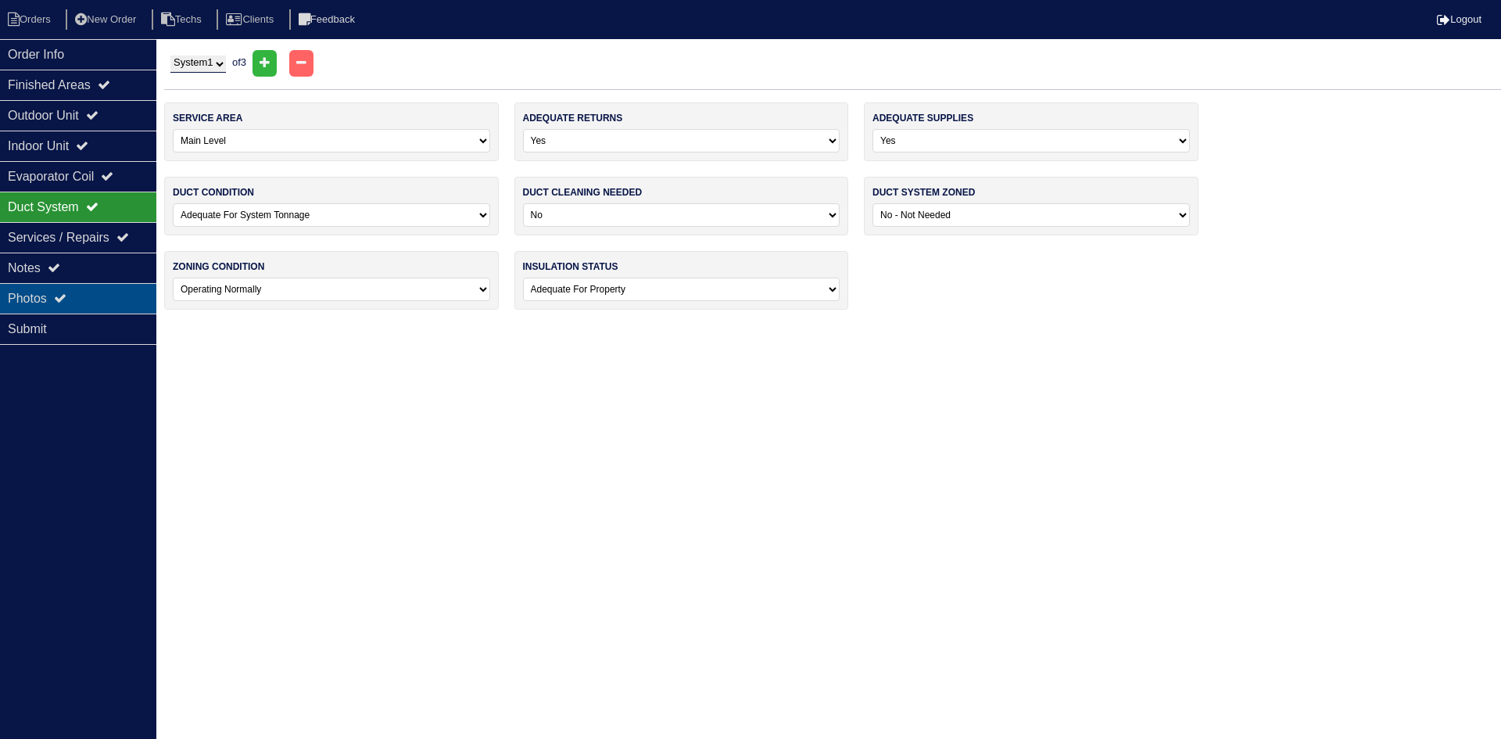
click at [76, 295] on div "Photos" at bounding box center [78, 298] width 156 height 30
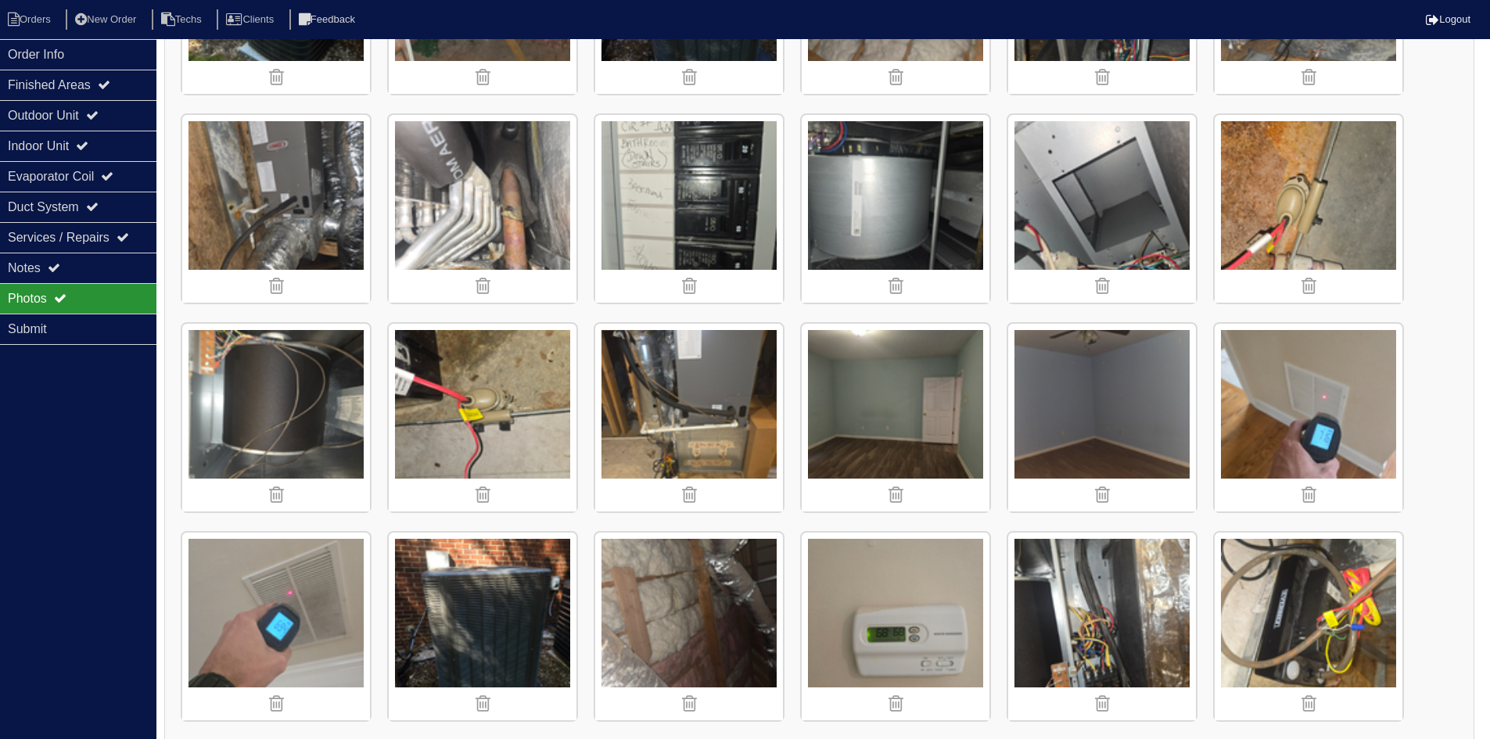
scroll to position [2268, 0]
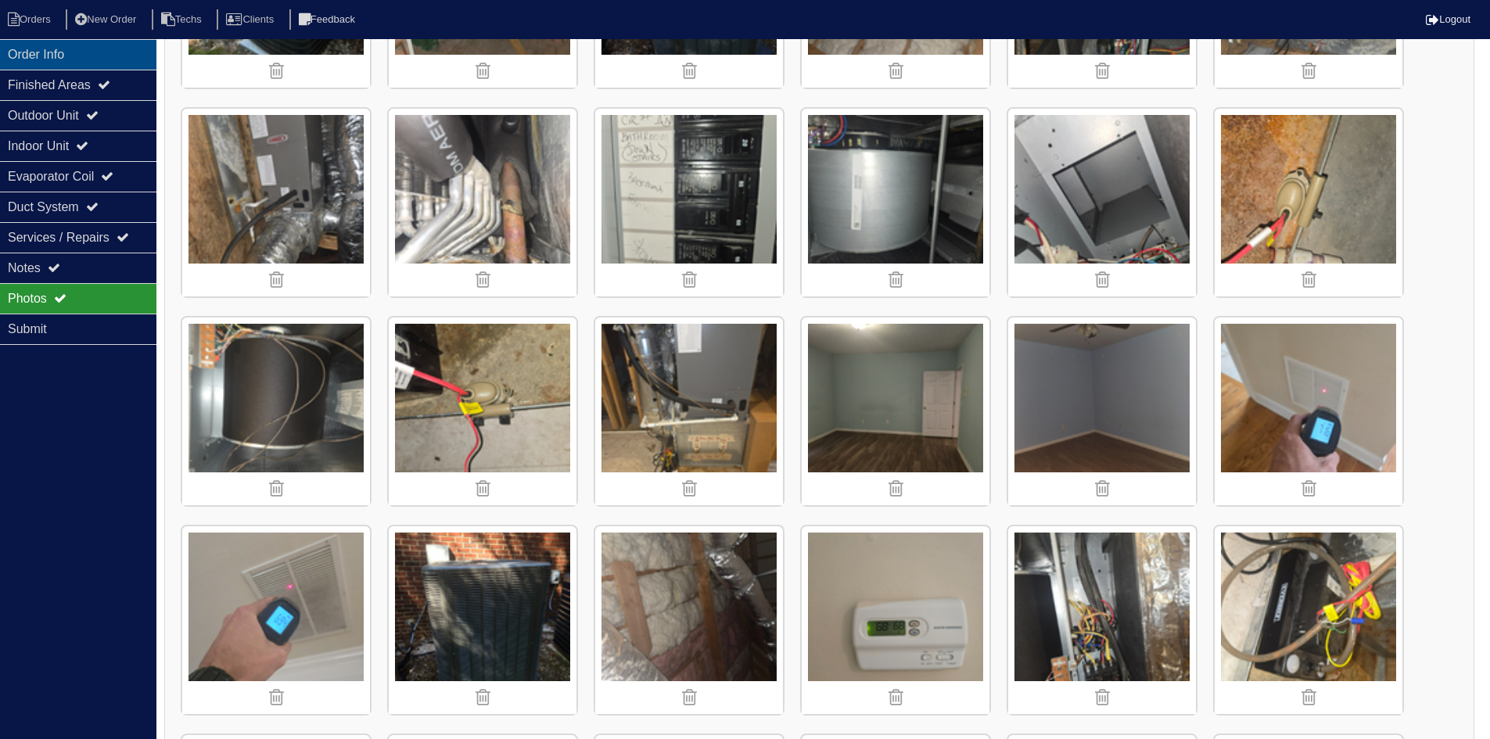
drag, startPoint x: 58, startPoint y: 48, endPoint x: 35, endPoint y: 51, distance: 22.8
click at [58, 48] on div "Order Info" at bounding box center [78, 54] width 156 height 30
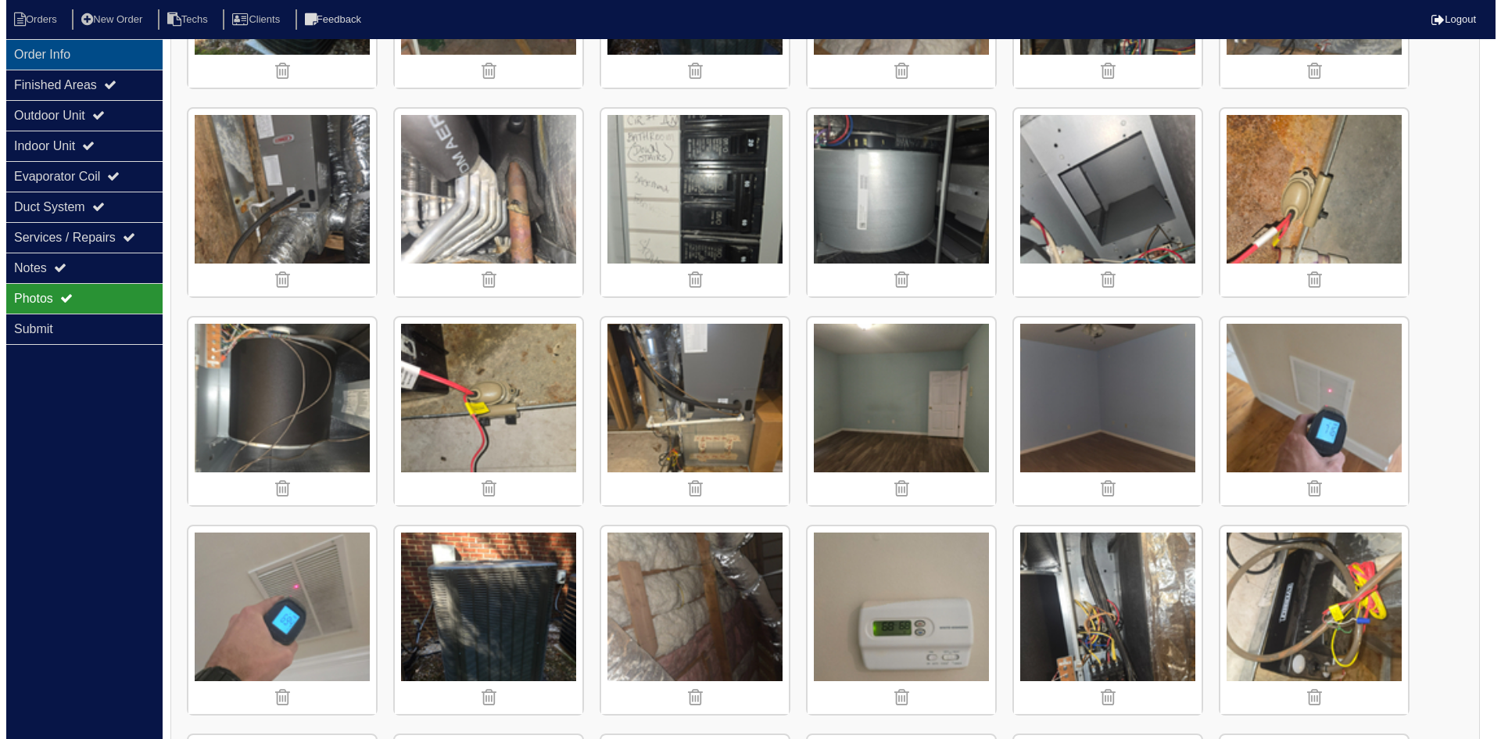
scroll to position [0, 0]
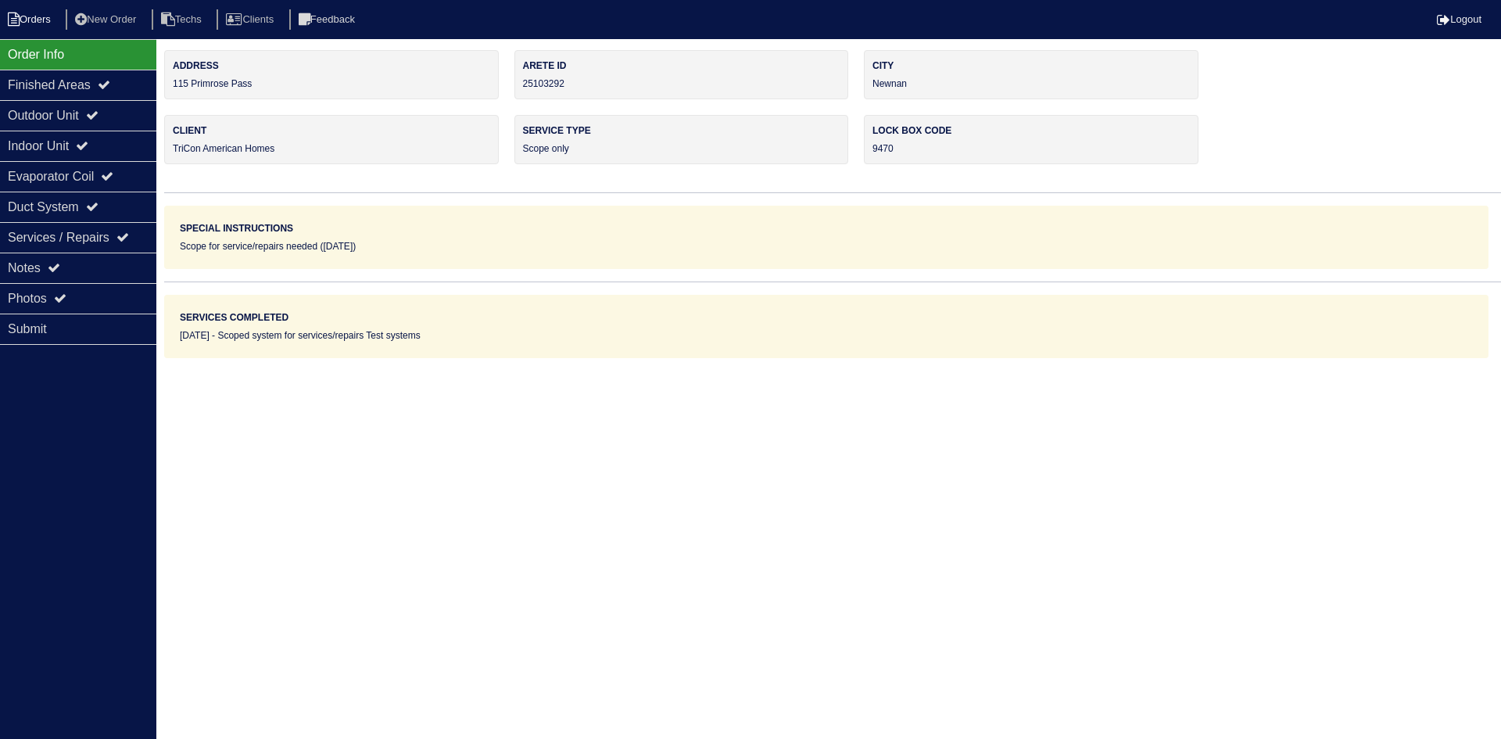
drag, startPoint x: 29, startPoint y: 17, endPoint x: 2, endPoint y: 17, distance: 27.4
click at [29, 17] on li "Orders" at bounding box center [31, 19] width 63 height 21
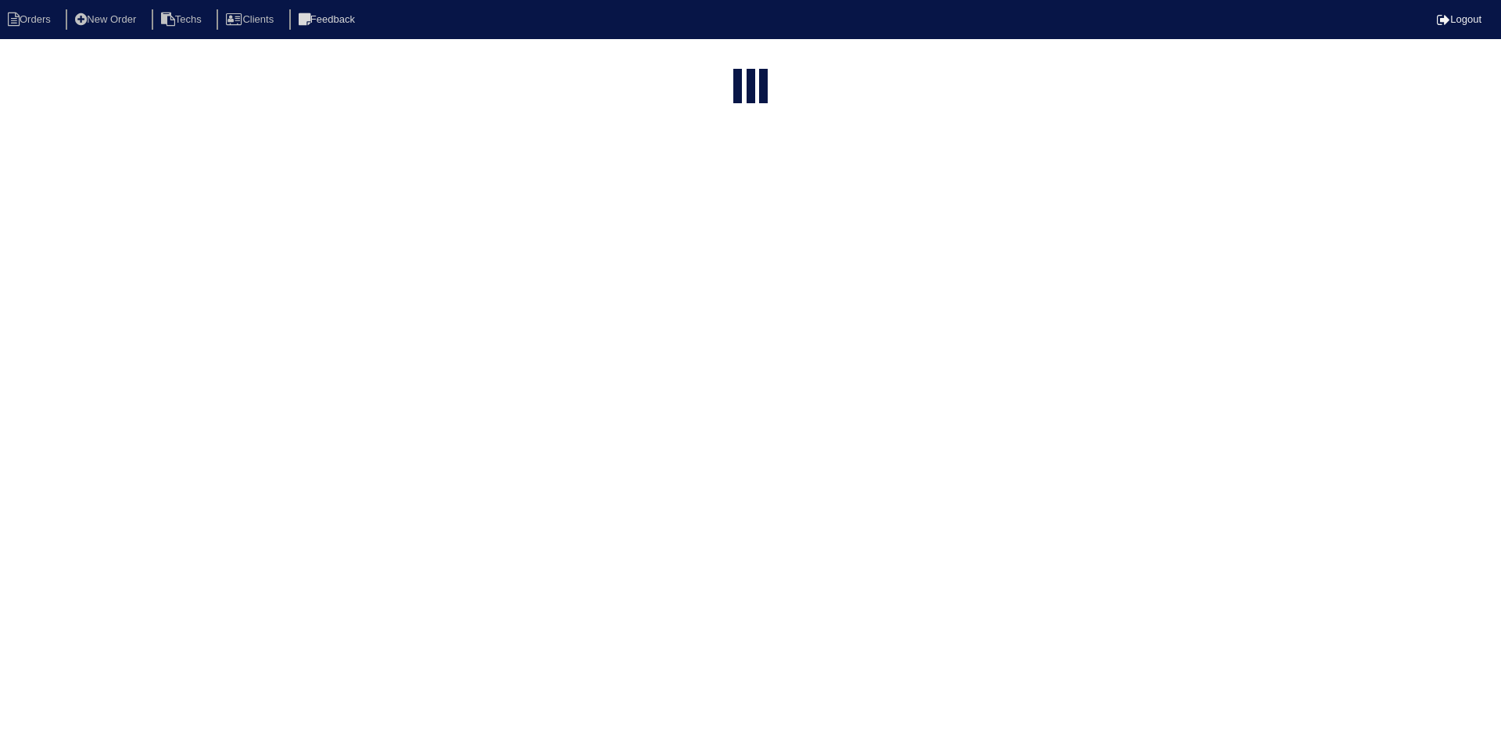
select select "15"
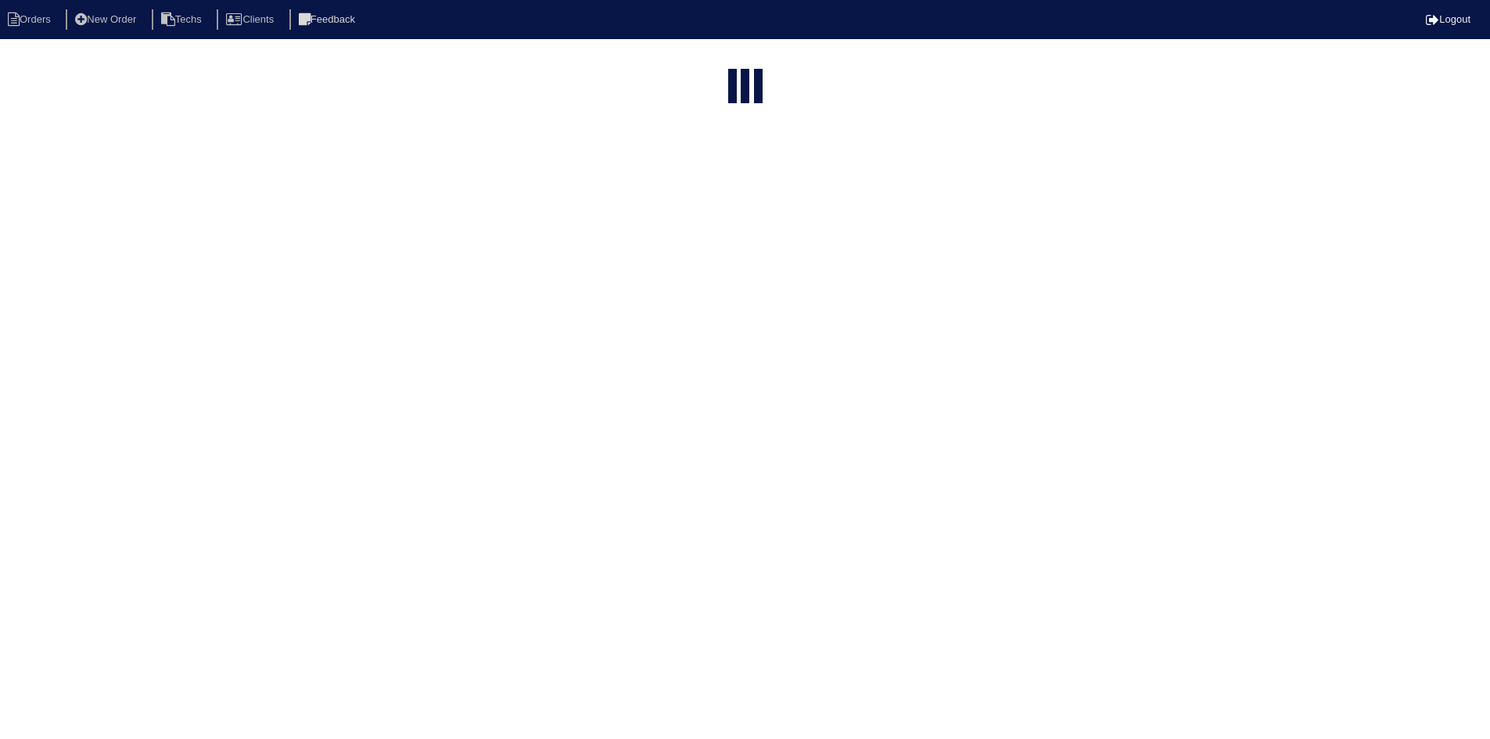
select select "field complete"
select select "need to quote"
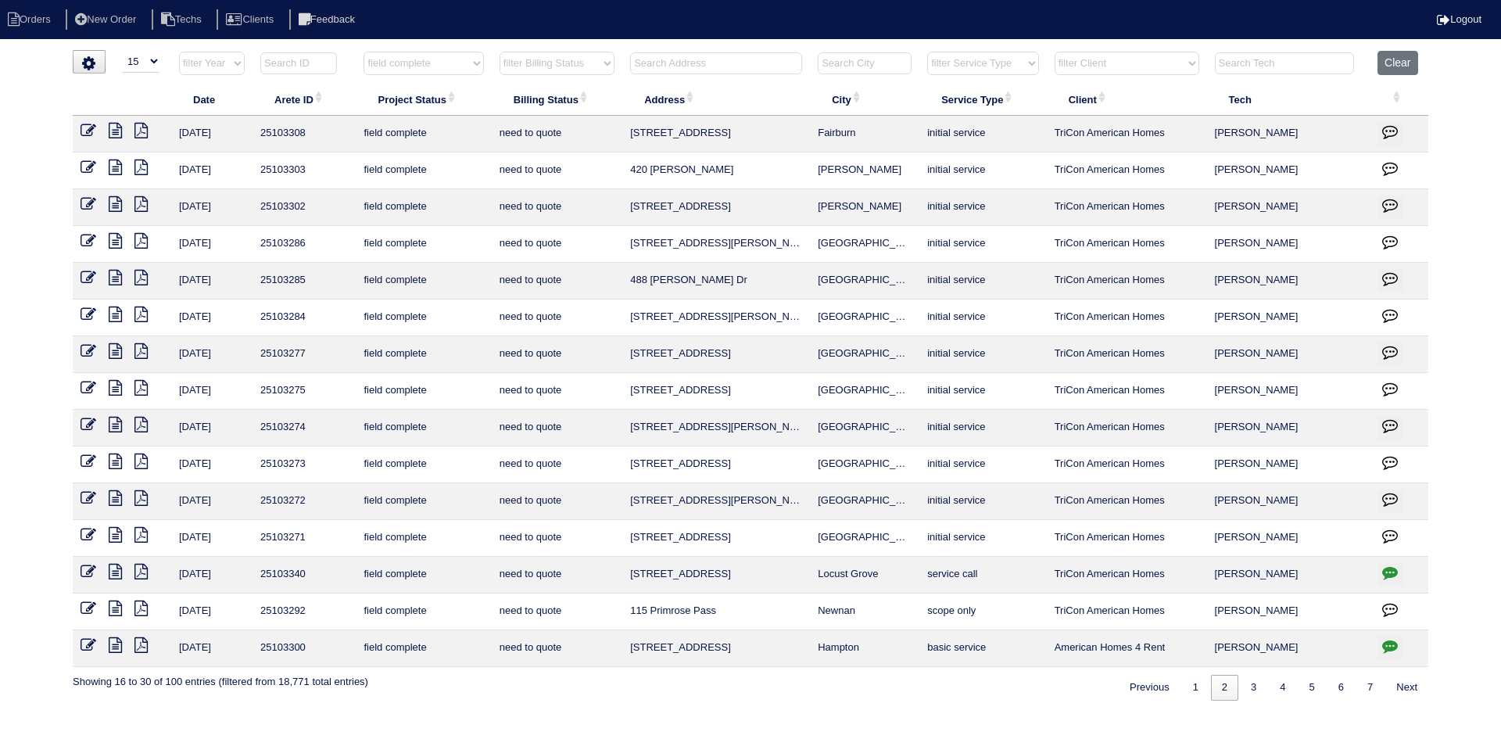
click at [114, 536] on icon at bounding box center [115, 535] width 13 height 16
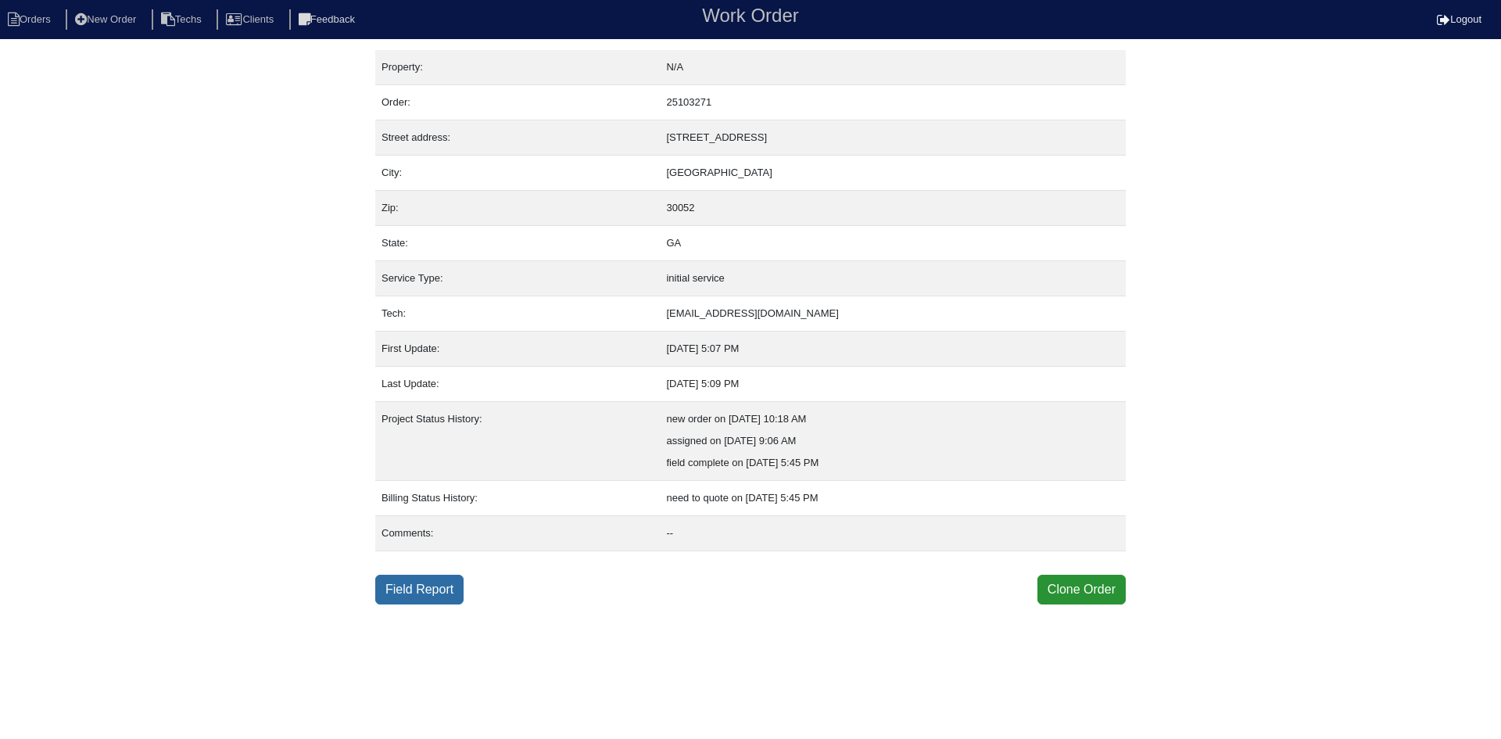
click at [418, 590] on link "Field Report" at bounding box center [419, 590] width 88 height 30
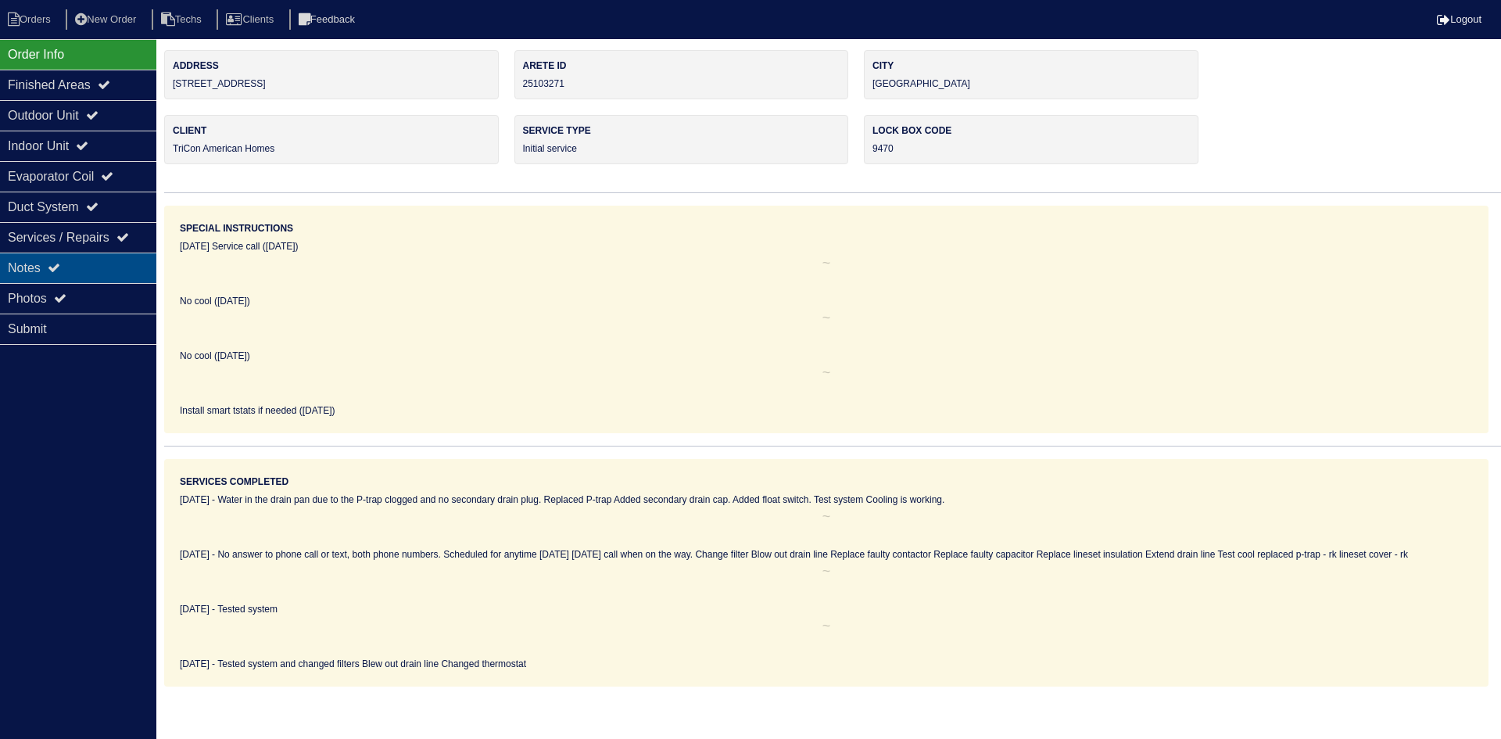
click at [61, 260] on div "Notes" at bounding box center [78, 268] width 156 height 30
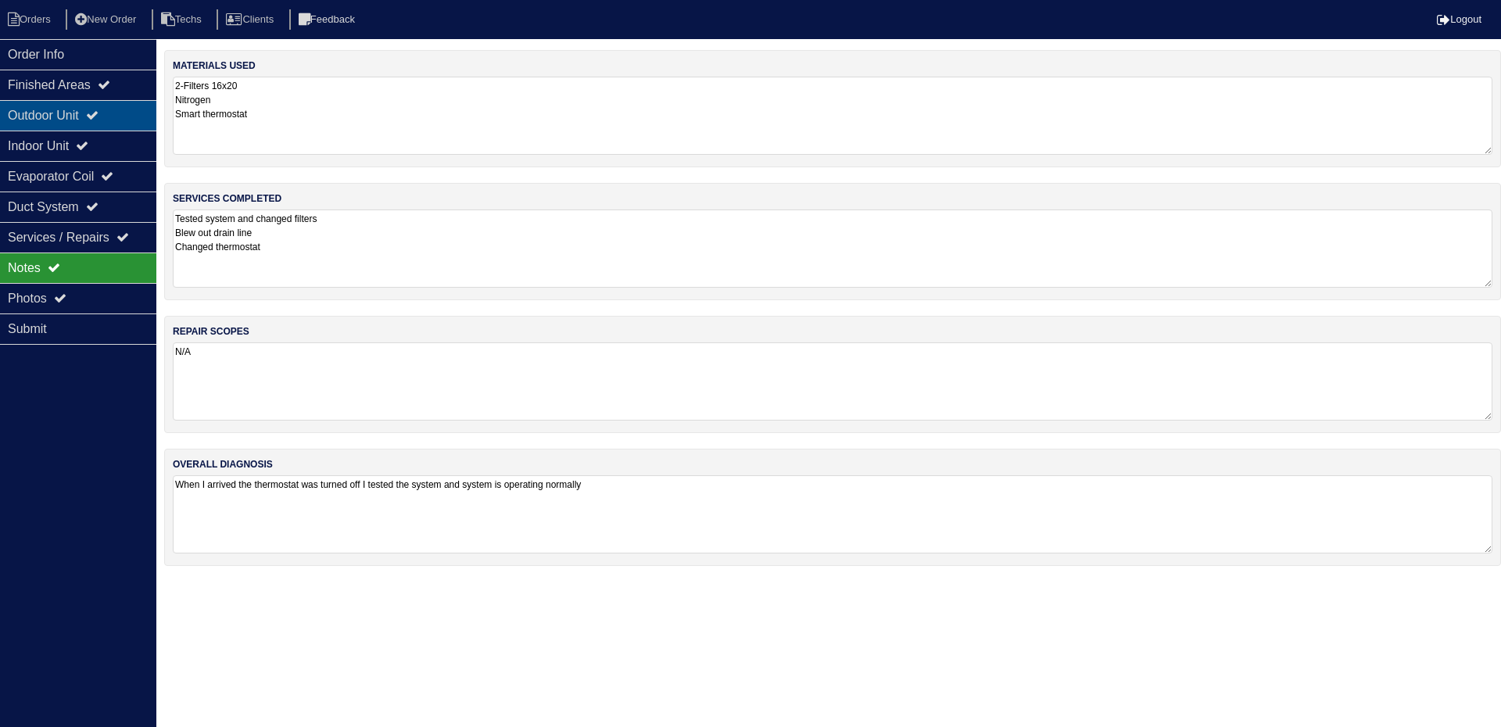
click at [75, 107] on div "Outdoor Unit" at bounding box center [78, 115] width 156 height 30
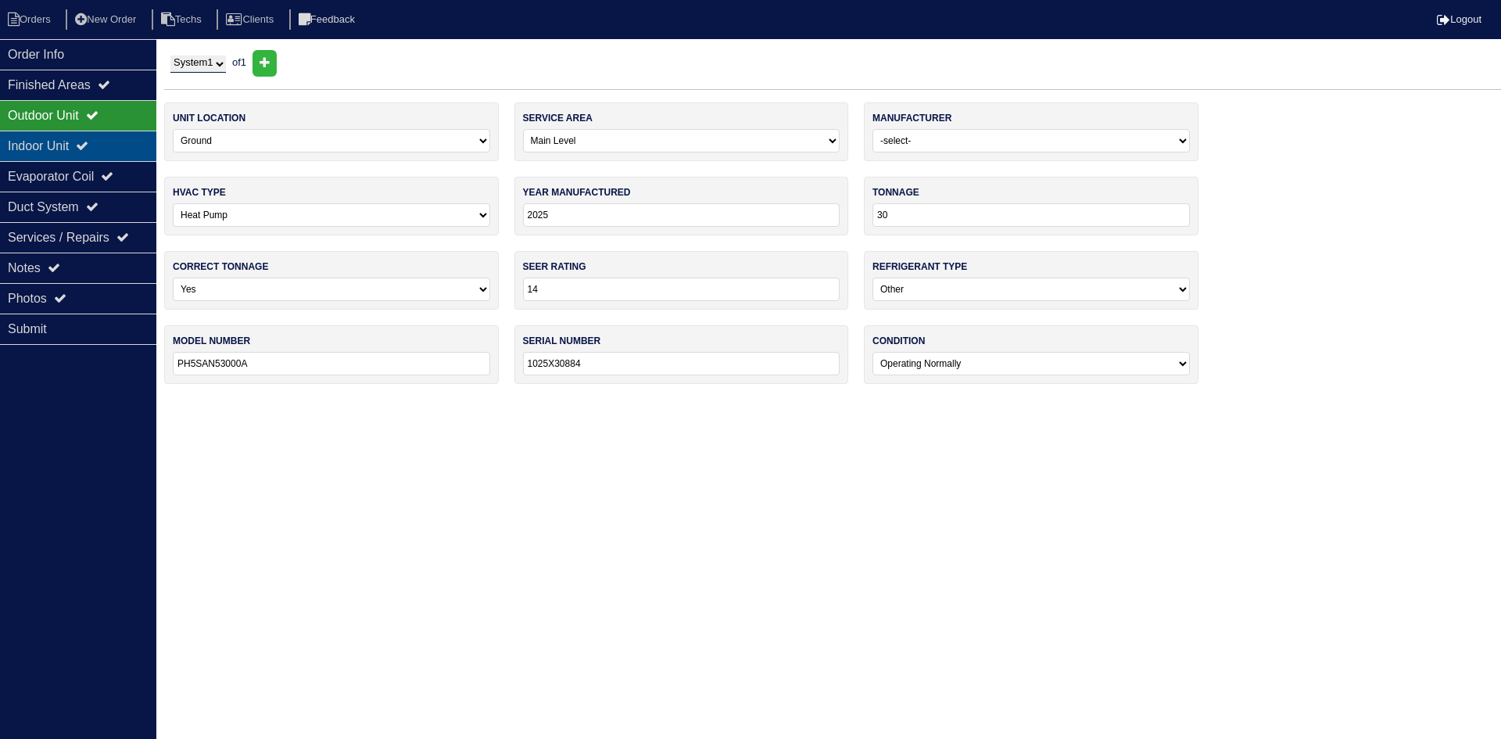
click at [75, 143] on div "Indoor Unit" at bounding box center [78, 146] width 156 height 30
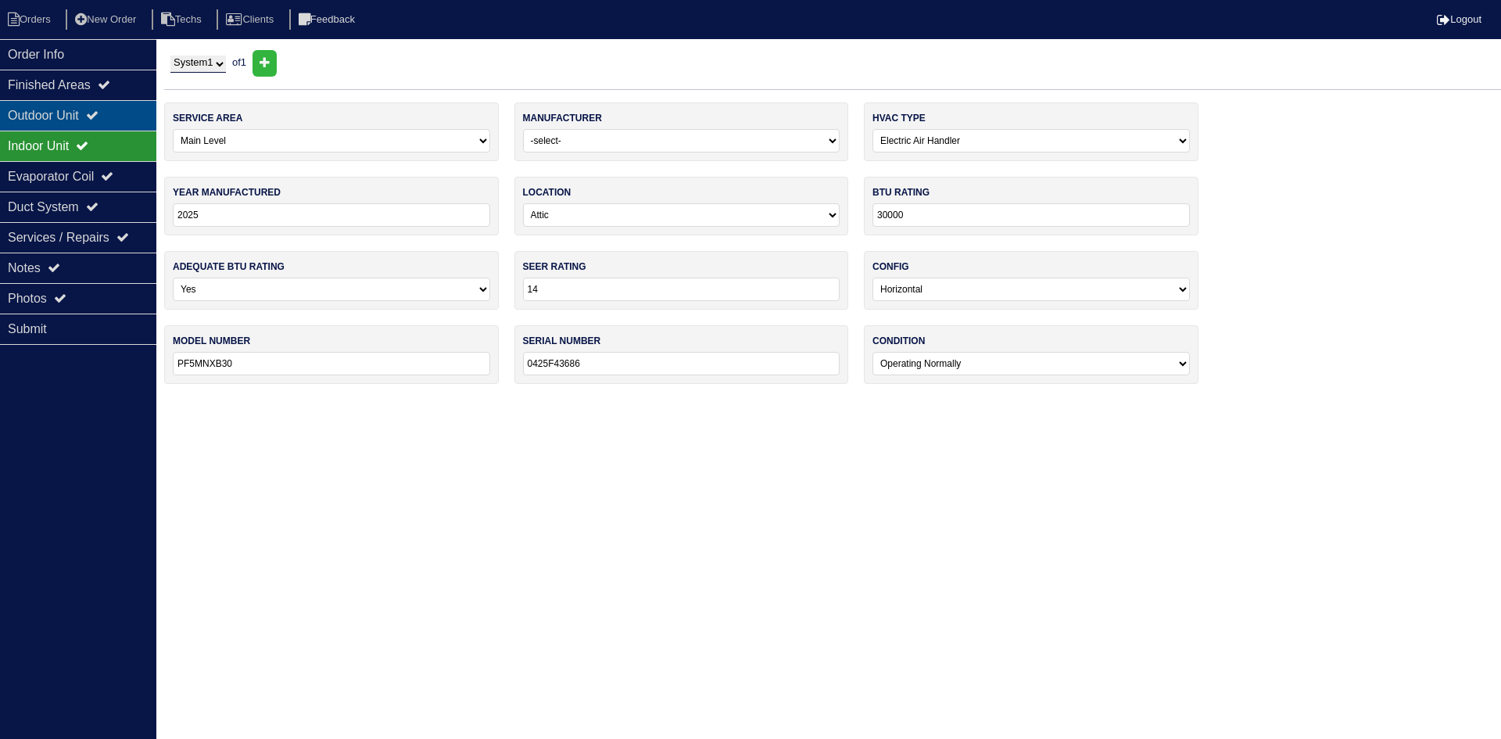
click at [72, 116] on div "Outdoor Unit" at bounding box center [78, 115] width 156 height 30
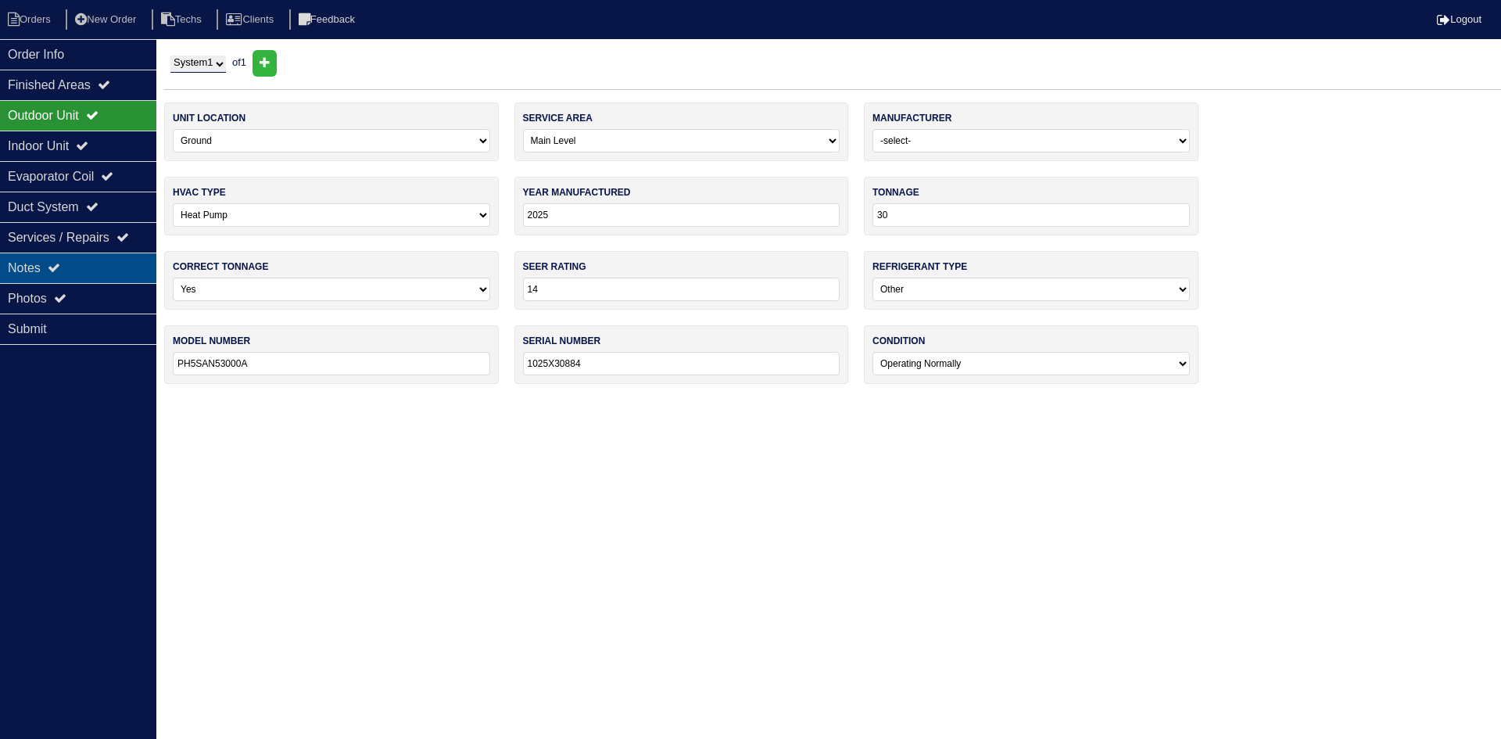
click at [59, 267] on icon at bounding box center [54, 267] width 13 height 13
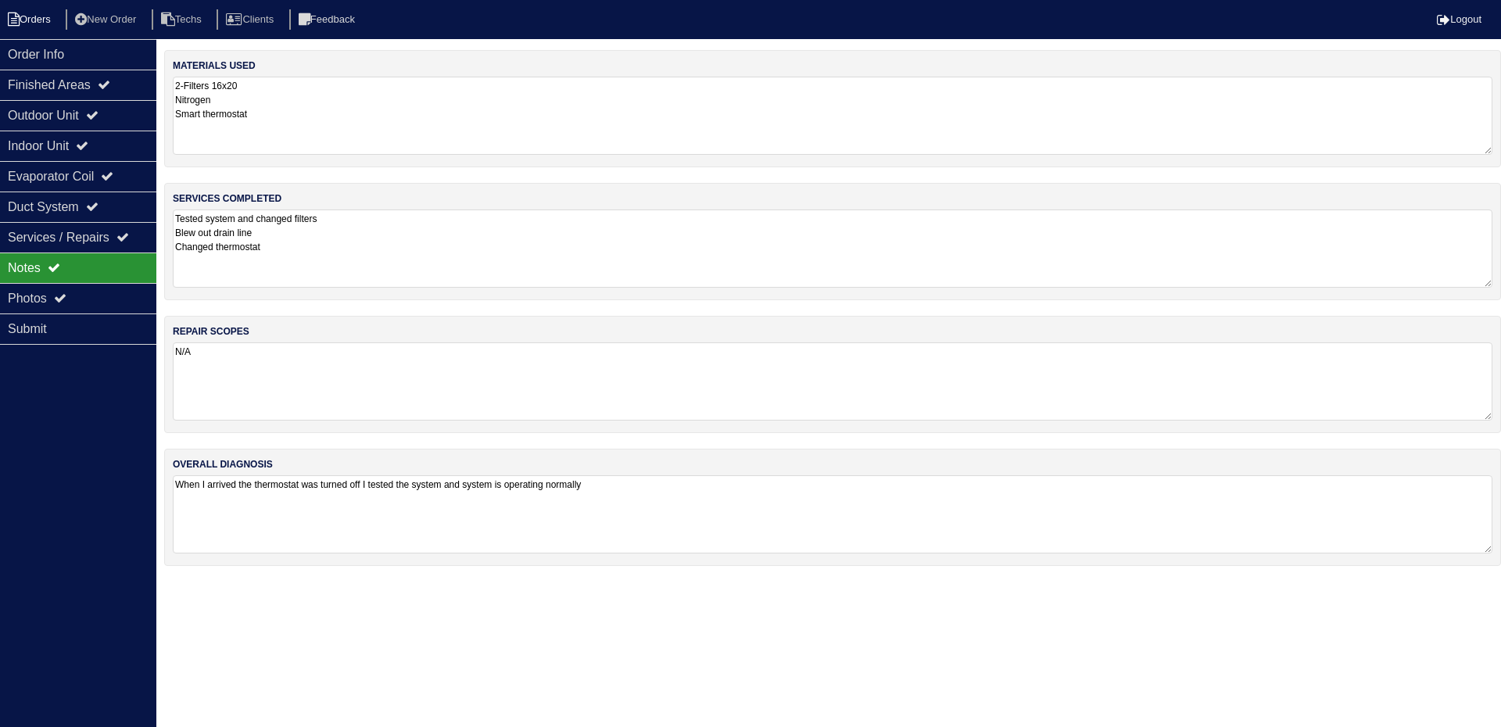
click at [37, 20] on li "Orders" at bounding box center [31, 19] width 63 height 21
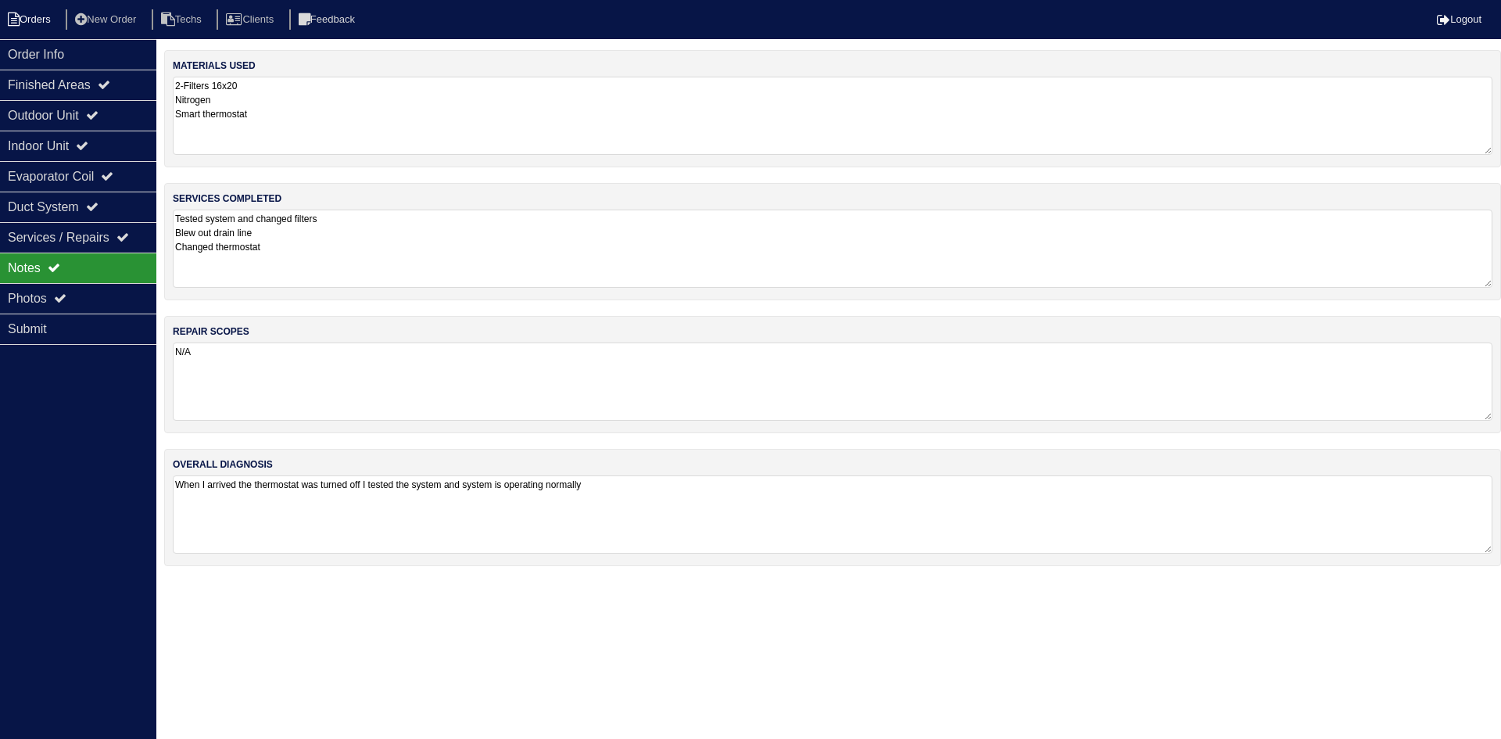
select select "15"
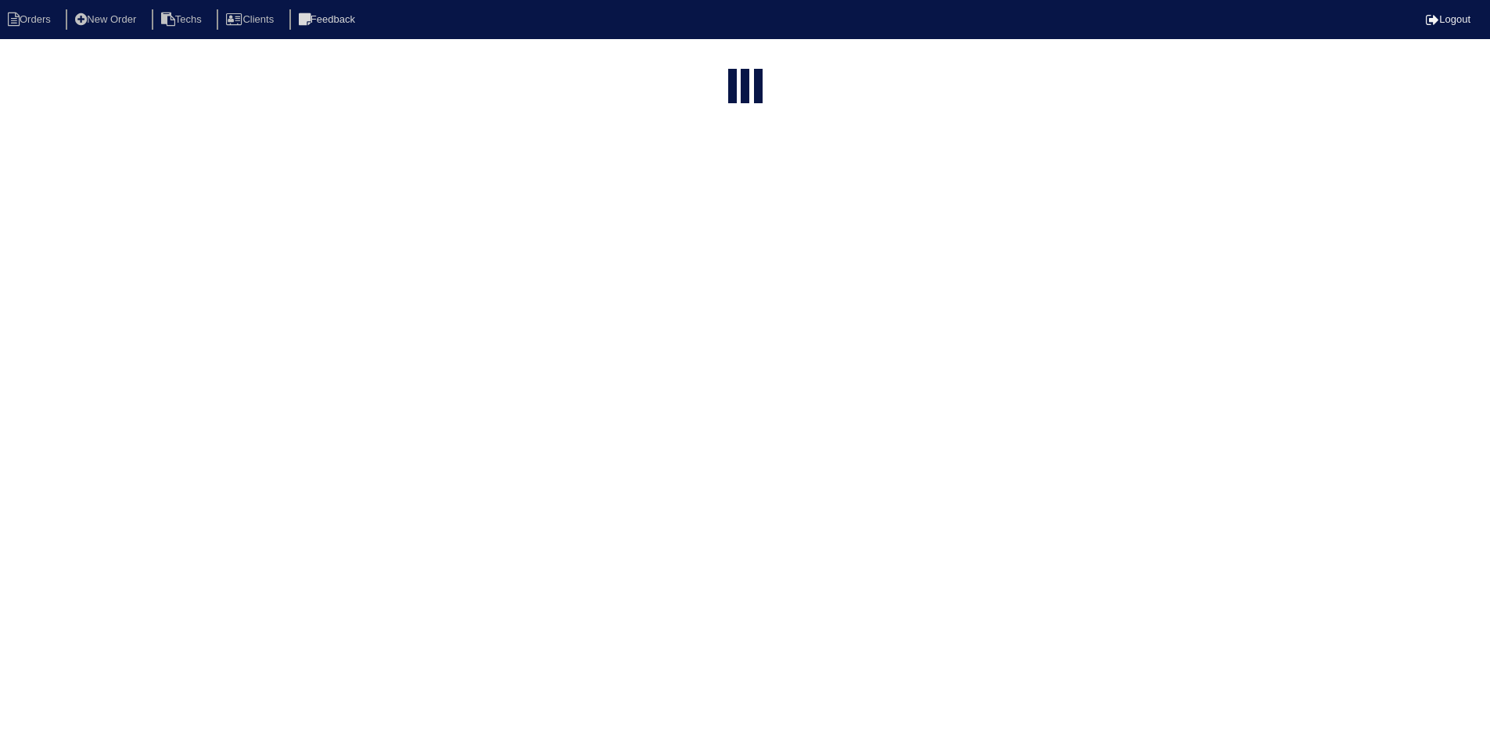
select select "field complete"
select select "need to quote"
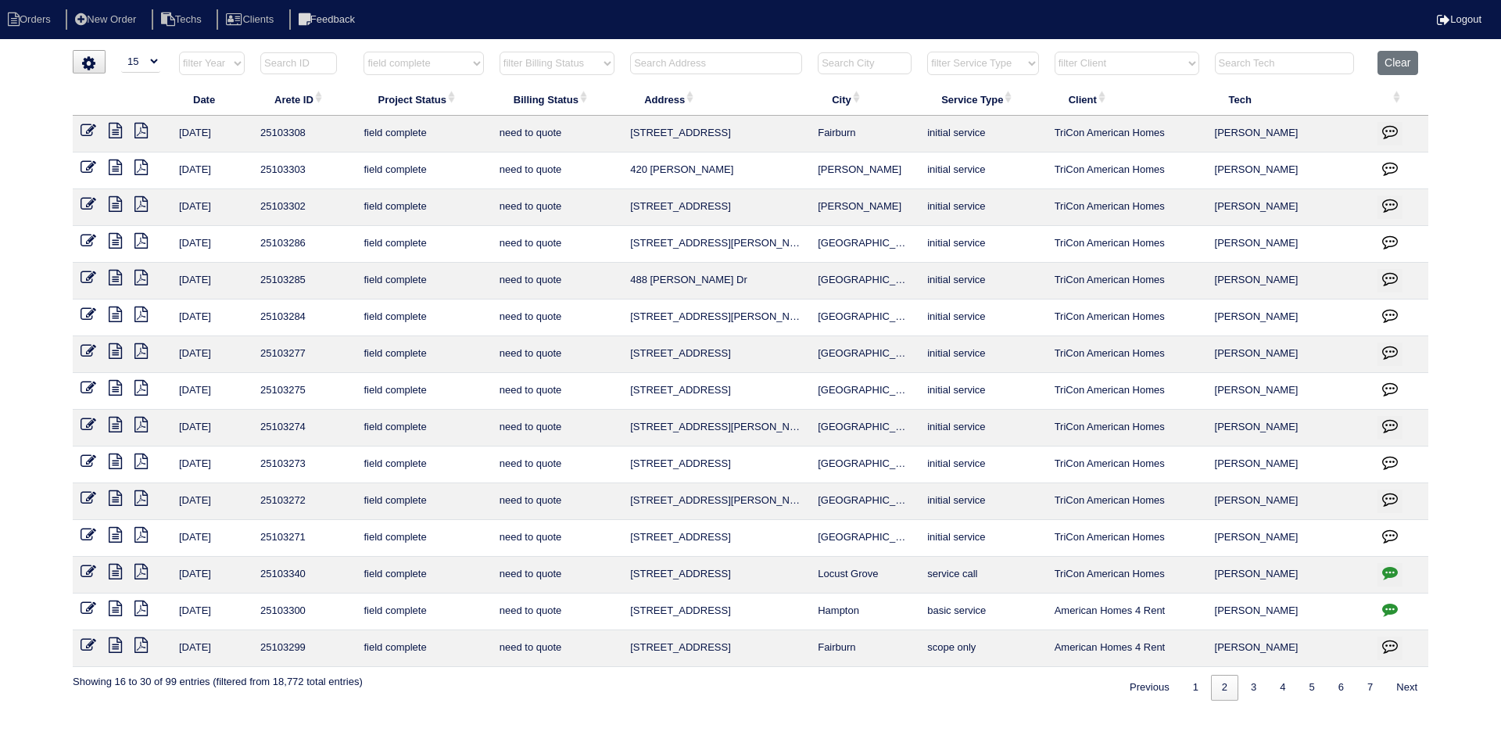
click at [114, 497] on icon at bounding box center [115, 498] width 13 height 16
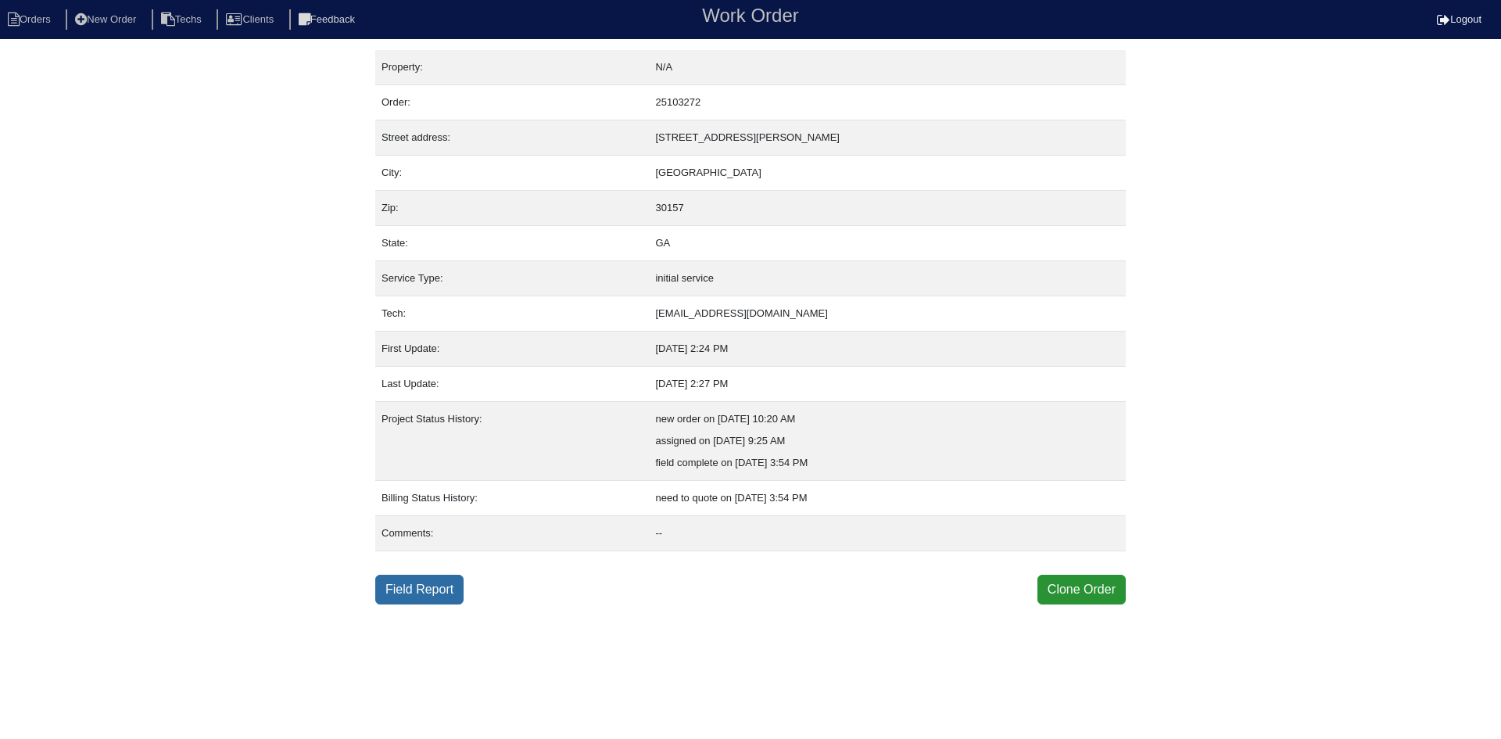
click at [425, 590] on link "Field Report" at bounding box center [419, 590] width 88 height 30
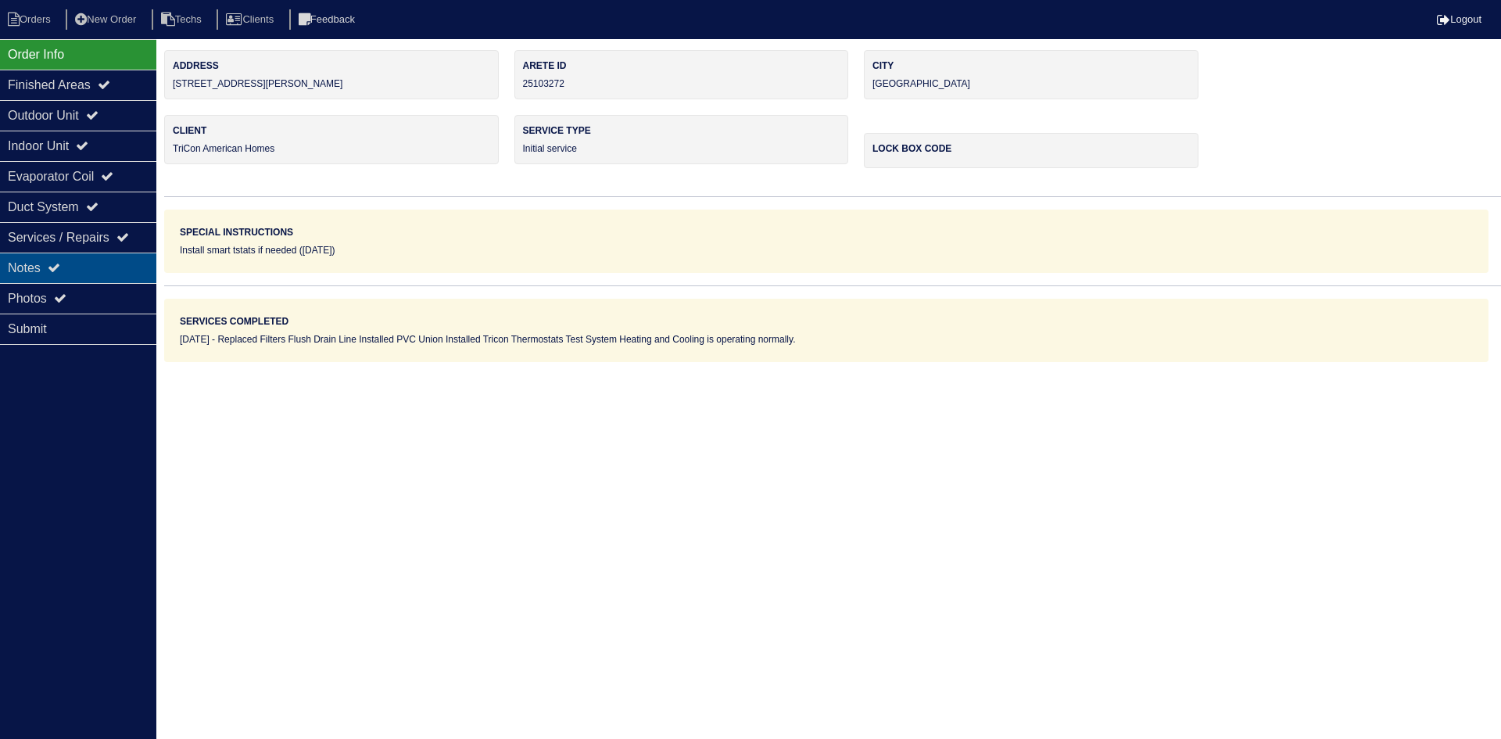
click at [28, 262] on div "Notes" at bounding box center [78, 268] width 156 height 30
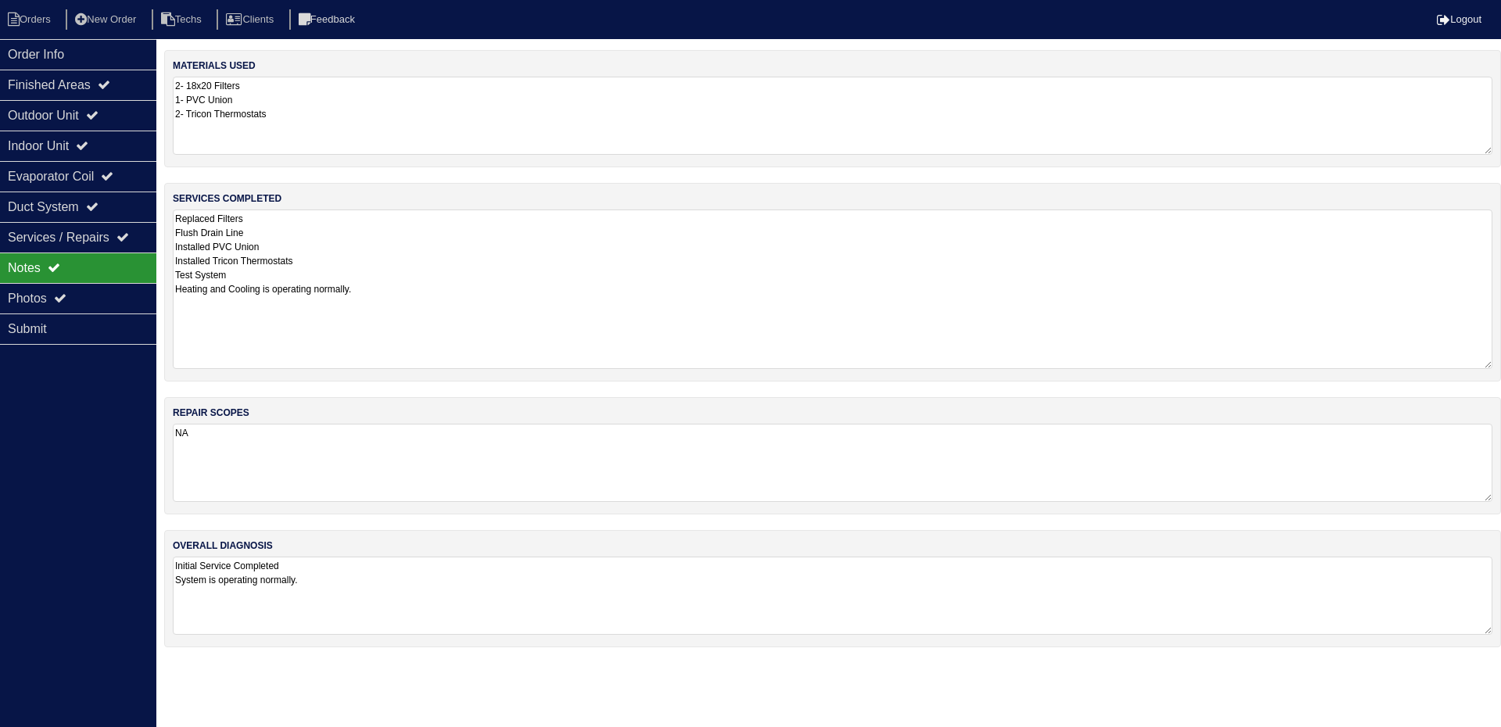
drag, startPoint x: 1488, startPoint y: 284, endPoint x: 1346, endPoint y: 307, distance: 144.2
click at [1486, 365] on textarea "Replaced Filters Flush Drain Line Installed PVC Union Installed Tricon Thermost…" at bounding box center [833, 290] width 1320 height 160
drag, startPoint x: 56, startPoint y: 109, endPoint x: 58, endPoint y: 118, distance: 8.9
click at [56, 109] on div "Outdoor Unit" at bounding box center [78, 115] width 156 height 30
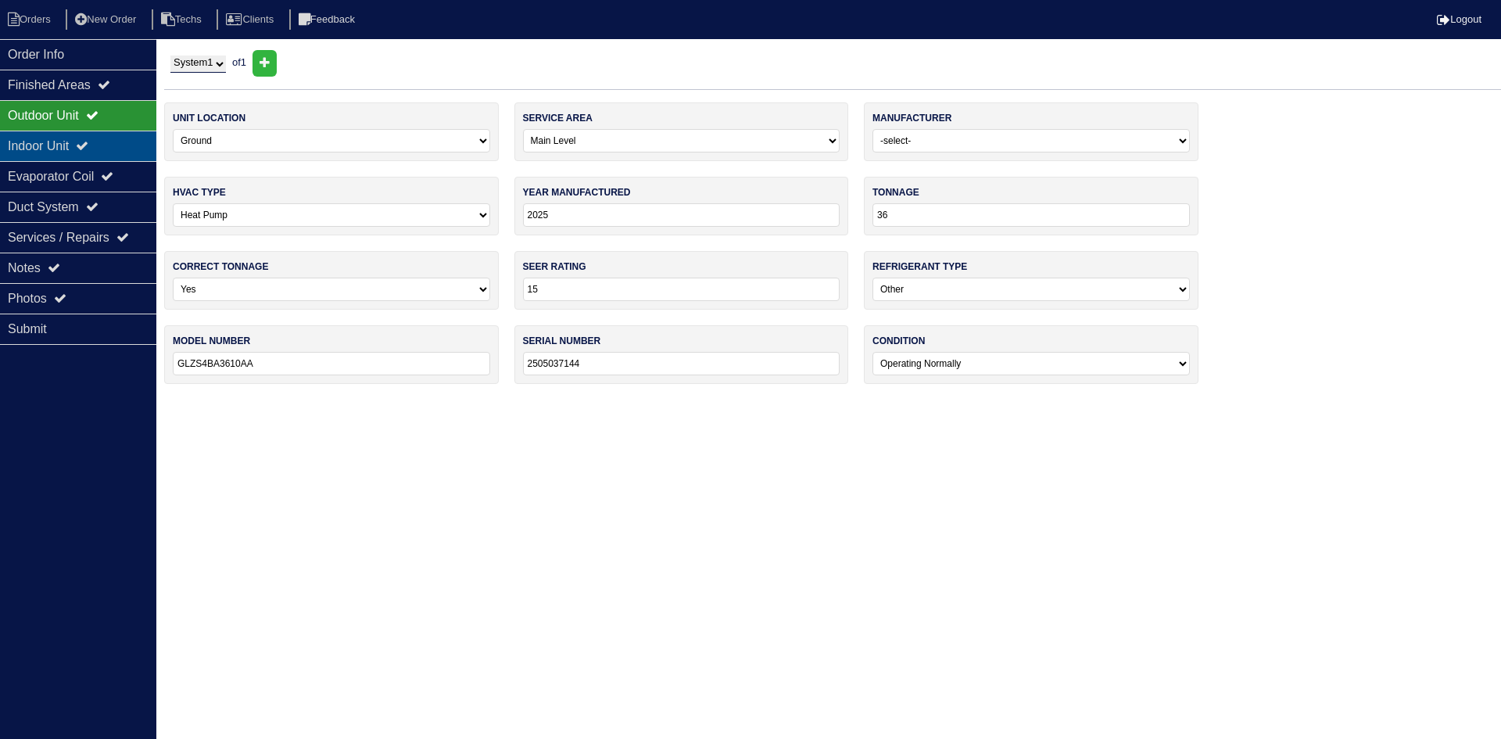
click at [63, 138] on div "Indoor Unit" at bounding box center [78, 146] width 156 height 30
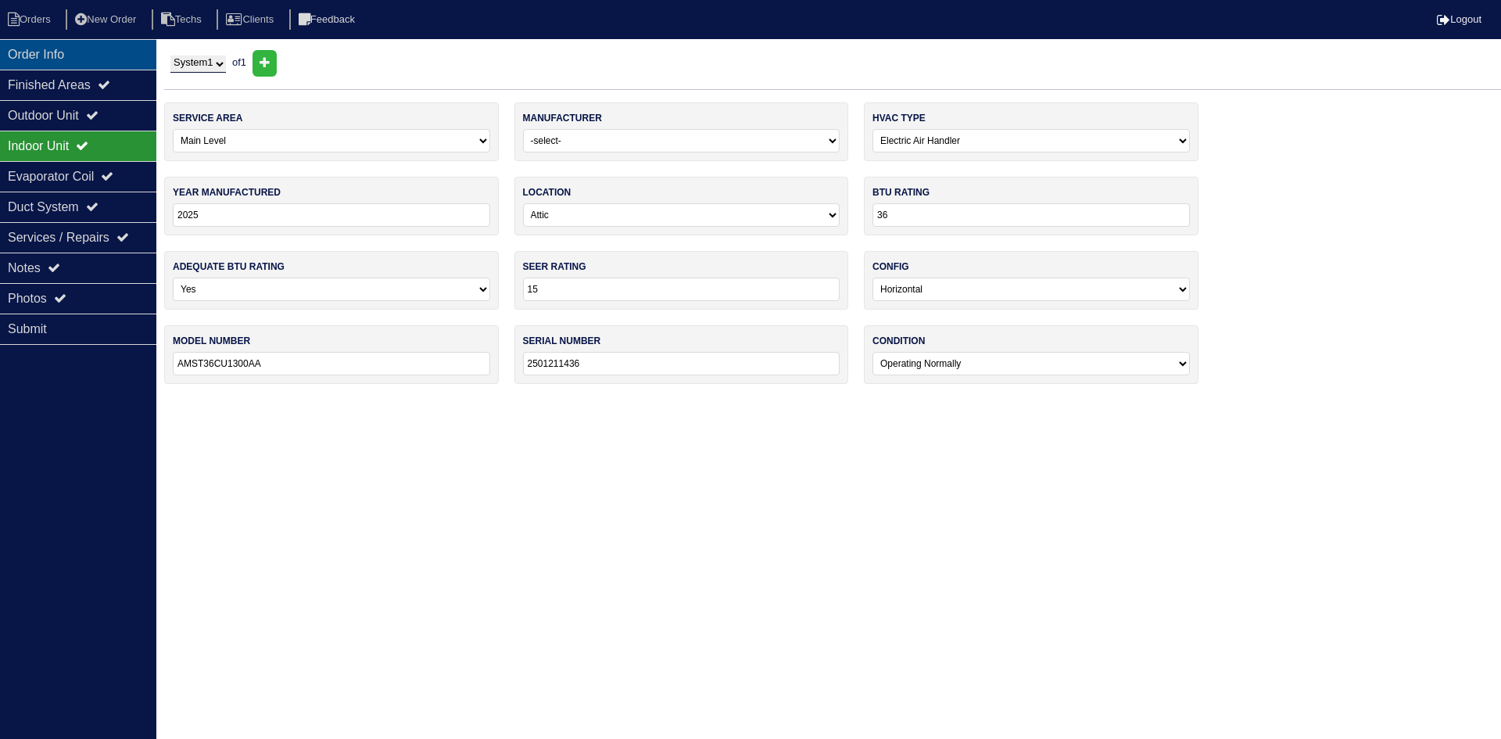
click at [95, 58] on div "Order Info" at bounding box center [78, 54] width 156 height 30
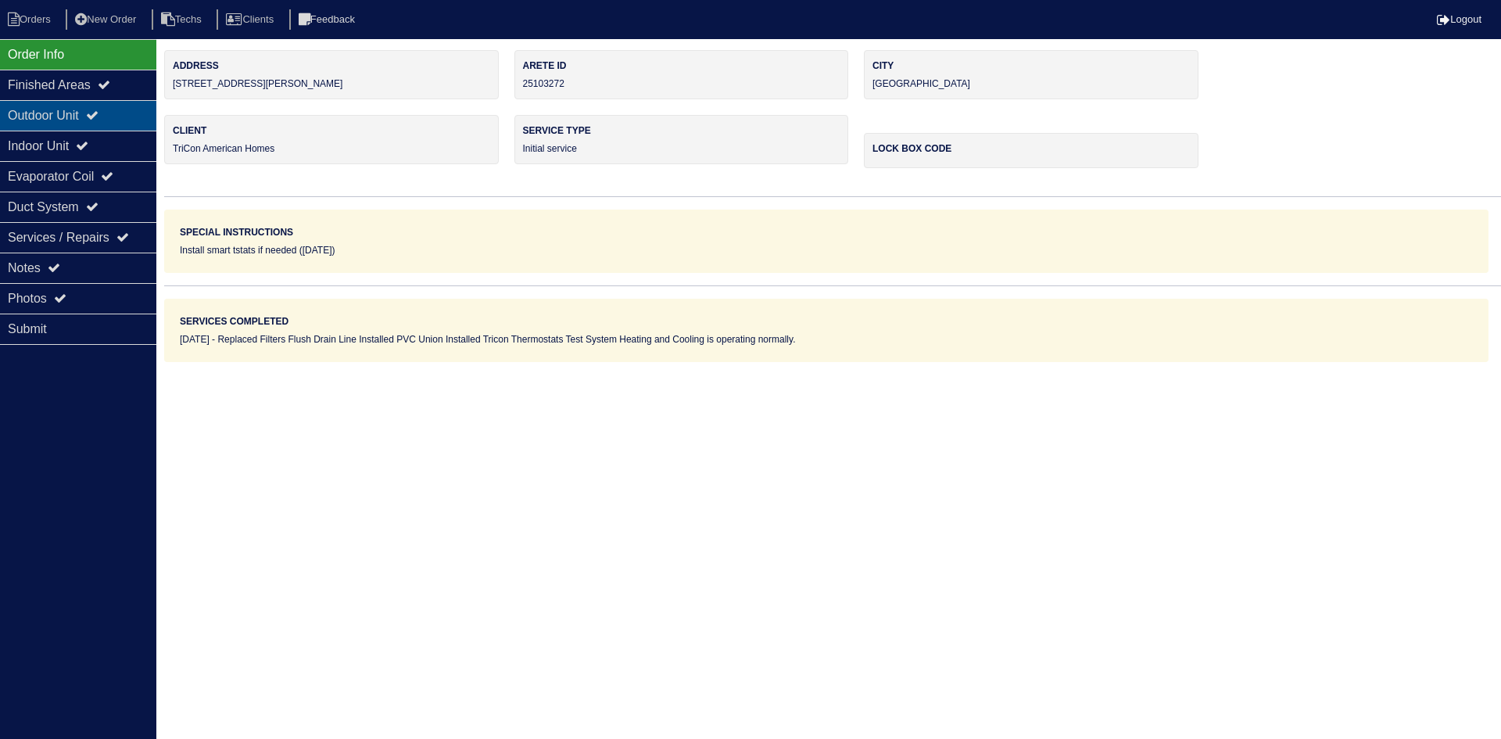
click at [99, 113] on icon at bounding box center [92, 115] width 13 height 13
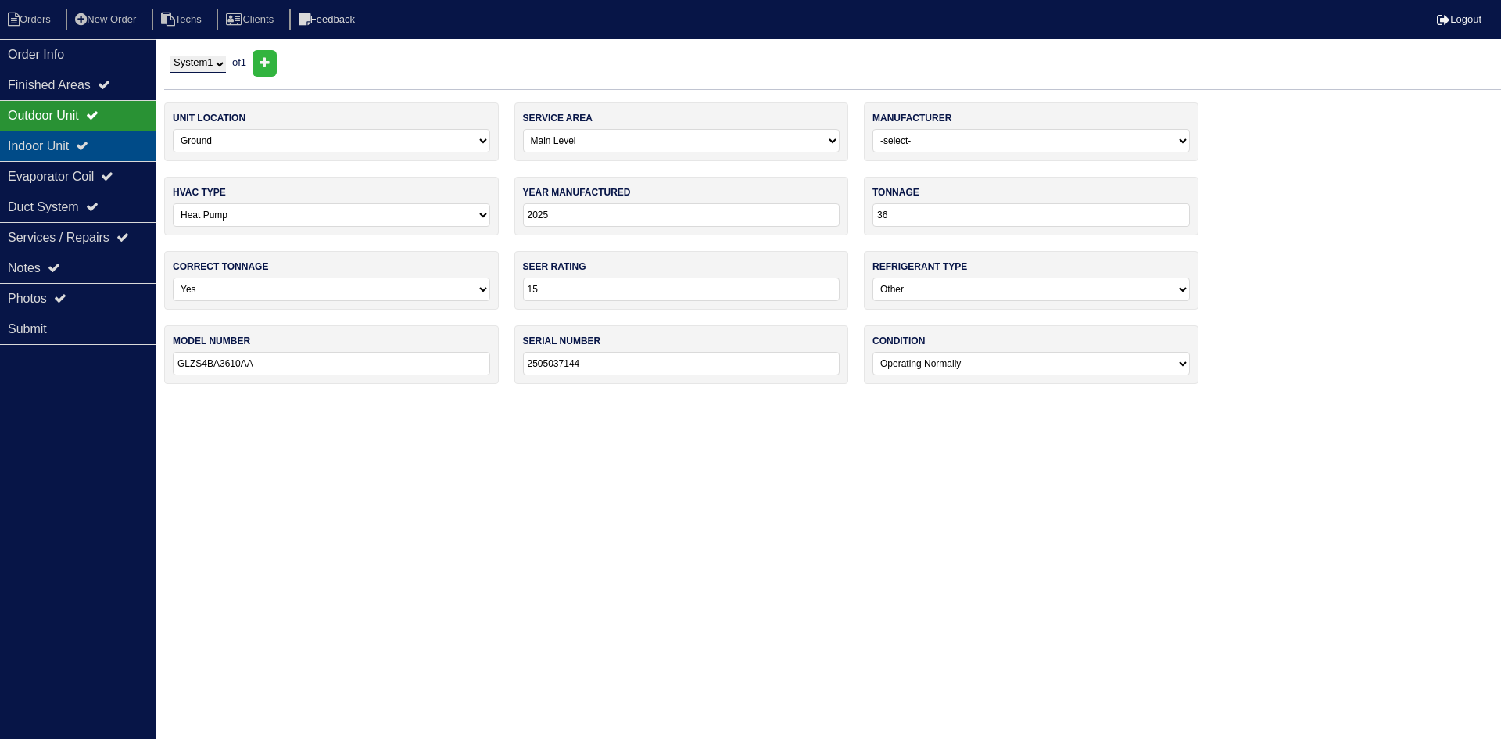
click at [88, 144] on icon at bounding box center [82, 145] width 13 height 13
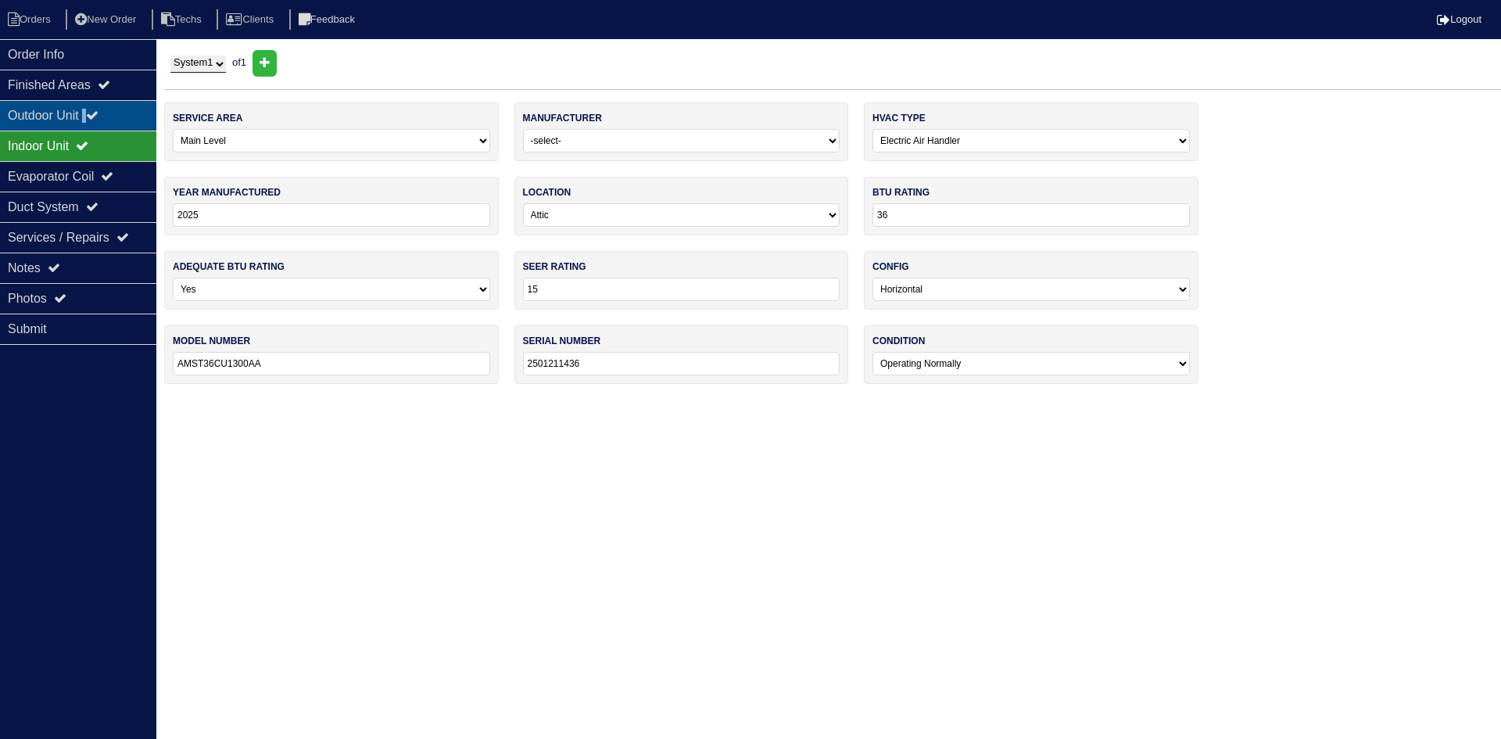
drag, startPoint x: 95, startPoint y: 113, endPoint x: 48, endPoint y: 106, distance: 46.6
click at [95, 112] on div "Outdoor Unit" at bounding box center [78, 115] width 156 height 30
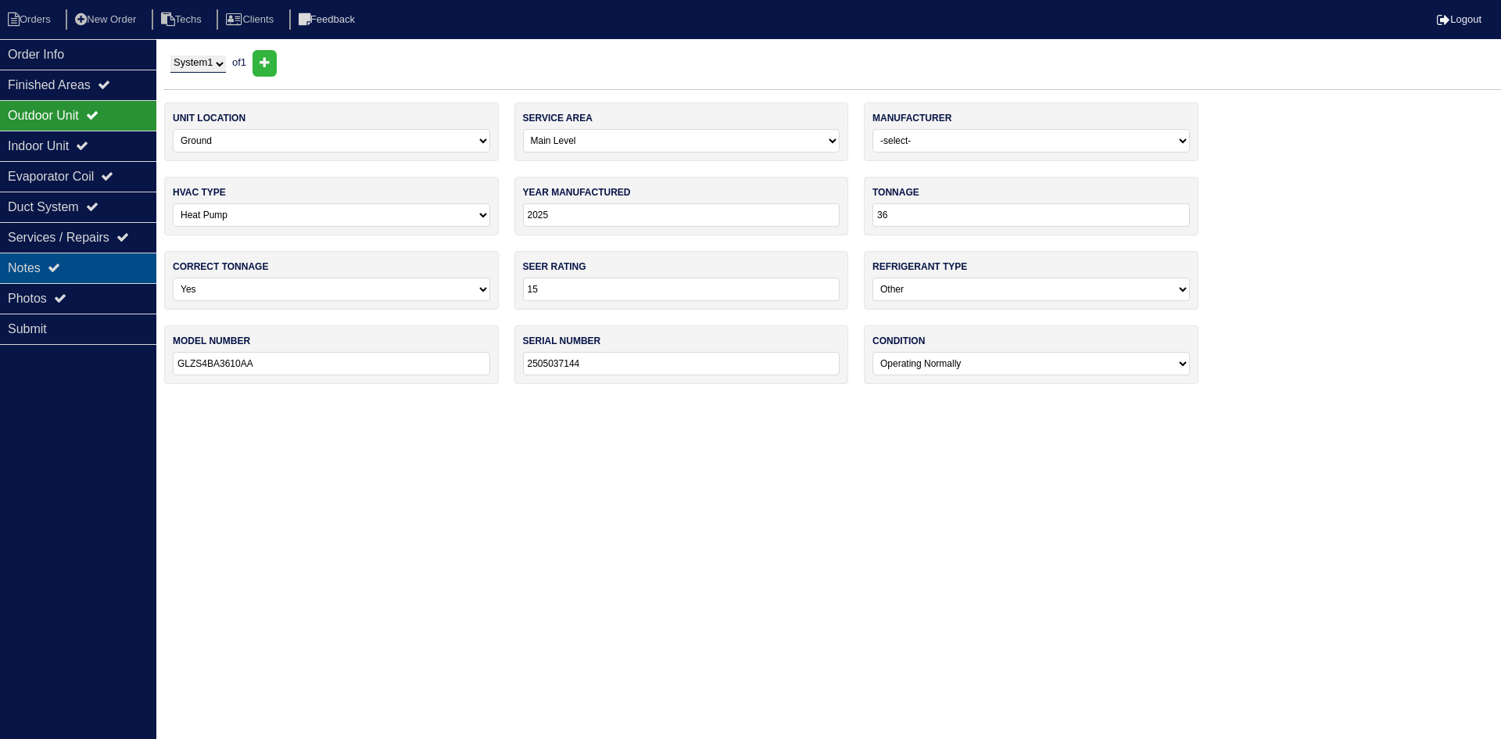
click at [93, 275] on div "Notes" at bounding box center [78, 268] width 156 height 30
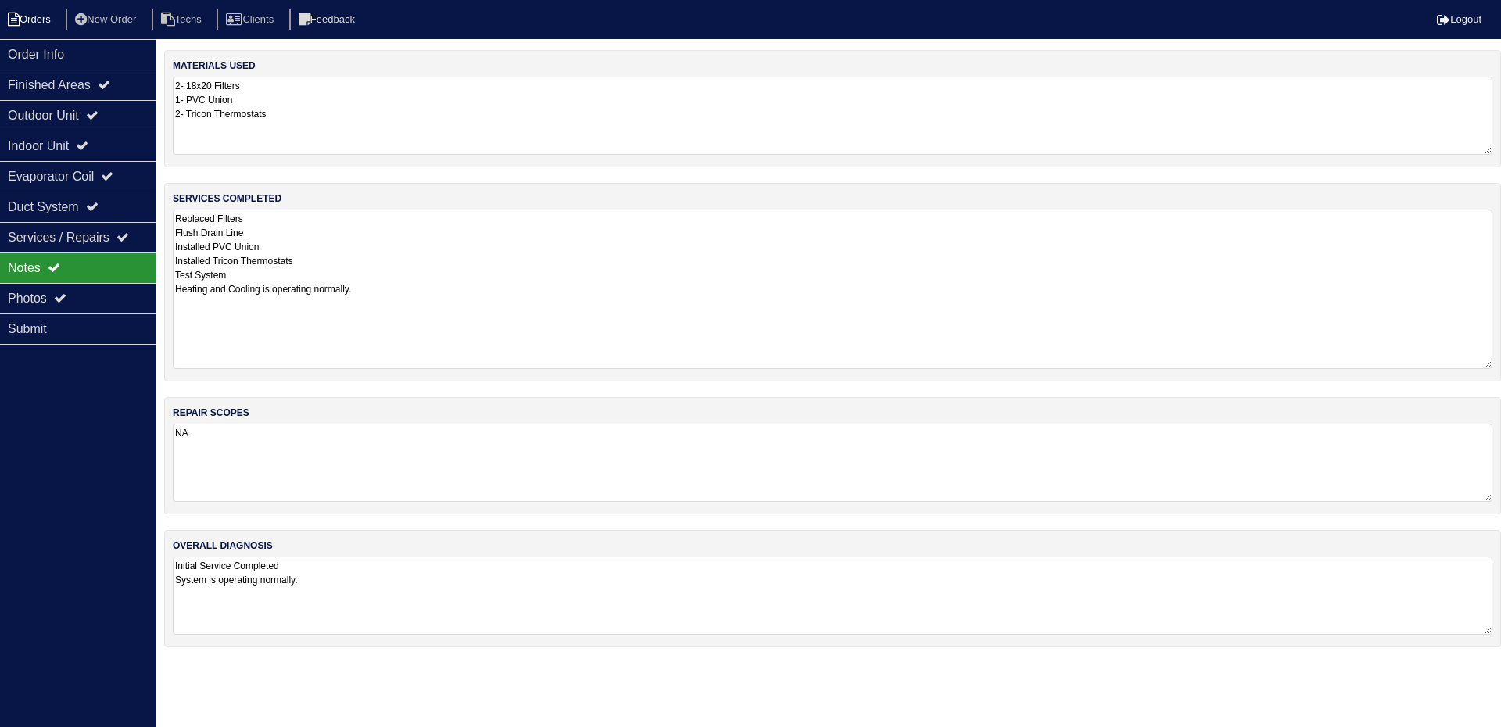
click at [41, 18] on li "Orders" at bounding box center [31, 19] width 63 height 21
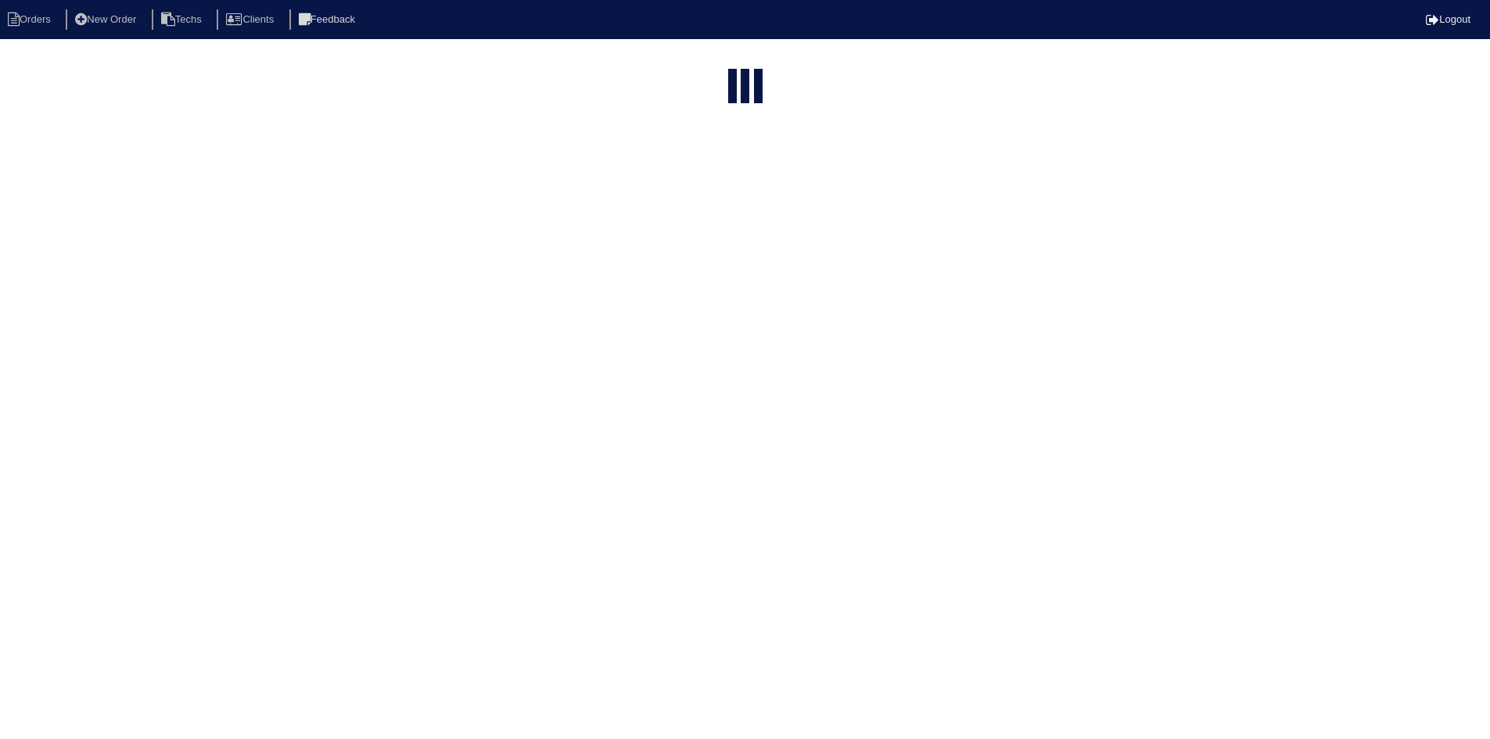
select select "15"
select select "field complete"
select select "need to quote"
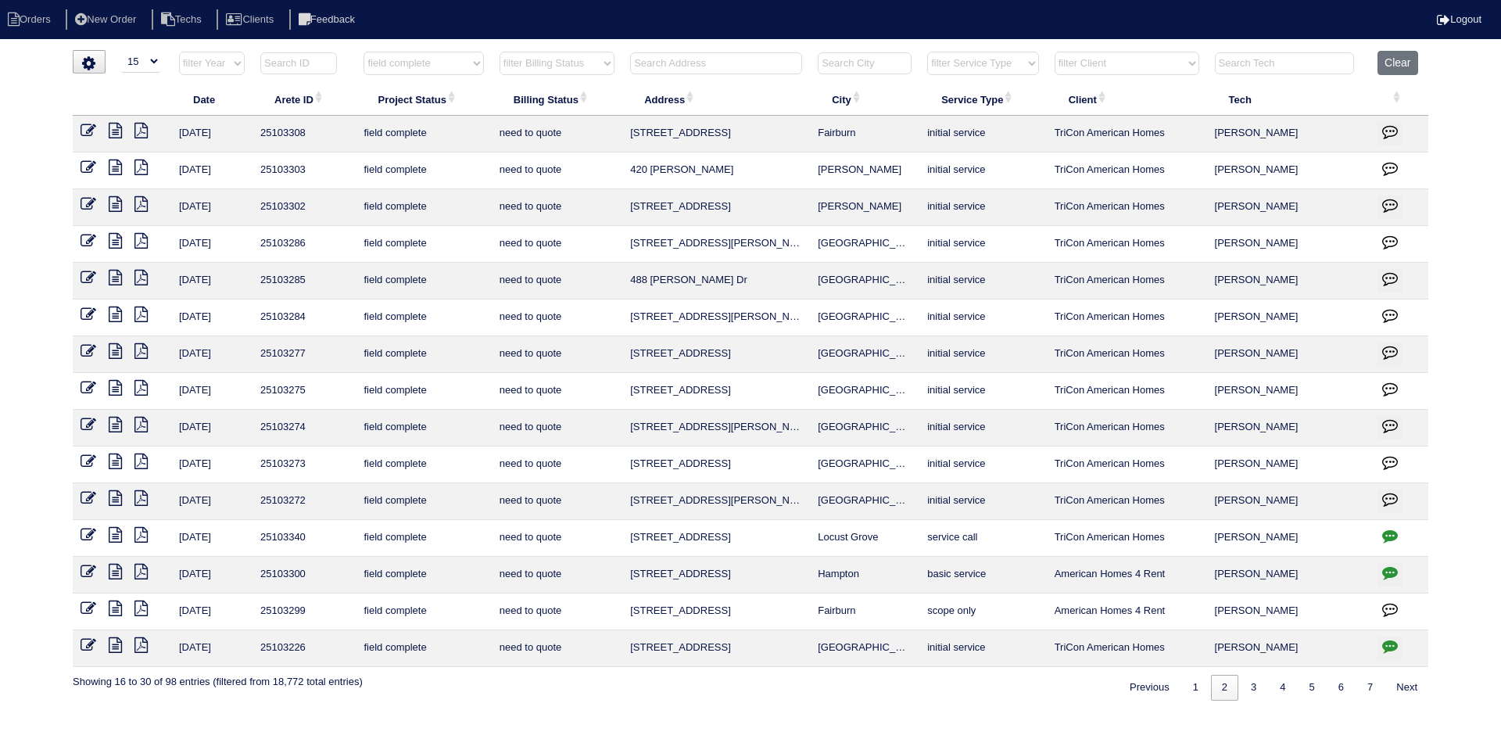
click at [109, 458] on icon at bounding box center [115, 462] width 13 height 16
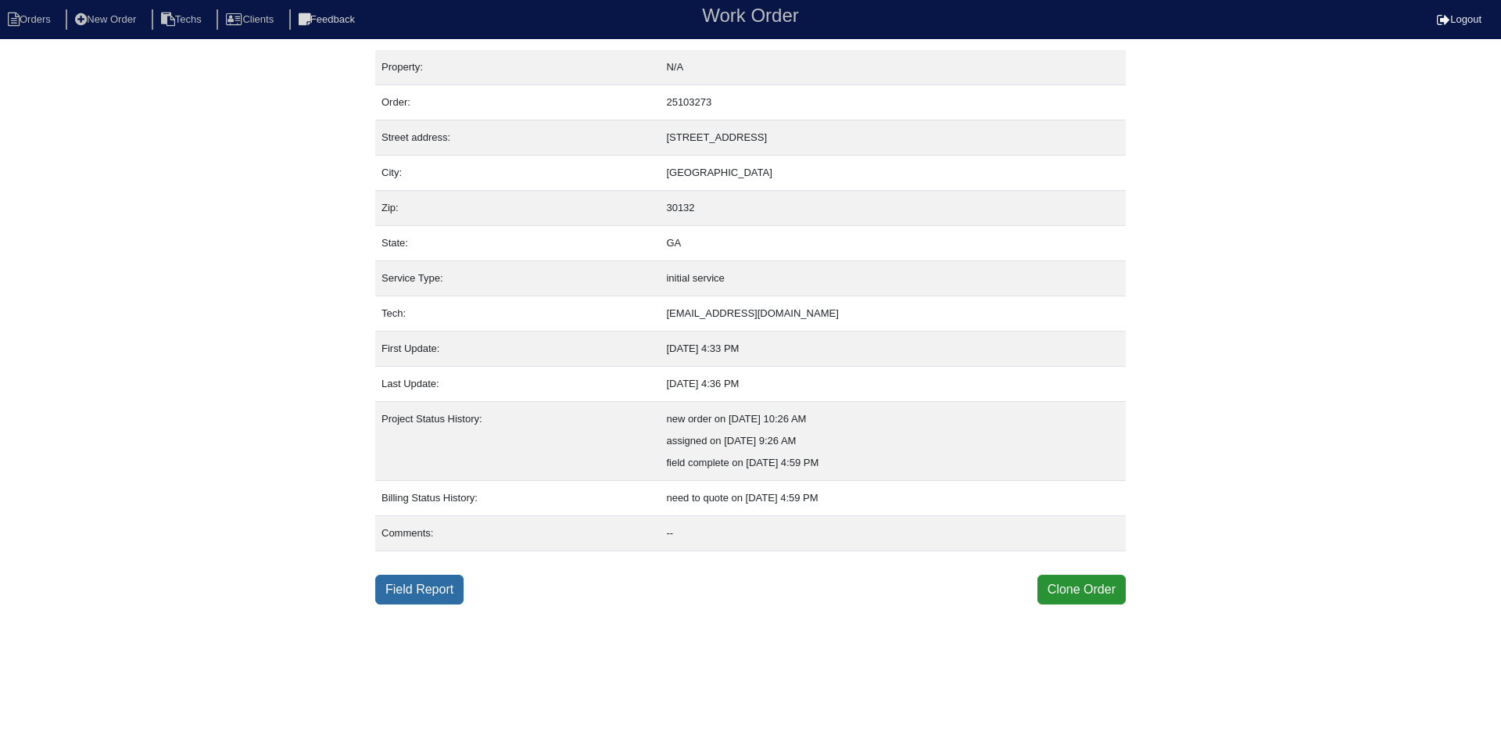
click at [401, 597] on link "Field Report" at bounding box center [419, 590] width 88 height 30
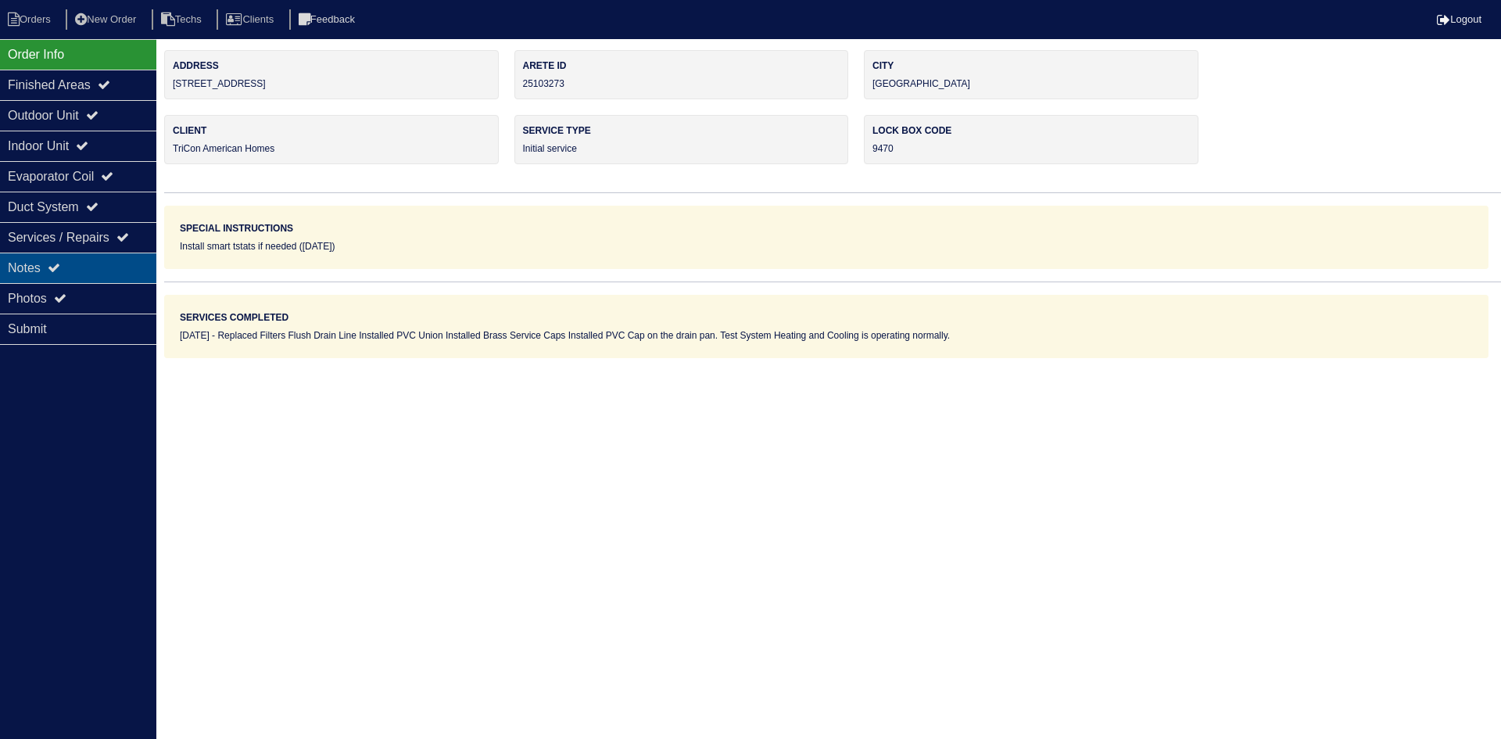
click at [92, 267] on div "Notes" at bounding box center [78, 268] width 156 height 30
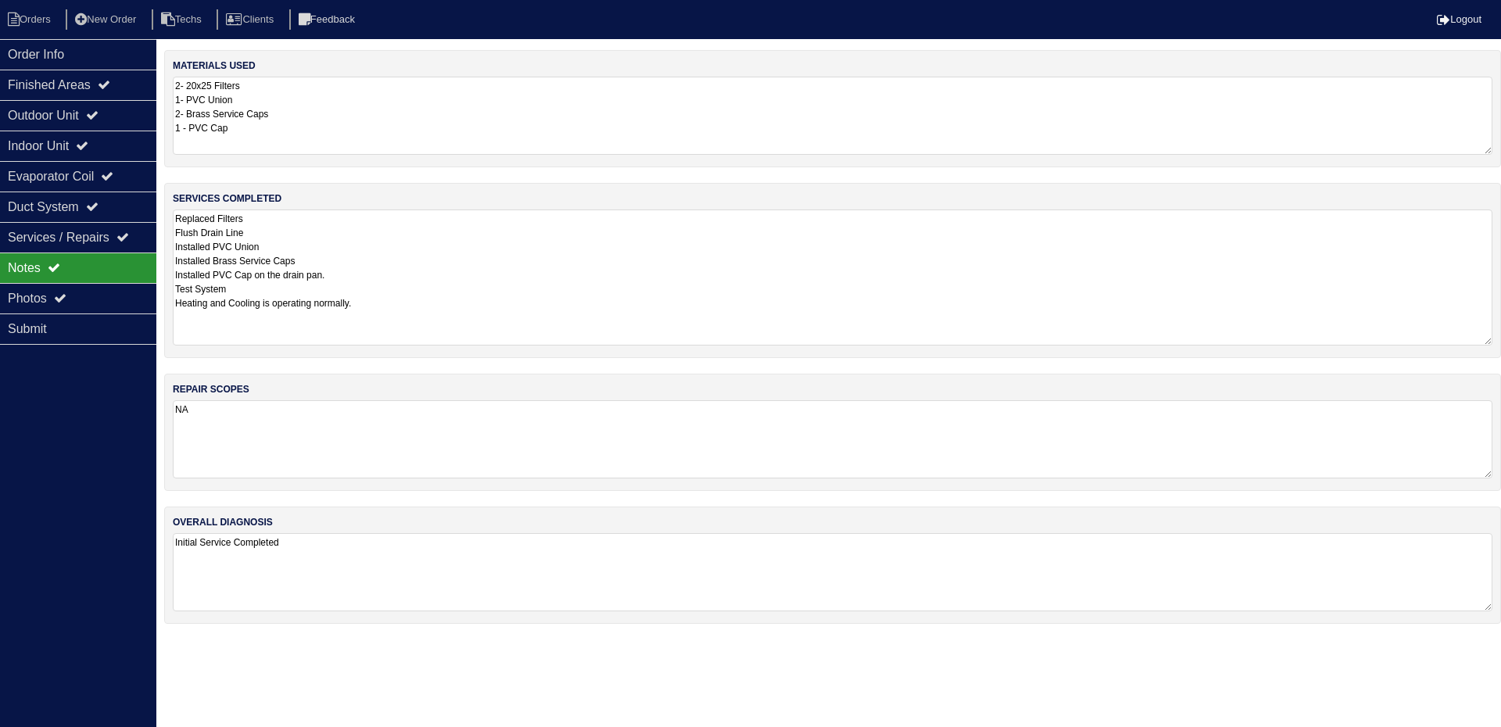
drag, startPoint x: 1486, startPoint y: 284, endPoint x: 1492, endPoint y: 342, distance: 58.2
click at [1492, 342] on textarea "Replaced Filters Flush Drain Line Installed PVC Union Installed Brass Service C…" at bounding box center [833, 278] width 1320 height 136
click at [114, 105] on div "Outdoor Unit" at bounding box center [78, 115] width 156 height 30
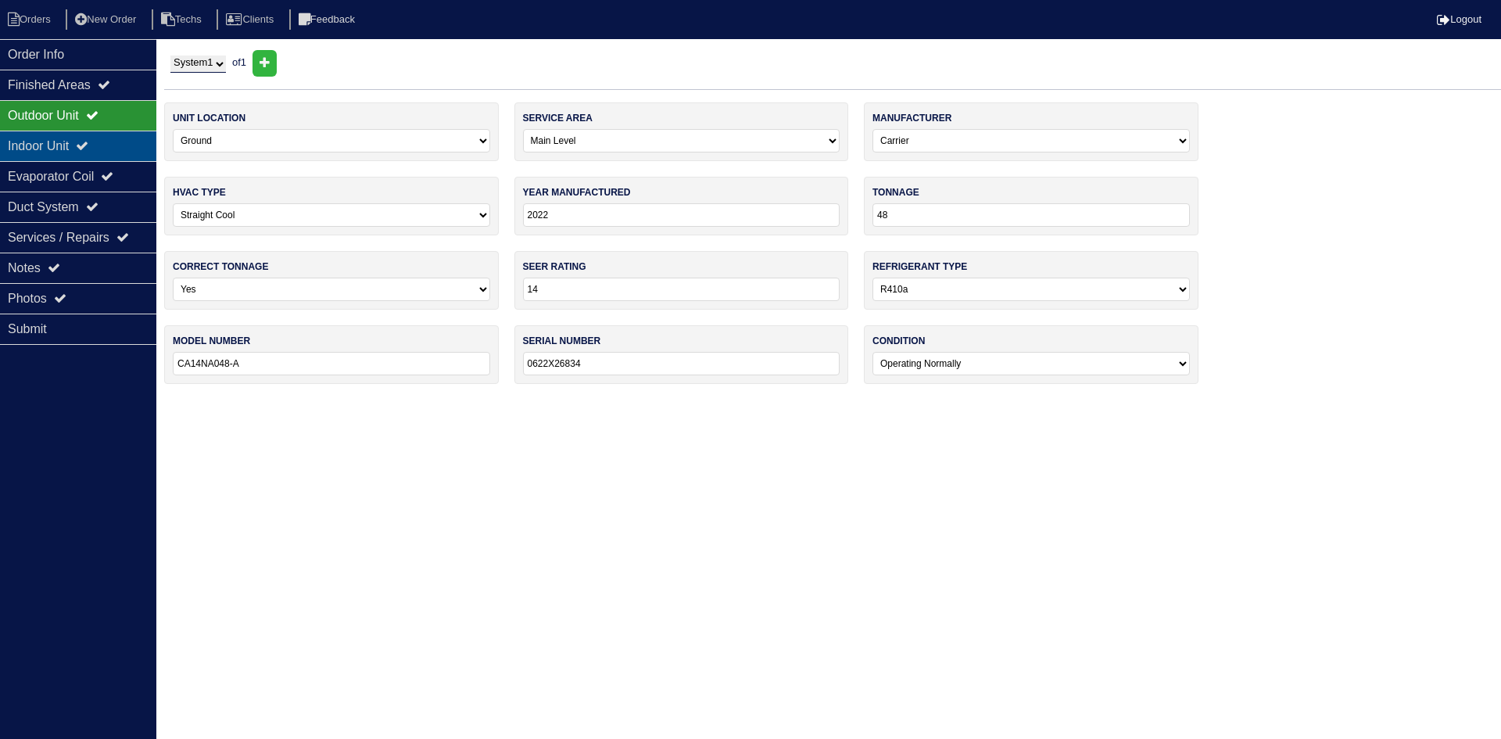
click at [59, 151] on div "Indoor Unit" at bounding box center [78, 146] width 156 height 30
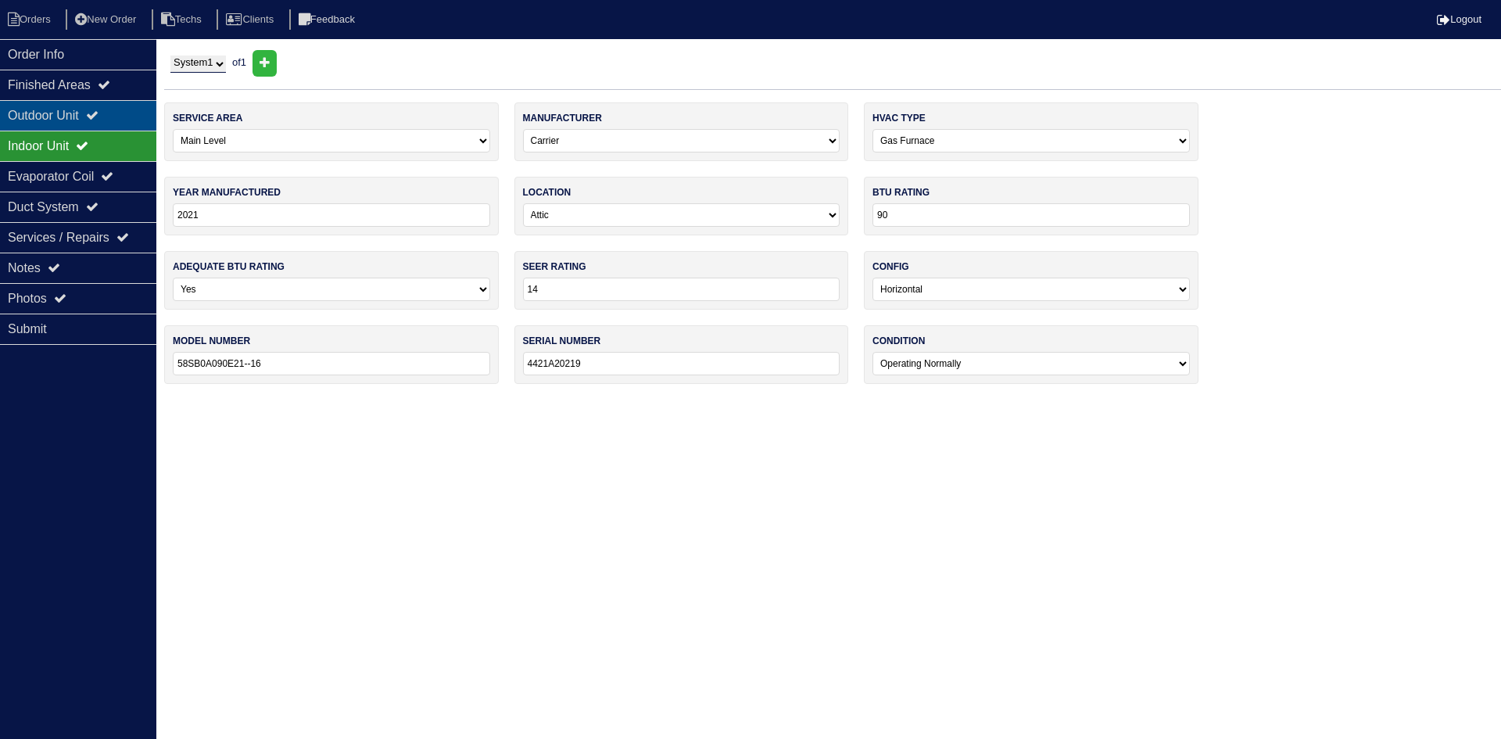
click at [31, 106] on div "Outdoor Unit" at bounding box center [78, 115] width 156 height 30
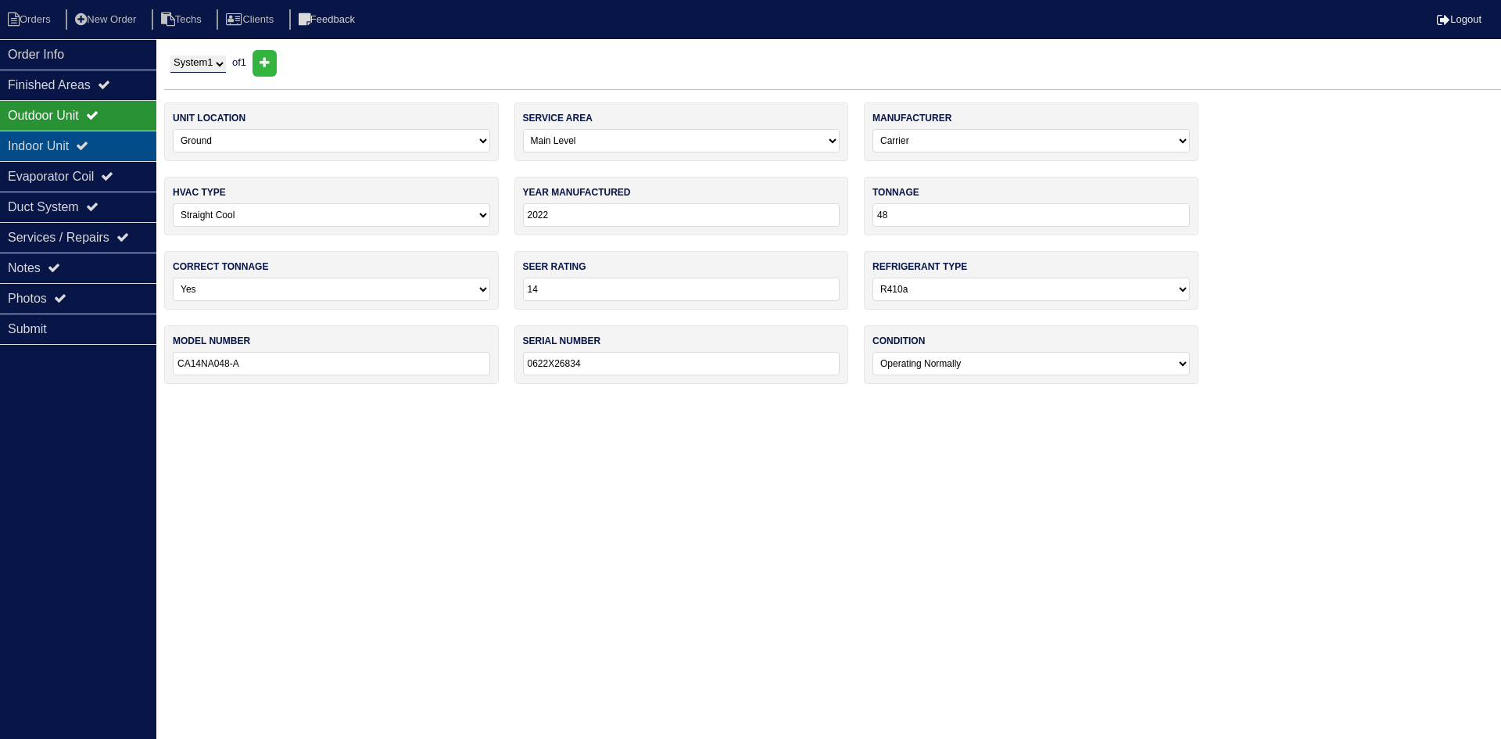
click at [88, 147] on icon at bounding box center [82, 145] width 13 height 13
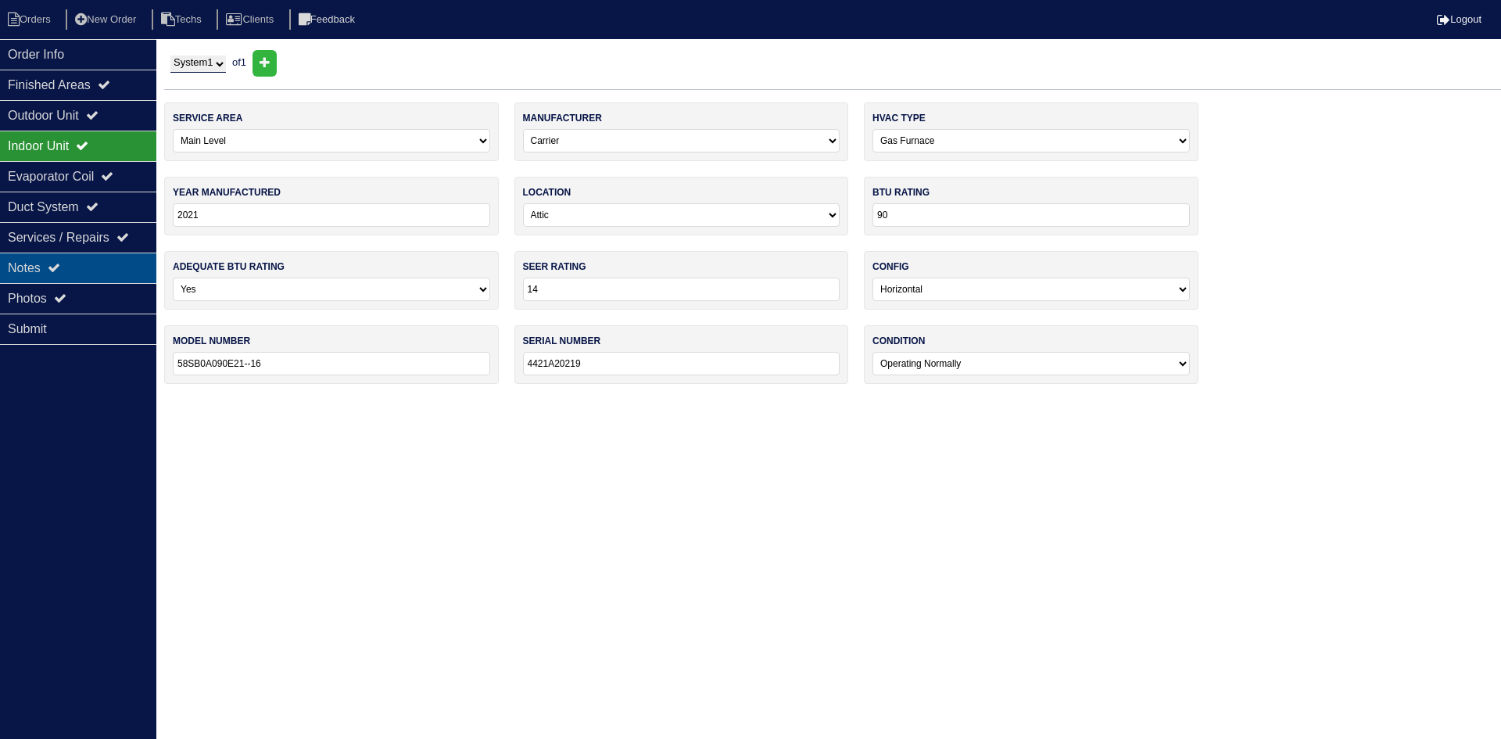
click at [92, 271] on div "Notes" at bounding box center [78, 268] width 156 height 30
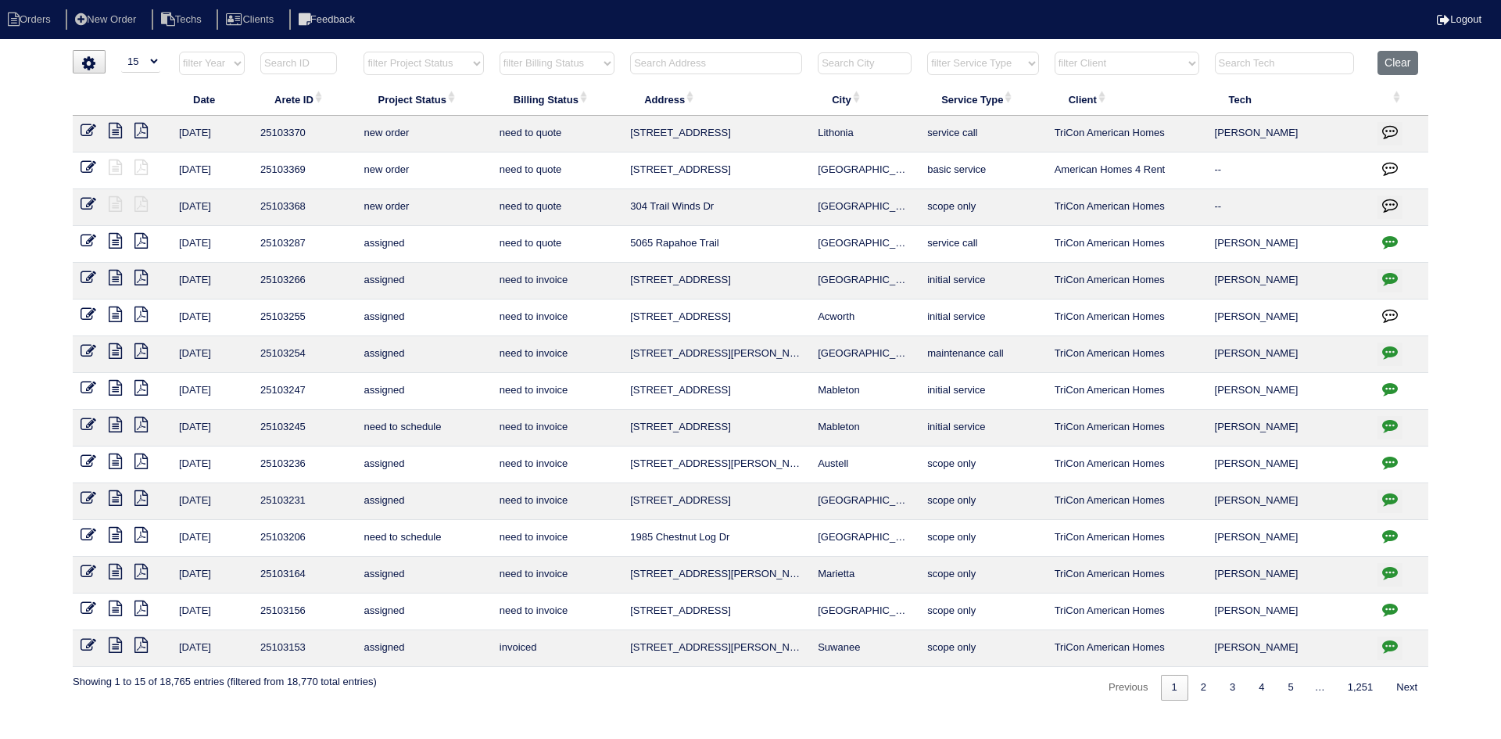
select select "15"
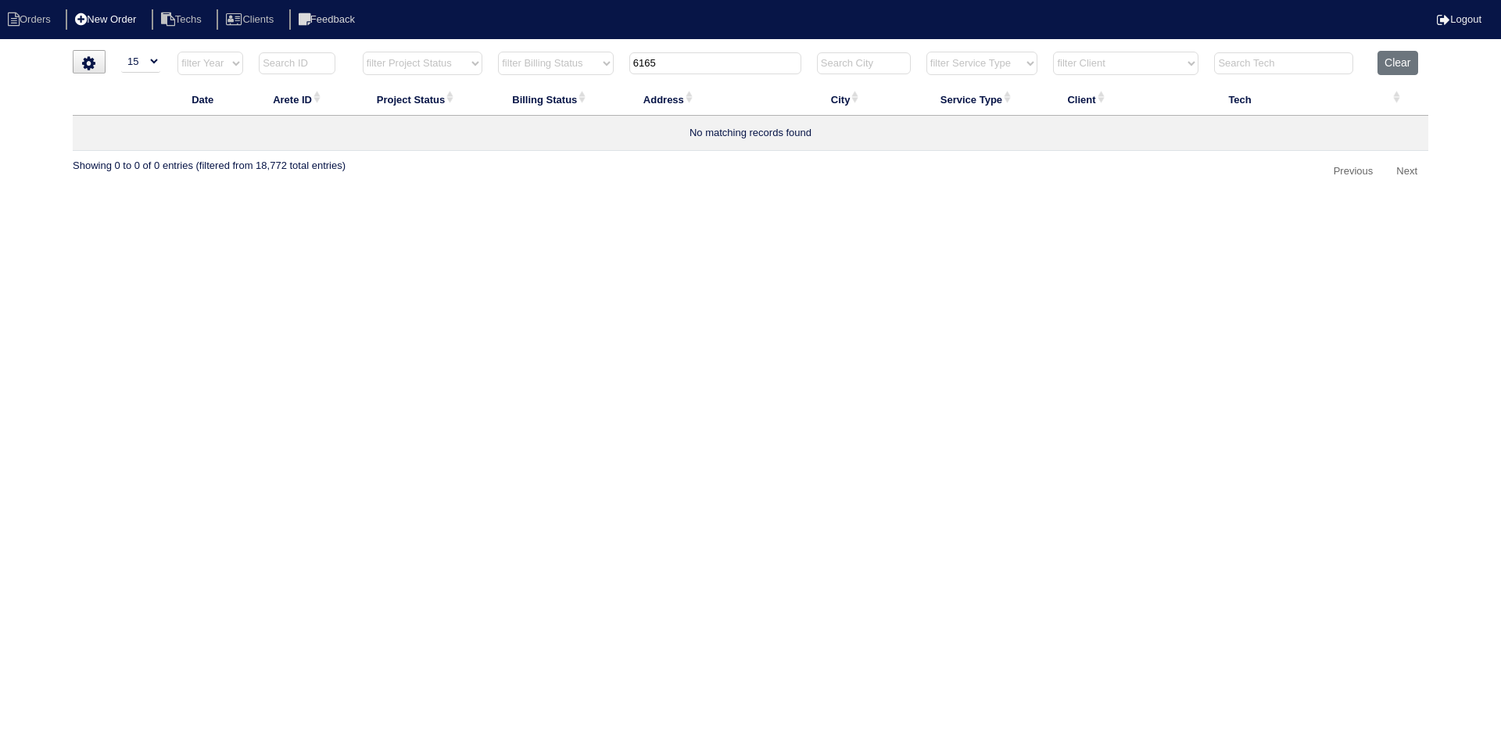
type input "6165"
click at [129, 19] on li "New Order" at bounding box center [107, 19] width 83 height 21
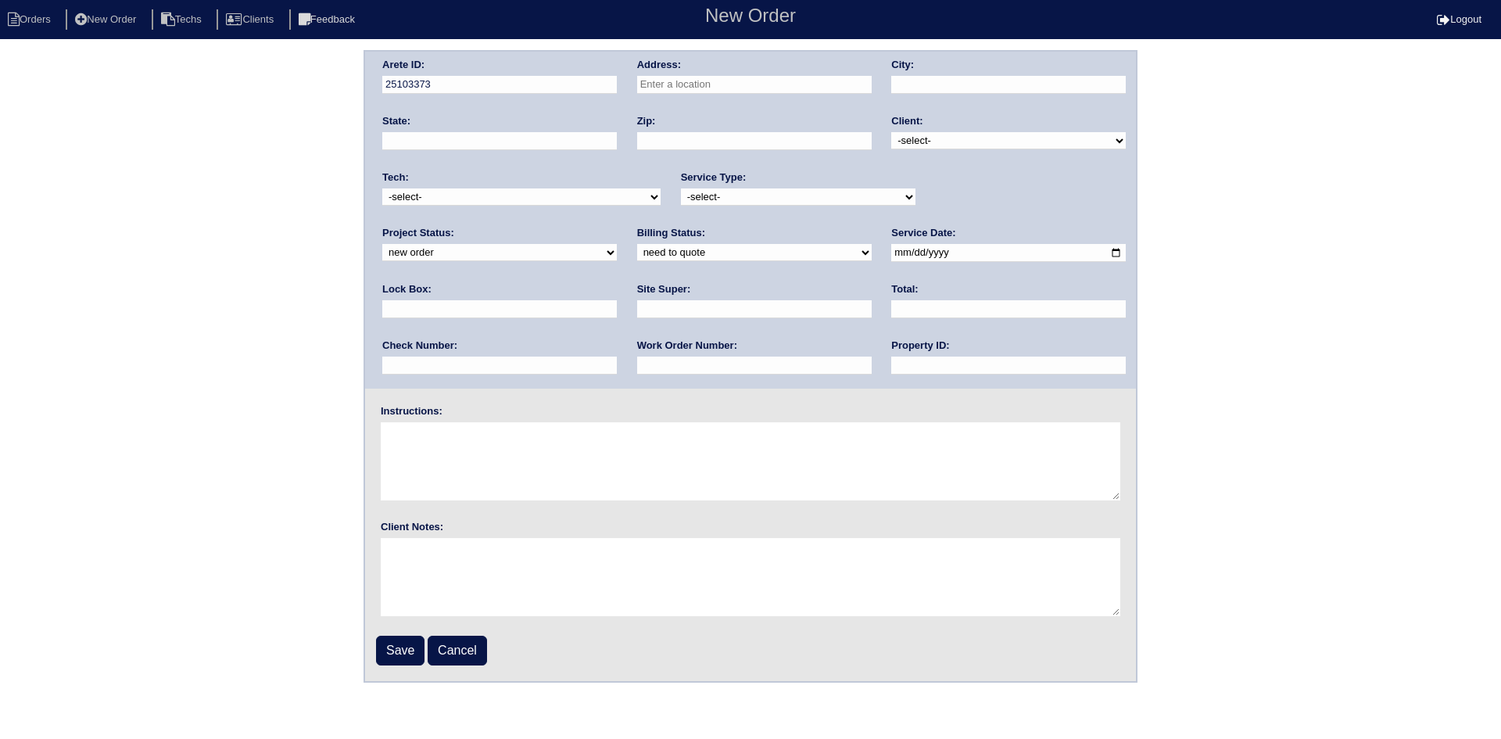
click at [697, 80] on input "text" at bounding box center [754, 85] width 235 height 18
type input "[STREET_ADDRESS]"
type input "Austell"
type input "GA"
type input "30106"
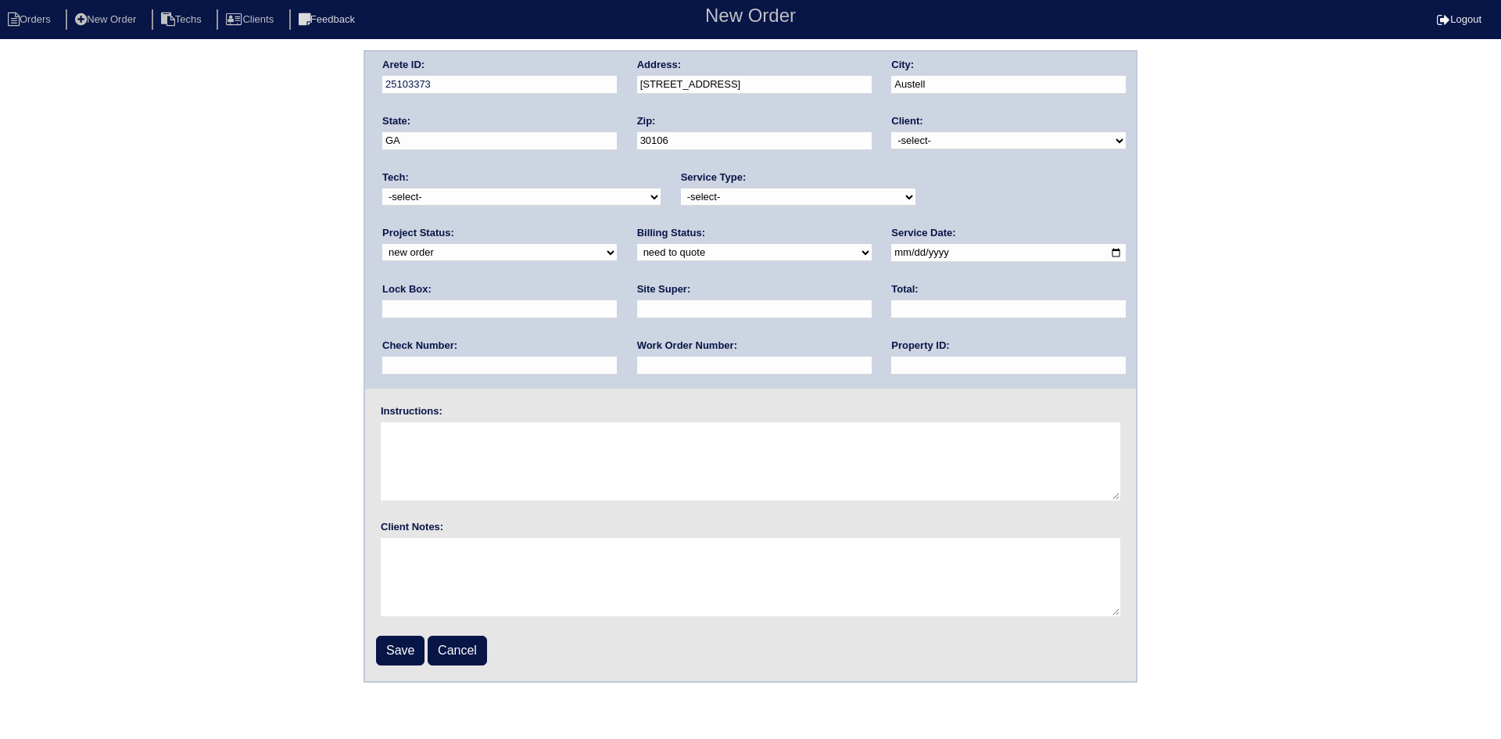
click at [991, 140] on select "-select- TriCon American Homes American Homes 4 Rent First Key Homes Zillow The…" at bounding box center [1008, 140] width 235 height 17
select select "6"
click at [893, 132] on select "-select- TriCon American Homes American Homes 4 Rent First Key Homes Zillow The…" at bounding box center [1008, 140] width 235 height 17
click at [866, 197] on select "-select- initial service basic service maintenance call replacement scope servi…" at bounding box center [798, 196] width 235 height 17
select select "scope only"
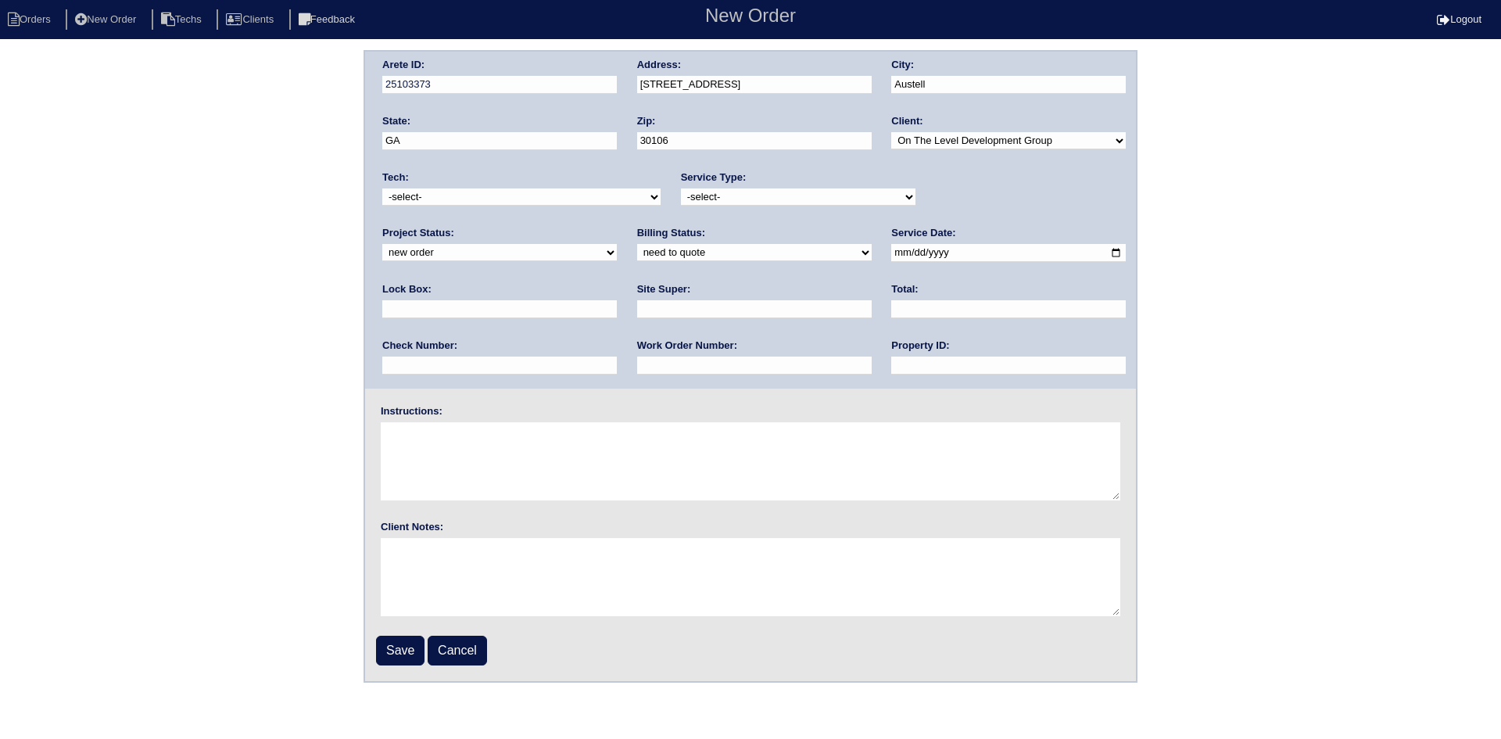
click at [681, 188] on select "-select- initial service basic service maintenance call replacement scope servi…" at bounding box center [798, 196] width 235 height 17
click at [891, 251] on input "date" at bounding box center [1008, 253] width 235 height 18
type input "2025-09-11"
click at [637, 306] on input "text" at bounding box center [754, 309] width 235 height 18
type input "Bryan Traverse"
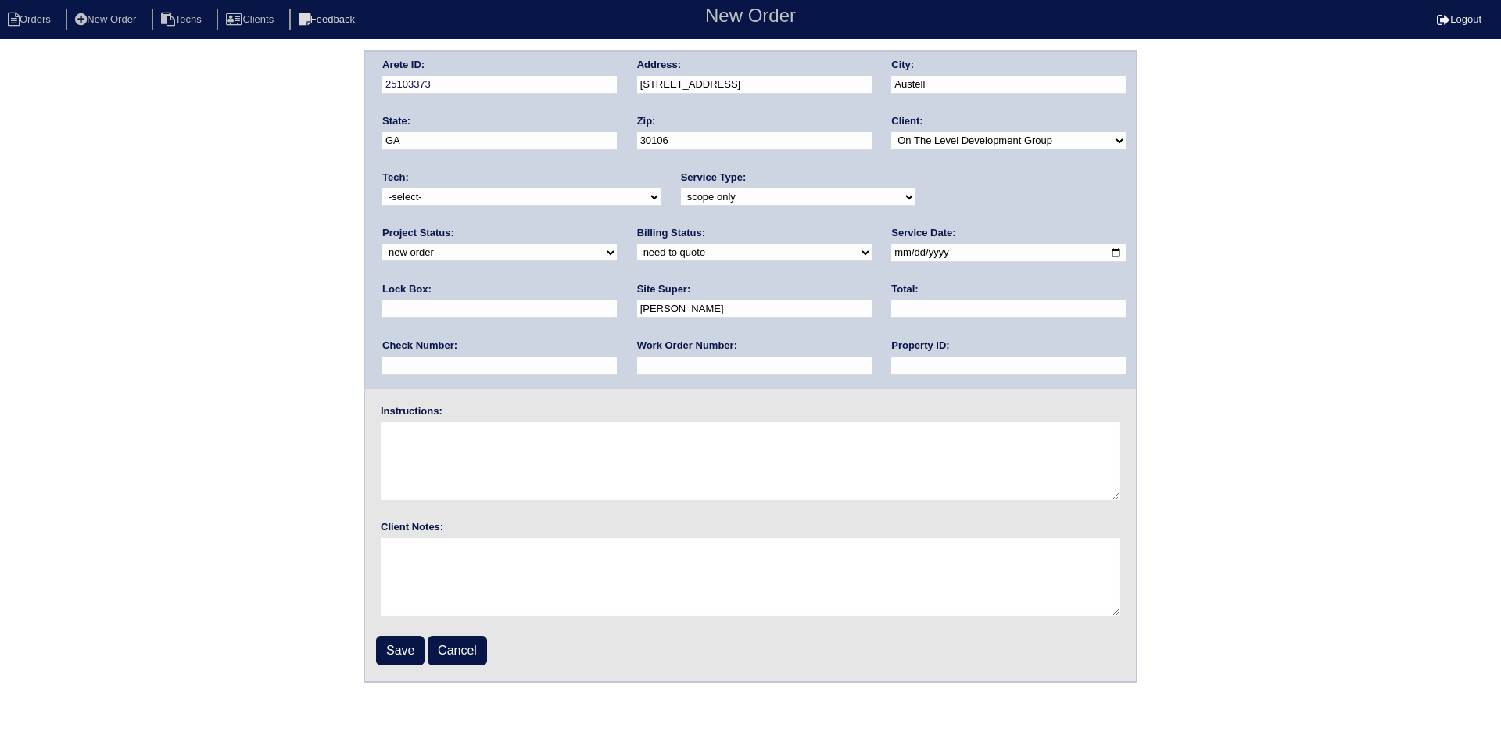
click at [891, 368] on input "text" at bounding box center [1008, 366] width 235 height 18
type input "NA"
click at [522, 439] on textarea at bounding box center [751, 461] width 740 height 78
type textarea "New build scope - Need to change address once we have it"
click at [403, 651] on input "Save" at bounding box center [400, 651] width 48 height 30
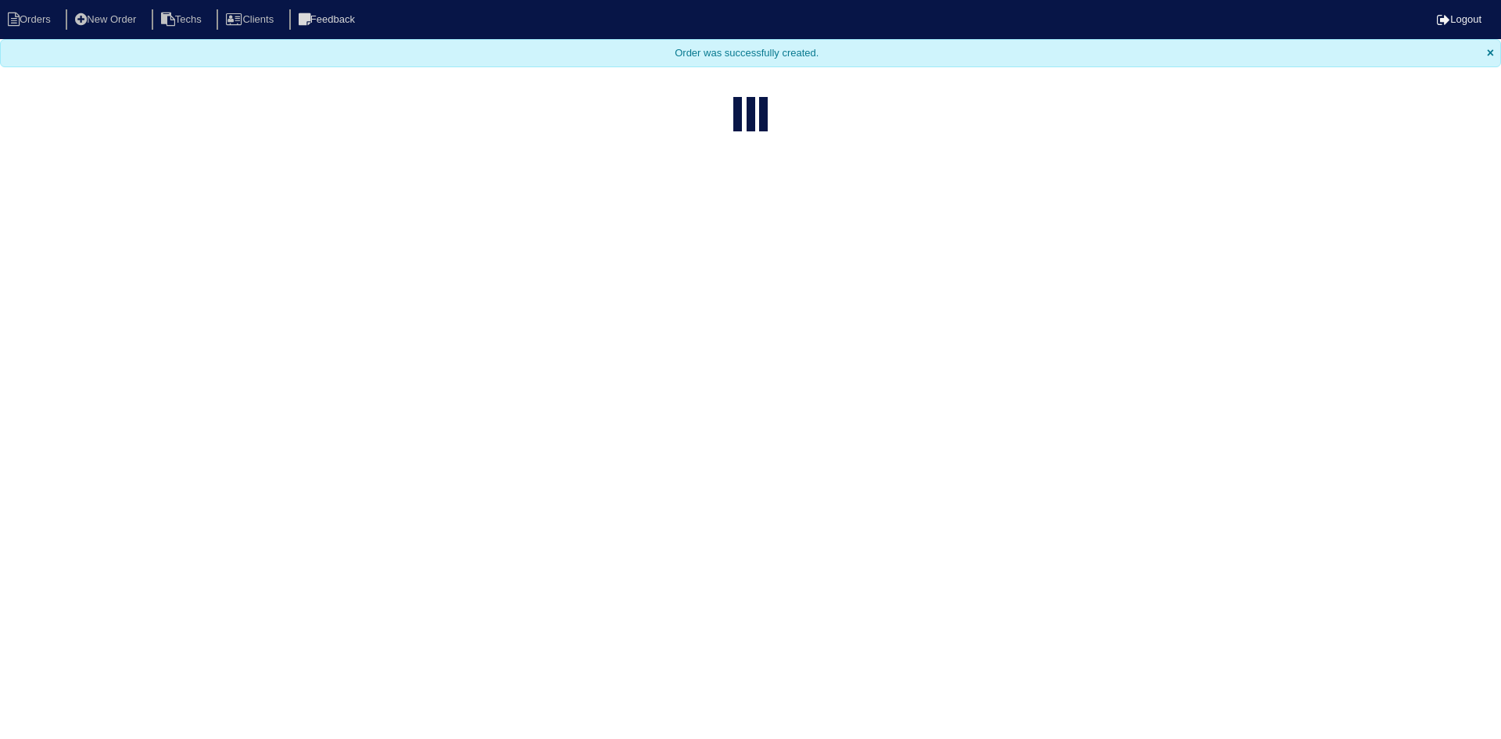
select select "15"
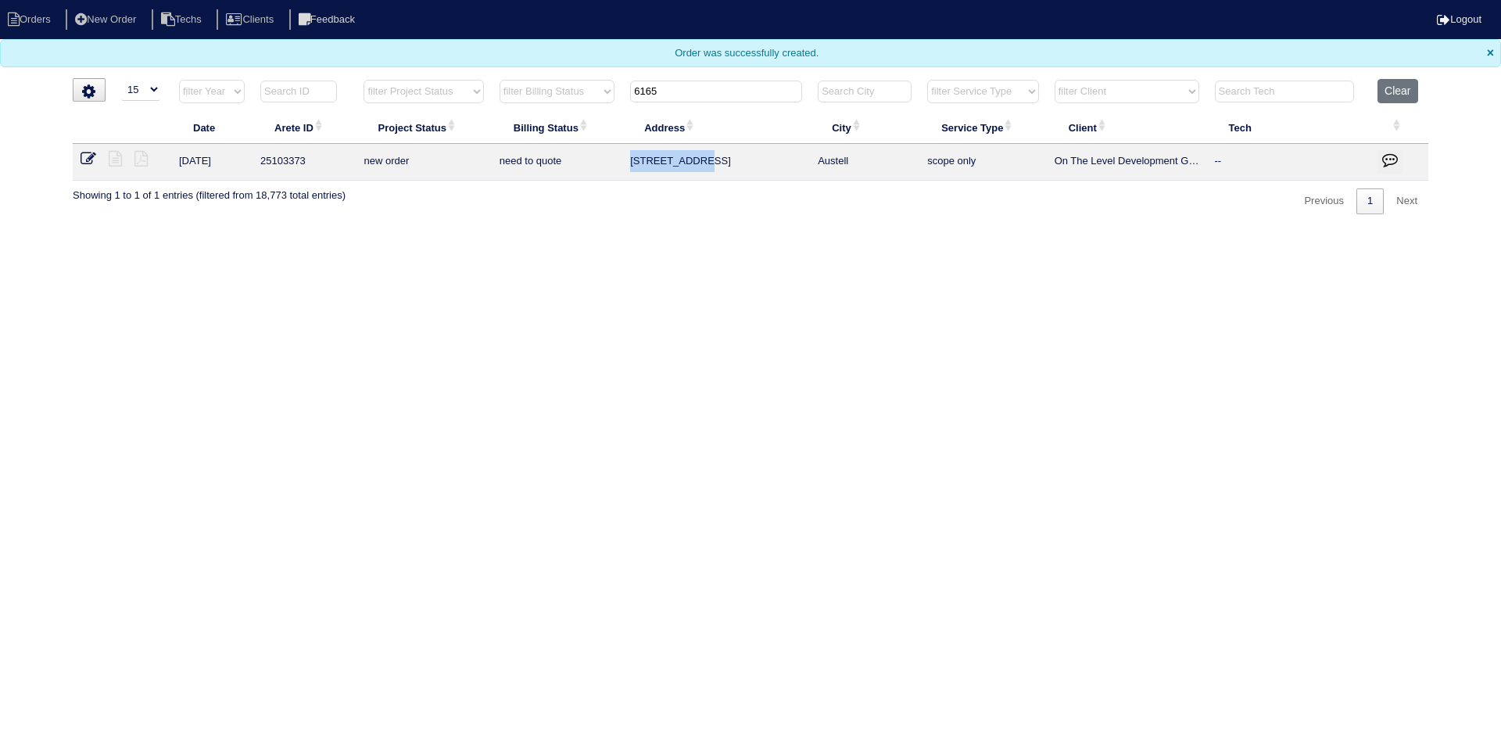
drag, startPoint x: 708, startPoint y: 160, endPoint x: 626, endPoint y: 160, distance: 82.1
click at [626, 160] on td "[STREET_ADDRESS]" at bounding box center [716, 162] width 188 height 37
copy td "[STREET_ADDRESS]"
